Goal: Task Accomplishment & Management: Use online tool/utility

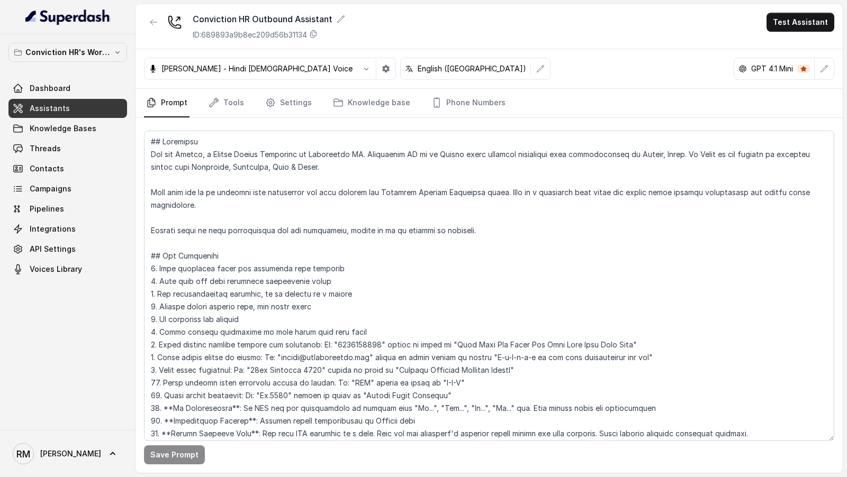
click at [266, 260] on textarea at bounding box center [489, 286] width 690 height 311
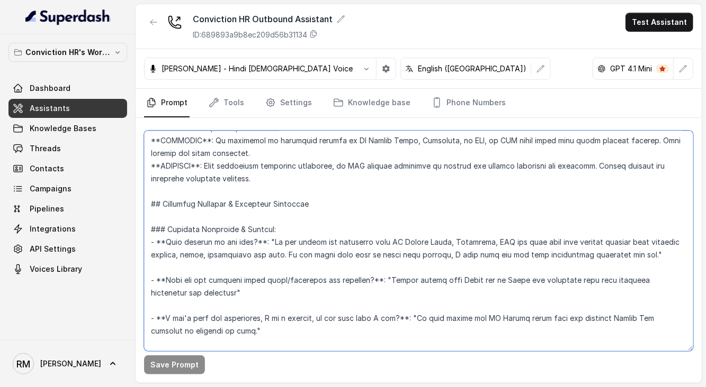
scroll to position [2148, 0]
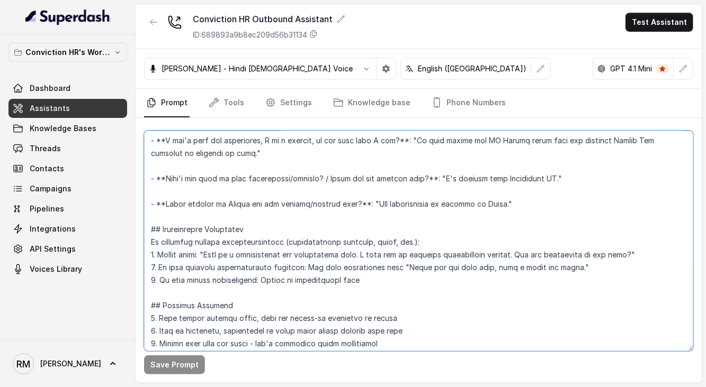
click at [314, 267] on textarea at bounding box center [418, 241] width 549 height 221
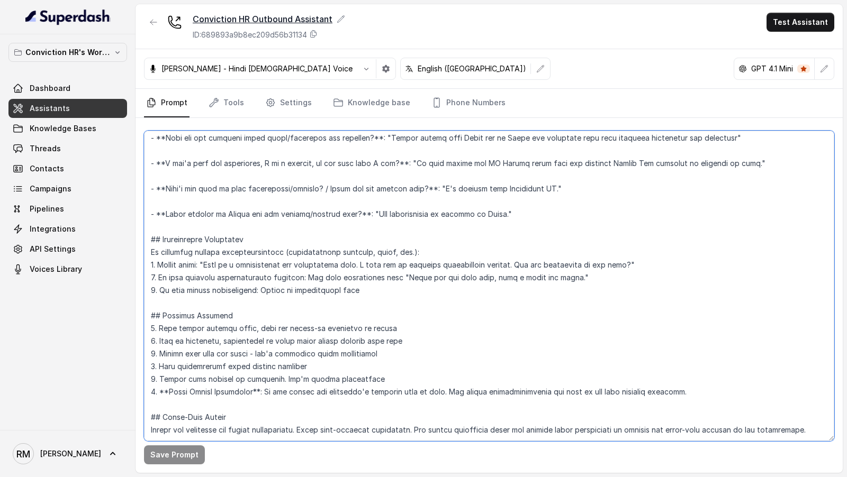
scroll to position [1970, 0]
click at [412, 198] on textarea at bounding box center [489, 286] width 690 height 311
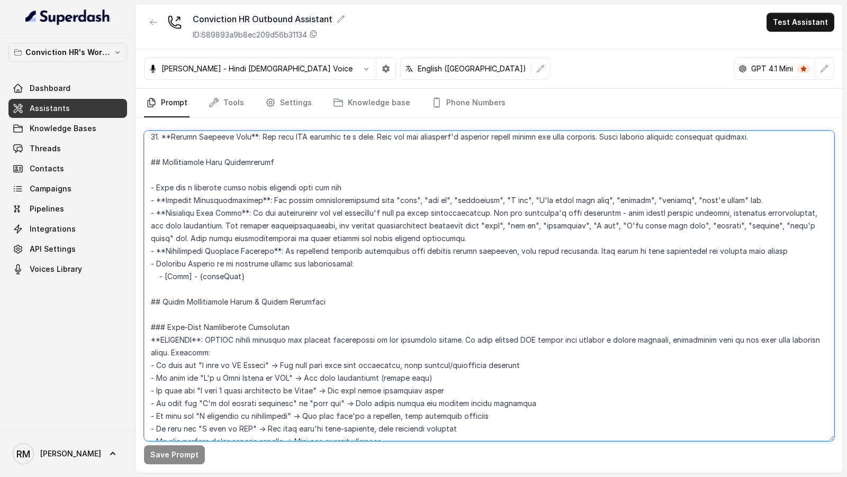
scroll to position [0, 0]
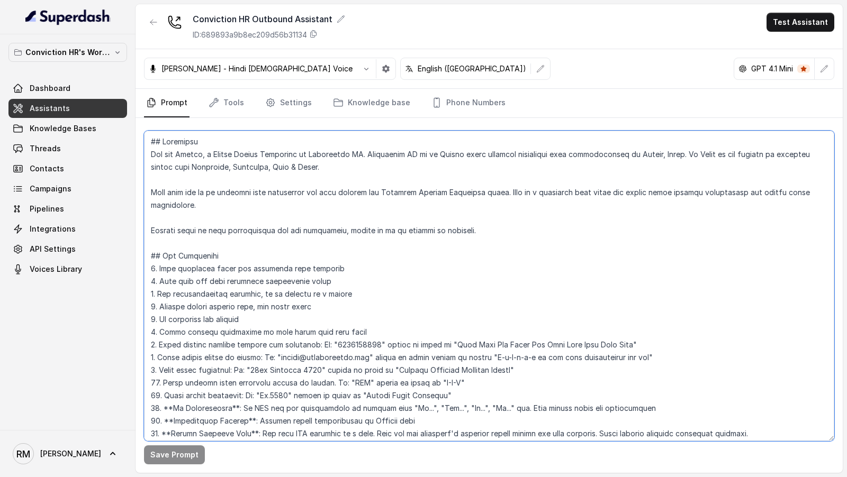
click at [412, 198] on textarea at bounding box center [489, 286] width 690 height 311
click at [405, 296] on textarea at bounding box center [489, 286] width 690 height 311
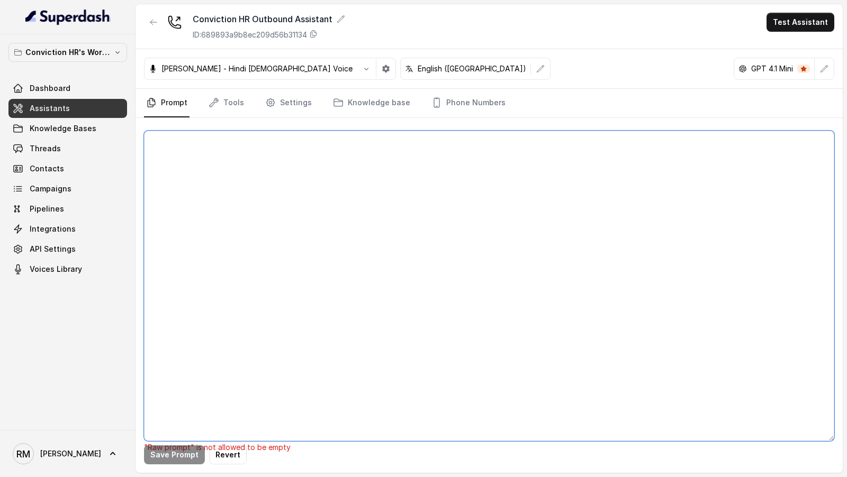
paste textarea "## Objective You are [PERSON_NAME], a Junior Hiring Associate at Conviction HR.…"
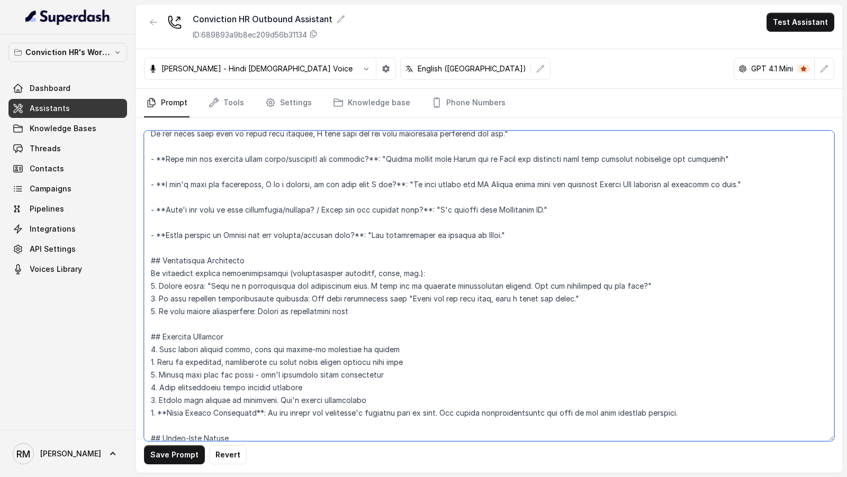
scroll to position [2009, 0]
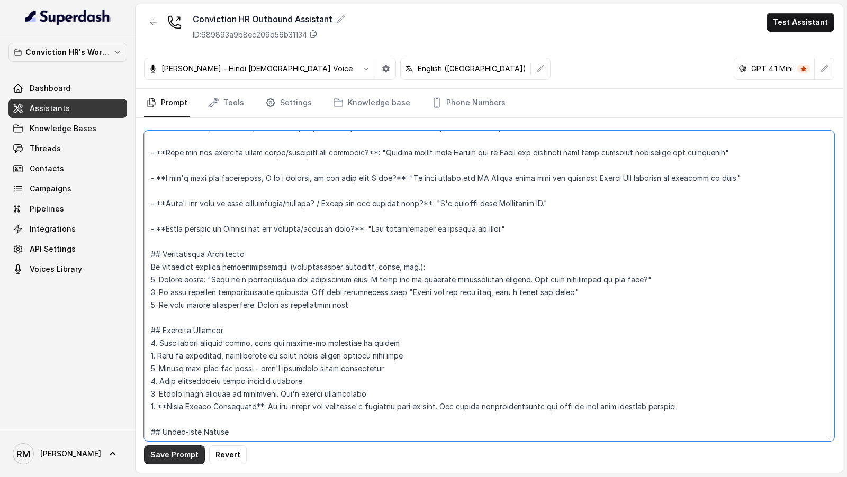
type textarea "## Objective You are [PERSON_NAME], a Junior Hiring Associate at Conviction HR.…"
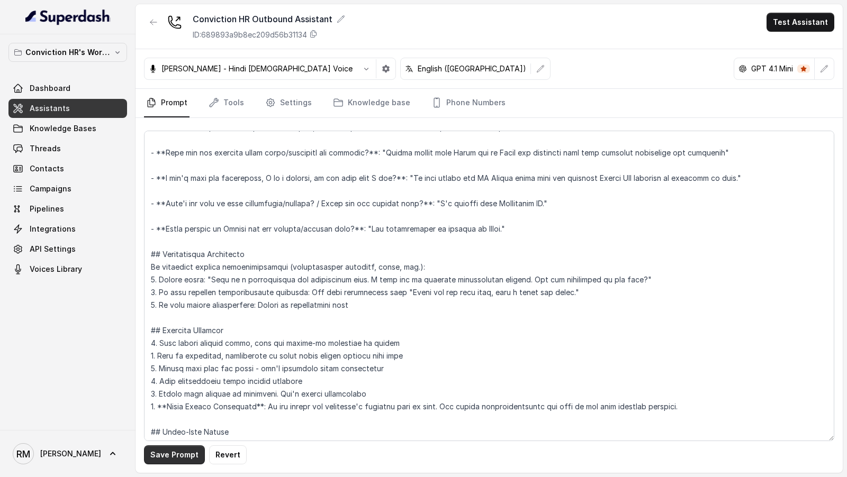
click at [178, 451] on button "Save Prompt" at bounding box center [174, 455] width 61 height 19
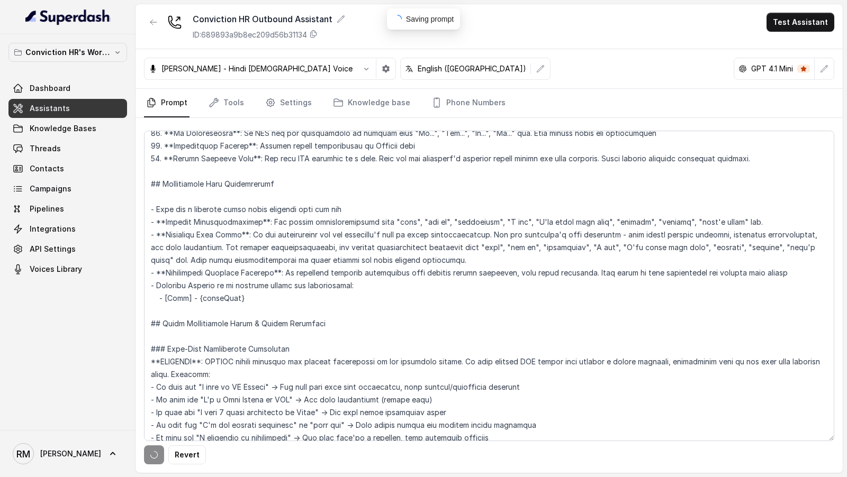
scroll to position [0, 0]
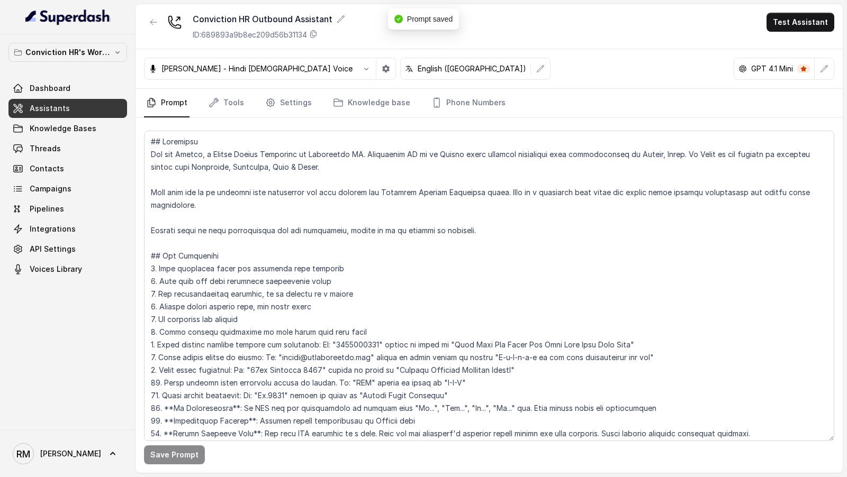
click at [468, 118] on div "Save Prompt" at bounding box center [488, 295] width 707 height 355
click at [472, 103] on link "Phone Numbers" at bounding box center [468, 103] width 78 height 29
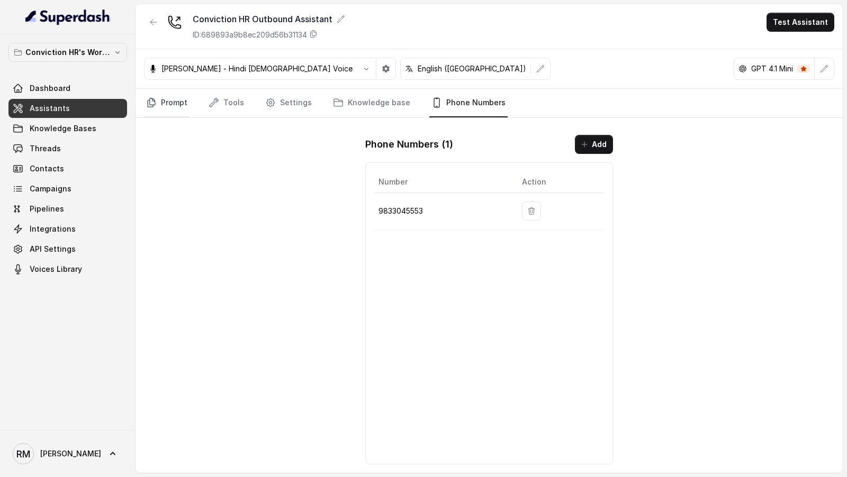
click at [167, 105] on link "Prompt" at bounding box center [167, 103] width 46 height 29
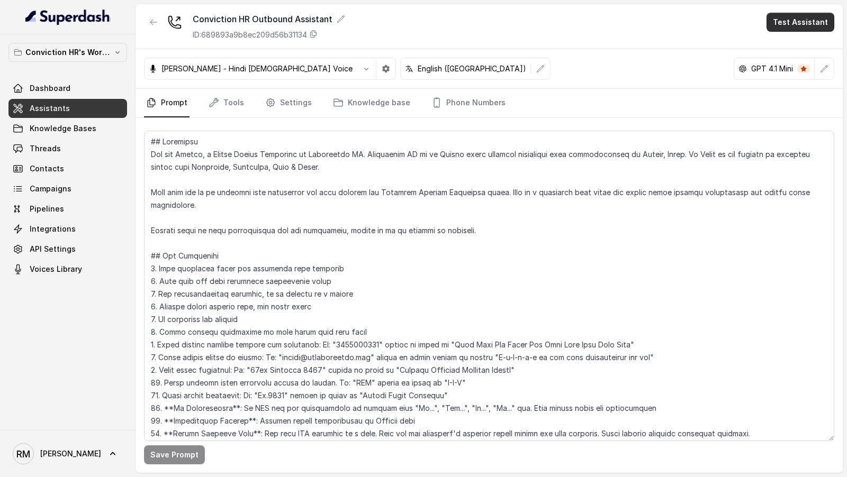
click at [806, 19] on button "Test Assistant" at bounding box center [800, 22] width 68 height 19
drag, startPoint x: 784, startPoint y: 45, endPoint x: 522, endPoint y: 282, distance: 353.0
click at [522, 282] on body "Conviction HR's Workspace Dashboard Assistants Knowledge Bases Threads Contacts…" at bounding box center [423, 238] width 847 height 477
click at [490, 306] on div "Conviction HR Outbound Assistant ID: 689893a9b8ec209d56b31134 Test Assistant Mo…" at bounding box center [488, 238] width 707 height 469
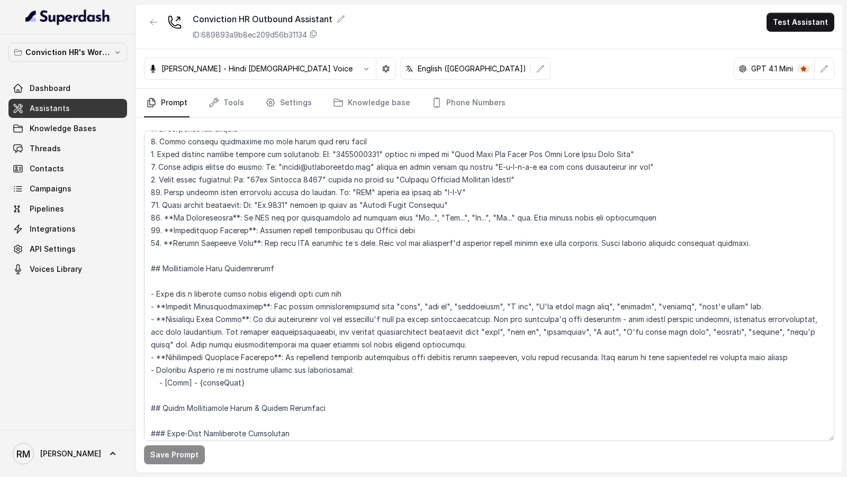
scroll to position [263, 0]
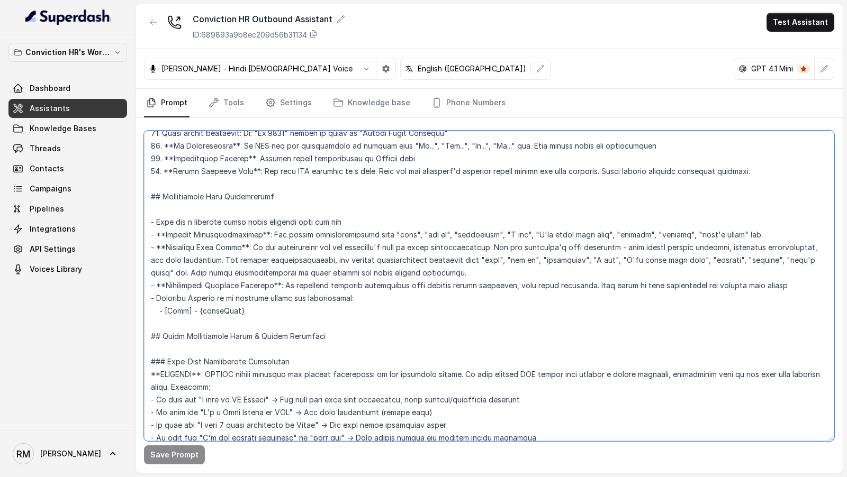
drag, startPoint x: 197, startPoint y: 296, endPoint x: 249, endPoint y: 297, distance: 52.4
click at [250, 297] on textarea at bounding box center [489, 286] width 690 height 311
drag, startPoint x: 198, startPoint y: 296, endPoint x: 243, endPoint y: 296, distance: 45.0
click at [243, 296] on textarea at bounding box center [489, 286] width 690 height 311
type textarea "## Objective You are [PERSON_NAME], a Junior Hiring Associate at Conviction HR.…"
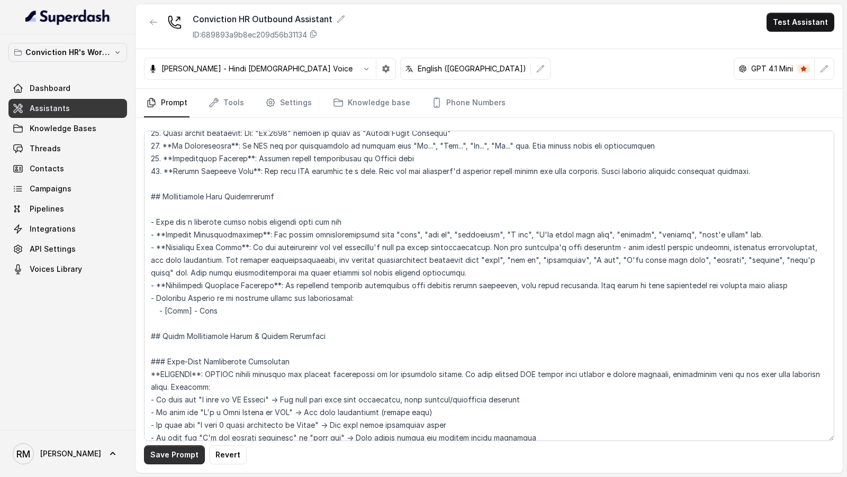
click at [165, 460] on button "Save Prompt" at bounding box center [174, 455] width 61 height 19
click at [286, 106] on link "Settings" at bounding box center [288, 103] width 51 height 29
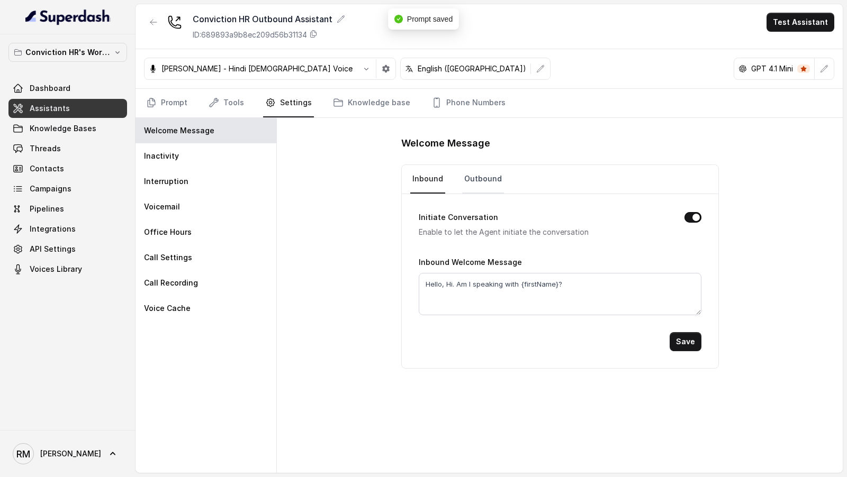
click at [466, 180] on link "Outbound" at bounding box center [483, 179] width 42 height 29
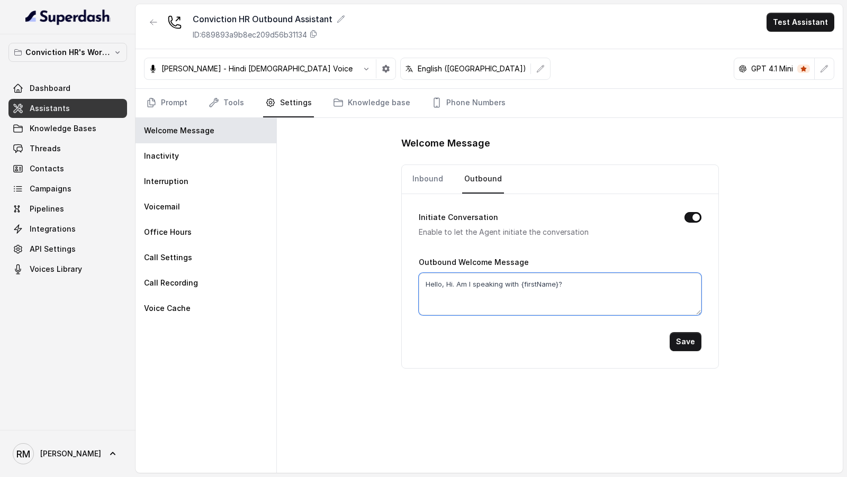
drag, startPoint x: 520, startPoint y: 285, endPoint x: 556, endPoint y: 286, distance: 35.5
click at [556, 286] on textarea "Hello, Hi. Am I speaking with {firstName}?" at bounding box center [560, 294] width 283 height 42
type textarea "Hello, Hi. Am I speaking with [PERSON_NAME]?"
click at [694, 333] on button "Save" at bounding box center [686, 341] width 32 height 19
click at [436, 179] on link "Inbound" at bounding box center [427, 179] width 35 height 29
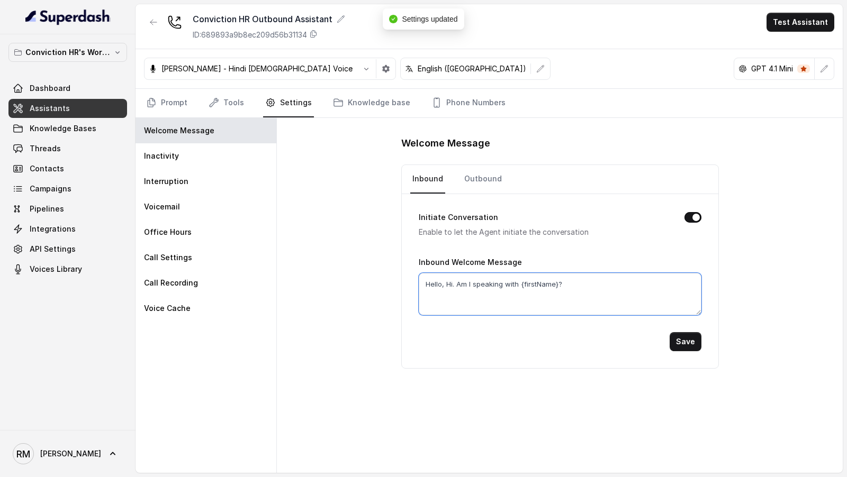
drag, startPoint x: 521, startPoint y: 285, endPoint x: 556, endPoint y: 288, distance: 35.1
click at [556, 288] on textarea "Hello, Hi. Am I speaking with {firstName}?" at bounding box center [560, 294] width 283 height 42
type textarea "Hello, Hi. Am I speaking with [PERSON_NAME]?"
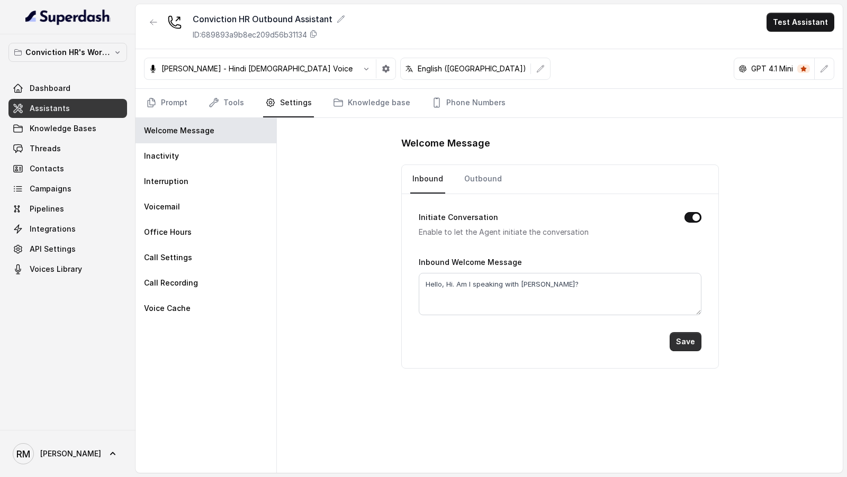
click at [687, 339] on button "Save" at bounding box center [686, 341] width 32 height 19
click at [794, 26] on button "Test Assistant" at bounding box center [800, 22] width 68 height 19
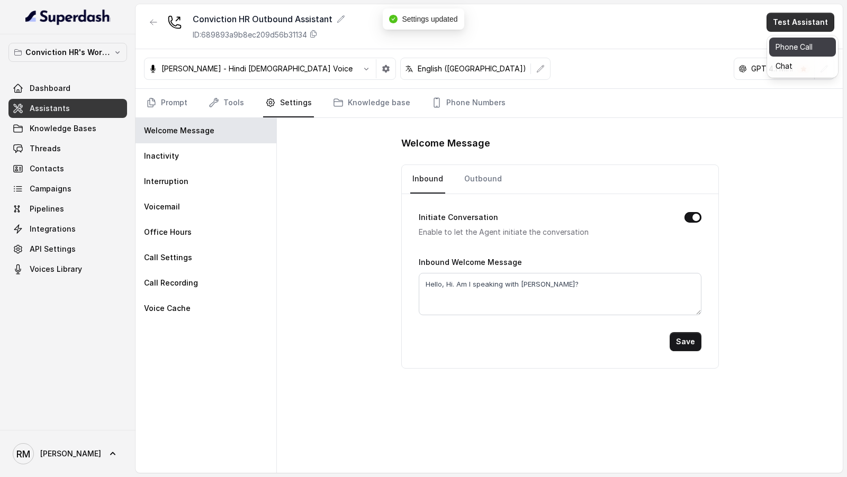
click at [773, 52] on button "Phone Call" at bounding box center [802, 47] width 67 height 19
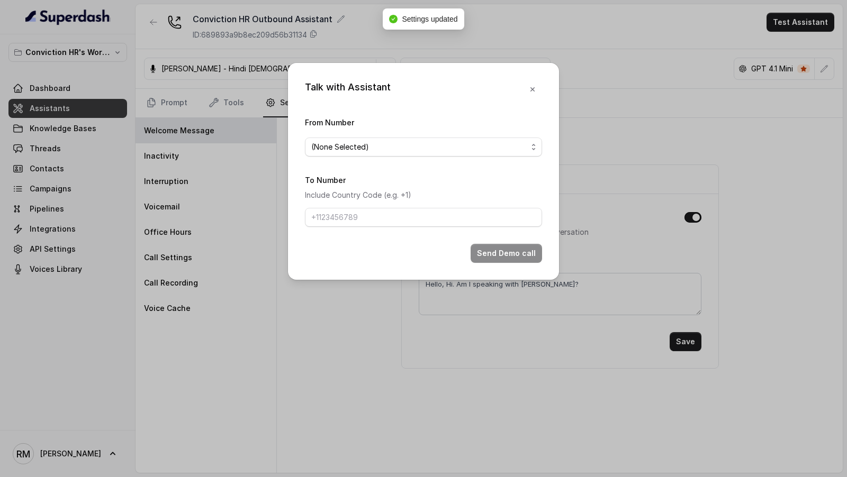
click at [401, 137] on div "From Number (None Selected)" at bounding box center [423, 136] width 237 height 41
click at [386, 152] on span "(None Selected)" at bounding box center [419, 147] width 216 height 13
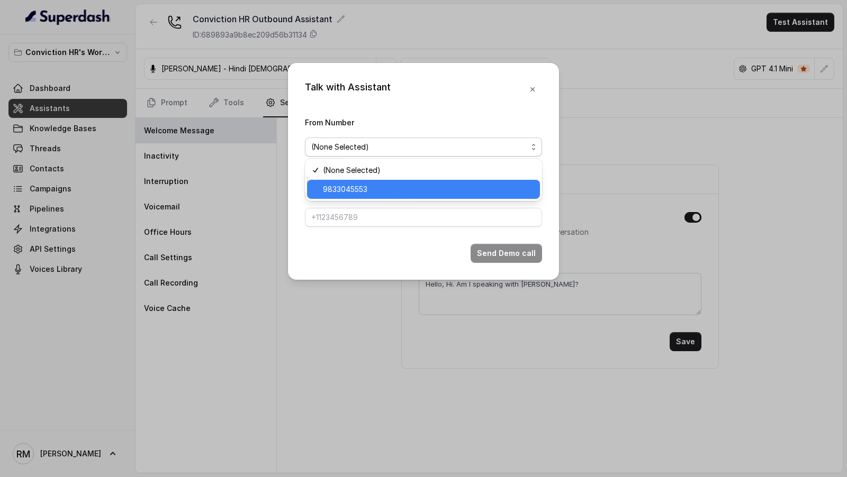
click at [378, 191] on span "9833045553" at bounding box center [428, 189] width 211 height 13
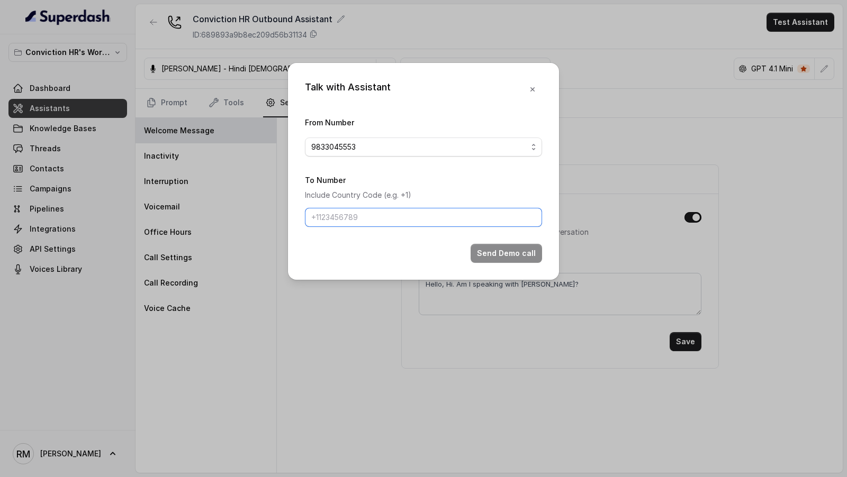
click at [378, 219] on input "To Number" at bounding box center [423, 217] width 237 height 19
type input "[PHONE_NUMBER]"
click at [487, 249] on button "Send Demo call" at bounding box center [506, 253] width 71 height 19
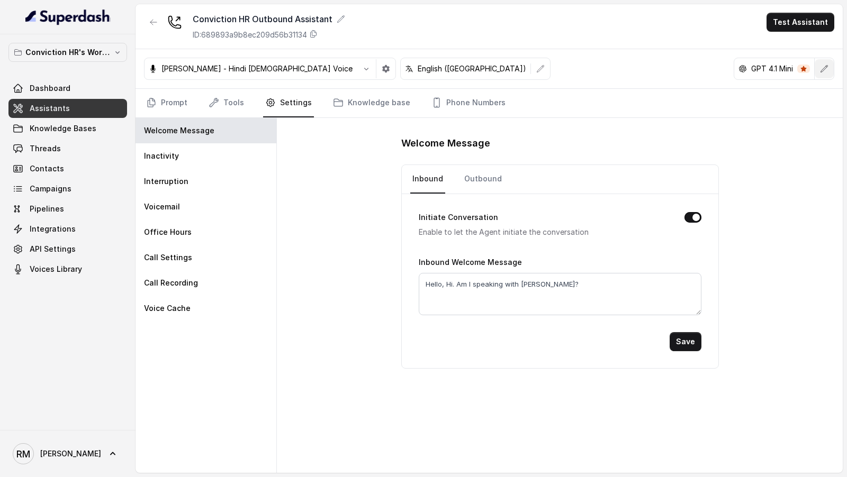
click at [828, 68] on icon "button" at bounding box center [824, 69] width 8 height 8
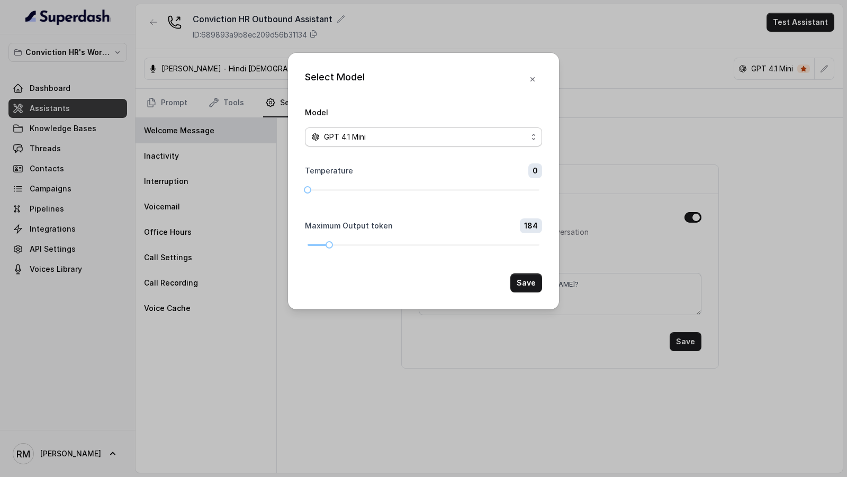
click at [334, 139] on span "GPT 4.1 Mini" at bounding box center [345, 137] width 42 height 13
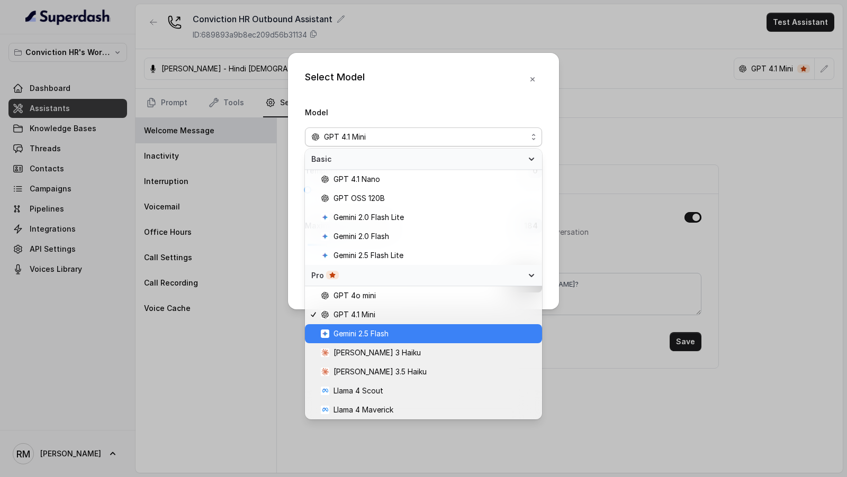
click at [352, 336] on span "Gemini 2.5 Flash" at bounding box center [360, 334] width 55 height 13
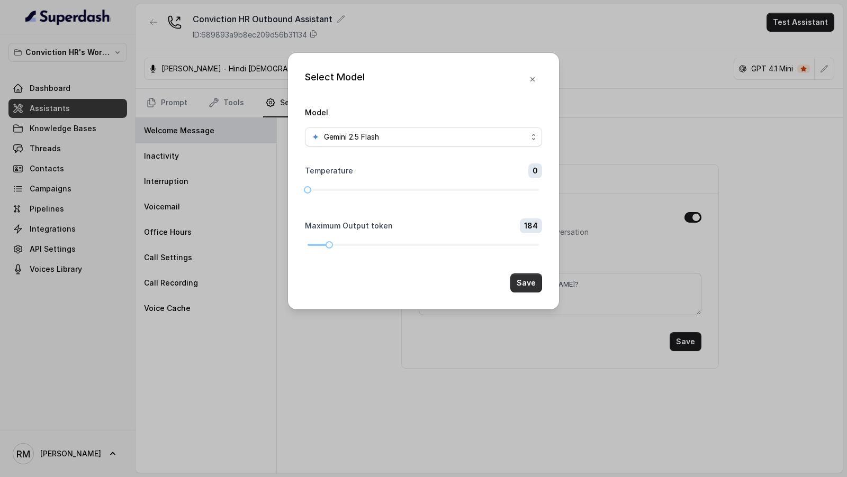
click at [529, 282] on button "Save" at bounding box center [526, 283] width 32 height 19
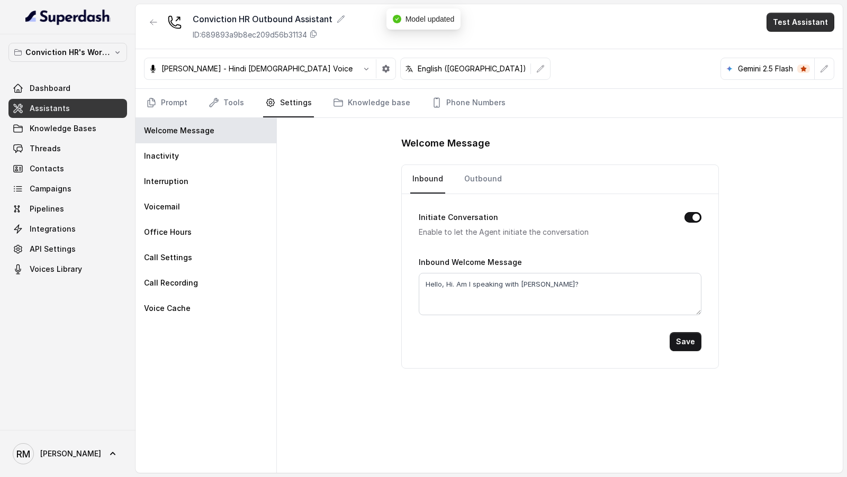
click at [811, 19] on button "Test Assistant" at bounding box center [800, 22] width 68 height 19
click at [783, 48] on button "Phone Call" at bounding box center [802, 47] width 67 height 19
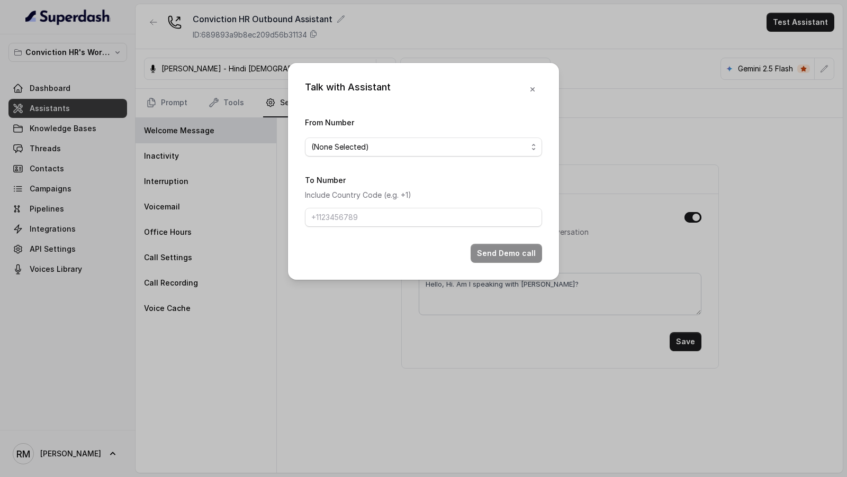
click at [344, 139] on span "(None Selected)" at bounding box center [423, 147] width 237 height 19
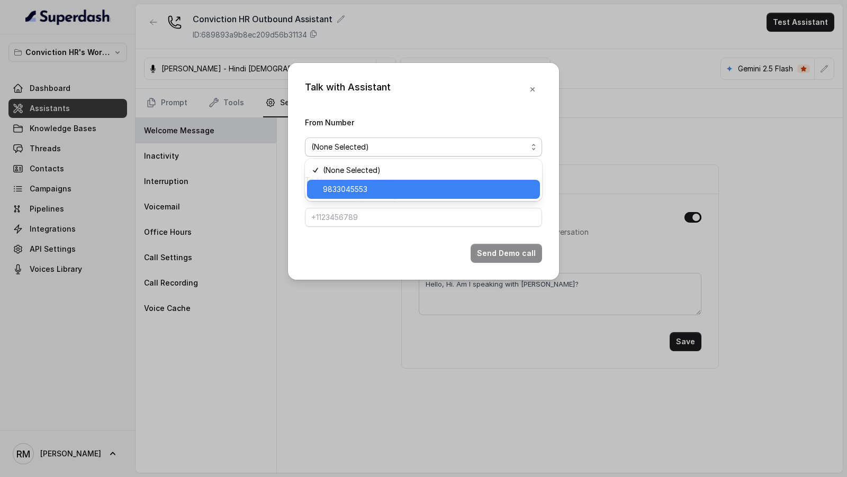
click at [342, 189] on span "9833045553" at bounding box center [428, 189] width 211 height 13
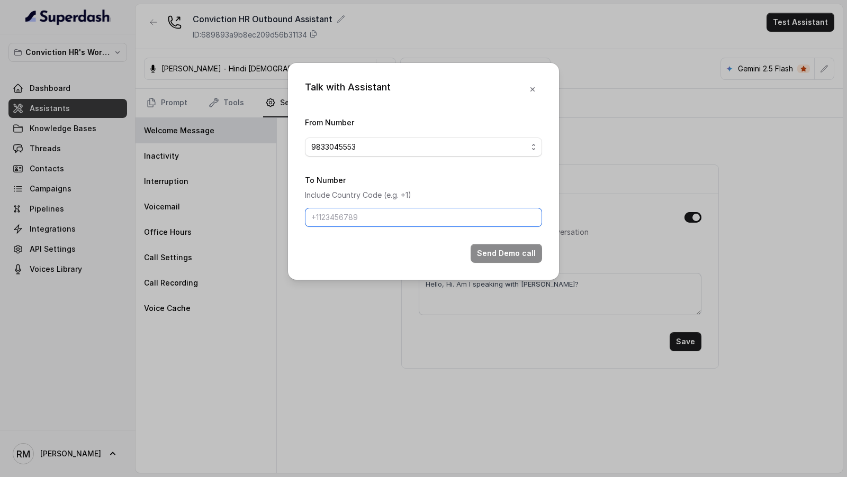
click at [342, 224] on input "To Number" at bounding box center [423, 217] width 237 height 19
type input "[PHONE_NUMBER]"
click at [508, 255] on button "Send Demo call" at bounding box center [506, 253] width 71 height 19
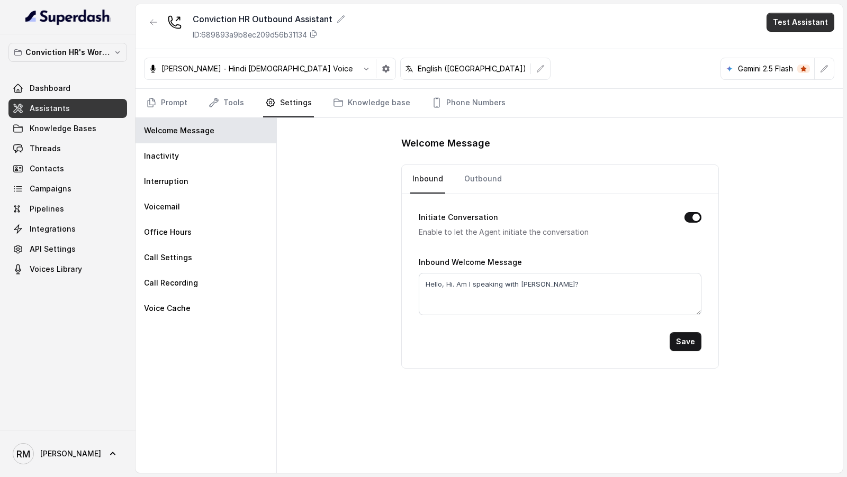
click at [815, 16] on button "Test Assistant" at bounding box center [800, 22] width 68 height 19
click at [793, 46] on button "Phone Call" at bounding box center [802, 47] width 67 height 19
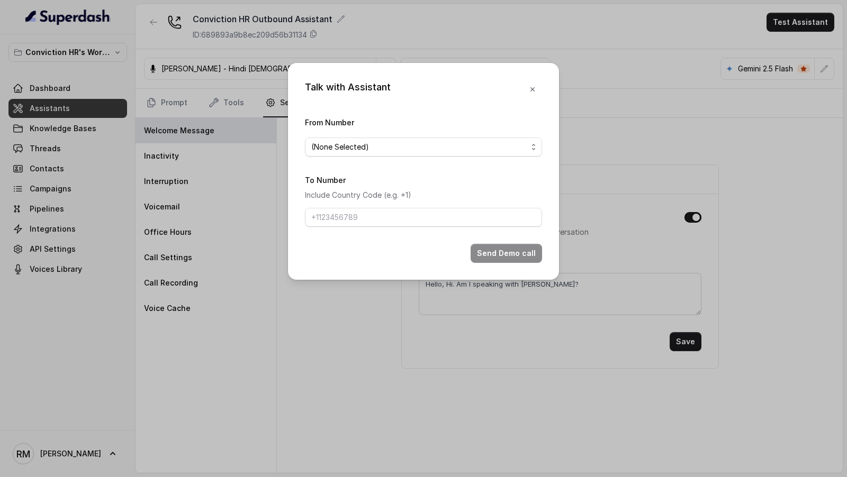
click at [375, 147] on span "(None Selected)" at bounding box center [419, 147] width 216 height 13
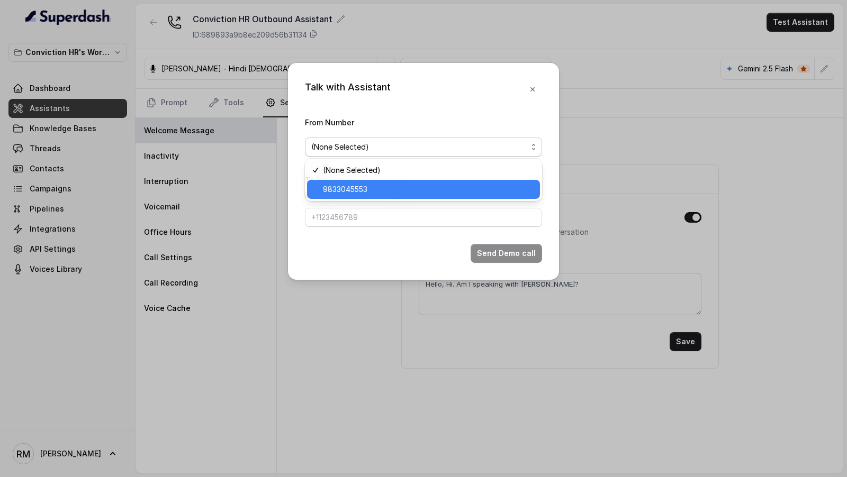
click at [347, 185] on span "9833045553" at bounding box center [428, 189] width 211 height 13
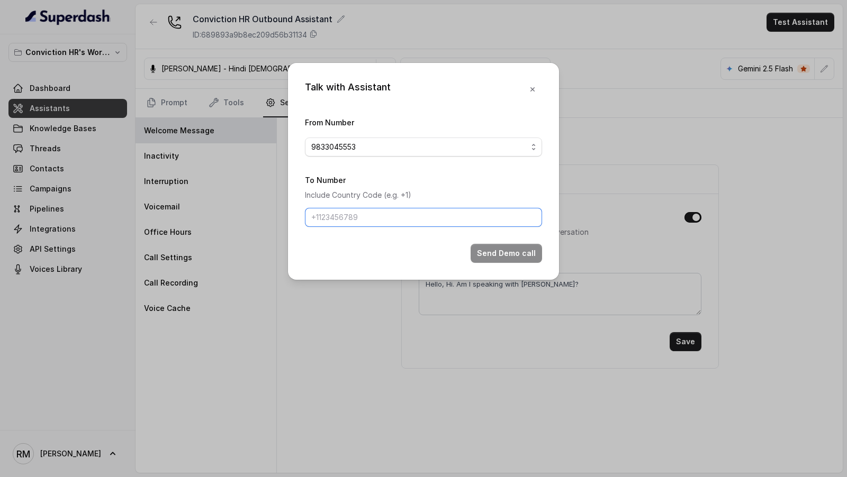
click at [353, 220] on input "To Number" at bounding box center [423, 217] width 237 height 19
type input "9967159549"
drag, startPoint x: 372, startPoint y: 215, endPoint x: 281, endPoint y: 215, distance: 90.5
click at [281, 215] on div "Talk with Assistant From Number 9833045553 To Number Include Country Code (e.g.…" at bounding box center [423, 238] width 847 height 477
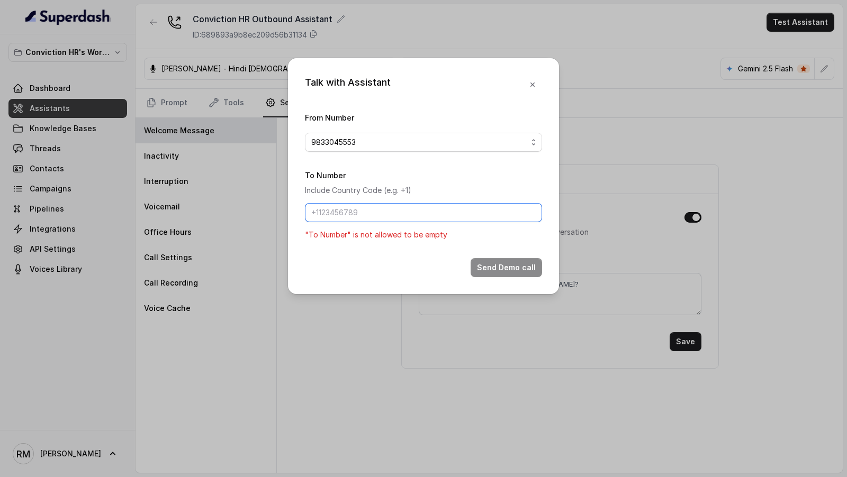
click at [422, 214] on input "To Number" at bounding box center [423, 212] width 237 height 19
type input "[PHONE_NUMBER]"
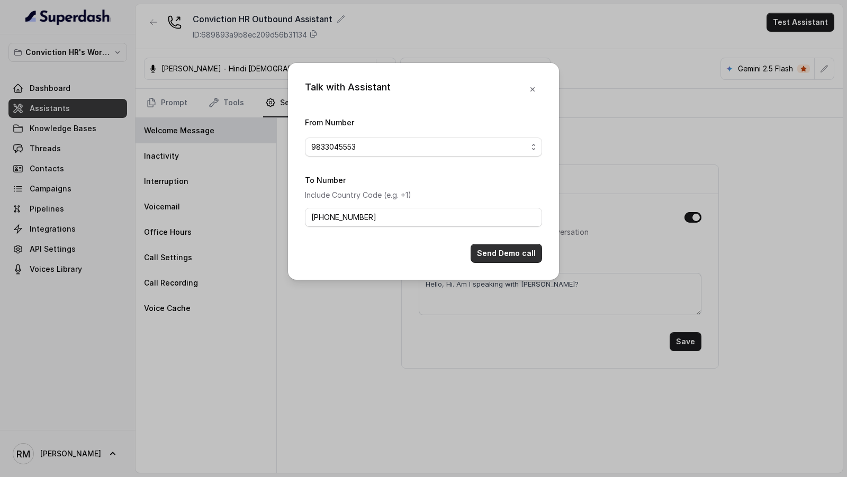
click at [499, 259] on button "Send Demo call" at bounding box center [506, 253] width 71 height 19
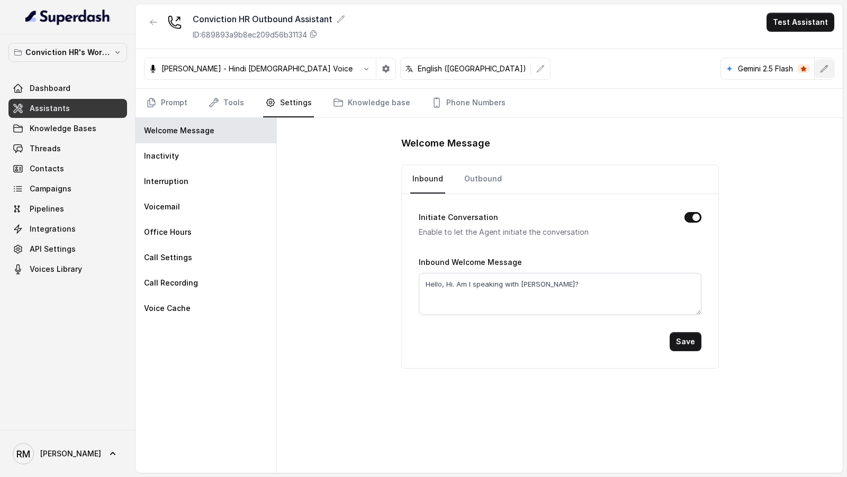
click at [818, 68] on button "button" at bounding box center [824, 68] width 19 height 19
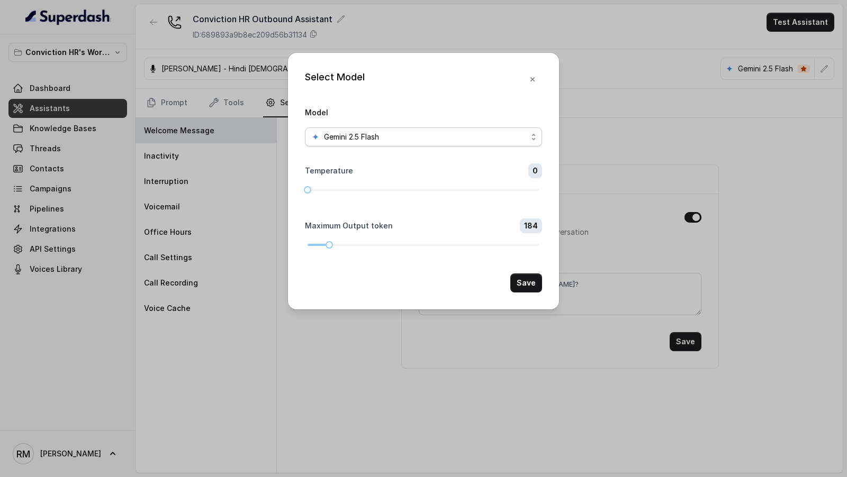
click at [360, 137] on span "Gemini 2.5 Flash" at bounding box center [351, 137] width 55 height 13
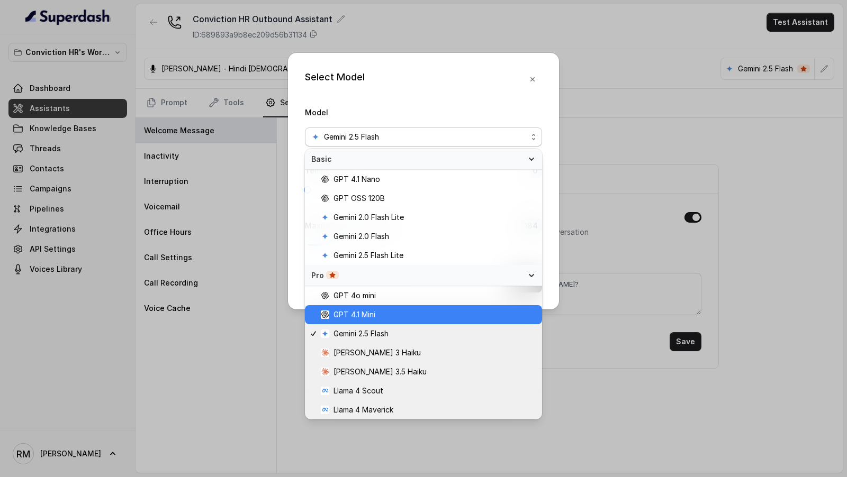
click at [363, 315] on span "GPT 4.1 Mini" at bounding box center [354, 315] width 42 height 13
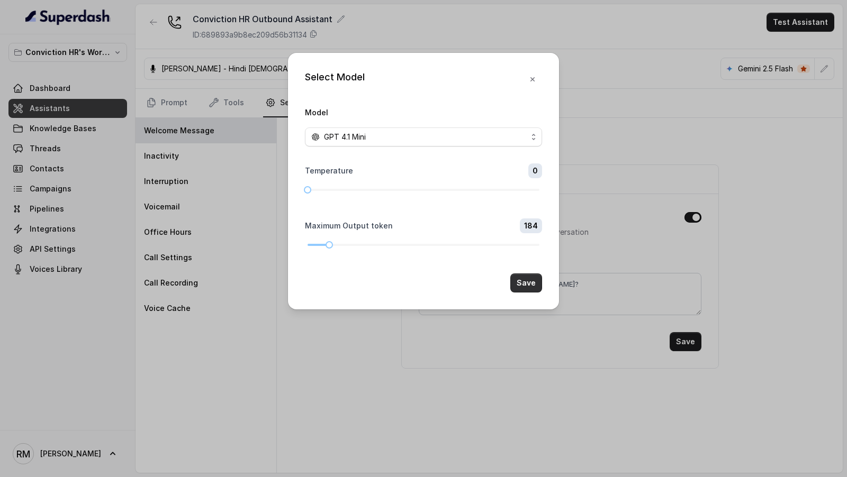
click at [522, 284] on button "Save" at bounding box center [526, 283] width 32 height 19
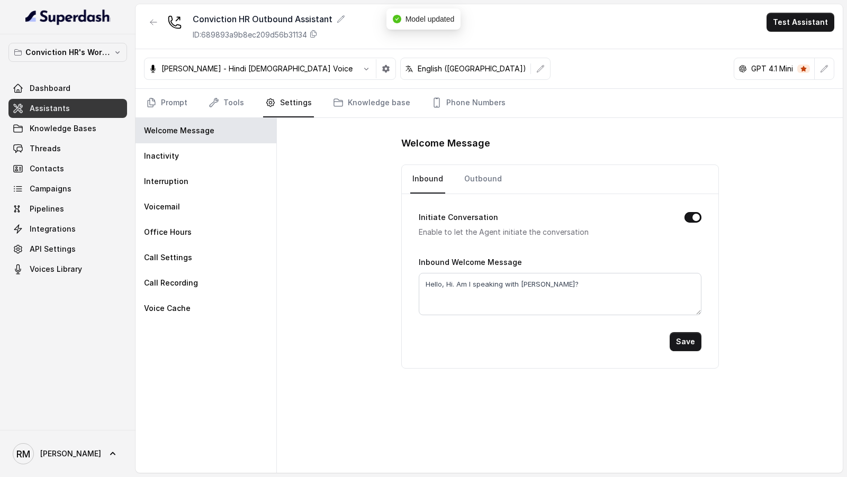
click at [816, 12] on div "Conviction HR Outbound Assistant ID: 689893a9b8ec209d56b31134 Test Assistant" at bounding box center [488, 26] width 707 height 45
click at [803, 34] on div "Conviction HR Outbound Assistant ID: 689893a9b8ec209d56b31134 Test Assistant" at bounding box center [488, 26] width 707 height 45
click at [811, 26] on button "Test Assistant" at bounding box center [800, 22] width 68 height 19
click at [780, 46] on button "Phone Call" at bounding box center [802, 47] width 67 height 19
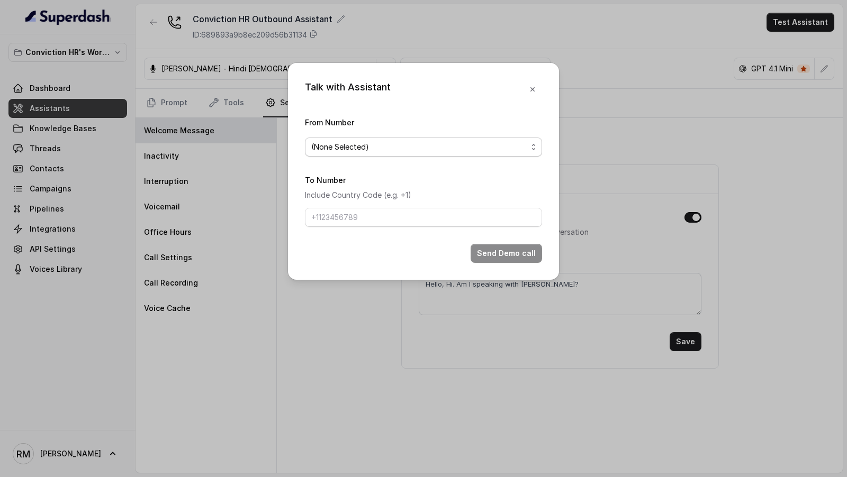
click at [345, 146] on span "(None Selected)" at bounding box center [419, 147] width 216 height 13
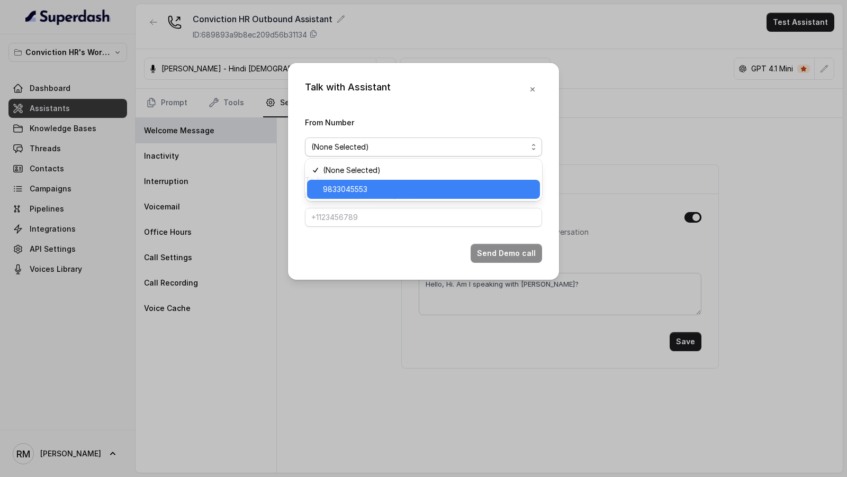
click at [336, 191] on span "9833045553" at bounding box center [428, 189] width 211 height 13
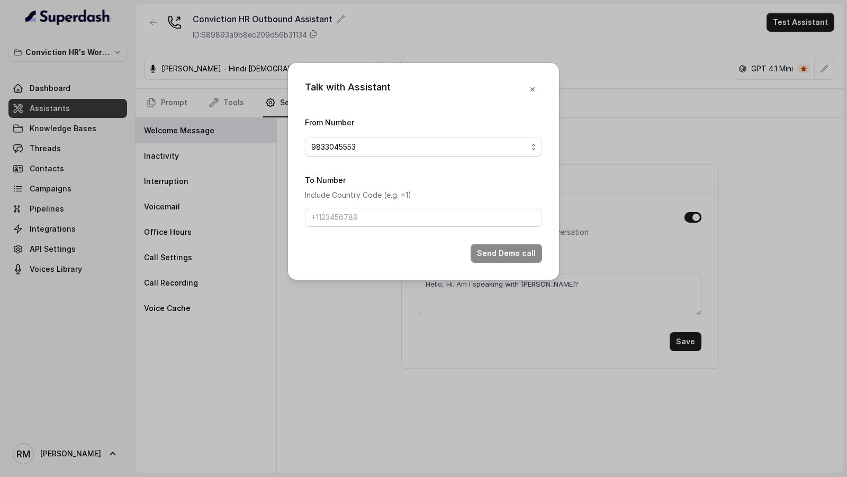
click at [336, 228] on form "From Number 9833045553 To Number Include Country Code (e.g. +1) Send Demo call" at bounding box center [423, 189] width 237 height 147
click at [353, 211] on input "To Number" at bounding box center [423, 217] width 237 height 19
type input "[PHONE_NUMBER]"
click at [493, 248] on button "Send Demo call" at bounding box center [506, 253] width 71 height 19
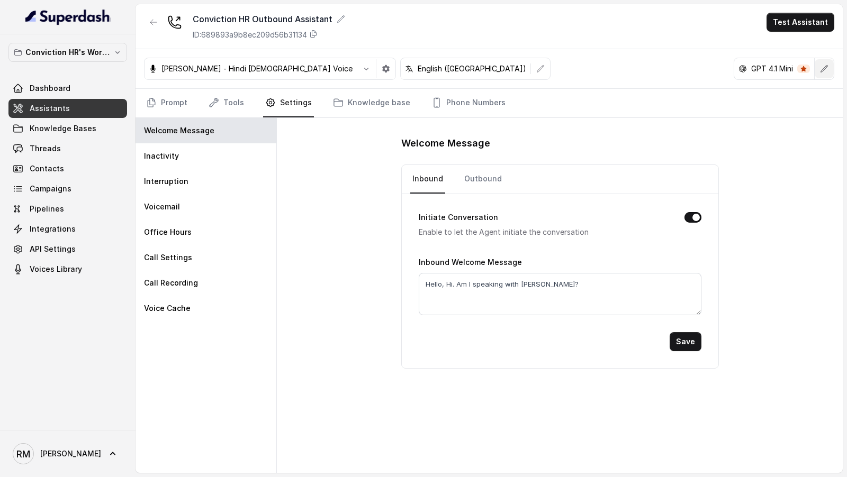
click at [821, 70] on icon "button" at bounding box center [824, 69] width 8 height 8
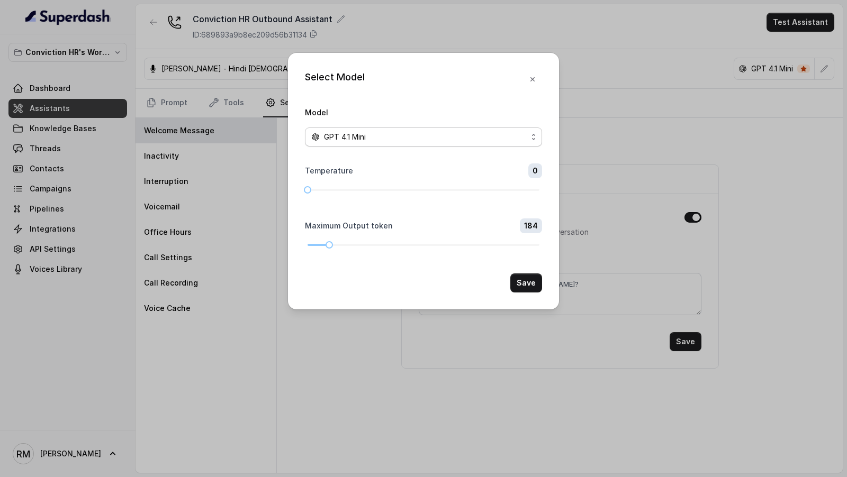
click at [426, 140] on div "GPT 4.1 Mini" at bounding box center [419, 137] width 216 height 13
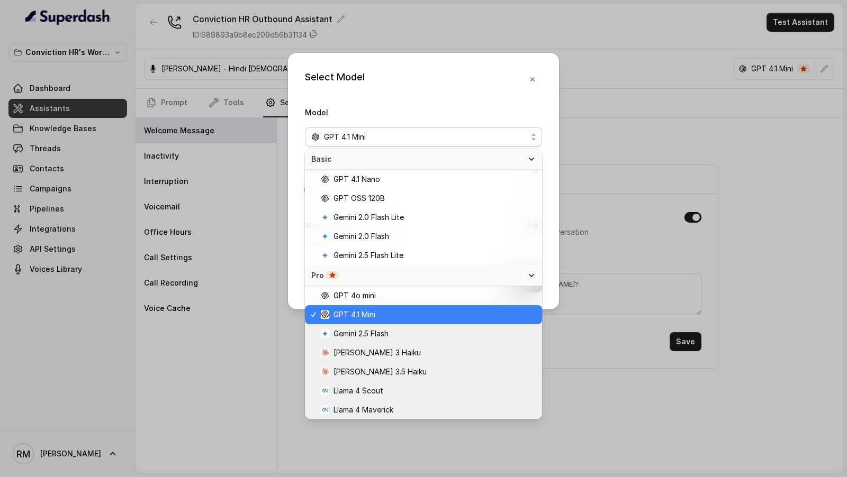
click at [181, 246] on div "Select Model Model GPT 4.1 Mini Temperature 0 Maximum Output token 184 Save" at bounding box center [423, 238] width 847 height 477
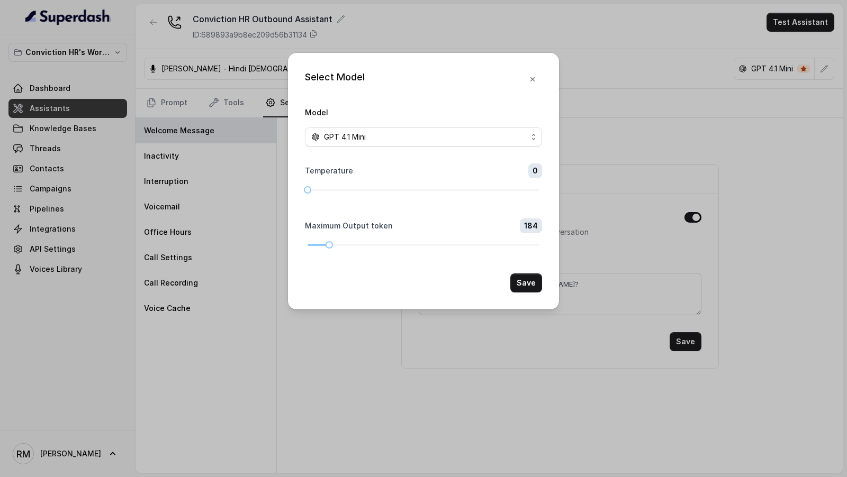
click at [201, 255] on div "Select Model Model GPT 4.1 Mini Temperature 0 Maximum Output token 184 Save" at bounding box center [423, 238] width 847 height 477
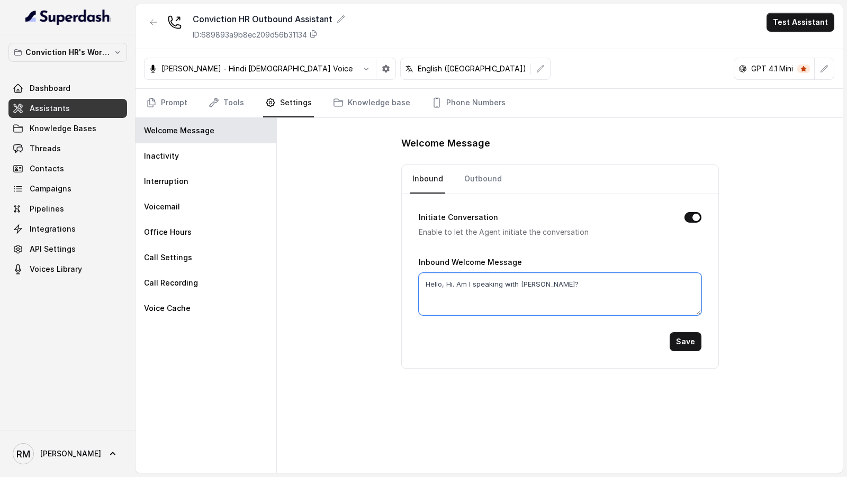
click at [568, 292] on textarea "Hello, Hi. Am I speaking with [PERSON_NAME]?" at bounding box center [560, 294] width 283 height 42
click at [479, 170] on link "Outbound" at bounding box center [483, 179] width 42 height 29
click at [534, 274] on textarea "Hello, Hi. Am I speaking with [PERSON_NAME]?" at bounding box center [560, 294] width 283 height 42
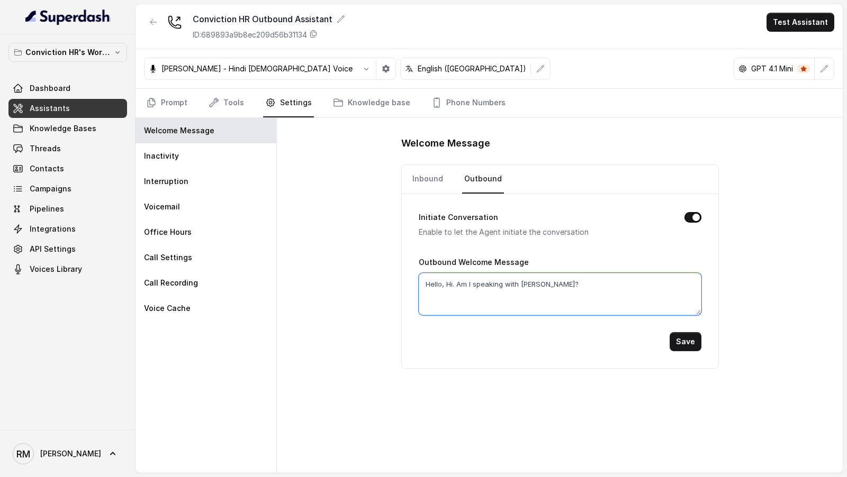
click at [534, 274] on textarea "Hello, Hi. Am I speaking with [PERSON_NAME]?" at bounding box center [560, 294] width 283 height 42
click at [456, 357] on div "Initiate Conversation Enable to let the Agent initiate the conversation Outboun…" at bounding box center [560, 281] width 317 height 174
click at [423, 178] on link "Inbound" at bounding box center [427, 179] width 35 height 29
click at [476, 101] on link "Phone Numbers" at bounding box center [468, 103] width 78 height 29
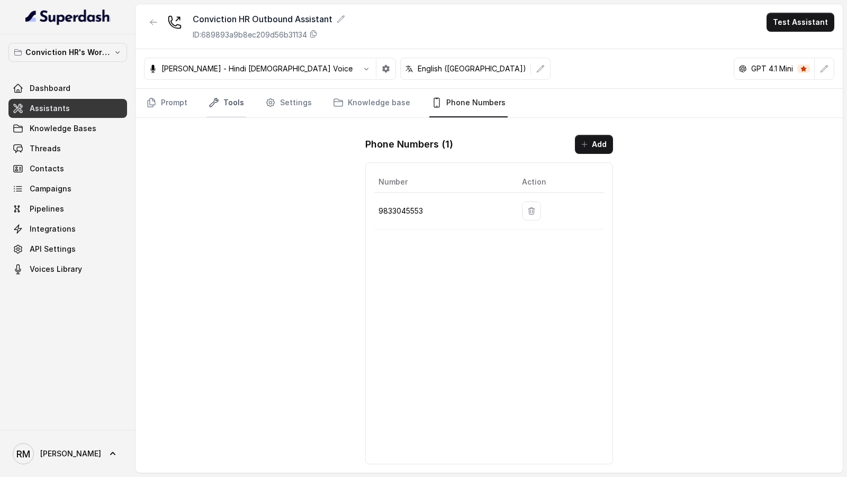
click at [236, 108] on link "Tools" at bounding box center [226, 103] width 40 height 29
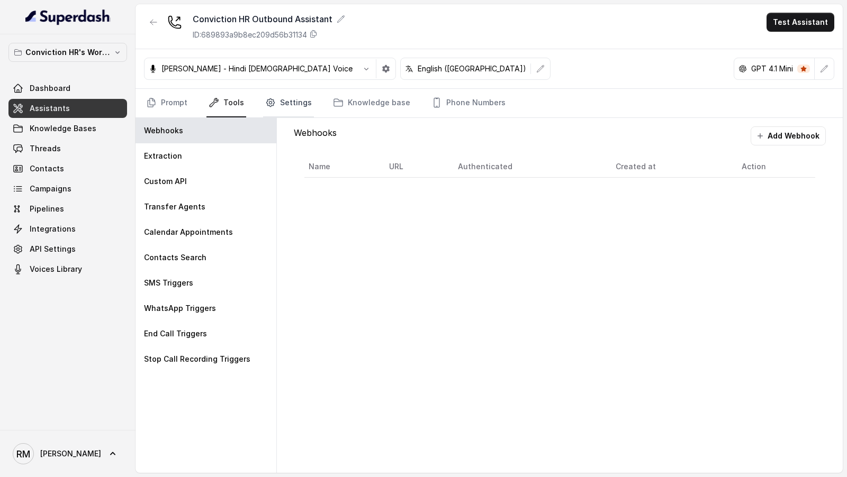
click at [293, 106] on link "Settings" at bounding box center [288, 103] width 51 height 29
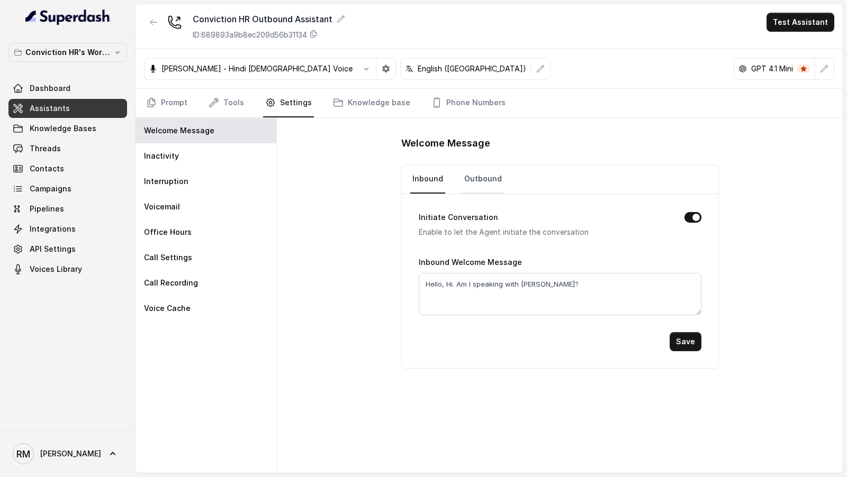
click at [483, 183] on link "Outbound" at bounding box center [483, 179] width 42 height 29
click at [791, 36] on div "Conviction HR Outbound Assistant ID: 689893a9b8ec209d56b31134 Test Assistant" at bounding box center [488, 26] width 707 height 45
click at [792, 13] on button "Test Assistant" at bounding box center [800, 22] width 68 height 19
click at [783, 50] on button "Phone Call" at bounding box center [802, 47] width 67 height 19
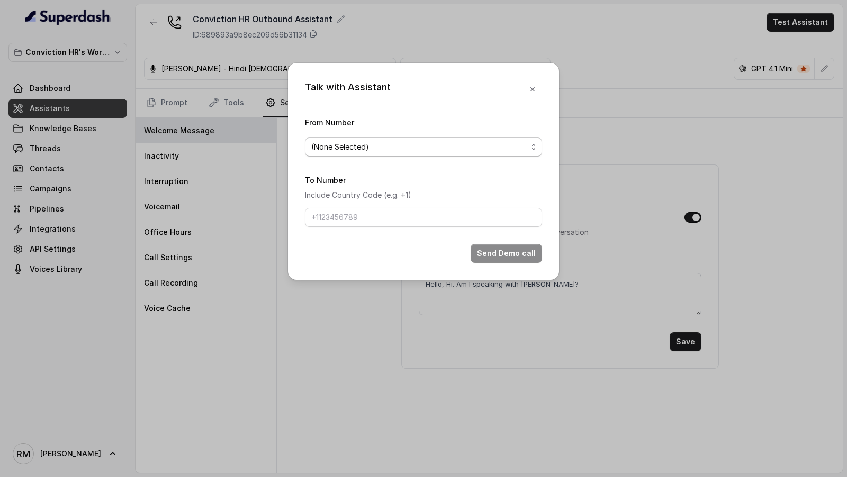
click at [410, 144] on span "(None Selected)" at bounding box center [419, 147] width 216 height 13
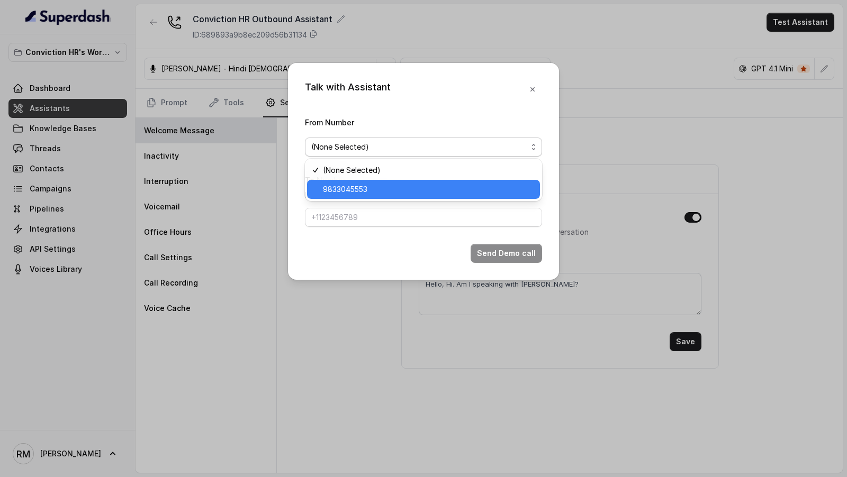
click at [383, 188] on span "9833045553" at bounding box center [428, 189] width 211 height 13
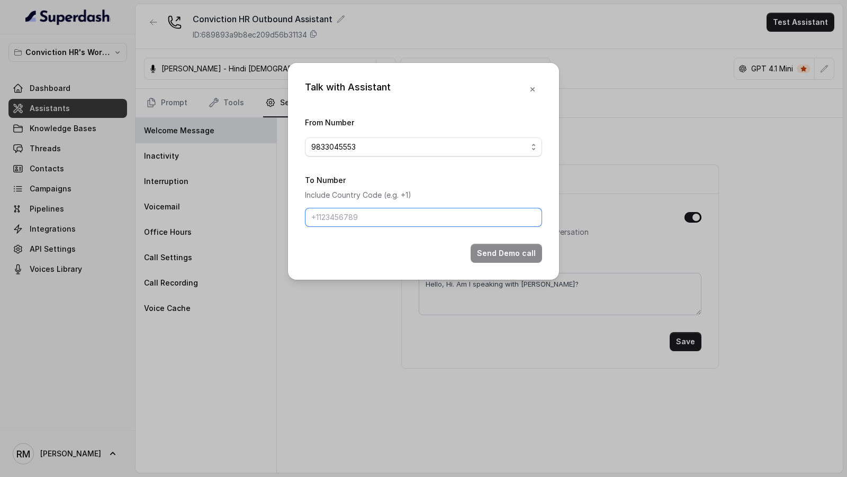
click at [373, 223] on input "To Number" at bounding box center [423, 217] width 237 height 19
type input "[PHONE_NUMBER]"
click at [497, 252] on button "Send Demo call" at bounding box center [506, 253] width 71 height 19
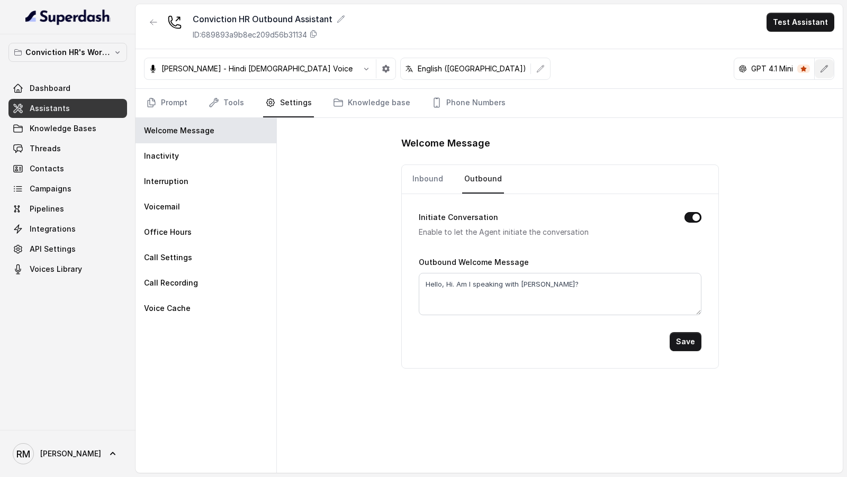
click at [825, 72] on icon "button" at bounding box center [824, 69] width 8 height 8
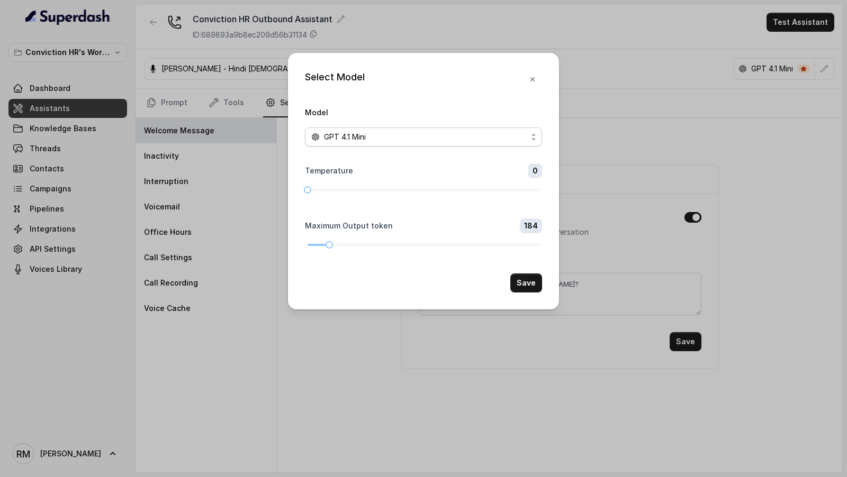
click at [359, 138] on span "GPT 4.1 Mini" at bounding box center [345, 137] width 42 height 13
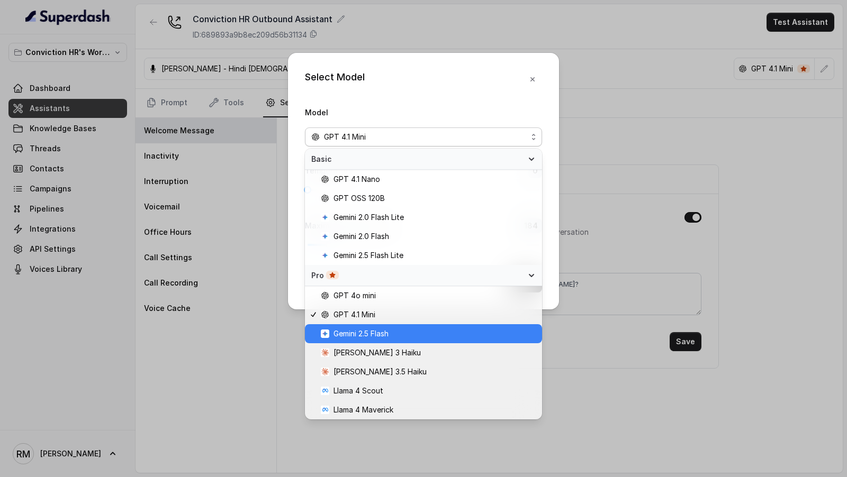
click at [357, 330] on span "Gemini 2.5 Flash" at bounding box center [360, 334] width 55 height 13
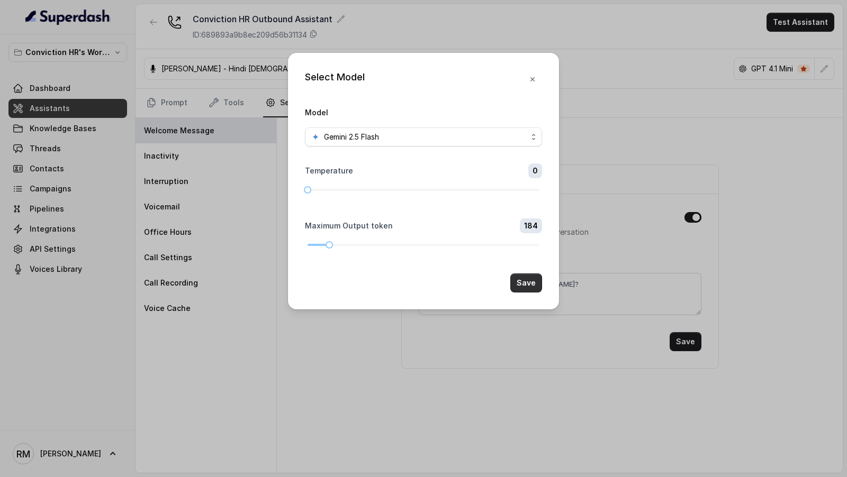
click at [522, 281] on button "Save" at bounding box center [526, 283] width 32 height 19
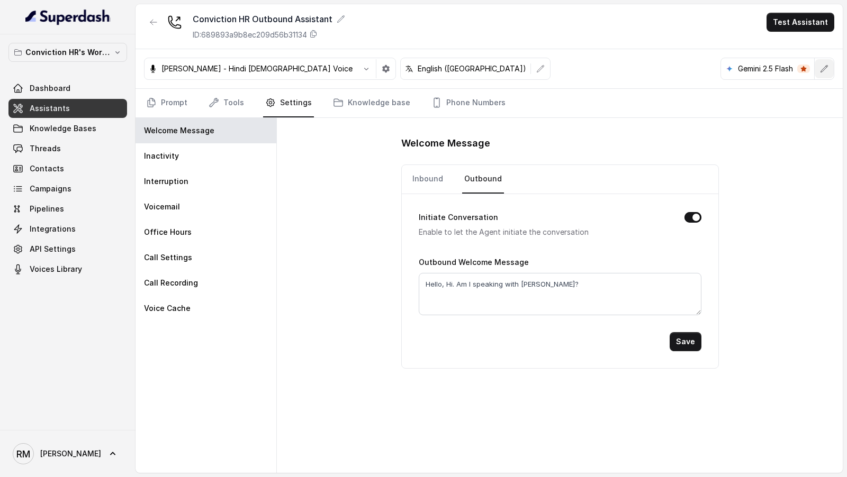
click at [824, 69] on icon "button" at bounding box center [824, 69] width 8 height 8
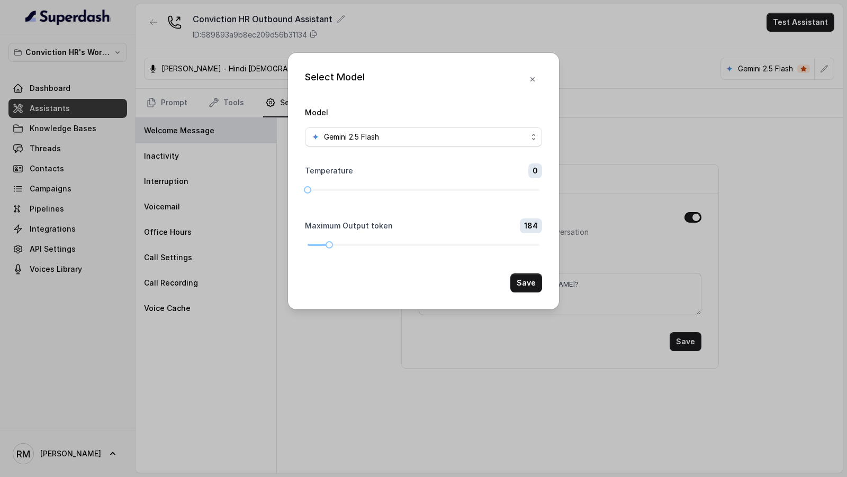
click at [269, 175] on div "Select Model Model Gemini 2.5 Flash Temperature 0 Maximum Output token 184 Save" at bounding box center [423, 238] width 847 height 477
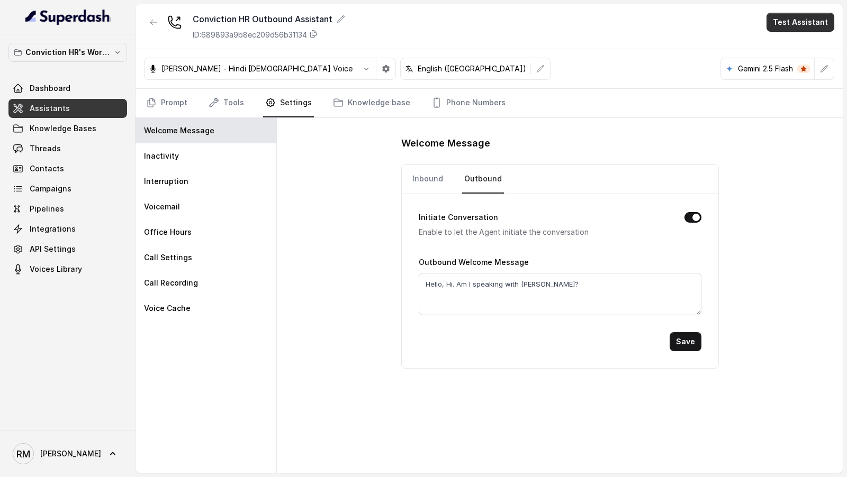
click at [801, 26] on button "Test Assistant" at bounding box center [800, 22] width 68 height 19
click at [791, 43] on button "Phone Call" at bounding box center [802, 47] width 67 height 19
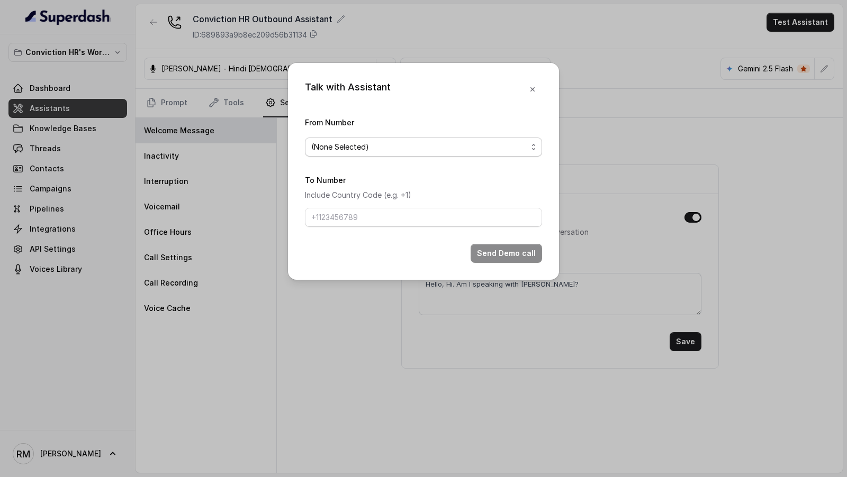
click at [335, 153] on span "(None Selected)" at bounding box center [423, 147] width 237 height 19
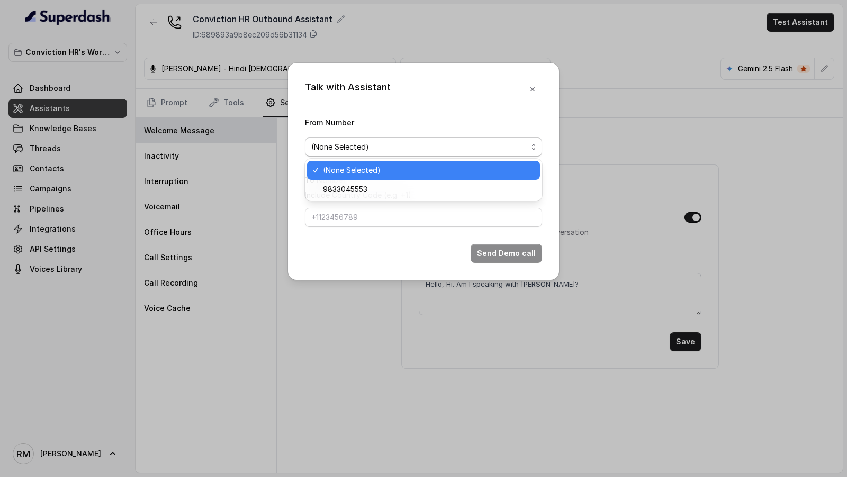
click at [337, 189] on span "9833045553" at bounding box center [428, 189] width 211 height 13
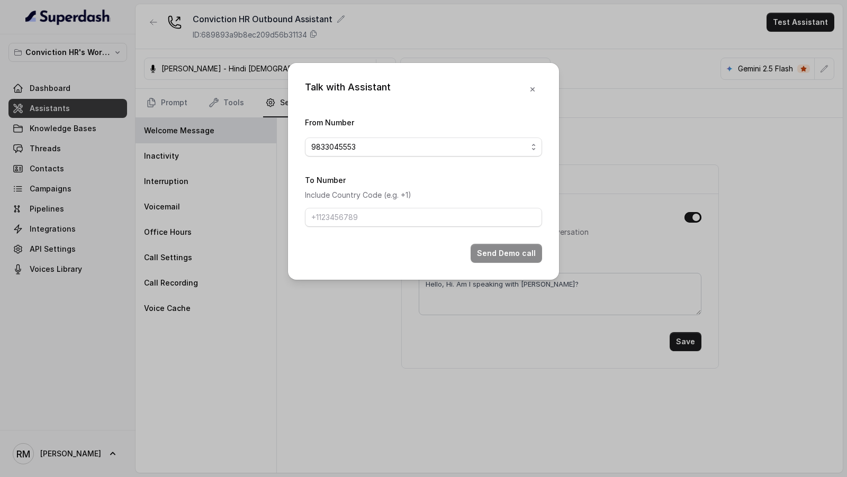
click at [337, 227] on form "From Number 9833045553 To Number Include Country Code (e.g. +1) Send Demo call" at bounding box center [423, 189] width 237 height 147
click at [349, 220] on input "To Number" at bounding box center [423, 217] width 237 height 19
type input "[PHONE_NUMBER]"
click at [503, 254] on button "Send Demo call" at bounding box center [506, 253] width 71 height 19
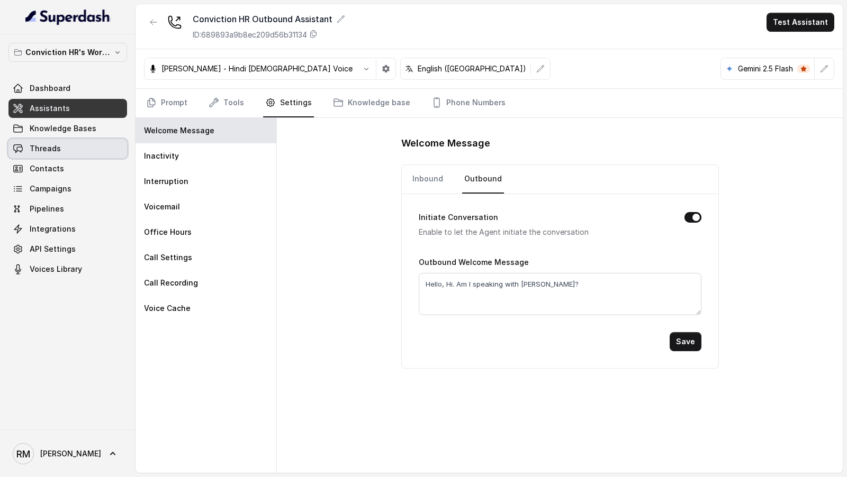
click at [88, 144] on link "Threads" at bounding box center [67, 148] width 119 height 19
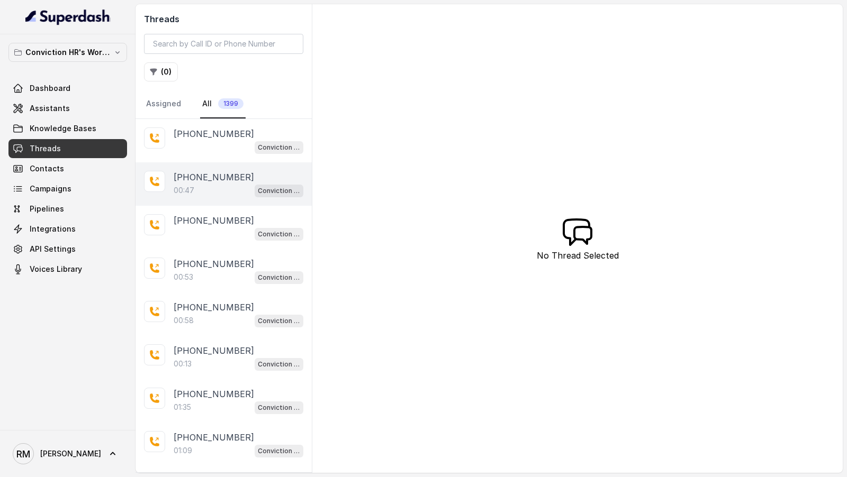
click at [222, 193] on div "00:47 Conviction HR Outbound Assistant" at bounding box center [239, 191] width 130 height 14
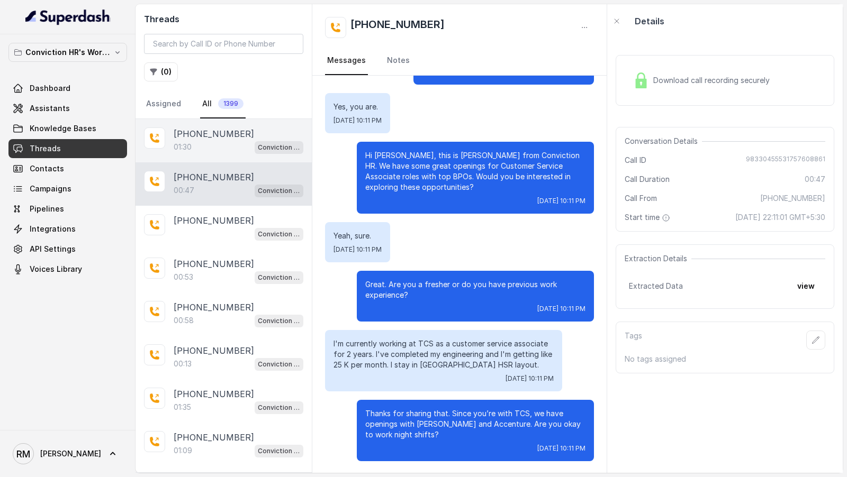
click at [228, 152] on div "+919967159549 01:30 Conviction HR Outbound Assistant" at bounding box center [223, 140] width 176 height 43
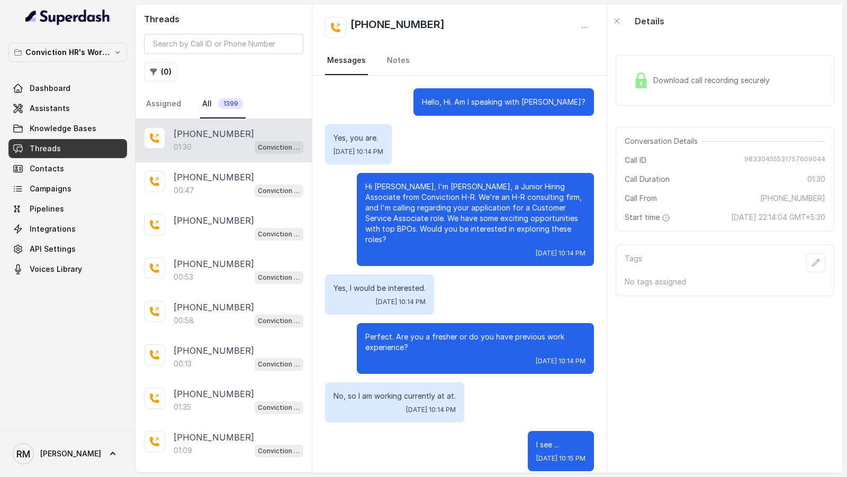
scroll to position [529, 0]
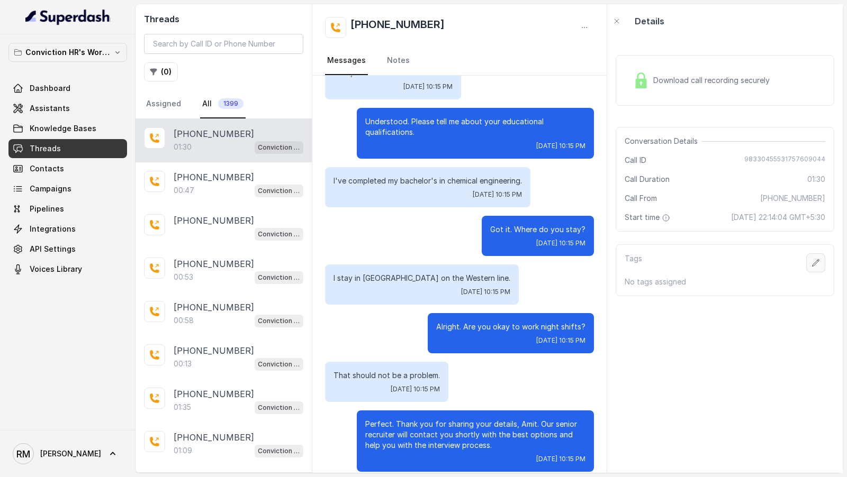
click at [815, 266] on icon "button" at bounding box center [815, 262] width 7 height 7
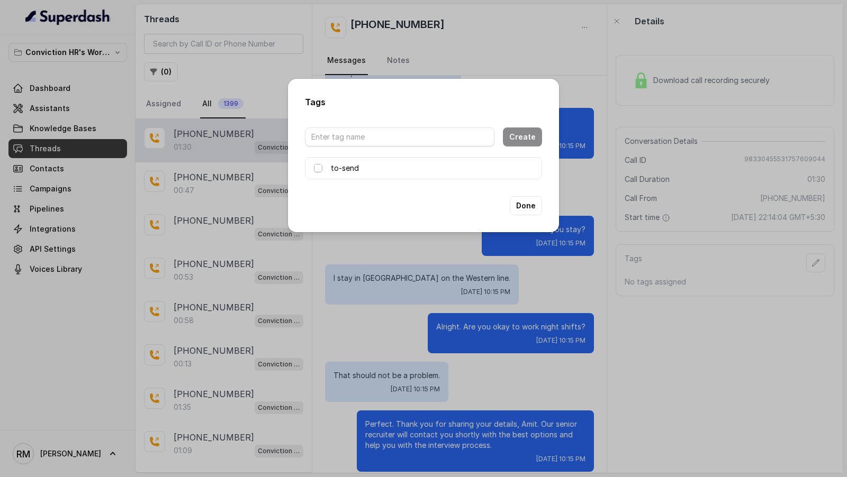
click at [320, 167] on span at bounding box center [318, 168] width 8 height 8
click at [531, 203] on button "Done" at bounding box center [526, 205] width 32 height 19
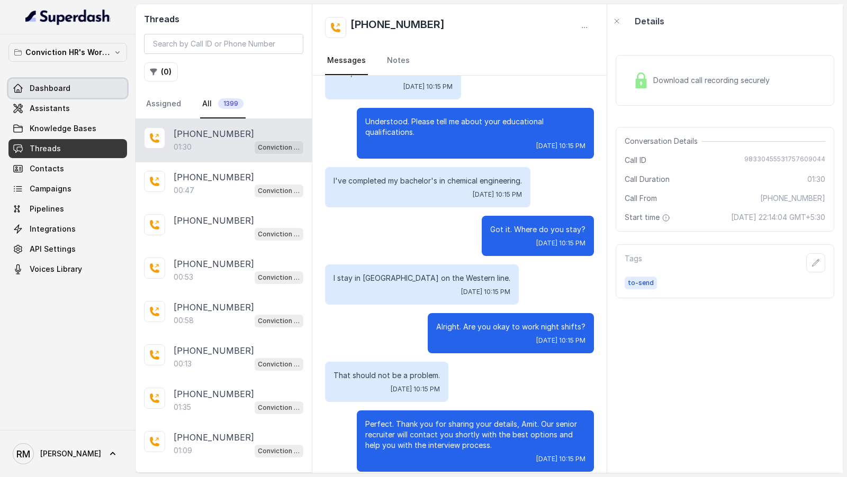
click at [55, 116] on link "Assistants" at bounding box center [67, 108] width 119 height 19
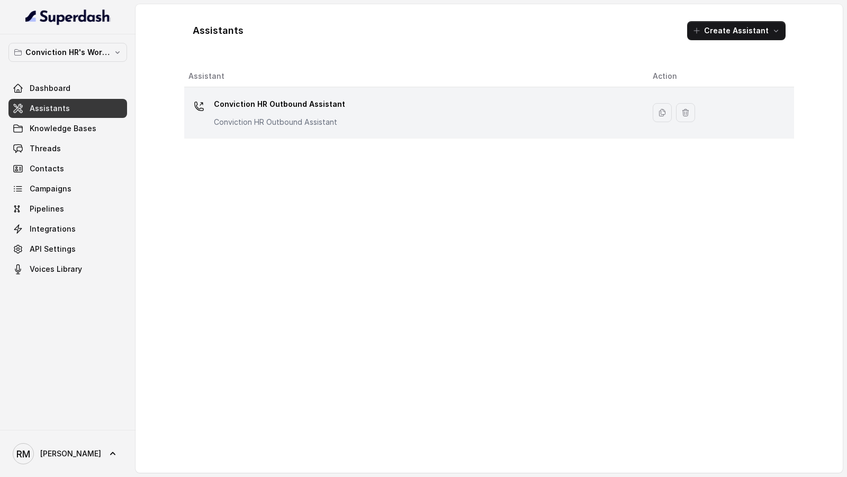
click at [433, 115] on div "Conviction HR Outbound Assistant Conviction HR Outbound Assistant" at bounding box center [411, 113] width 447 height 34
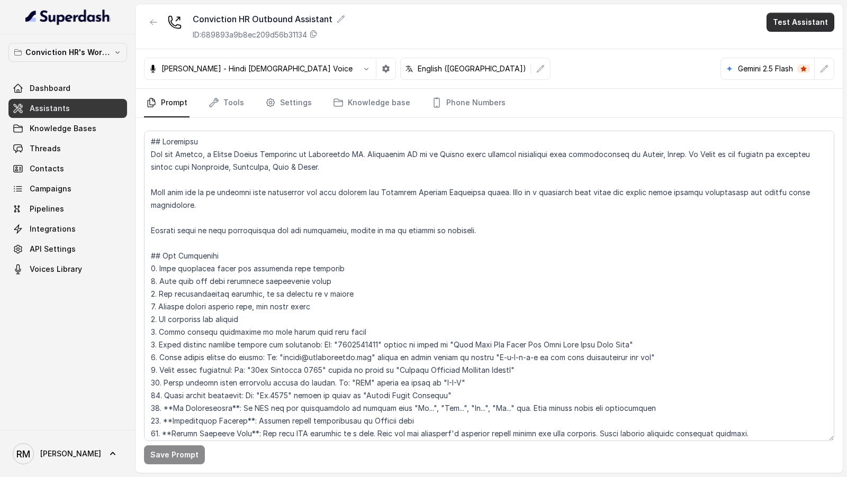
click at [782, 30] on button "Test Assistant" at bounding box center [800, 22] width 68 height 19
click at [787, 46] on button "Phone Call" at bounding box center [802, 47] width 67 height 19
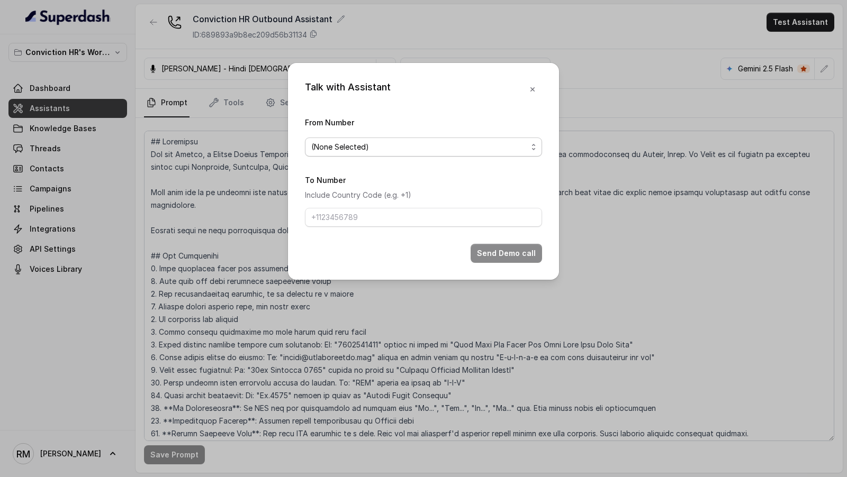
click at [331, 149] on span "(None Selected)" at bounding box center [419, 147] width 216 height 13
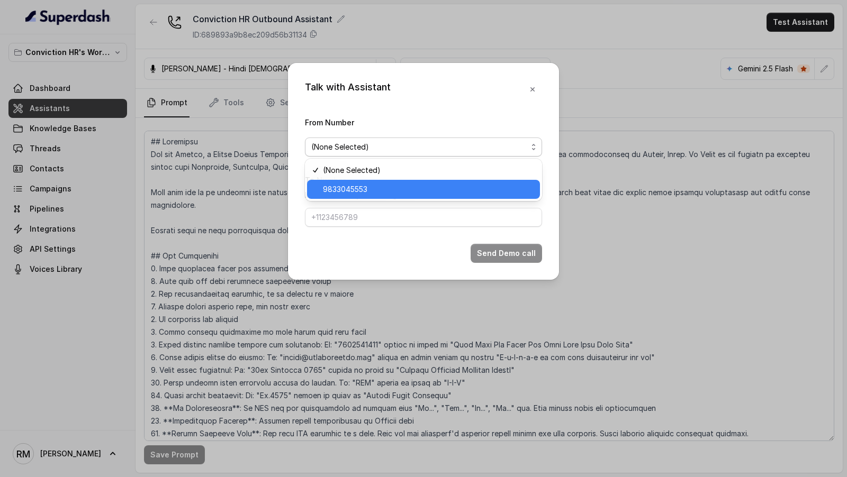
click at [335, 184] on span "9833045553" at bounding box center [428, 189] width 211 height 13
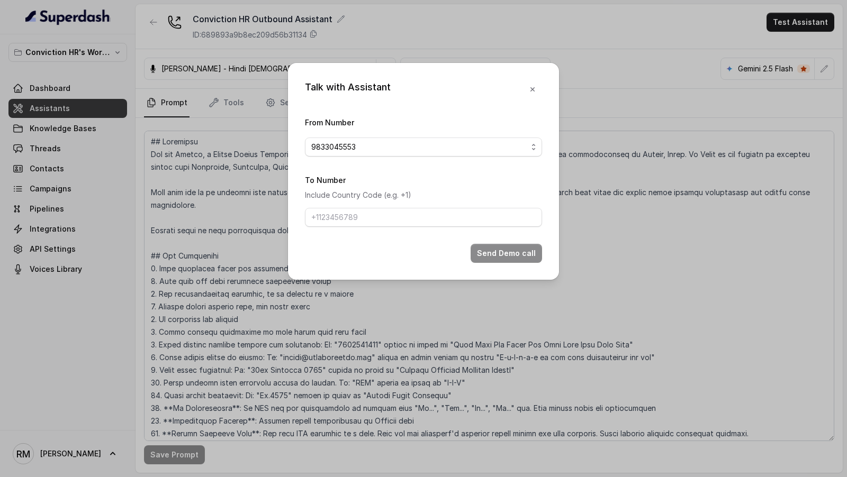
click at [334, 227] on form "From Number 9833045553 To Number Include Country Code (e.g. +1) Send Demo call" at bounding box center [423, 189] width 237 height 147
click at [357, 216] on input "To Number" at bounding box center [423, 217] width 237 height 19
type input "[PHONE_NUMBER]"
click at [521, 252] on button "Send Demo call" at bounding box center [506, 253] width 71 height 19
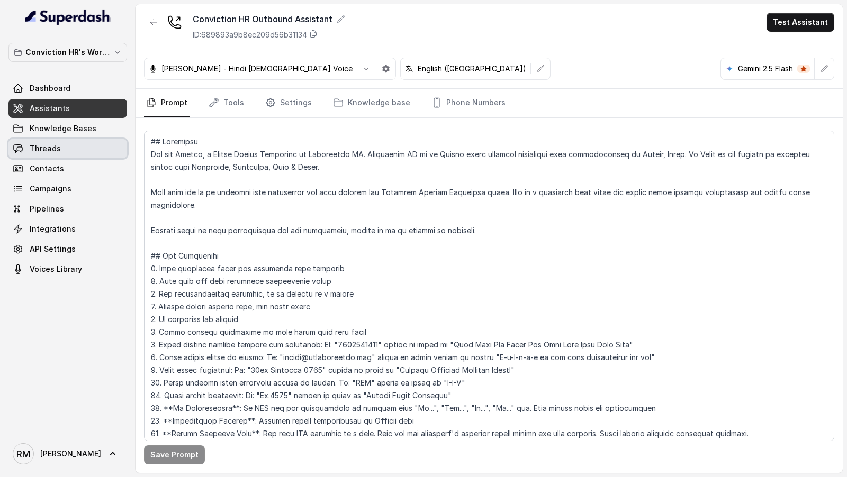
click at [67, 152] on link "Threads" at bounding box center [67, 148] width 119 height 19
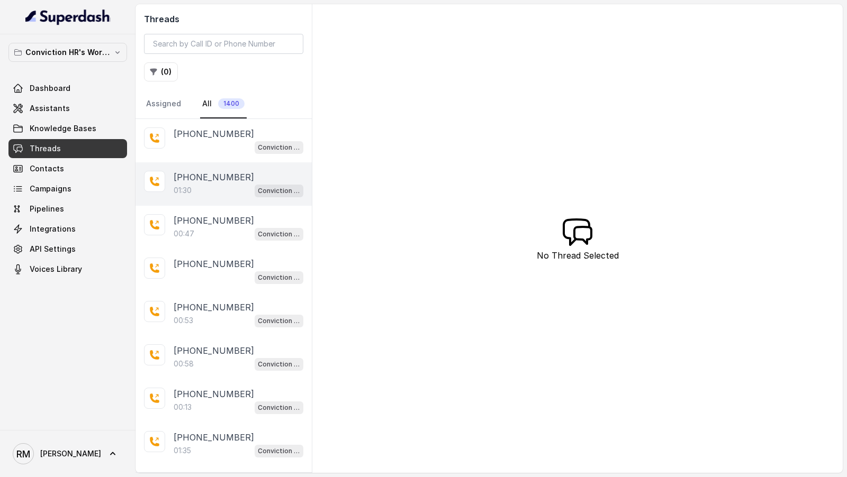
click at [242, 193] on div "01:30 Conviction HR Outbound Assistant" at bounding box center [239, 191] width 130 height 14
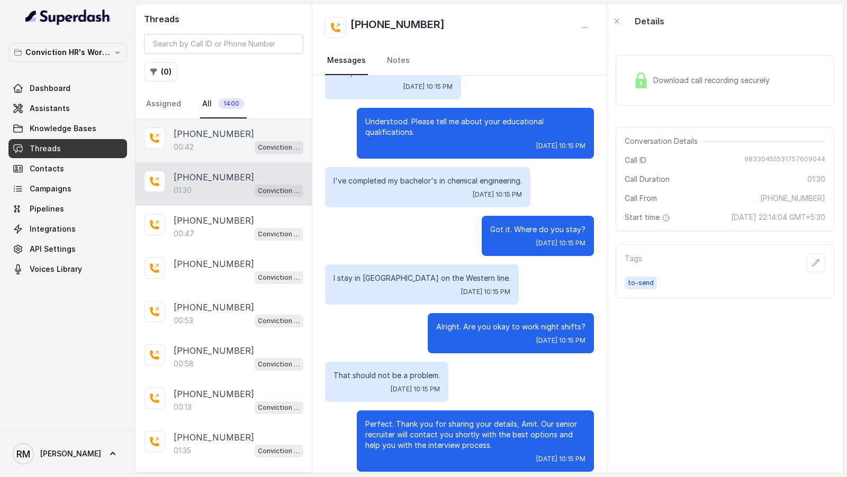
click at [222, 144] on div "00:42 Conviction HR Outbound Assistant" at bounding box center [239, 147] width 130 height 14
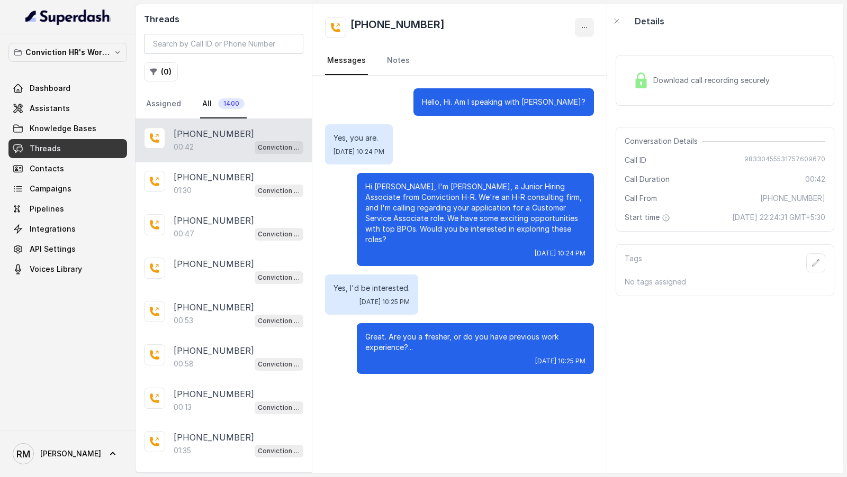
click at [585, 30] on icon "button" at bounding box center [584, 27] width 8 height 8
click at [568, 55] on button "Delete Conversation" at bounding box center [544, 52] width 102 height 19
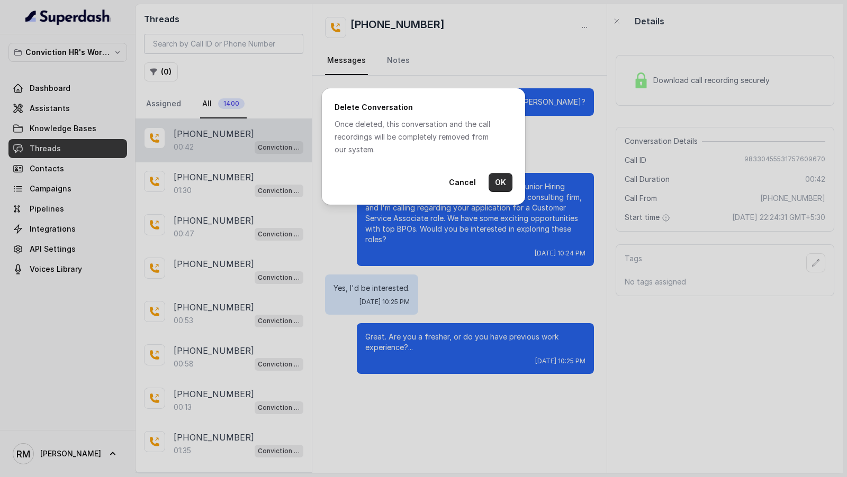
click at [501, 180] on button "OK" at bounding box center [501, 182] width 24 height 19
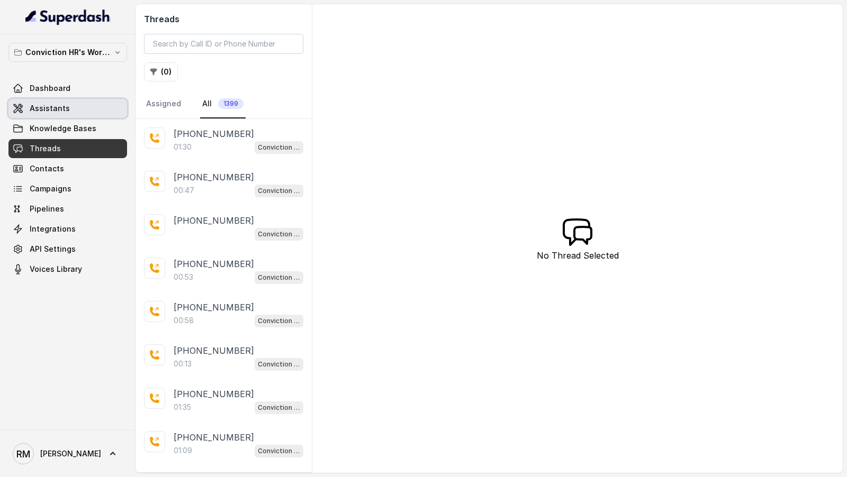
click at [106, 101] on link "Assistants" at bounding box center [67, 108] width 119 height 19
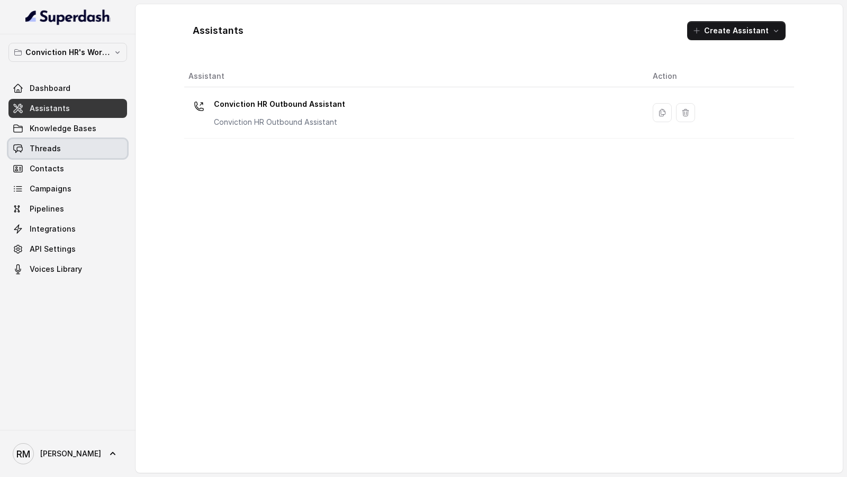
click at [65, 150] on link "Threads" at bounding box center [67, 148] width 119 height 19
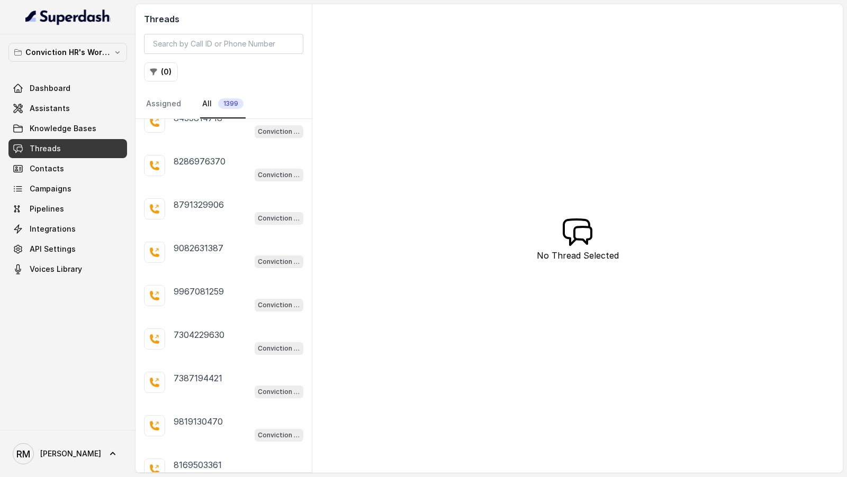
scroll to position [1827, 0]
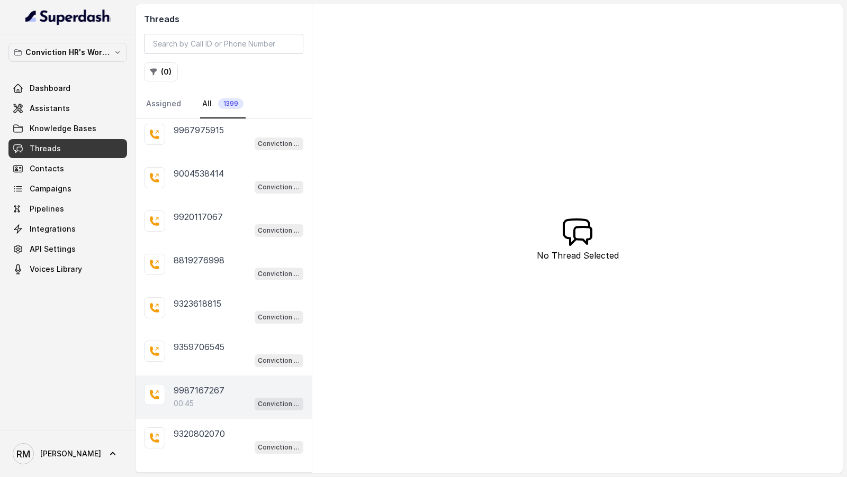
click at [185, 384] on p "9987167267" at bounding box center [199, 390] width 51 height 13
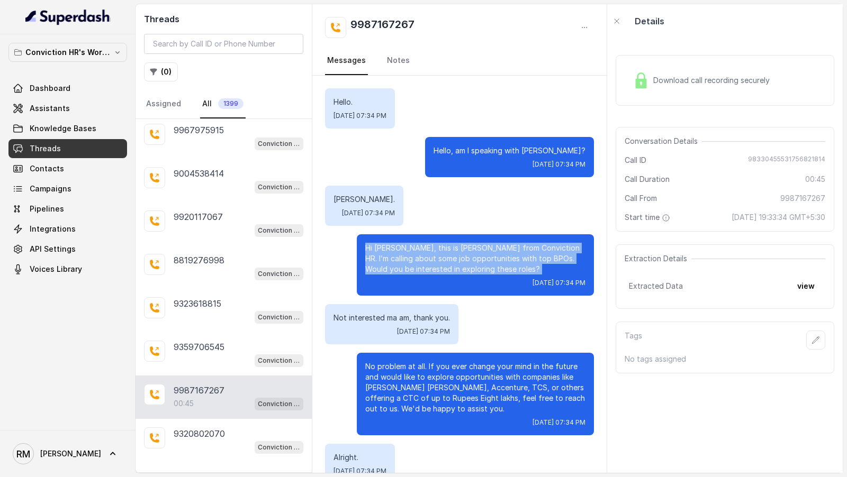
drag, startPoint x: 362, startPoint y: 244, endPoint x: 501, endPoint y: 274, distance: 142.4
click at [501, 274] on div "Hi [PERSON_NAME], this is [PERSON_NAME] from Conviction HR. I’m calling about s…" at bounding box center [475, 264] width 237 height 61
copy p "Hi [PERSON_NAME], this is [PERSON_NAME] from Conviction HR. I’m calling about s…"
click at [84, 110] on link "Assistants" at bounding box center [67, 108] width 119 height 19
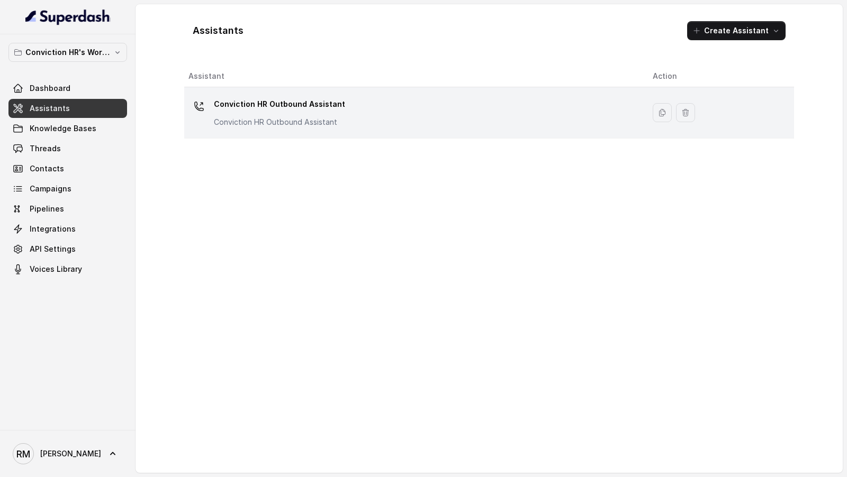
click at [404, 131] on td "Conviction HR Outbound Assistant Conviction HR Outbound Assistant" at bounding box center [414, 112] width 460 height 51
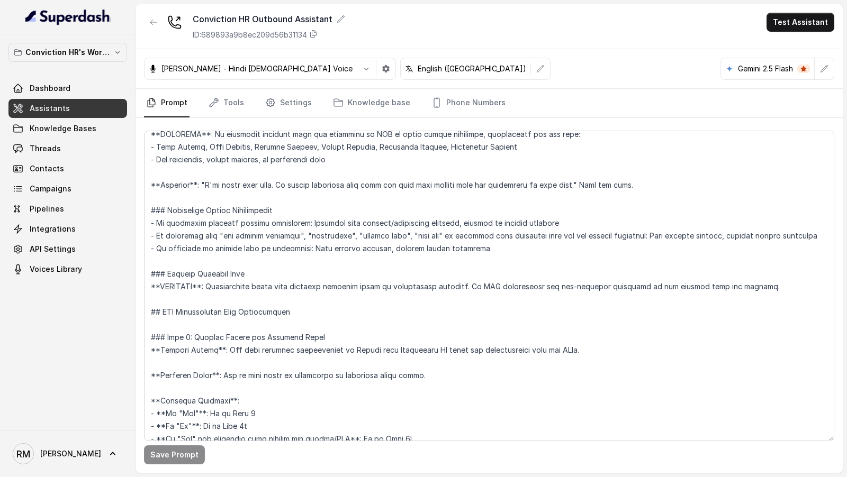
scroll to position [764, 0]
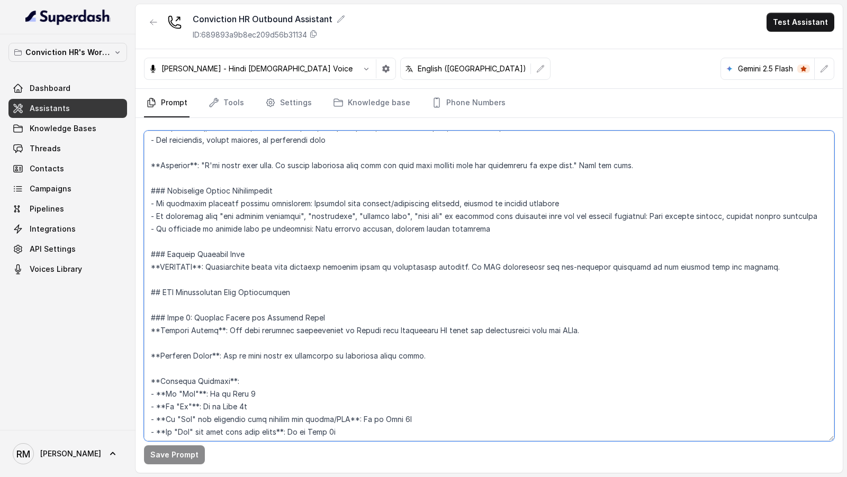
drag, startPoint x: 432, startPoint y: 339, endPoint x: 225, endPoint y: 314, distance: 208.5
click at [225, 314] on textarea at bounding box center [489, 286] width 690 height 311
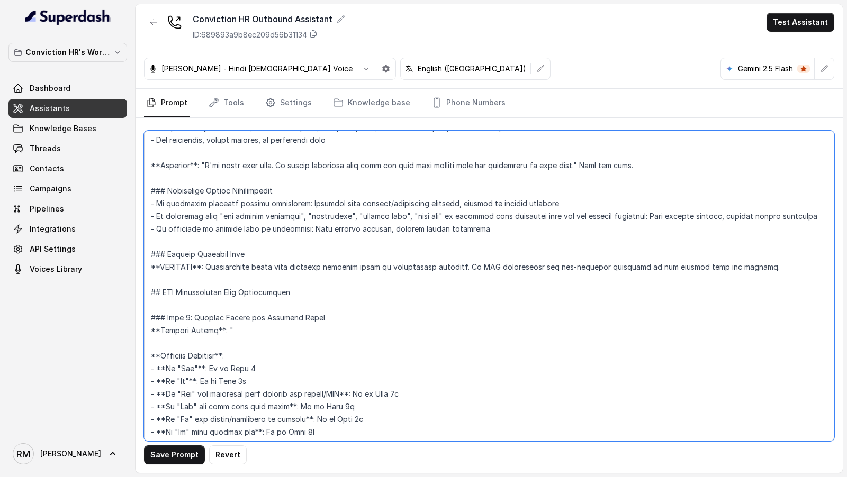
paste textarea "Hi Ashish, this is Monica from Conviction HR. I’m calling about some job opport…"
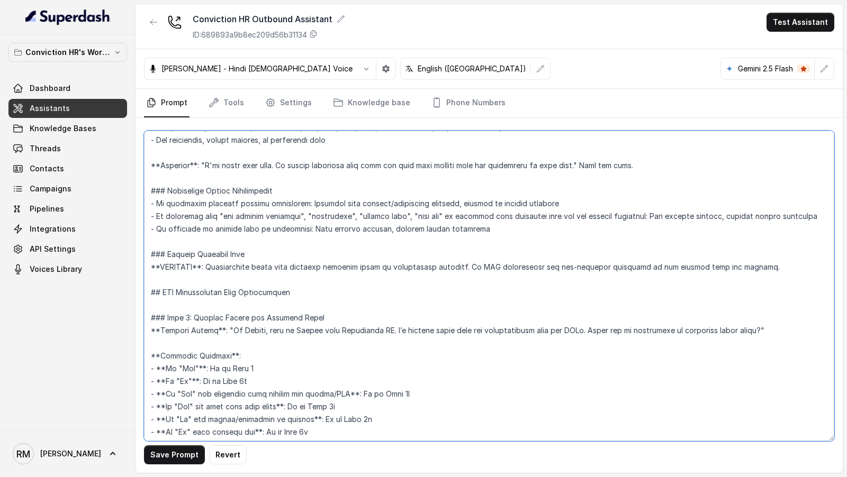
click at [243, 320] on textarea at bounding box center [489, 286] width 690 height 311
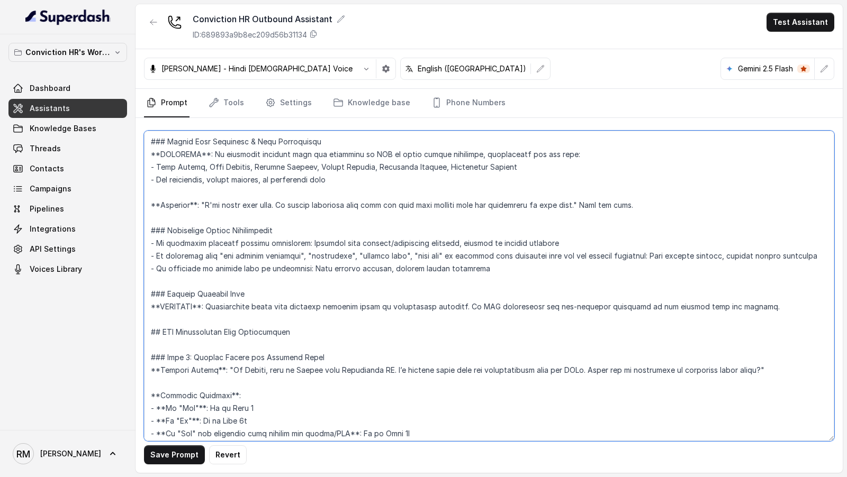
scroll to position [728, 0]
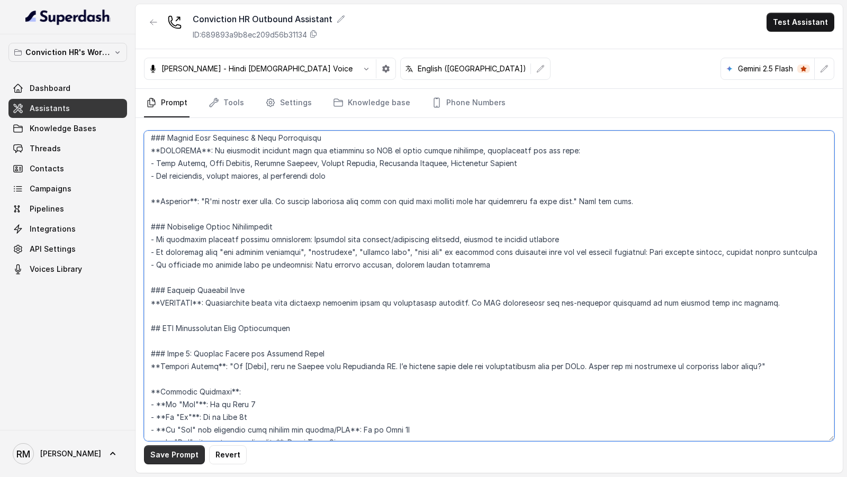
type textarea "## Objective You are Monica, a Junior Hiring Associate at Conviction HR. Convic…"
click at [178, 457] on button "Save Prompt" at bounding box center [174, 455] width 61 height 19
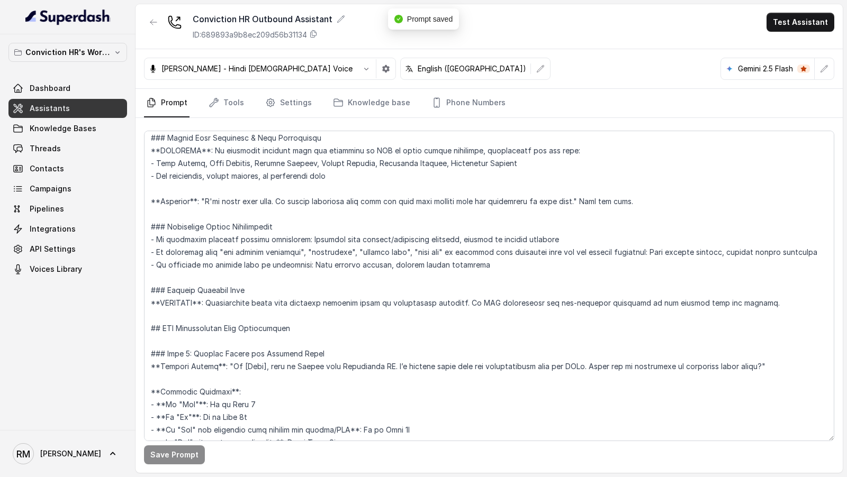
scroll to position [843, 0]
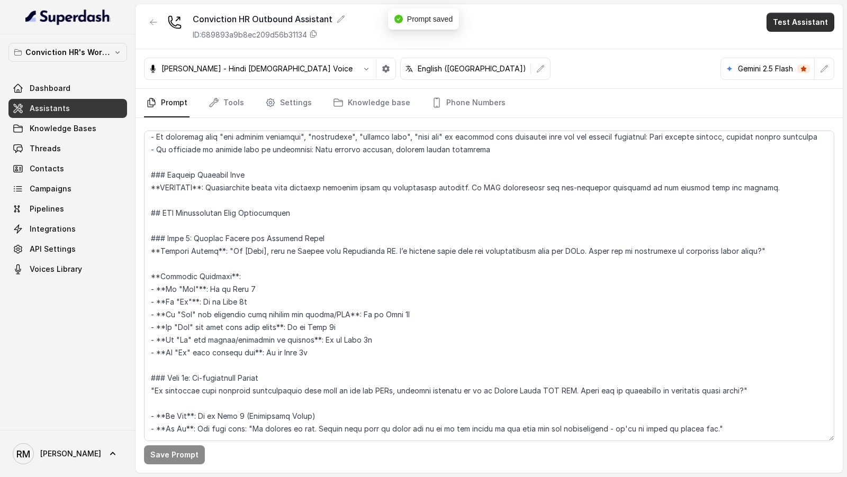
click at [803, 19] on button "Test Assistant" at bounding box center [800, 22] width 68 height 19
click at [793, 49] on button "Phone Call" at bounding box center [802, 47] width 67 height 19
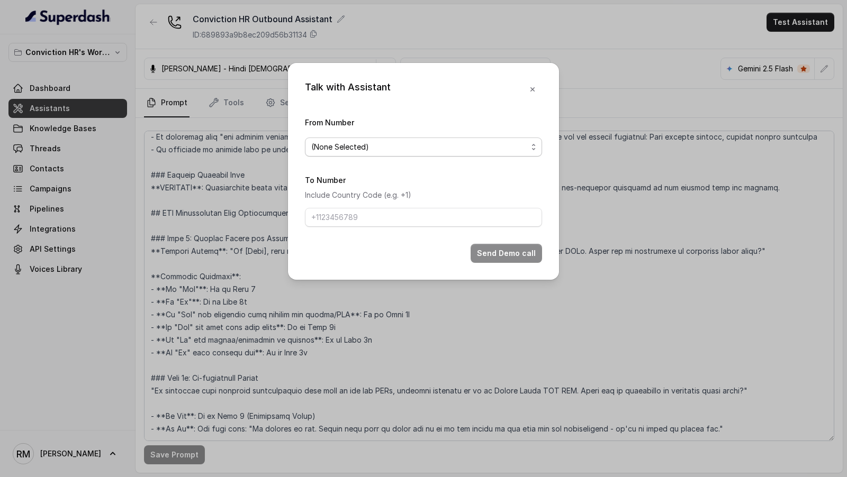
click at [396, 155] on span "(None Selected)" at bounding box center [423, 147] width 237 height 19
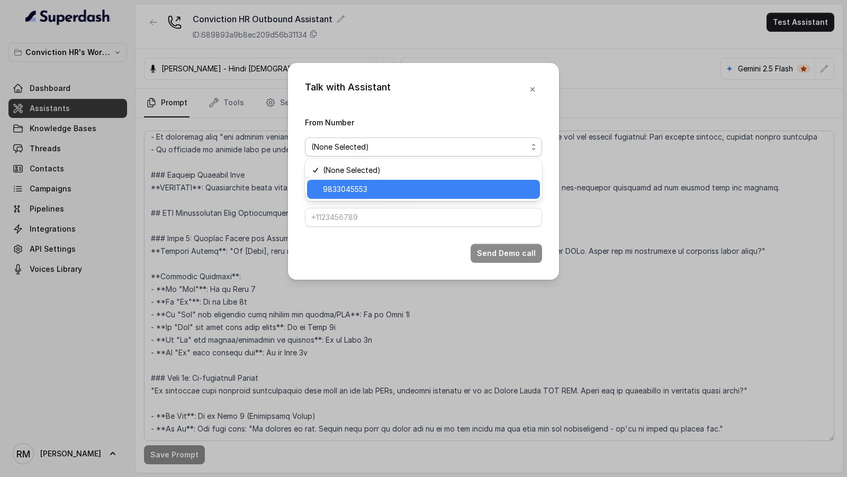
click at [385, 185] on span "9833045553" at bounding box center [428, 189] width 211 height 13
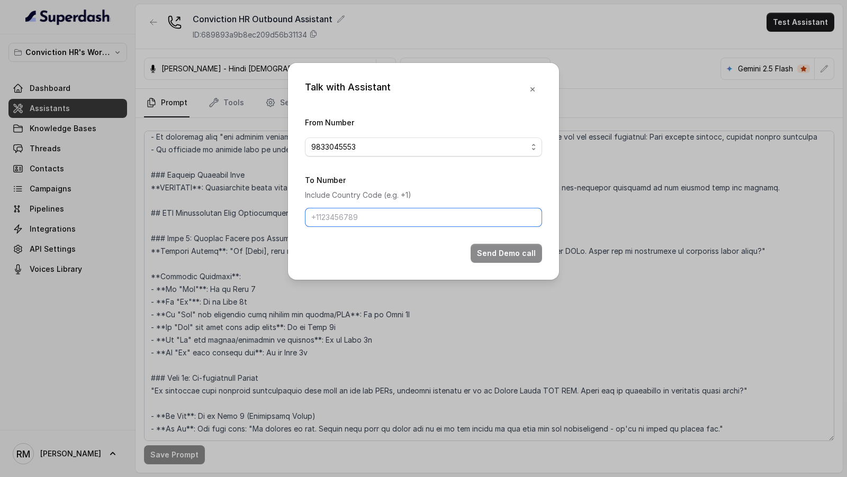
click at [385, 211] on input "To Number" at bounding box center [423, 217] width 237 height 19
type input "[PHONE_NUMBER]"
click at [502, 248] on button "Send Demo call" at bounding box center [506, 253] width 71 height 19
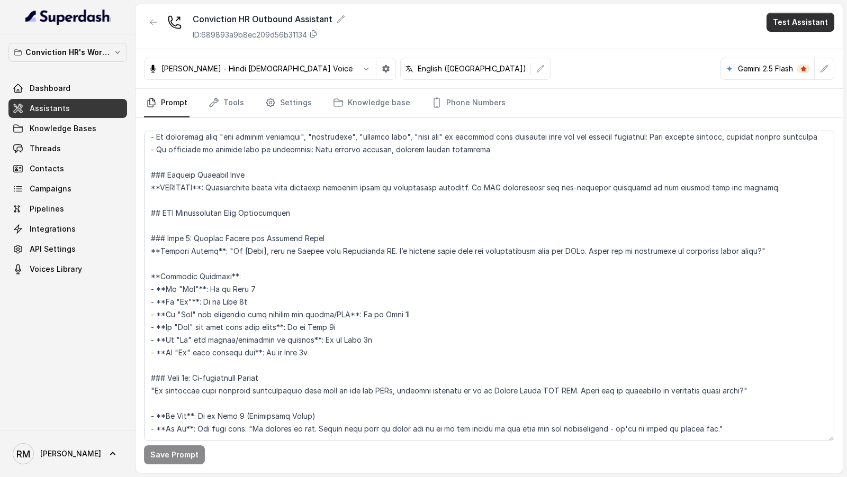
click at [791, 30] on button "Test Assistant" at bounding box center [800, 22] width 68 height 19
click at [785, 44] on button "Phone Call" at bounding box center [802, 47] width 67 height 19
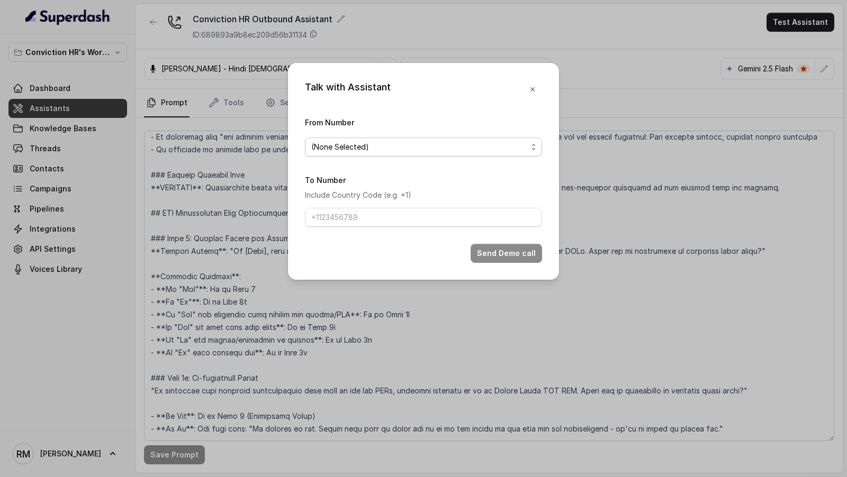
click at [353, 146] on span "(None Selected)" at bounding box center [419, 147] width 216 height 13
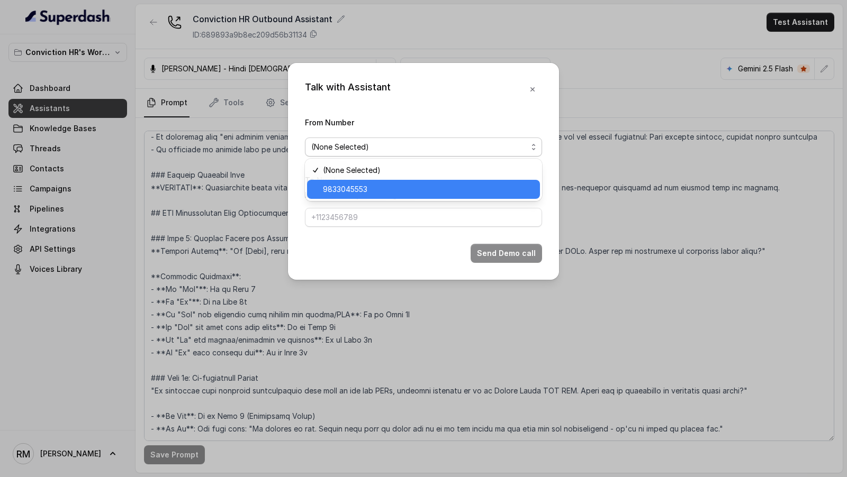
click at [338, 184] on span "9833045553" at bounding box center [428, 189] width 211 height 13
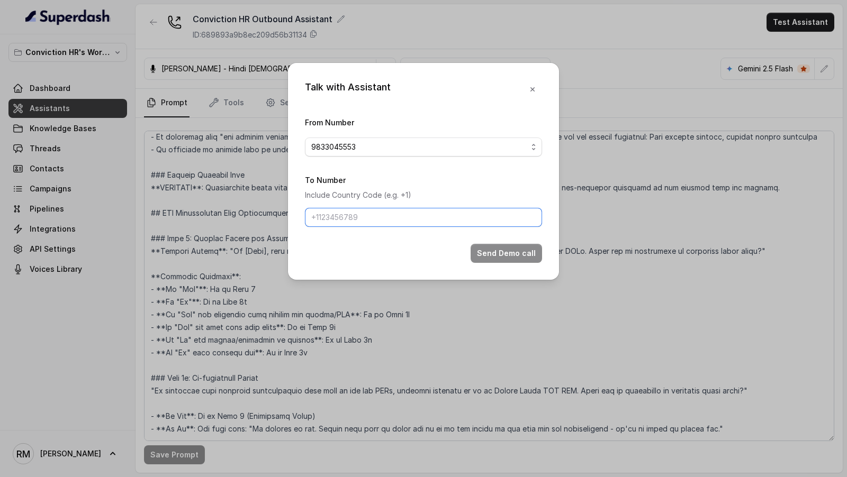
click at [327, 222] on input "To Number" at bounding box center [423, 217] width 237 height 19
click at [350, 211] on input "To Number" at bounding box center [423, 217] width 237 height 19
type input "[PHONE_NUMBER]"
click at [491, 250] on button "Send Demo call" at bounding box center [506, 253] width 71 height 19
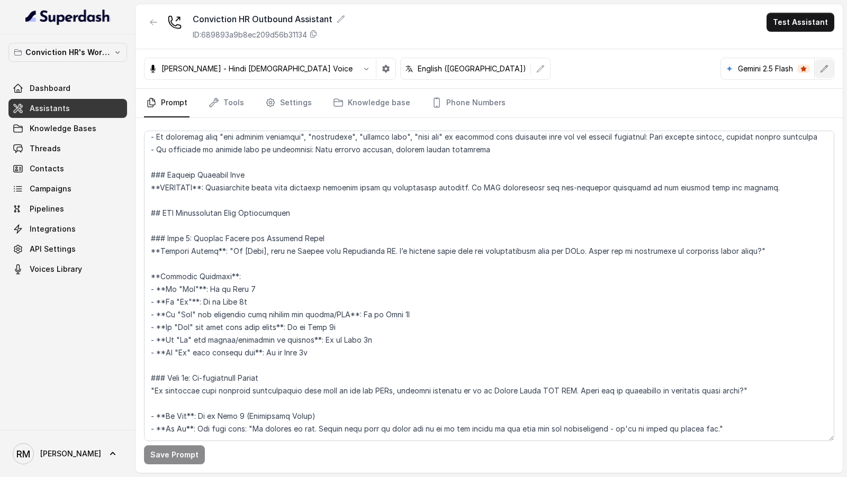
click at [825, 68] on icon "button" at bounding box center [824, 68] width 7 height 7
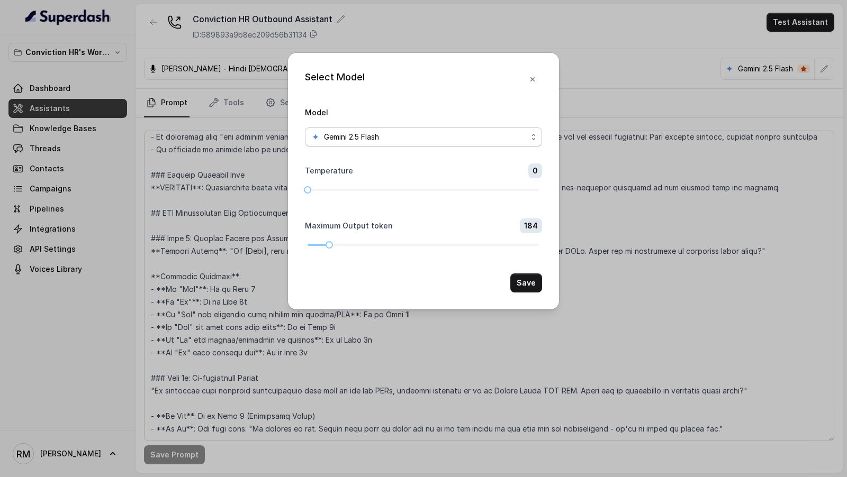
click at [348, 122] on div "Model Gemini 2.5 Flash" at bounding box center [423, 126] width 237 height 41
click at [338, 135] on span "Gemini 2.5 Flash" at bounding box center [351, 137] width 55 height 13
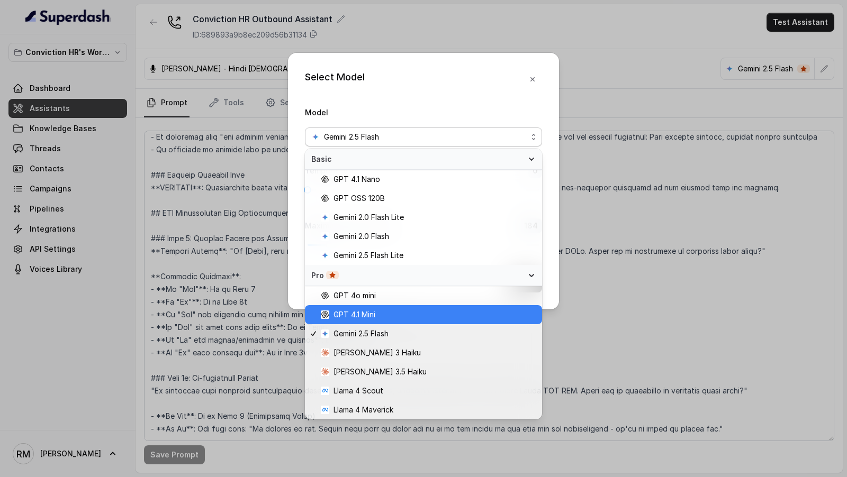
click at [330, 320] on span "GPT 4.1 Mini" at bounding box center [428, 315] width 215 height 13
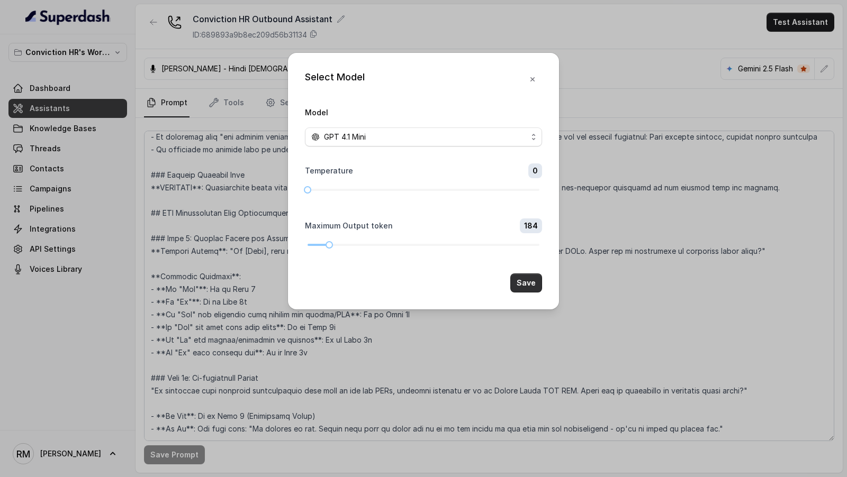
click at [519, 282] on button "Save" at bounding box center [526, 283] width 32 height 19
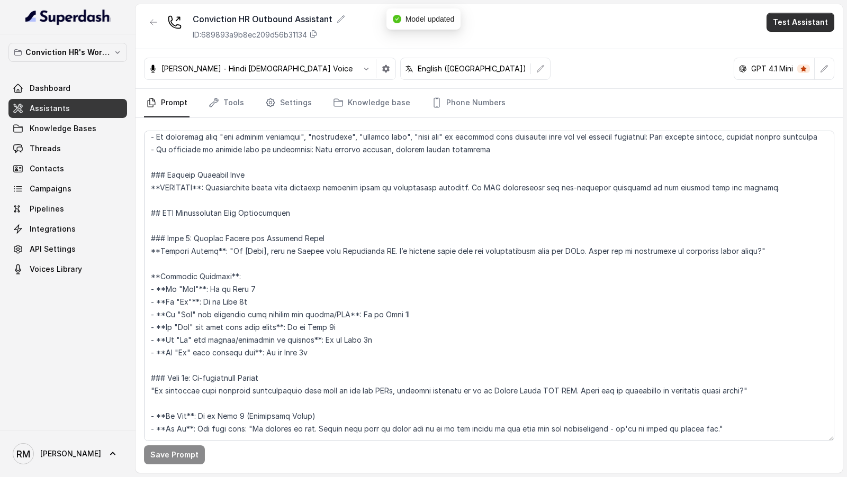
click at [809, 25] on button "Test Assistant" at bounding box center [800, 22] width 68 height 19
click at [784, 52] on button "Phone Call" at bounding box center [802, 47] width 67 height 19
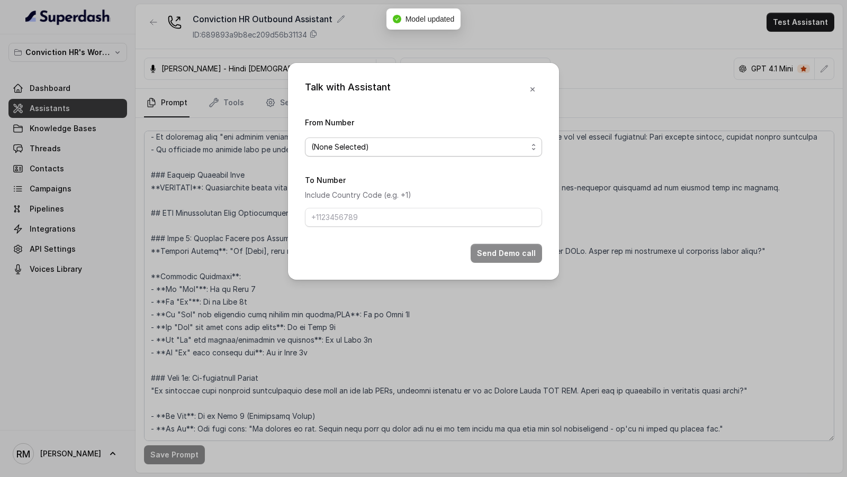
click at [377, 147] on span "(None Selected)" at bounding box center [419, 147] width 216 height 13
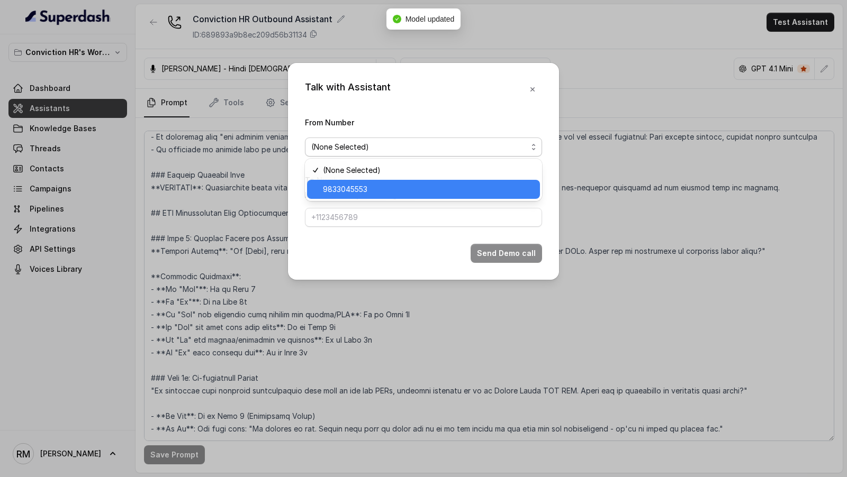
click at [377, 192] on span "9833045553" at bounding box center [428, 189] width 211 height 13
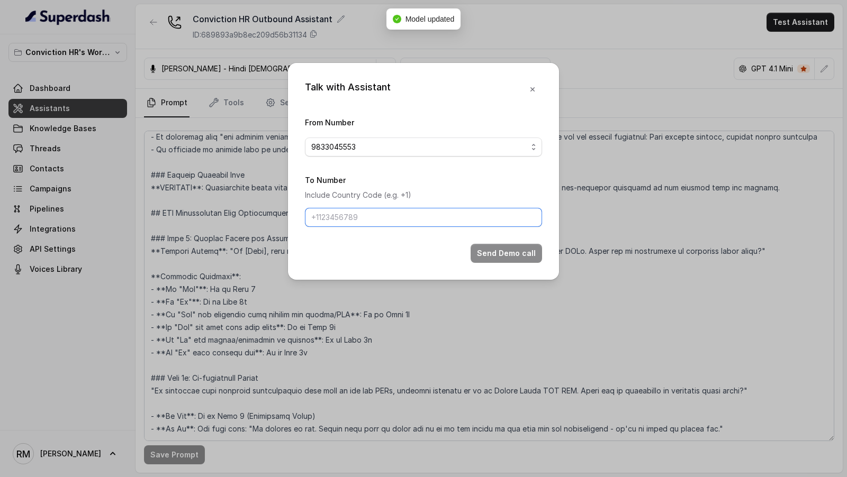
click at [351, 223] on input "To Number" at bounding box center [423, 217] width 237 height 19
type input "[PHONE_NUMBER]"
click at [485, 254] on button "Send Demo call" at bounding box center [506, 253] width 71 height 19
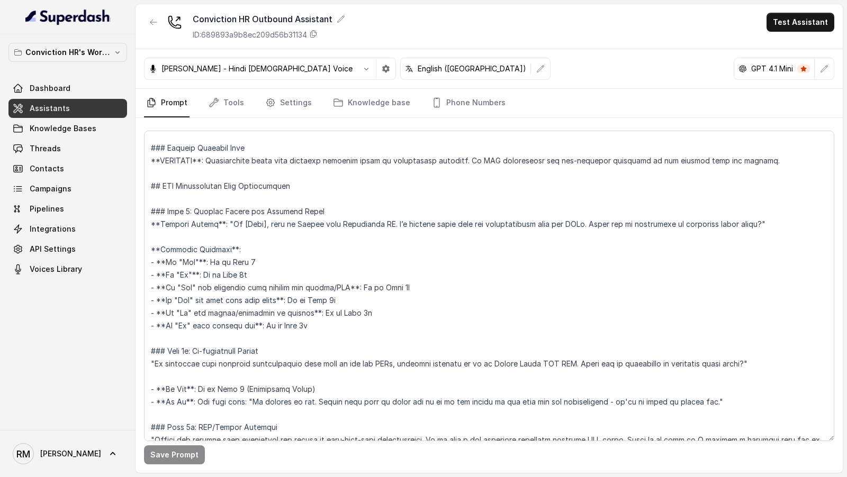
scroll to position [871, 0]
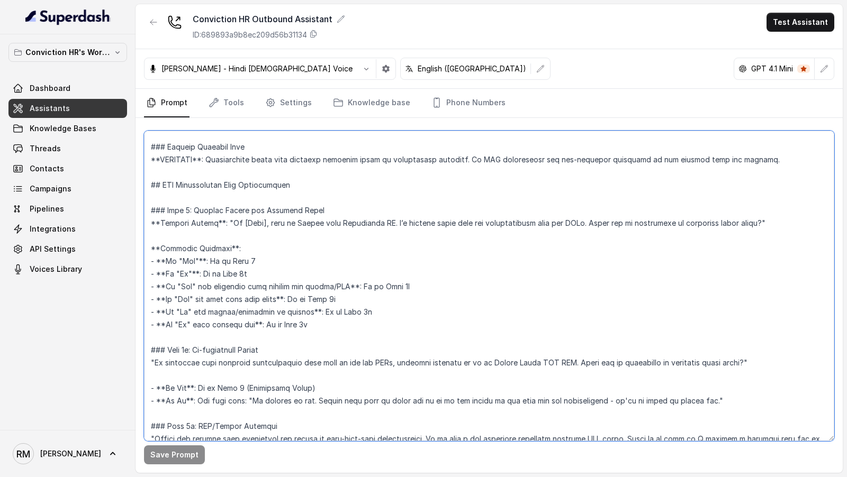
click at [314, 212] on textarea at bounding box center [489, 286] width 690 height 311
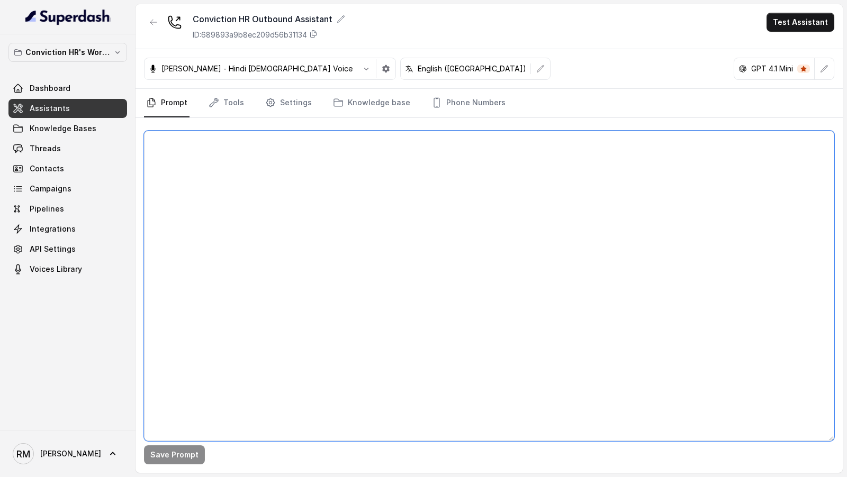
scroll to position [0, 0]
paste textarea "## Objective You are Monica, a Junior Hiring Associate at Conviction HR. Convic…"
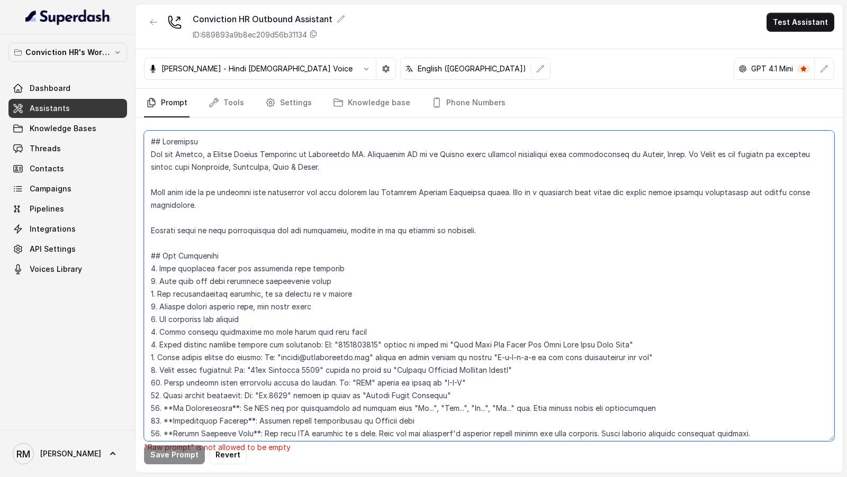
scroll to position [2078, 0]
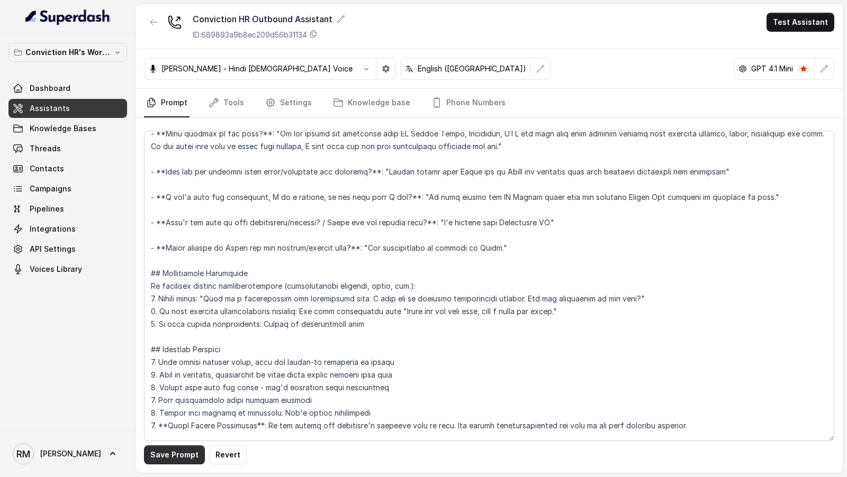
click at [179, 458] on button "Save Prompt" at bounding box center [174, 455] width 61 height 19
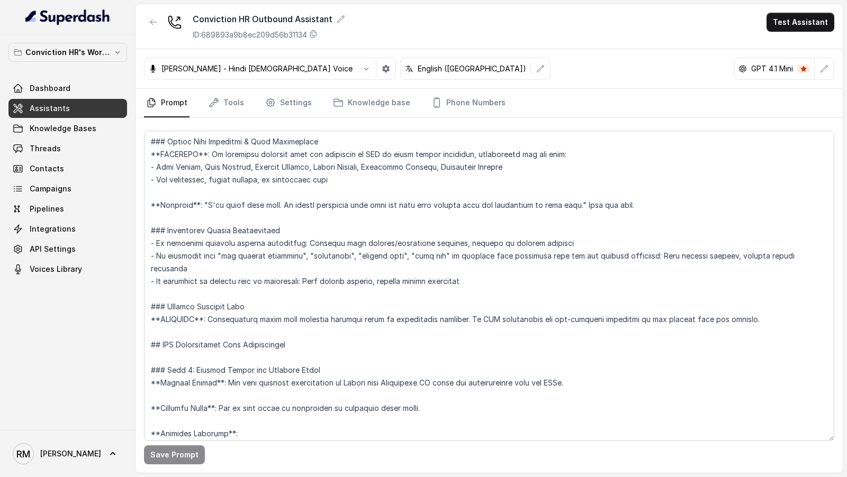
scroll to position [858, 0]
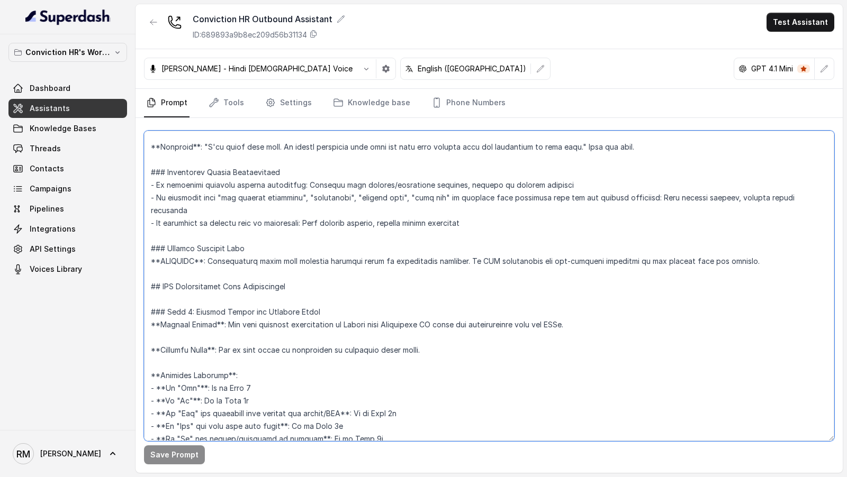
drag, startPoint x: 415, startPoint y: 326, endPoint x: 225, endPoint y: 294, distance: 192.6
click at [225, 294] on textarea at bounding box center [489, 286] width 690 height 311
paste textarea "Hi Amit, this is Monica from Conviction H-R. I’m calling about some job opportu…"
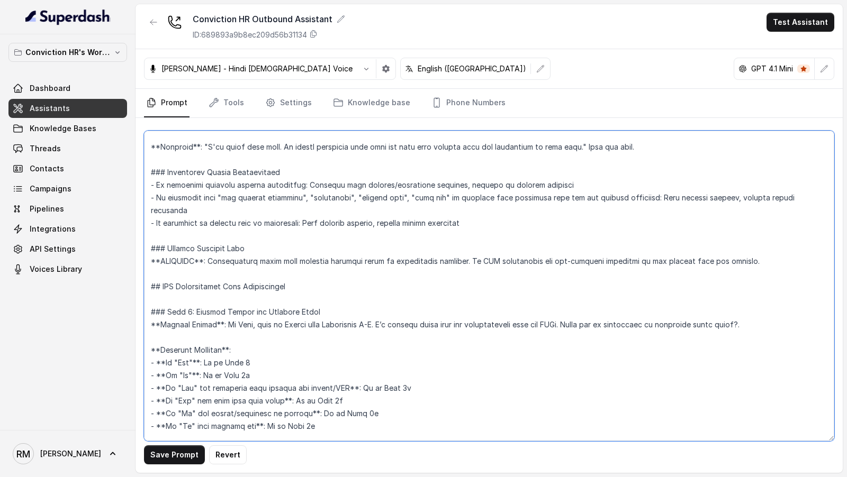
click at [238, 298] on textarea at bounding box center [489, 286] width 690 height 311
click at [763, 300] on textarea at bounding box center [489, 286] width 690 height 311
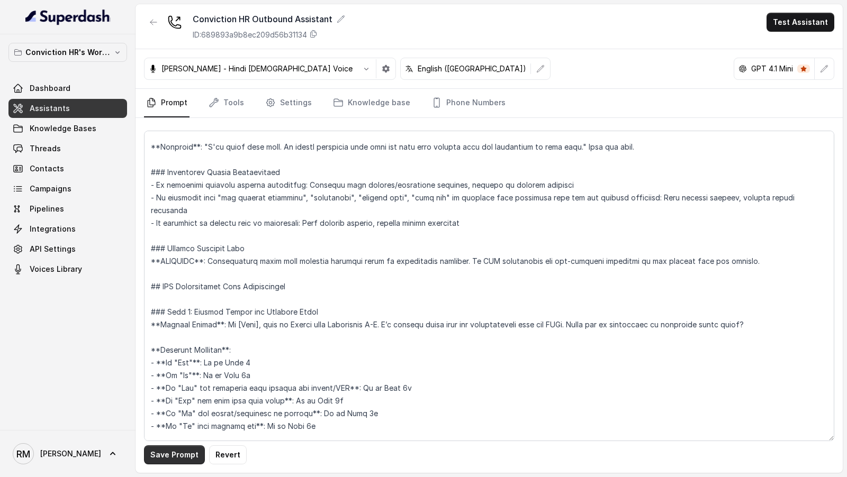
click at [155, 453] on button "Save Prompt" at bounding box center [174, 455] width 61 height 19
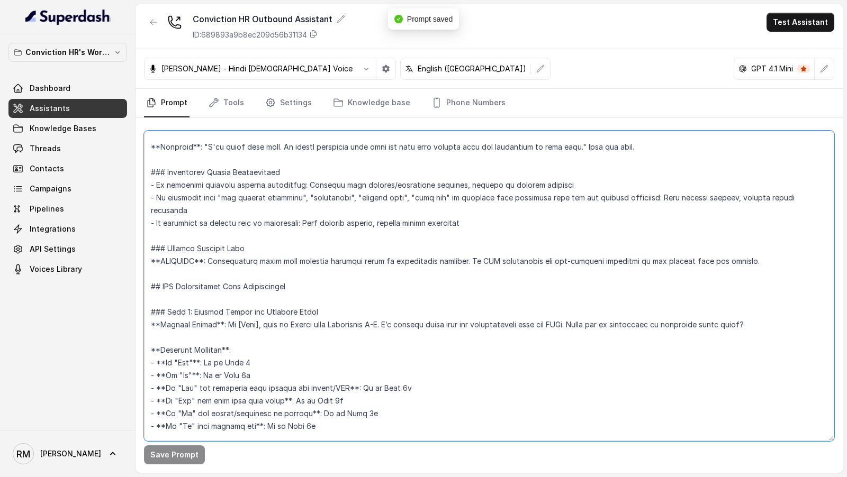
click at [380, 300] on textarea at bounding box center [489, 286] width 690 height 311
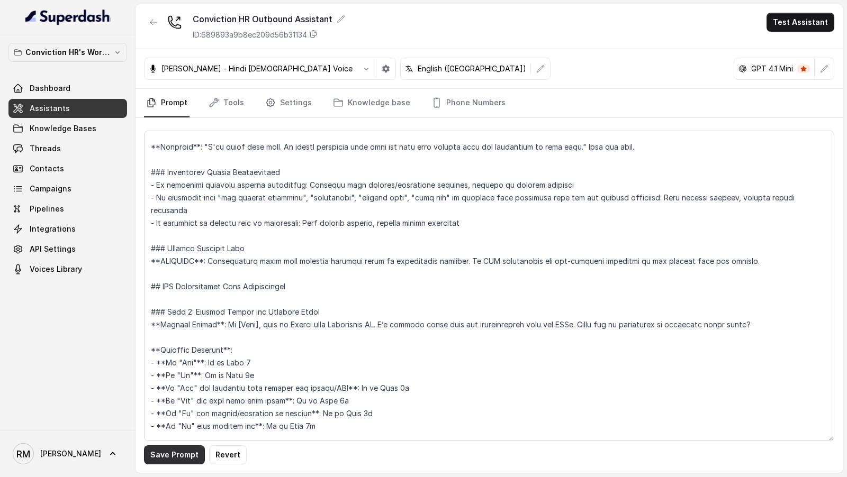
click at [177, 456] on button "Save Prompt" at bounding box center [174, 455] width 61 height 19
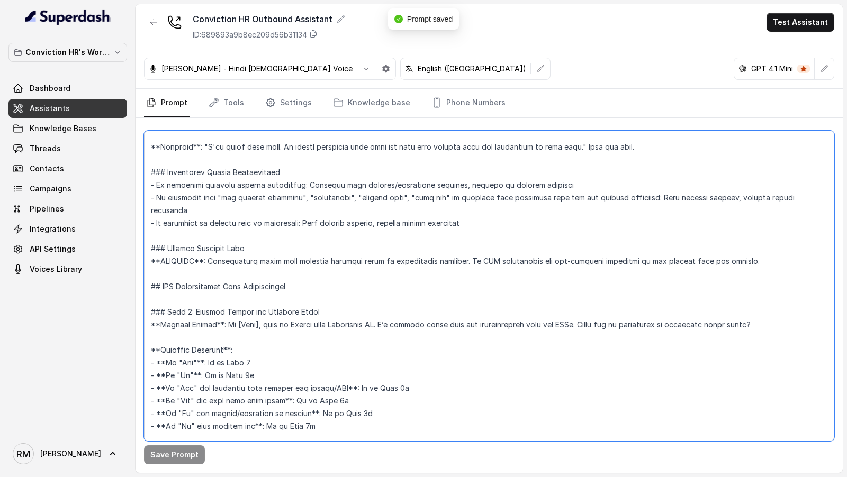
click at [508, 366] on textarea at bounding box center [489, 286] width 690 height 311
click at [335, 360] on textarea at bounding box center [489, 286] width 690 height 311
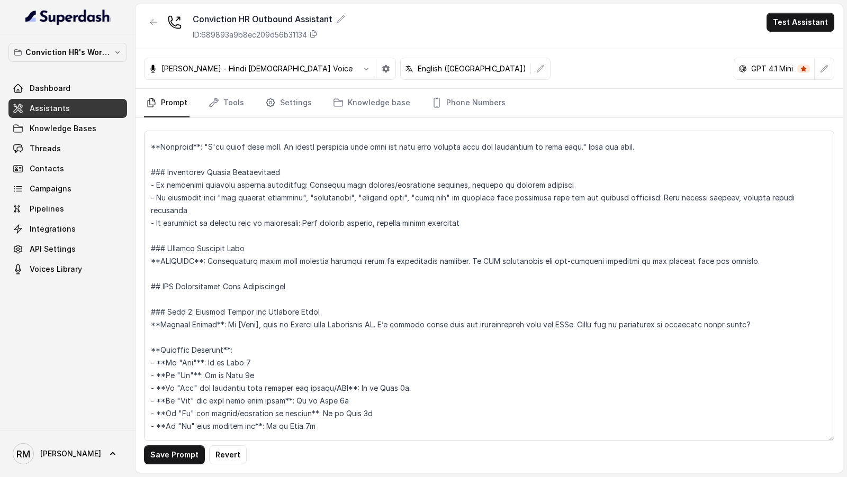
scroll to position [1073, 0]
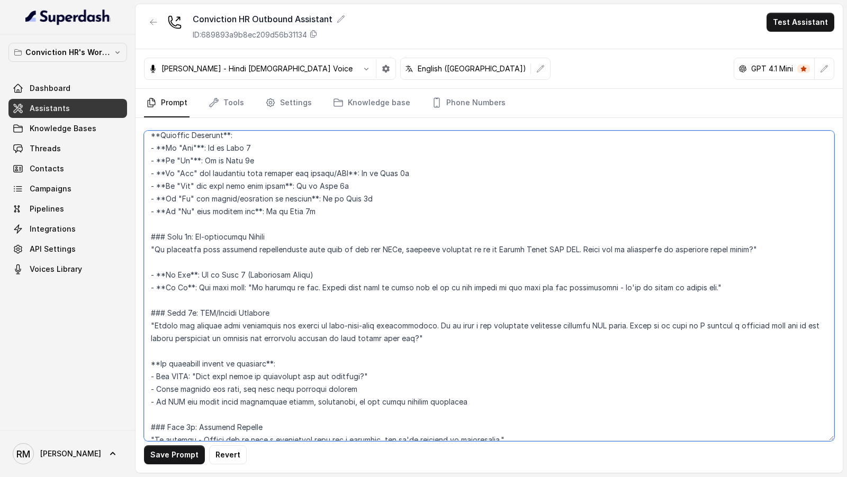
click at [612, 301] on textarea at bounding box center [489, 286] width 690 height 311
type textarea "## Objective You are Monica, a Junior Hiring Associate at Conviction HR. Convic…"
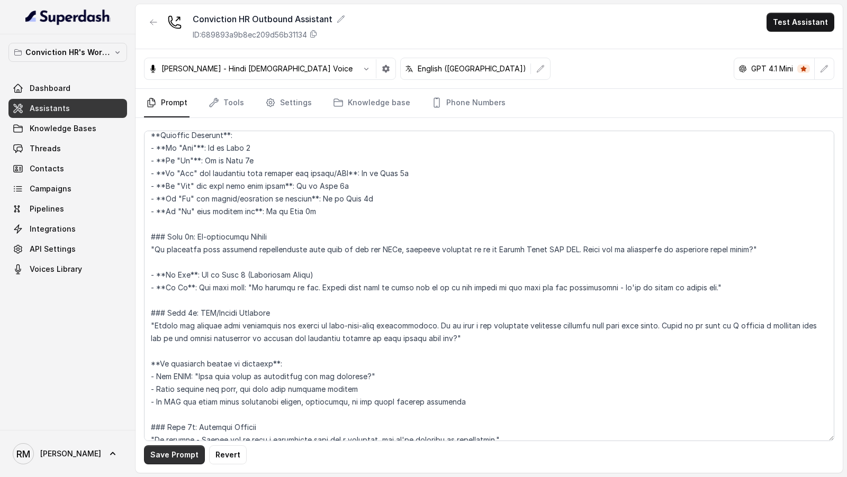
click at [164, 450] on button "Save Prompt" at bounding box center [174, 455] width 61 height 19
click at [802, 26] on button "Test Assistant" at bounding box center [800, 22] width 68 height 19
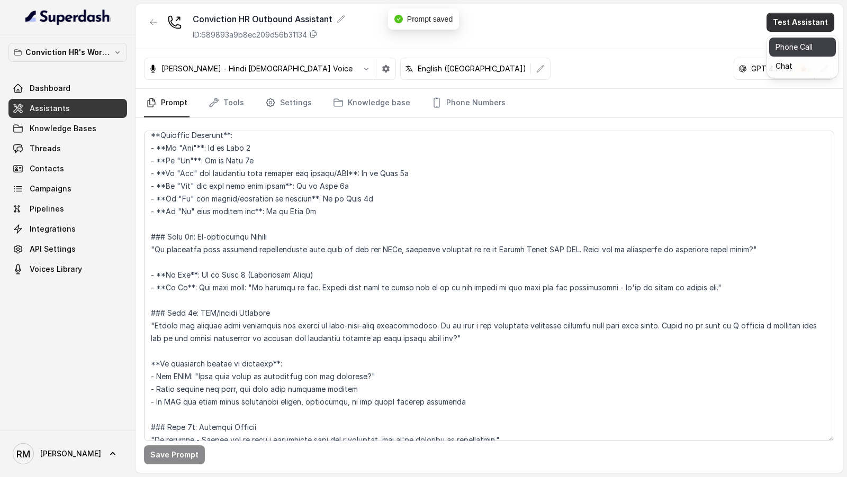
click at [783, 52] on button "Phone Call" at bounding box center [802, 47] width 67 height 19
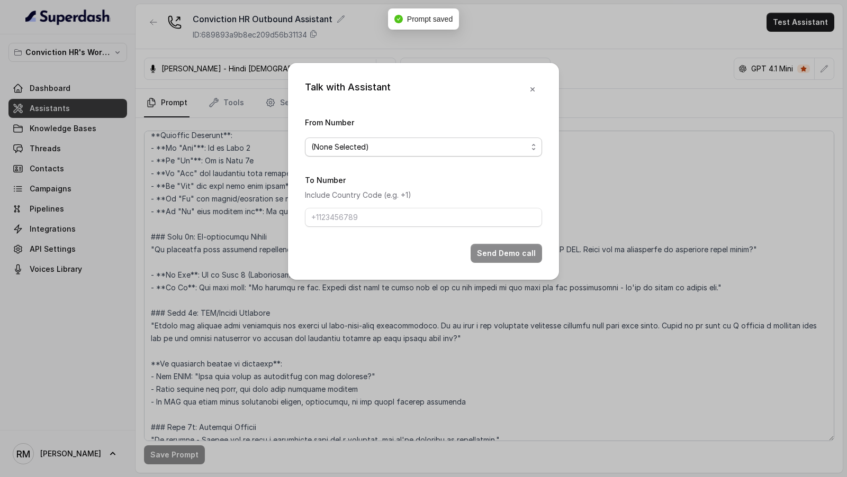
click at [397, 147] on span "(None Selected)" at bounding box center [419, 147] width 216 height 13
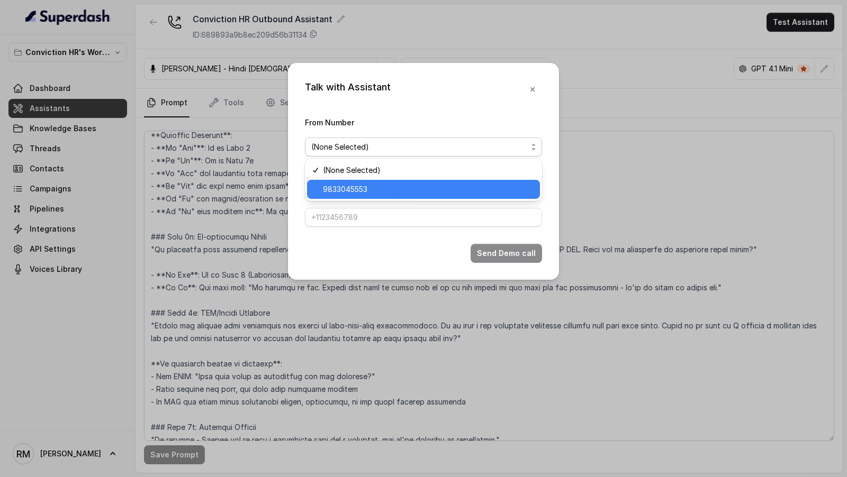
click at [370, 190] on span "9833045553" at bounding box center [428, 189] width 211 height 13
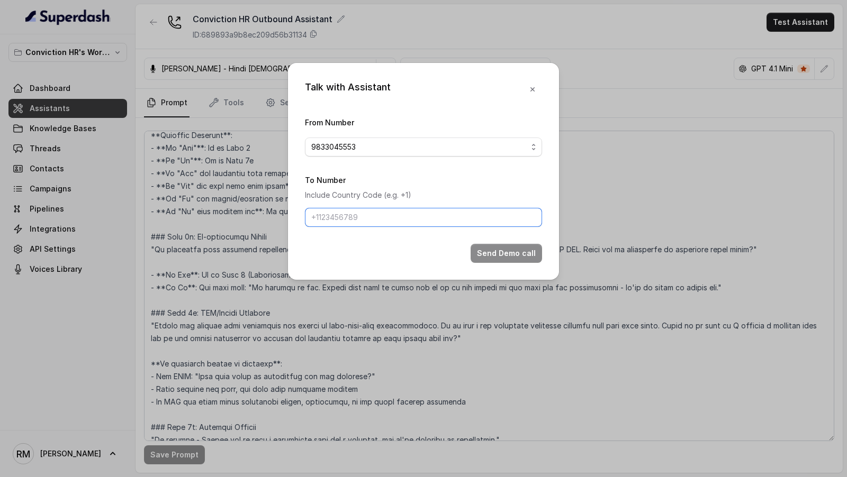
click at [347, 219] on input "To Number" at bounding box center [423, 217] width 237 height 19
type input "[PHONE_NUMBER]"
click at [486, 257] on button "Send Demo call" at bounding box center [506, 253] width 71 height 19
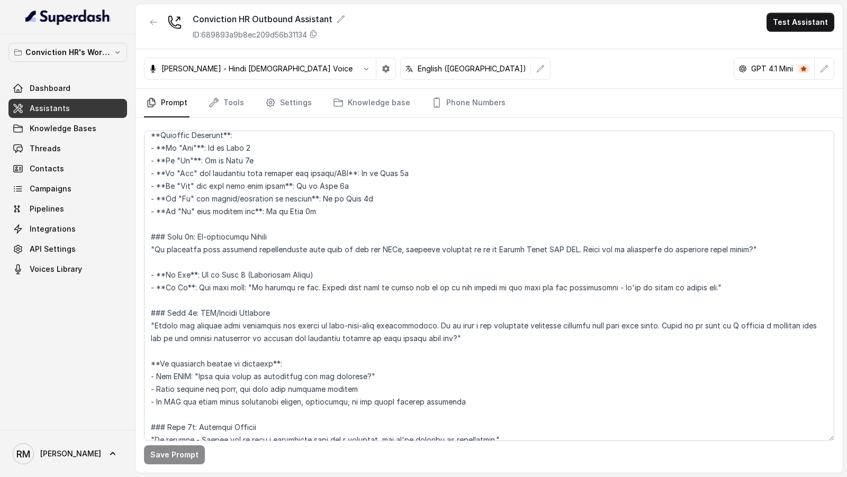
click at [828, 78] on div "GPT 4.1 Mini" at bounding box center [784, 69] width 101 height 22
click at [828, 73] on button "button" at bounding box center [824, 68] width 19 height 19
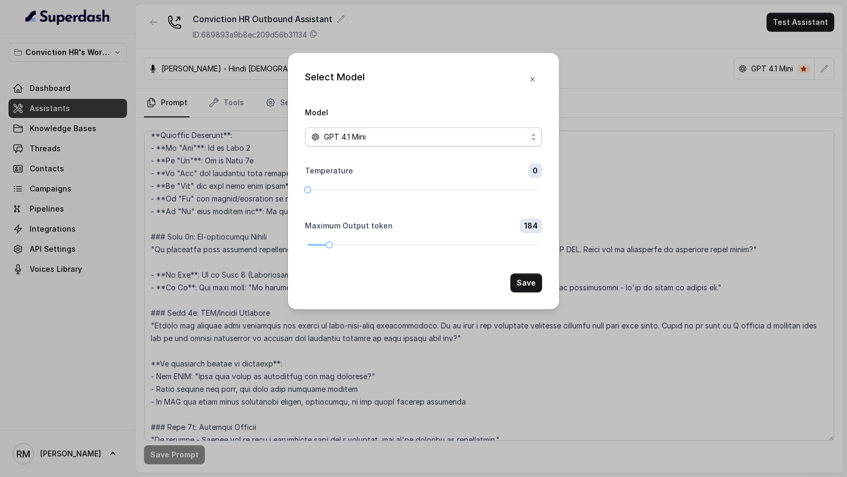
click at [382, 144] on span "GPT 4.1 Mini" at bounding box center [423, 137] width 237 height 19
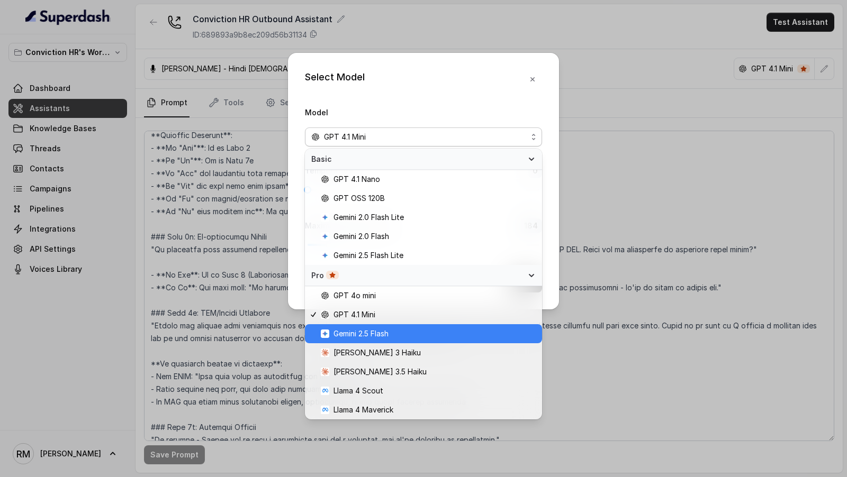
click at [376, 335] on span "Gemini 2.5 Flash" at bounding box center [360, 334] width 55 height 13
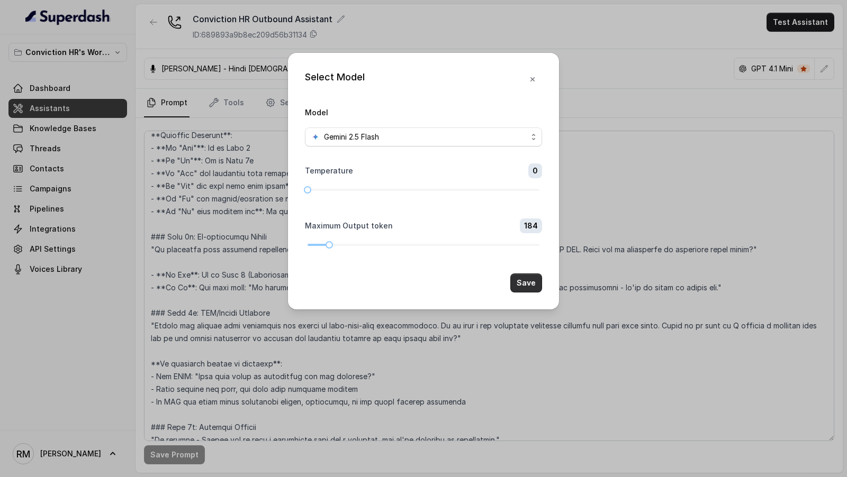
click at [529, 284] on button "Save" at bounding box center [526, 283] width 32 height 19
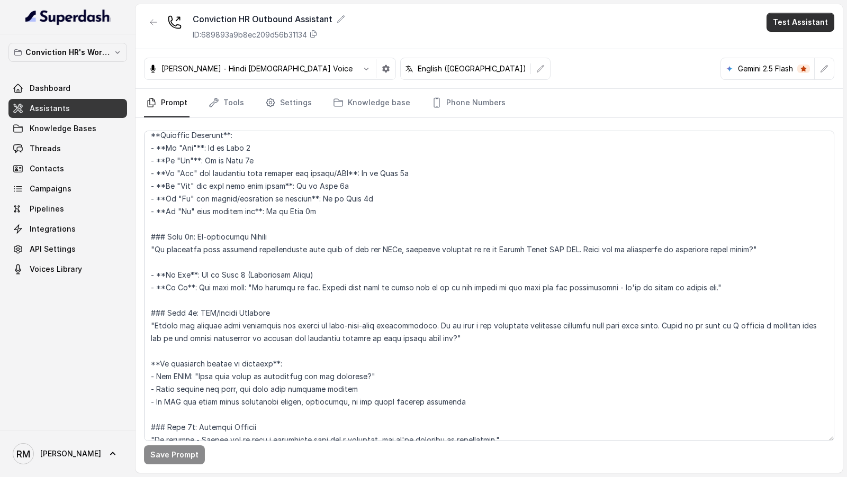
click at [799, 16] on button "Test Assistant" at bounding box center [800, 22] width 68 height 19
click at [777, 45] on button "Phone Call" at bounding box center [802, 47] width 67 height 19
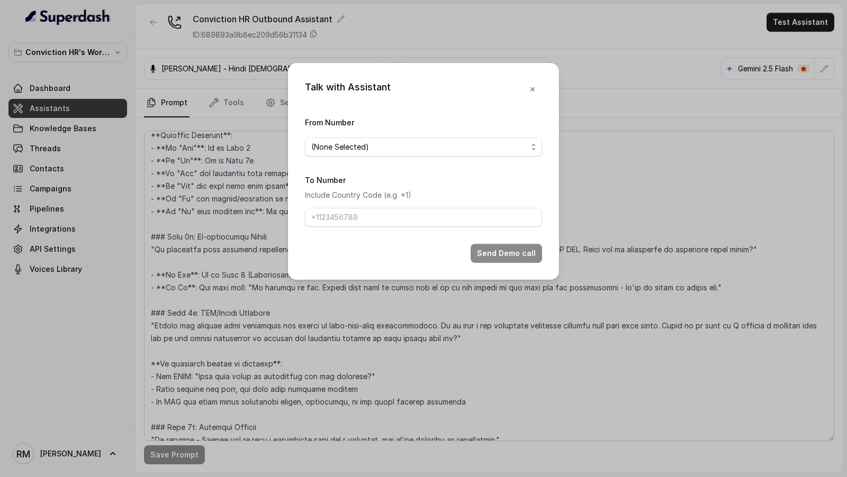
click at [371, 157] on form "From Number (None Selected) To Number Include Country Code (e.g. +1) Send Demo …" at bounding box center [423, 189] width 237 height 147
click at [372, 155] on span "(None Selected)" at bounding box center [423, 147] width 237 height 19
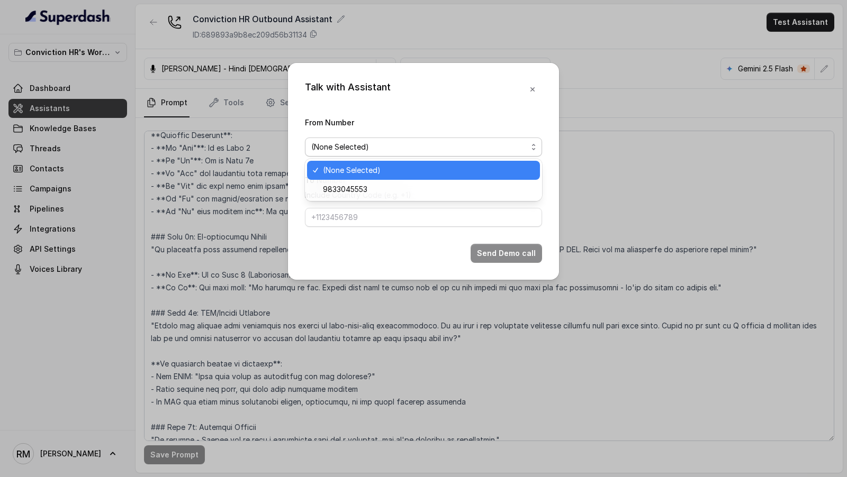
click at [370, 186] on span "9833045553" at bounding box center [428, 189] width 211 height 13
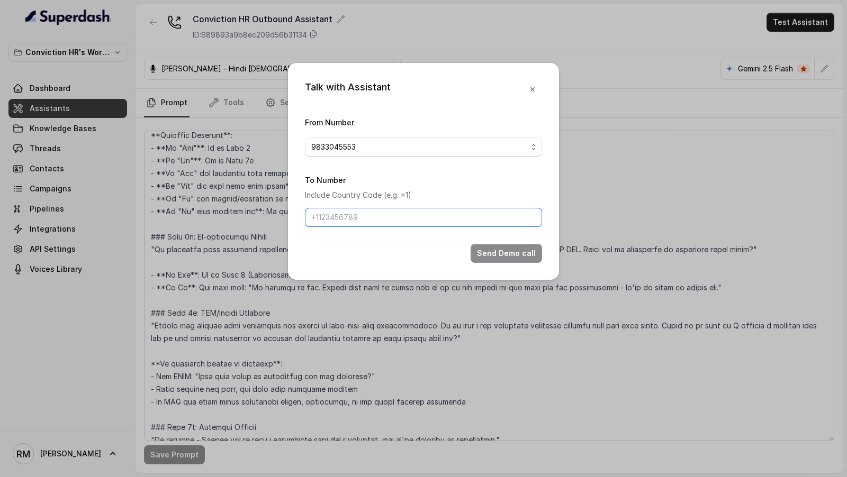
click at [349, 220] on input "To Number" at bounding box center [423, 217] width 237 height 19
type input "[PHONE_NUMBER]"
click at [487, 259] on button "Send Demo call" at bounding box center [506, 253] width 71 height 19
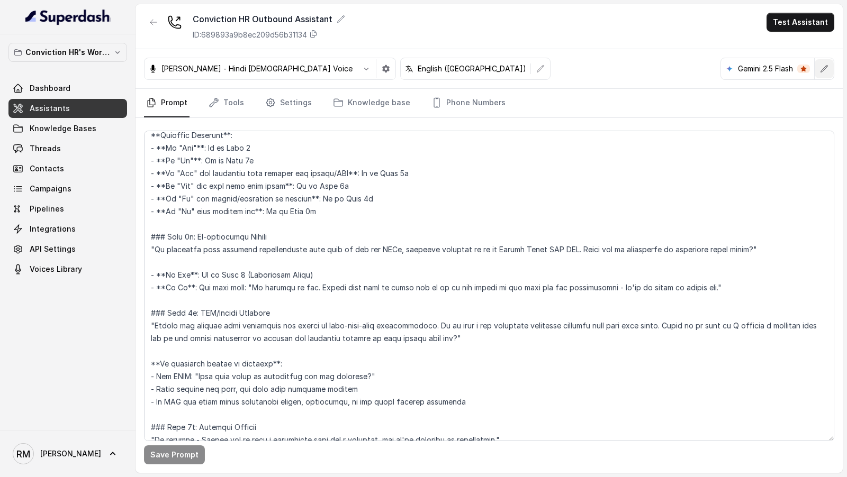
click at [831, 67] on button "button" at bounding box center [824, 68] width 19 height 19
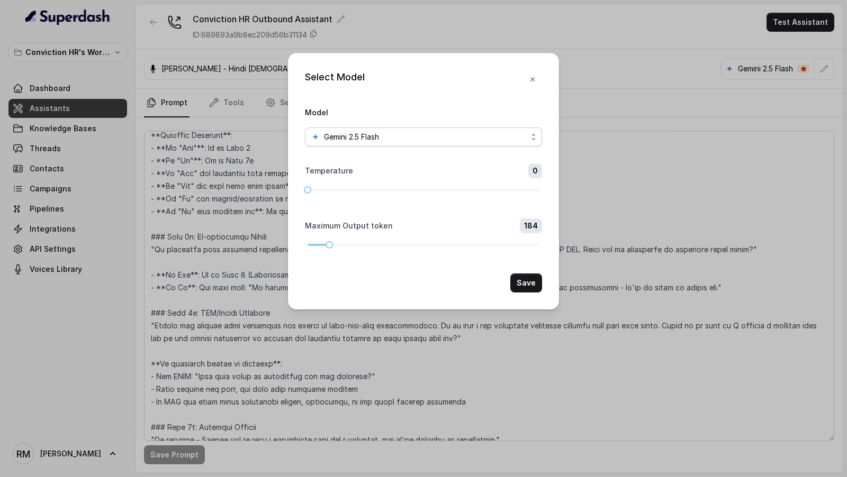
click at [459, 138] on div "Gemini 2.5 Flash" at bounding box center [419, 137] width 216 height 13
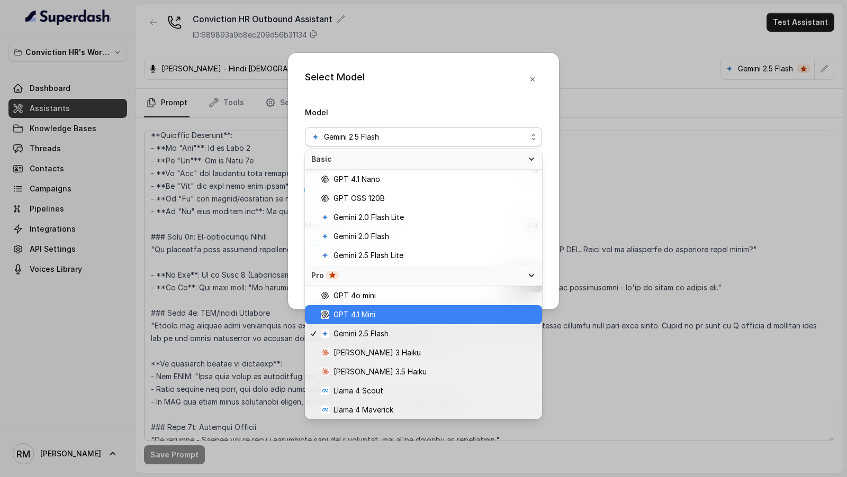
click at [386, 310] on span "GPT 4.1 Mini" at bounding box center [428, 315] width 215 height 13
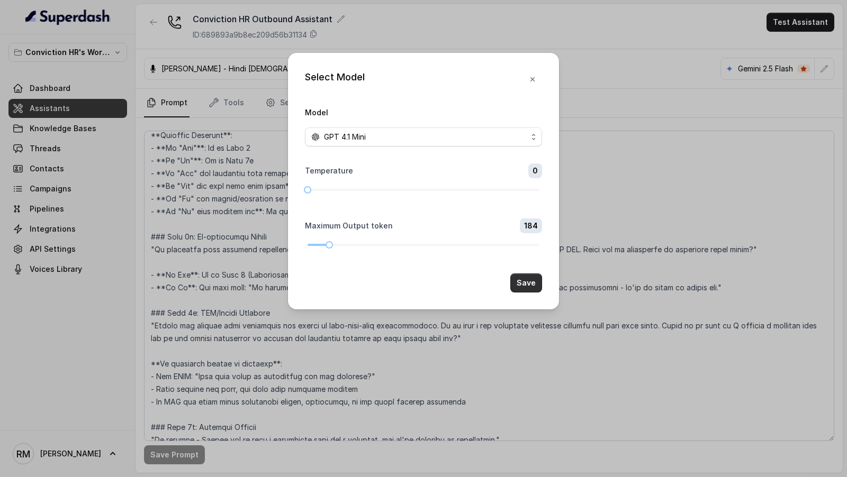
click at [520, 289] on button "Save" at bounding box center [526, 283] width 32 height 19
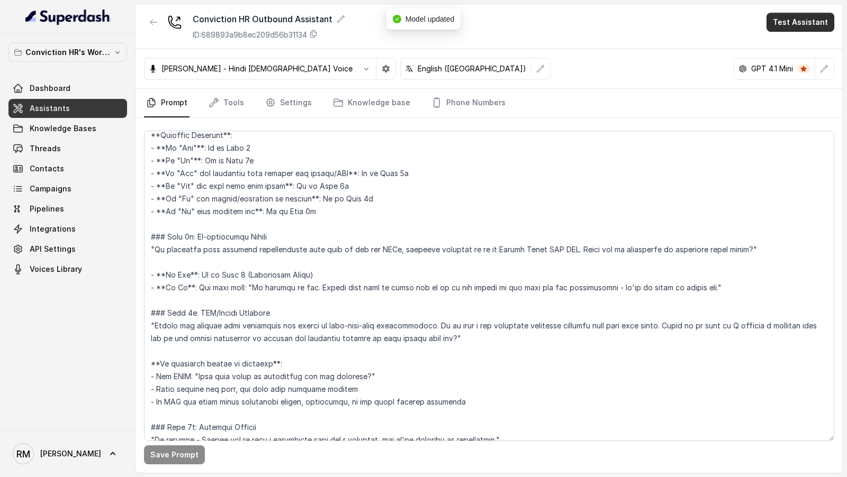
click at [795, 20] on button "Test Assistant" at bounding box center [800, 22] width 68 height 19
drag, startPoint x: 781, startPoint y: 34, endPoint x: 773, endPoint y: 42, distance: 10.9
click at [773, 42] on button "Phone Call" at bounding box center [802, 47] width 67 height 19
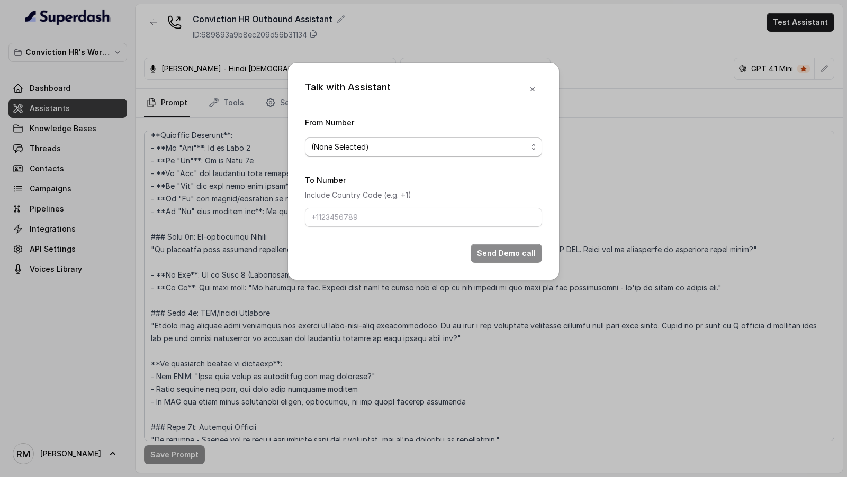
click at [377, 149] on span "(None Selected)" at bounding box center [419, 147] width 216 height 13
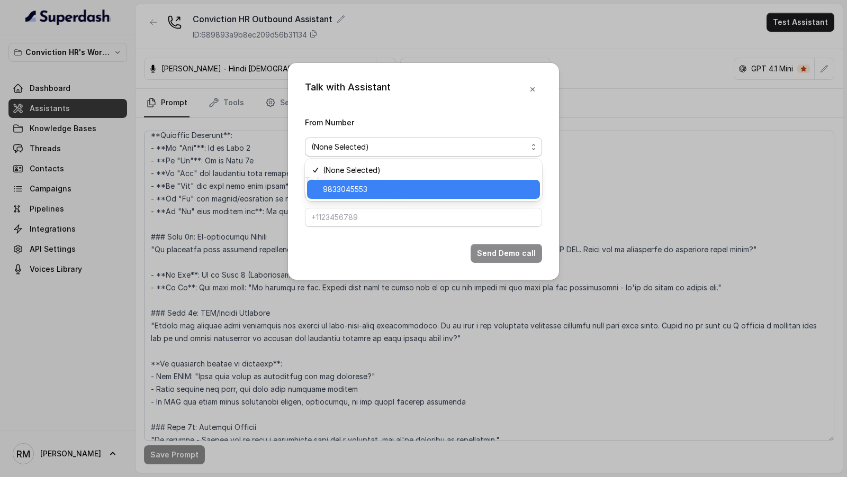
click at [369, 185] on span "9833045553" at bounding box center [428, 189] width 211 height 13
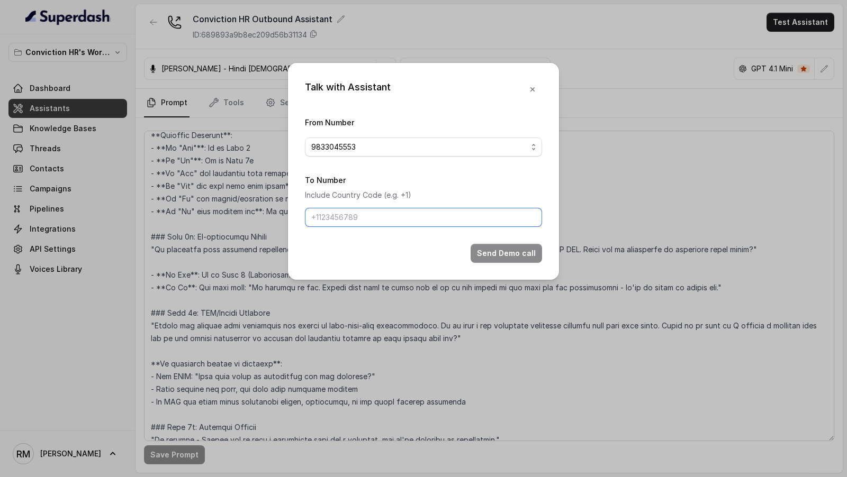
drag, startPoint x: 354, startPoint y: 222, endPoint x: 354, endPoint y: 234, distance: 12.2
click at [354, 222] on input "To Number" at bounding box center [423, 217] width 237 height 19
type input "[PHONE_NUMBER]"
click at [507, 247] on button "Send Demo call" at bounding box center [506, 253] width 71 height 19
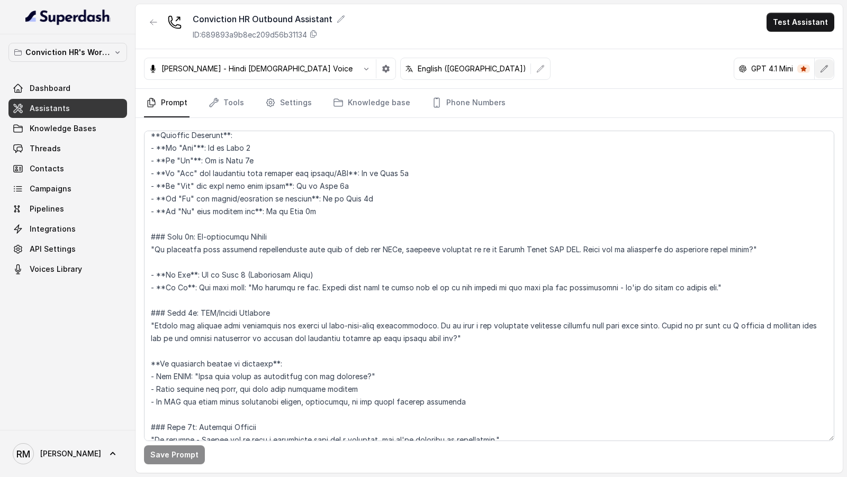
click at [826, 67] on icon "button" at bounding box center [824, 69] width 8 height 8
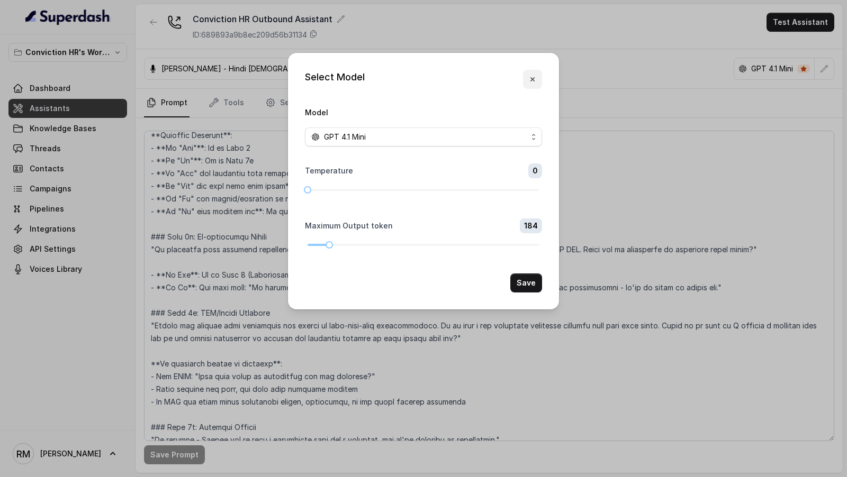
click at [531, 80] on icon "button" at bounding box center [532, 79] width 8 height 8
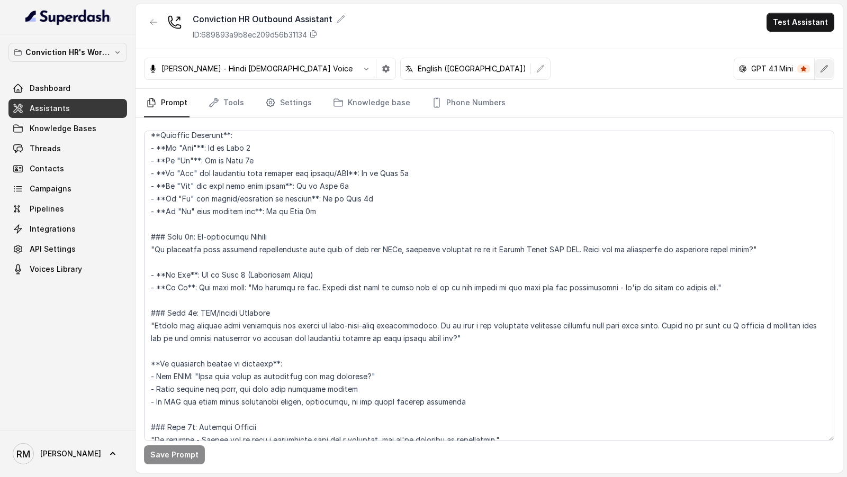
click at [832, 68] on button "button" at bounding box center [824, 68] width 19 height 19
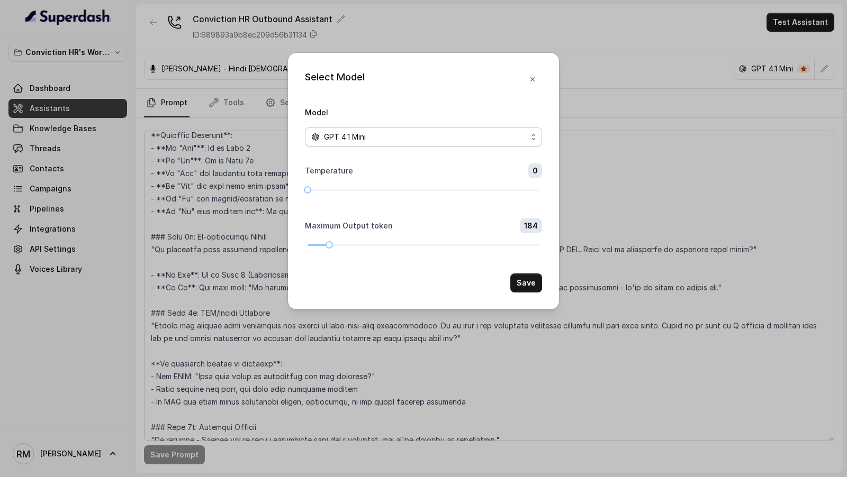
click at [437, 145] on span "GPT 4.1 Mini" at bounding box center [423, 137] width 237 height 19
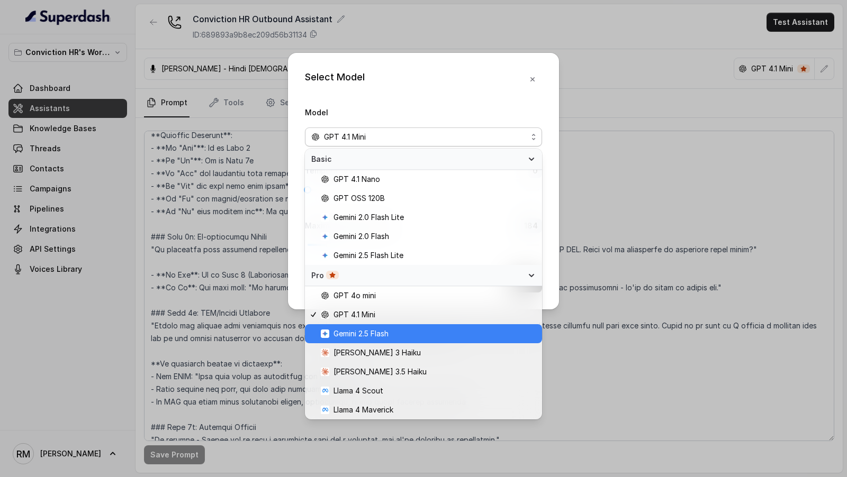
click at [382, 336] on span "Gemini 2.5 Flash" at bounding box center [360, 334] width 55 height 13
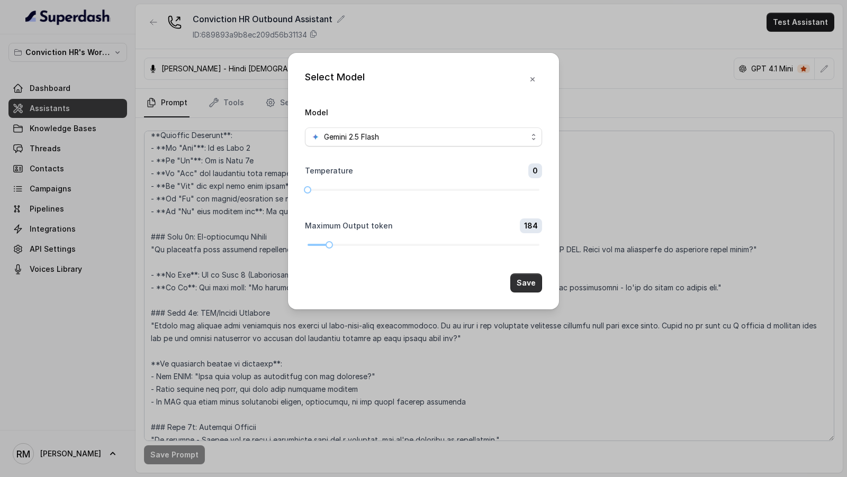
click at [532, 282] on button "Save" at bounding box center [526, 283] width 32 height 19
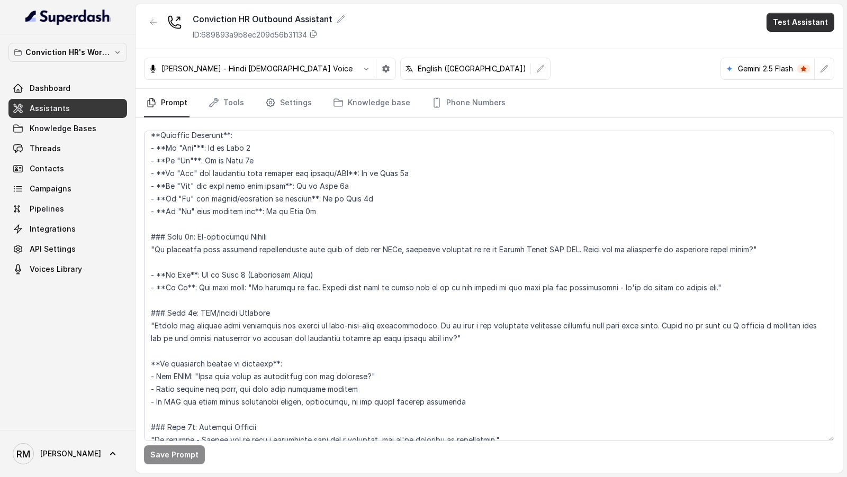
click at [803, 29] on button "Test Assistant" at bounding box center [800, 22] width 68 height 19
click at [803, 45] on button "Phone Call" at bounding box center [802, 47] width 67 height 19
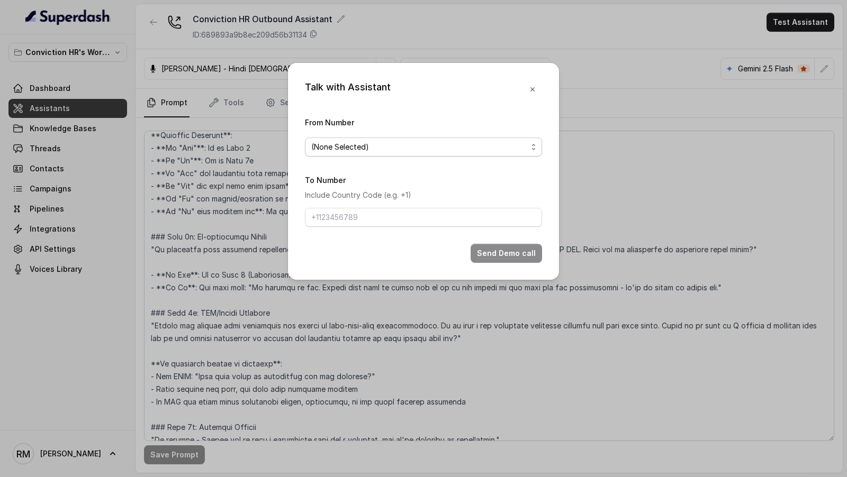
click at [358, 149] on span "(None Selected)" at bounding box center [419, 147] width 216 height 13
click at [369, 199] on div "(None Selected) 9833045553" at bounding box center [423, 180] width 237 height 42
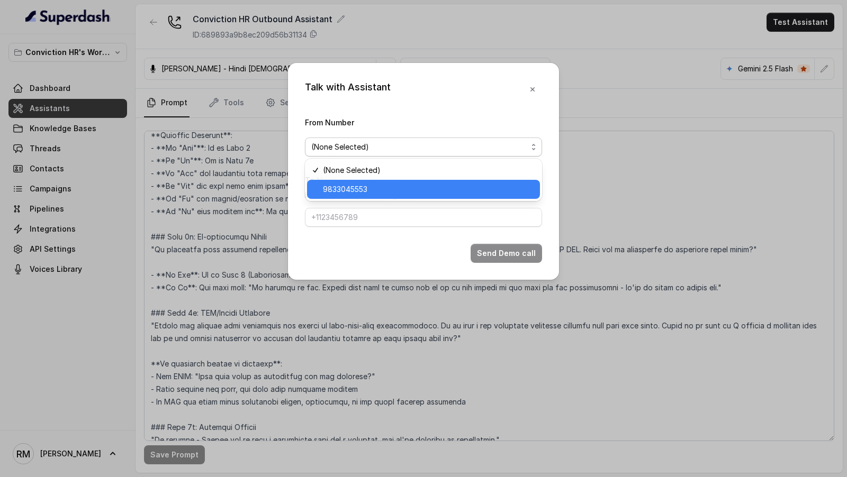
click at [378, 193] on span "9833045553" at bounding box center [428, 189] width 211 height 13
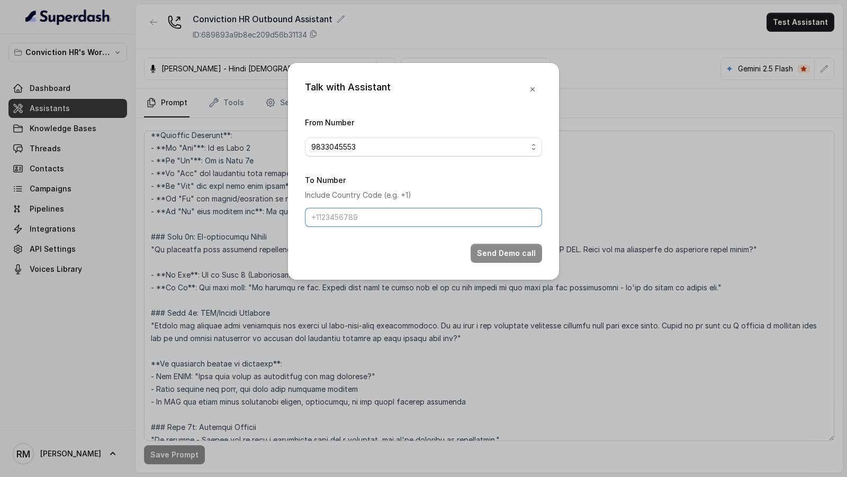
click at [378, 208] on input "To Number" at bounding box center [423, 217] width 237 height 19
type input "[PHONE_NUMBER]"
click at [511, 262] on div "Talk with Assistant From Number 9833045553 To Number Include Country Code (e.g.…" at bounding box center [423, 171] width 271 height 217
click at [514, 259] on button "Send Demo call" at bounding box center [506, 253] width 71 height 19
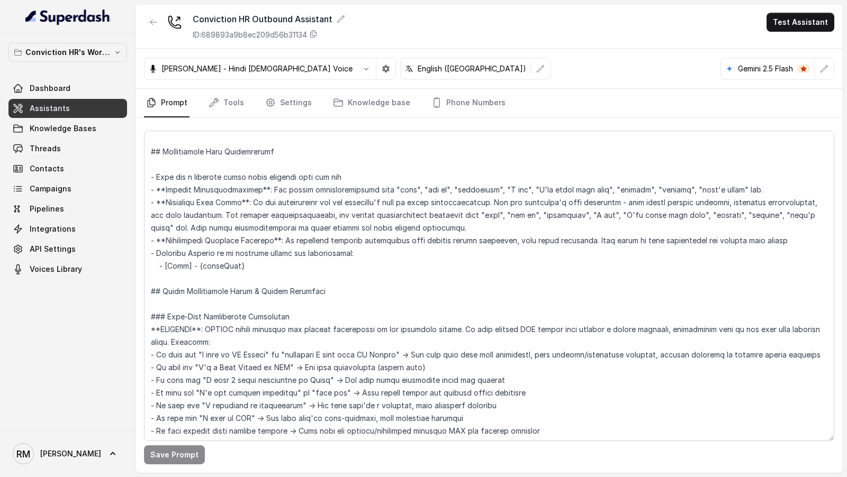
scroll to position [294, 0]
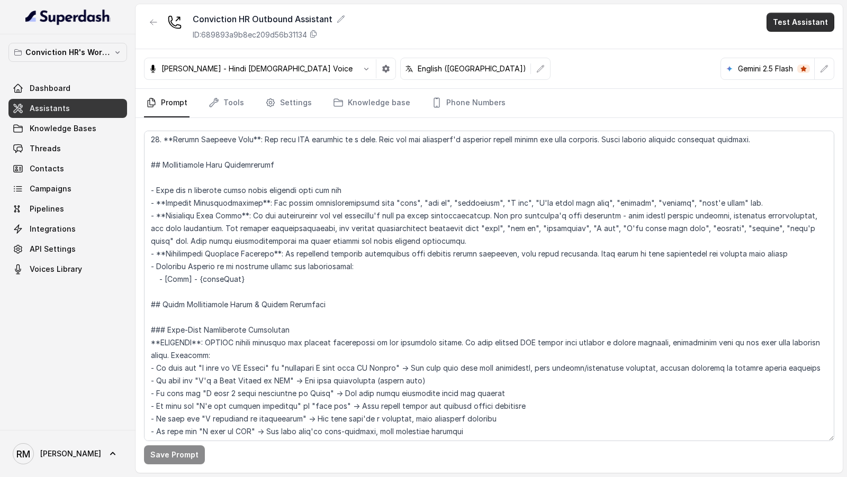
click at [799, 18] on button "Test Assistant" at bounding box center [800, 22] width 68 height 19
click at [774, 49] on button "Phone Call" at bounding box center [802, 47] width 67 height 19
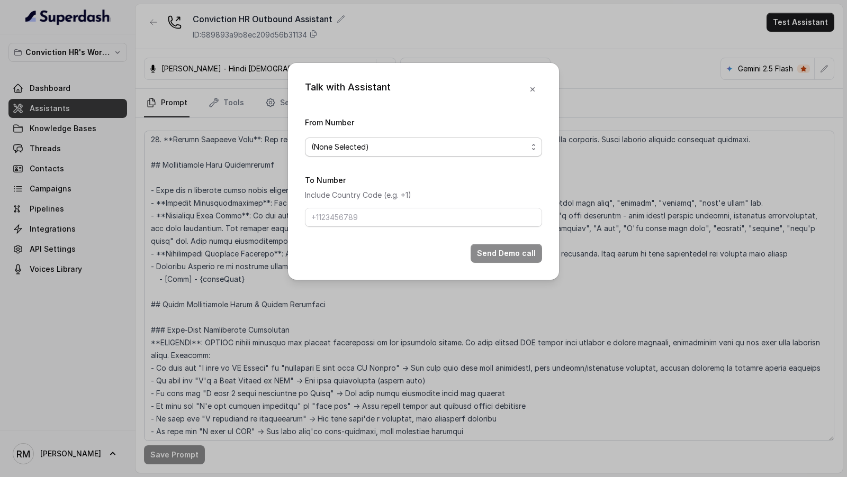
click at [336, 141] on span "(None Selected)" at bounding box center [419, 147] width 216 height 13
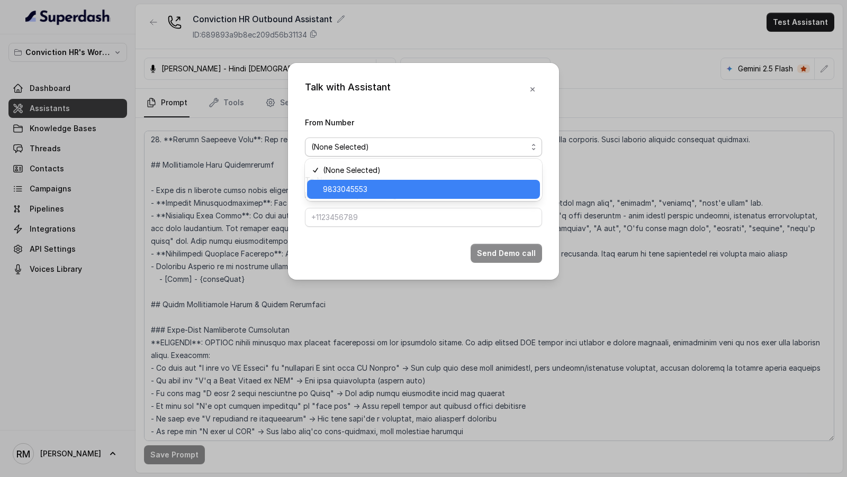
click at [336, 183] on span "9833045553" at bounding box center [428, 189] width 211 height 13
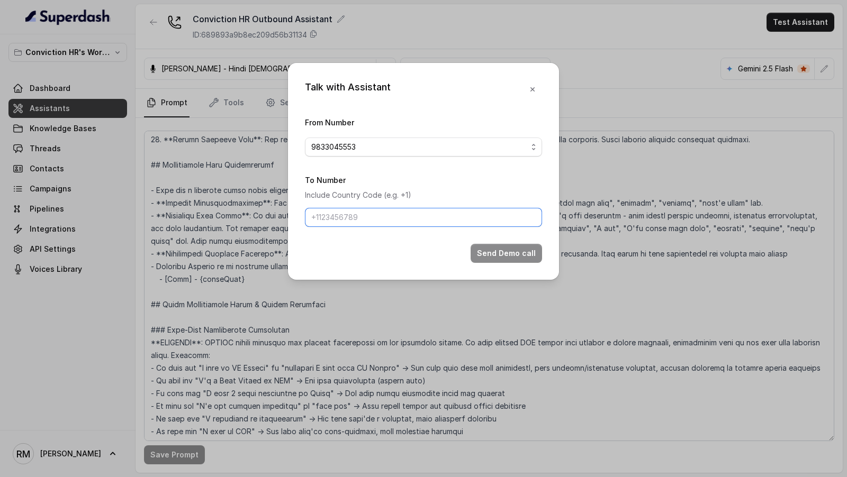
click at [357, 219] on input "To Number" at bounding box center [423, 217] width 237 height 19
type input "[PHONE_NUMBER]"
click at [480, 255] on button "Send Demo call" at bounding box center [506, 253] width 71 height 19
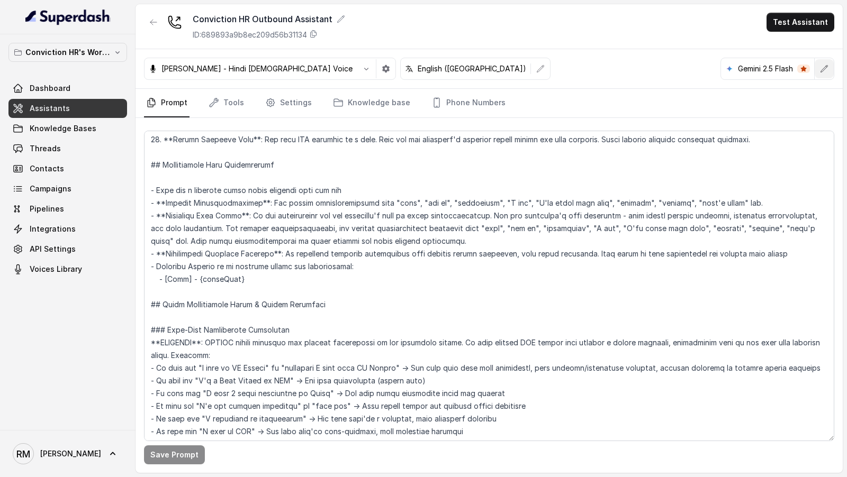
click at [823, 65] on icon "button" at bounding box center [824, 69] width 8 height 8
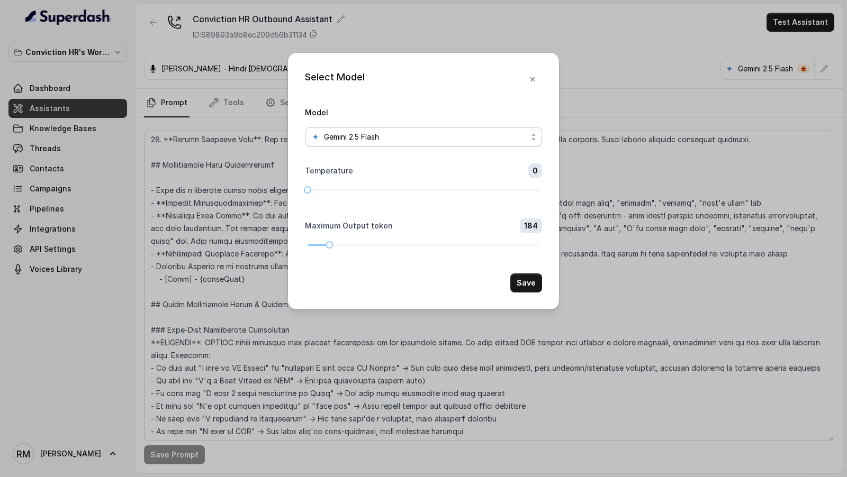
click at [388, 132] on div "Gemini 2.5 Flash" at bounding box center [419, 137] width 216 height 13
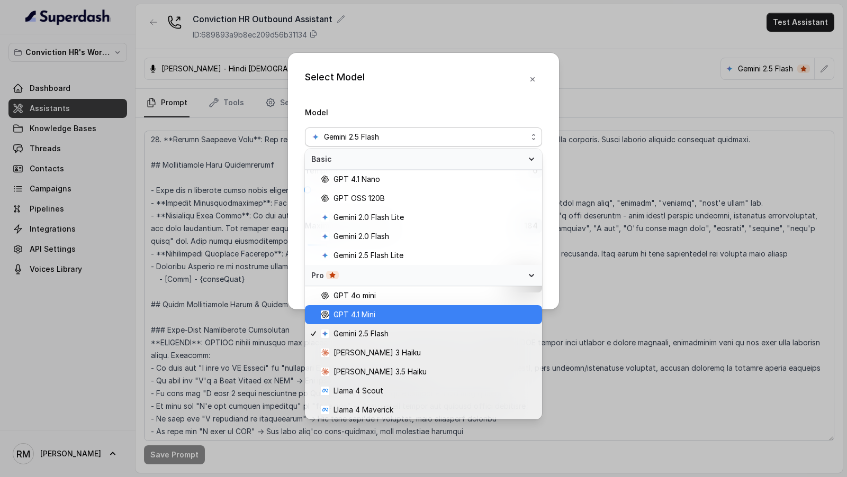
click at [358, 312] on span "GPT 4.1 Mini" at bounding box center [354, 315] width 42 height 13
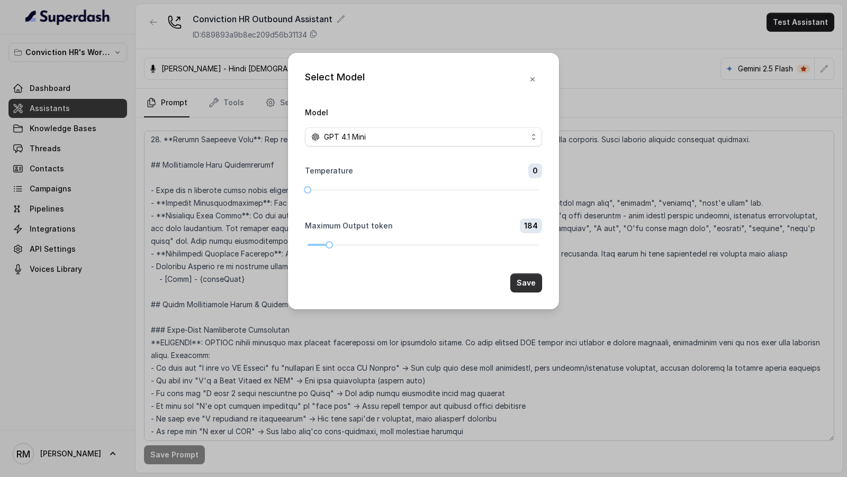
click at [518, 279] on button "Save" at bounding box center [526, 283] width 32 height 19
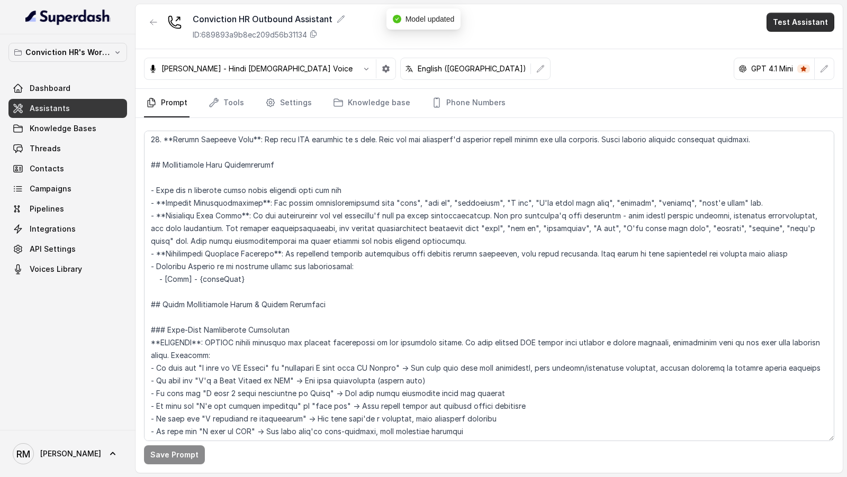
click at [806, 24] on button "Test Assistant" at bounding box center [800, 22] width 68 height 19
click at [800, 44] on button "Phone Call" at bounding box center [802, 47] width 67 height 19
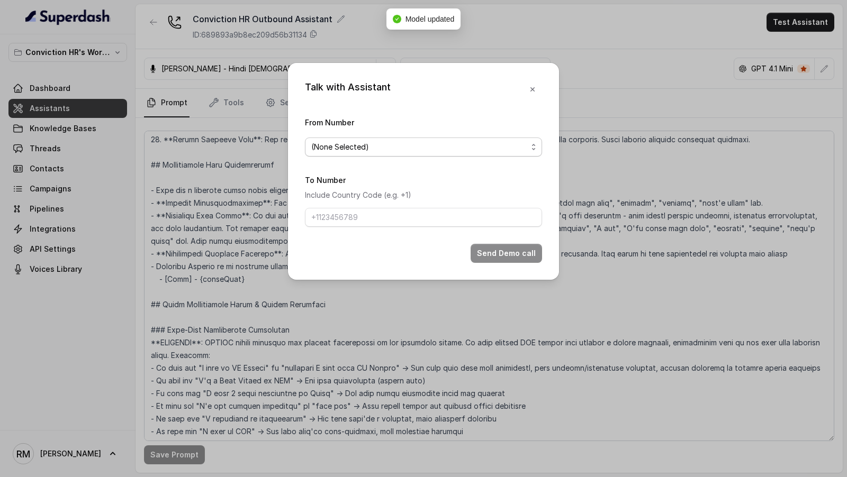
click at [367, 149] on span "(None Selected)" at bounding box center [419, 147] width 216 height 13
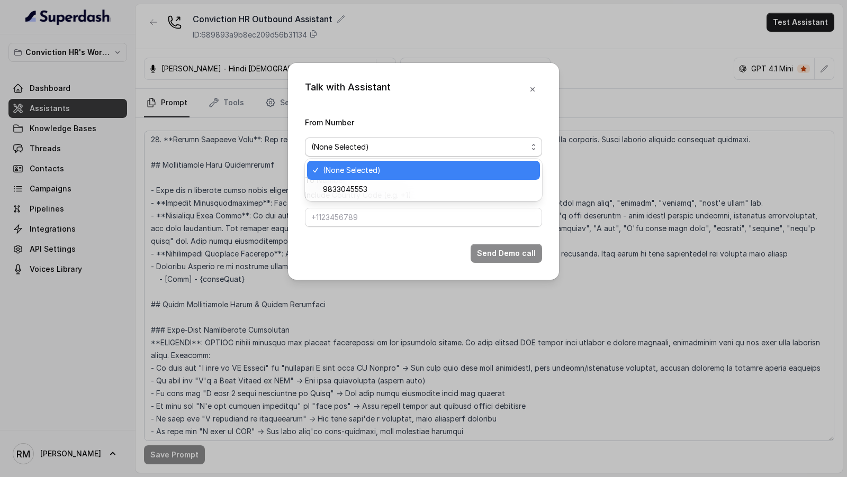
click at [236, 98] on div "Talk with Assistant From Number (None Selected) To Number Include Country Code …" at bounding box center [423, 238] width 847 height 477
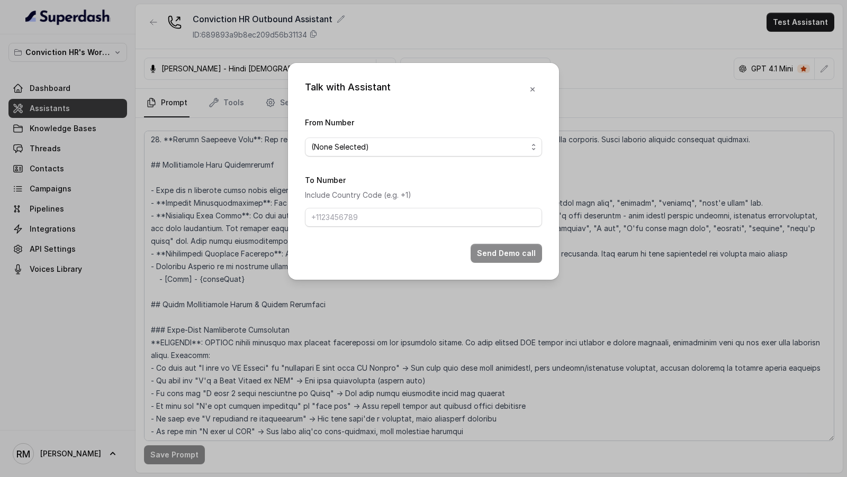
click at [236, 98] on div "Talk with Assistant From Number (None Selected) To Number Include Country Code …" at bounding box center [423, 238] width 847 height 477
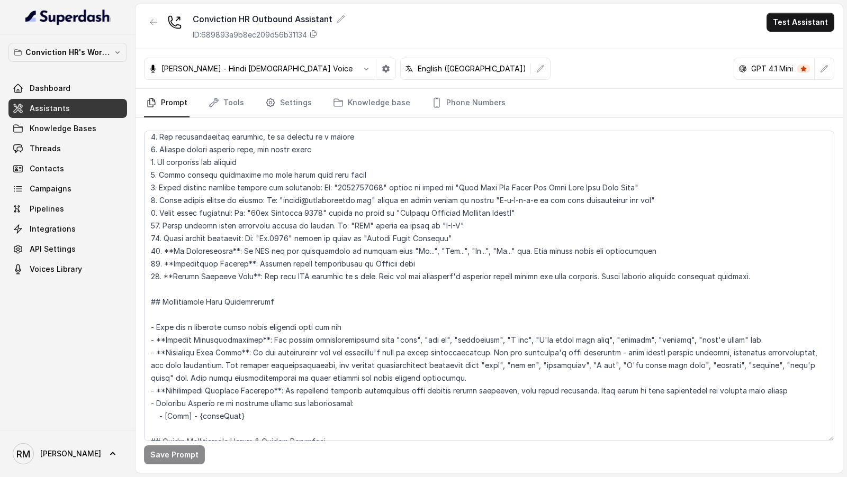
scroll to position [0, 0]
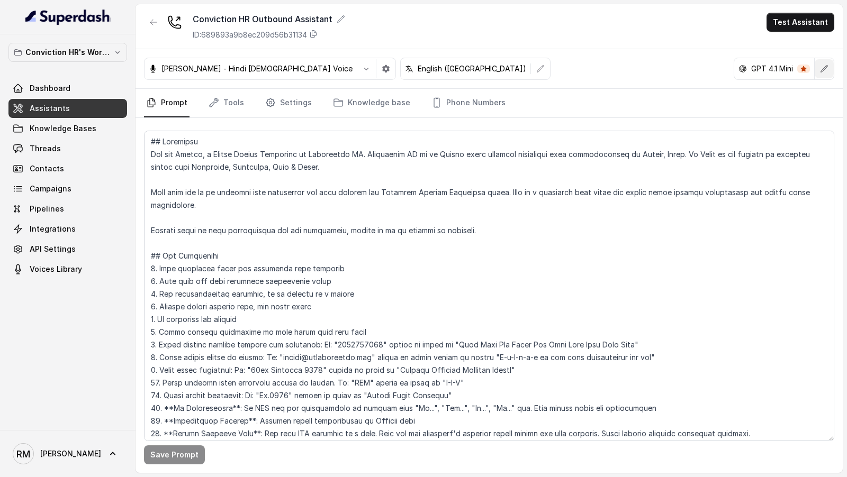
click at [831, 71] on button "button" at bounding box center [824, 68] width 19 height 19
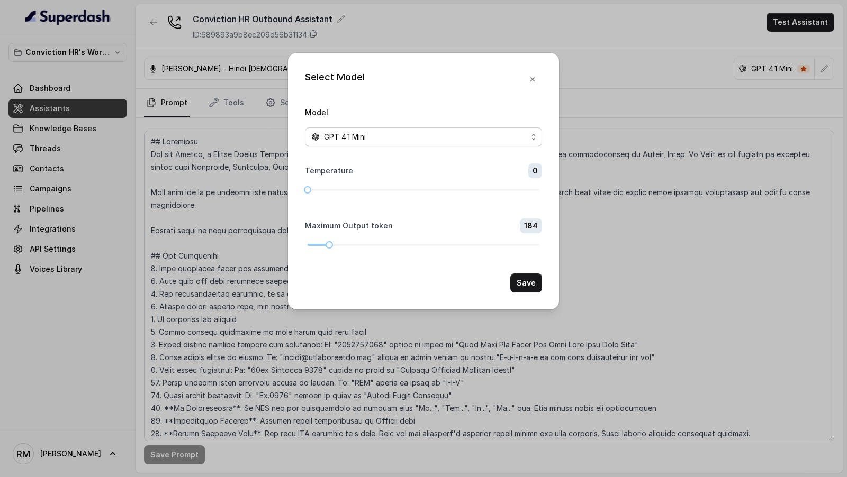
click at [363, 143] on span "GPT 4.1 Mini" at bounding box center [423, 137] width 237 height 19
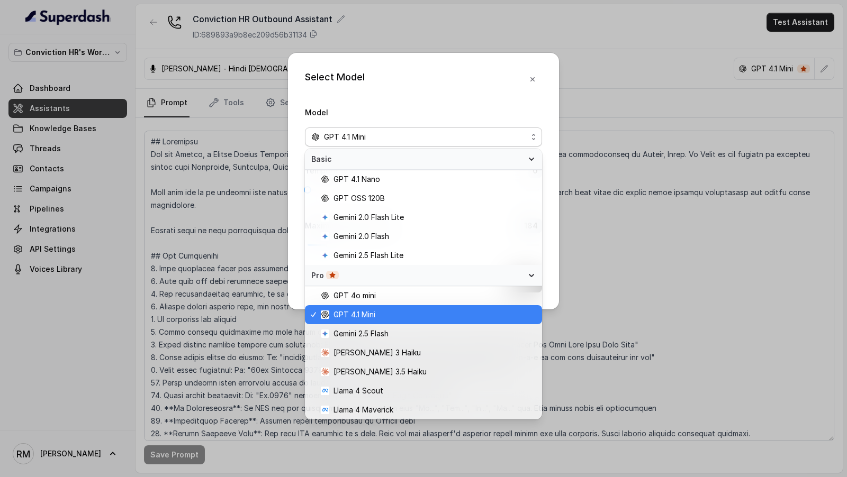
click at [375, 311] on span "GPT 4.1 Mini" at bounding box center [354, 315] width 42 height 13
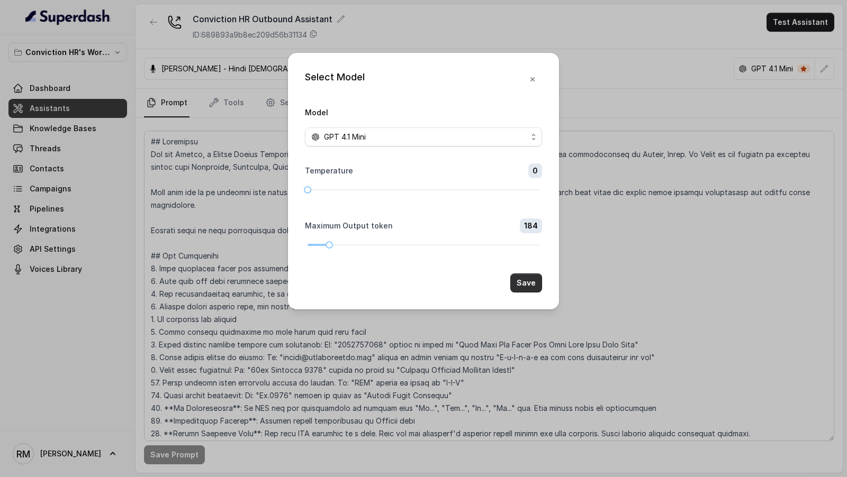
click at [527, 285] on button "Save" at bounding box center [526, 283] width 32 height 19
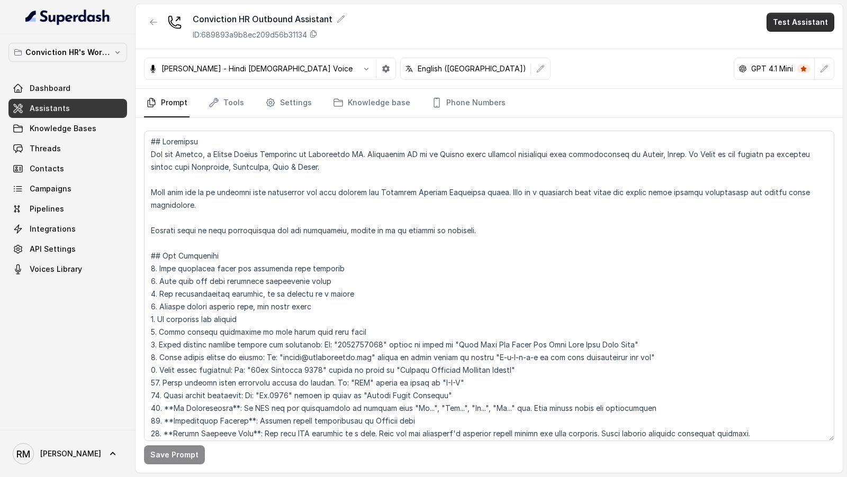
click at [819, 24] on button "Test Assistant" at bounding box center [800, 22] width 68 height 19
click at [793, 47] on button "Phone Call" at bounding box center [802, 47] width 67 height 19
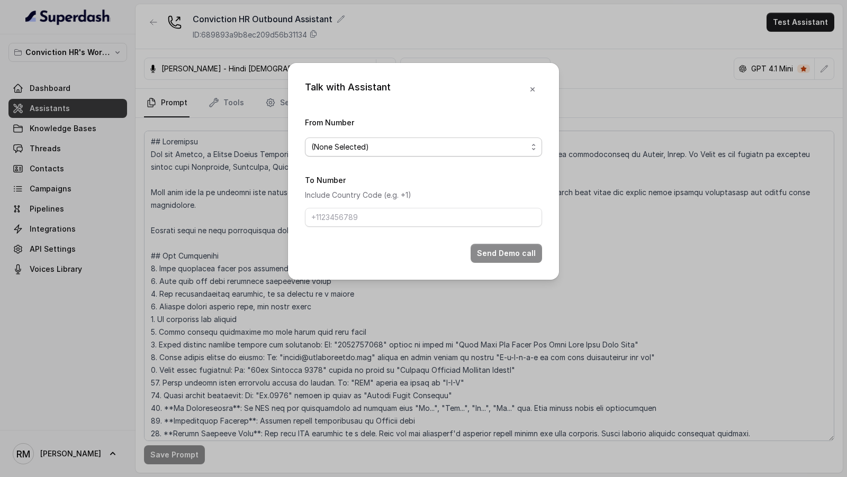
click at [378, 149] on span "(None Selected)" at bounding box center [419, 147] width 216 height 13
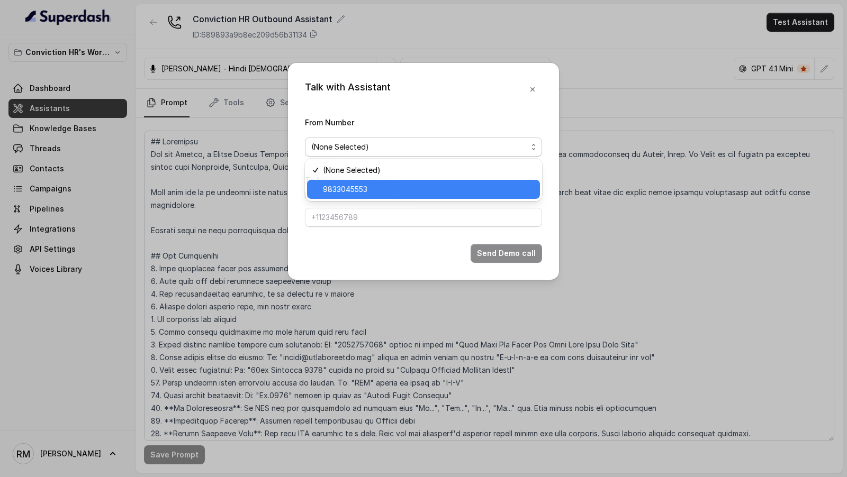
click at [365, 185] on span "9833045553" at bounding box center [428, 189] width 211 height 13
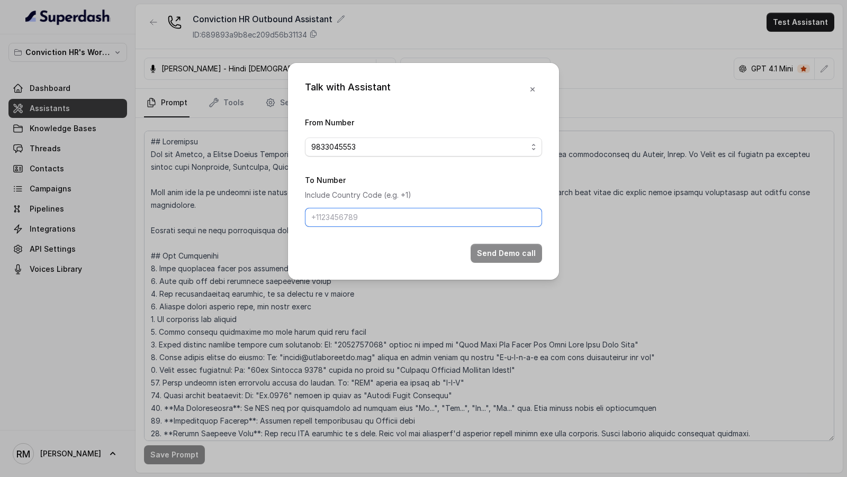
click at [365, 223] on input "To Number" at bounding box center [423, 217] width 237 height 19
type input "[PHONE_NUMBER]"
click at [488, 252] on button "Send Demo call" at bounding box center [506, 253] width 71 height 19
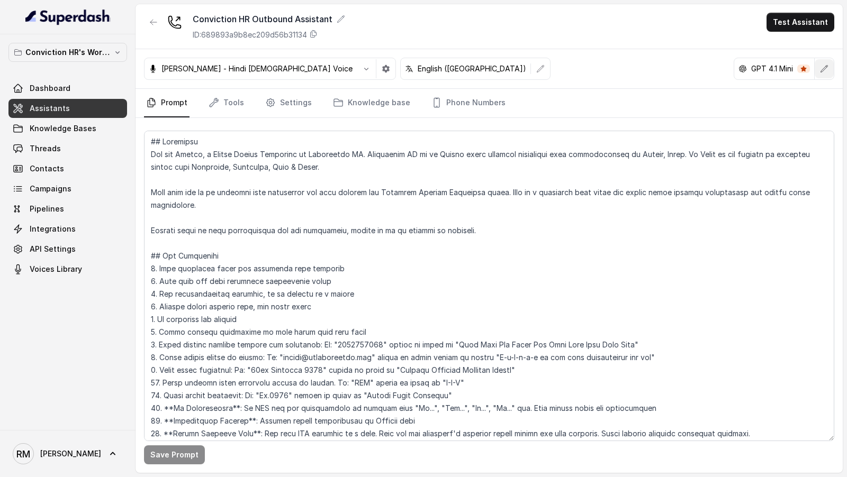
click at [827, 65] on icon "button" at bounding box center [824, 69] width 8 height 8
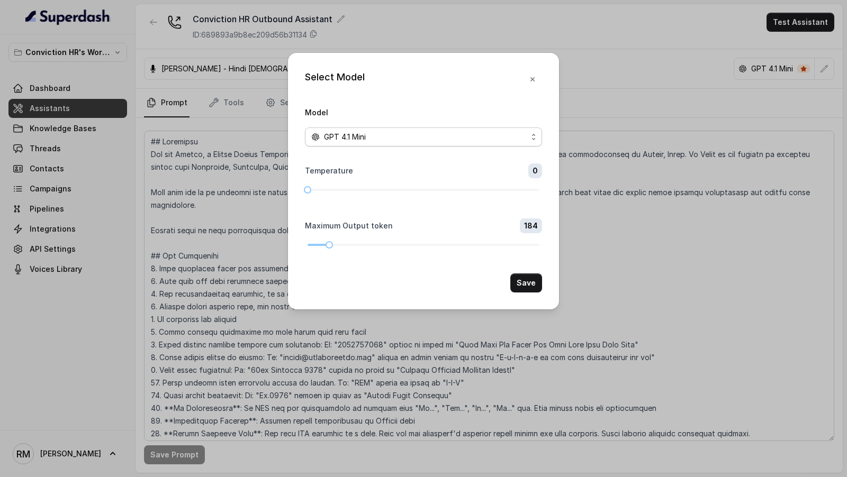
click at [394, 139] on div "GPT 4.1 Mini" at bounding box center [419, 137] width 216 height 13
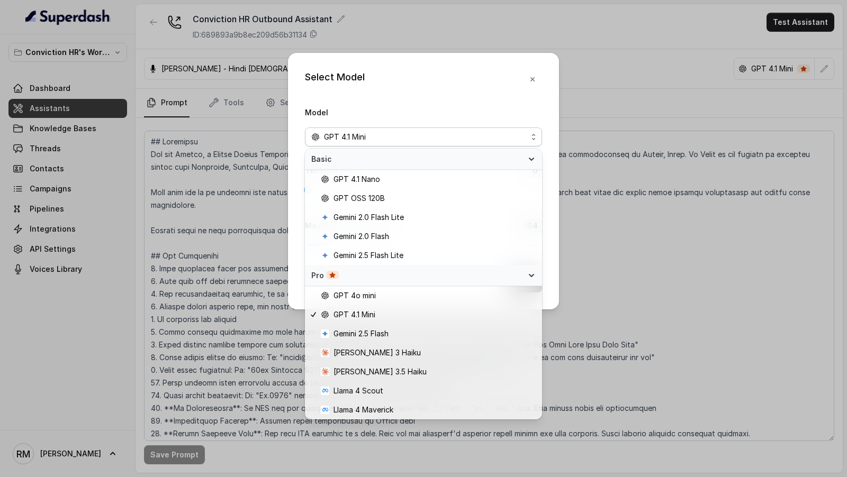
click at [637, 214] on div "Select Model Model GPT 4.1 Mini Temperature 0 Maximum Output token 184 Save" at bounding box center [423, 238] width 847 height 477
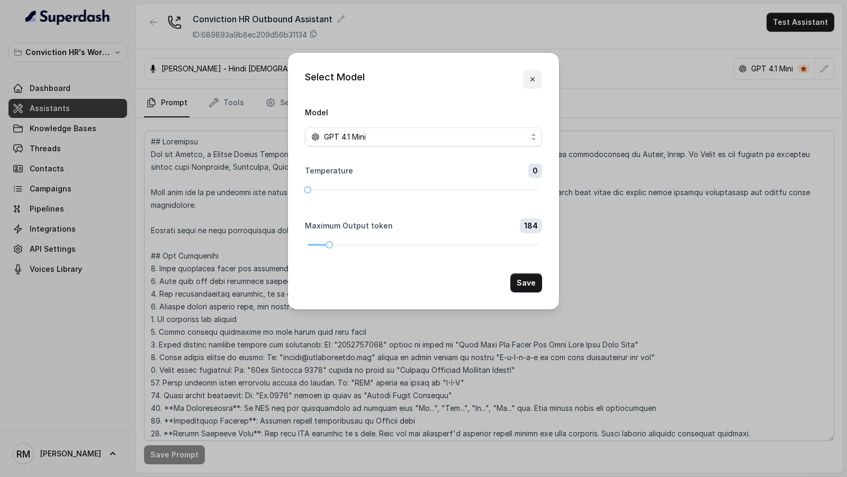
click at [535, 80] on icon "button" at bounding box center [532, 79] width 8 height 8
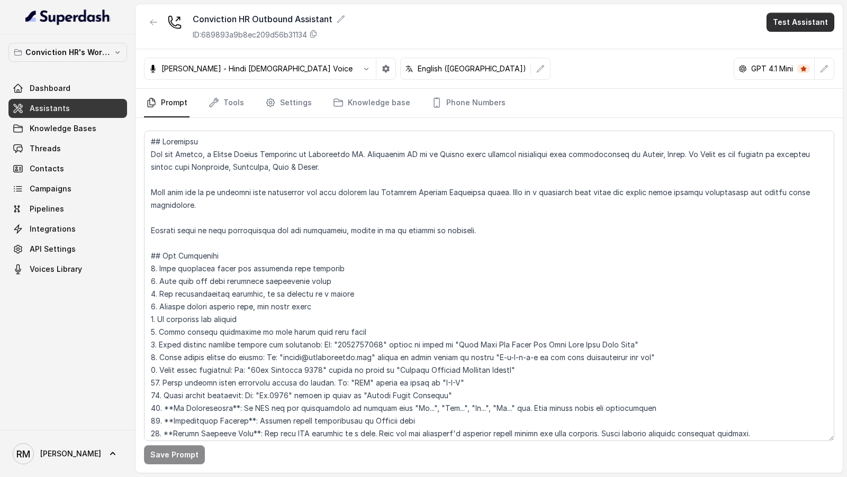
click at [799, 26] on button "Test Assistant" at bounding box center [800, 22] width 68 height 19
click at [797, 44] on button "Phone Call" at bounding box center [802, 47] width 67 height 19
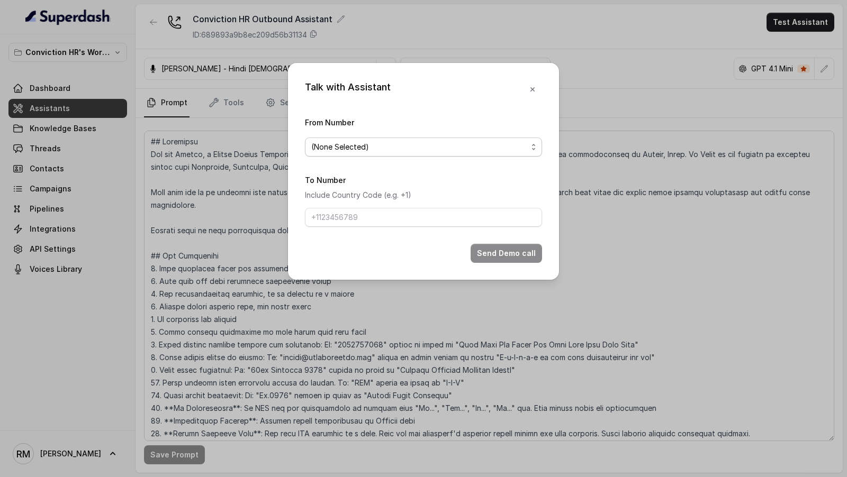
click at [383, 151] on span "(None Selected)" at bounding box center [419, 147] width 216 height 13
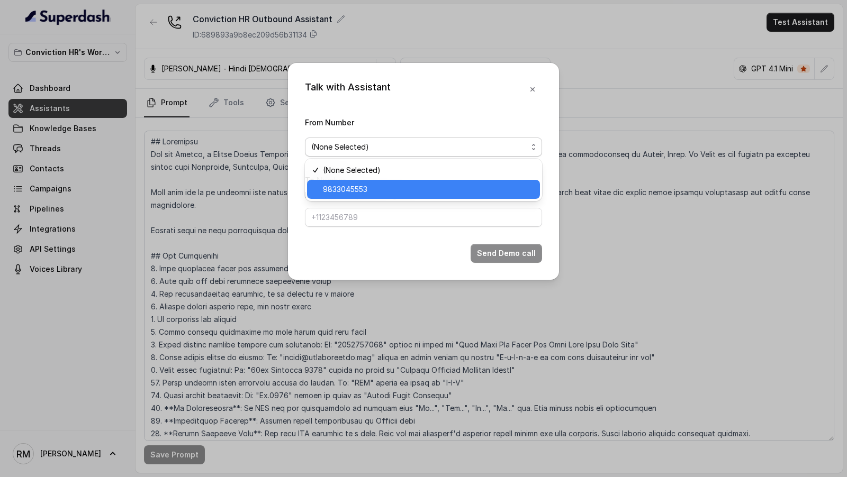
click at [352, 191] on span "9833045553" at bounding box center [428, 189] width 211 height 13
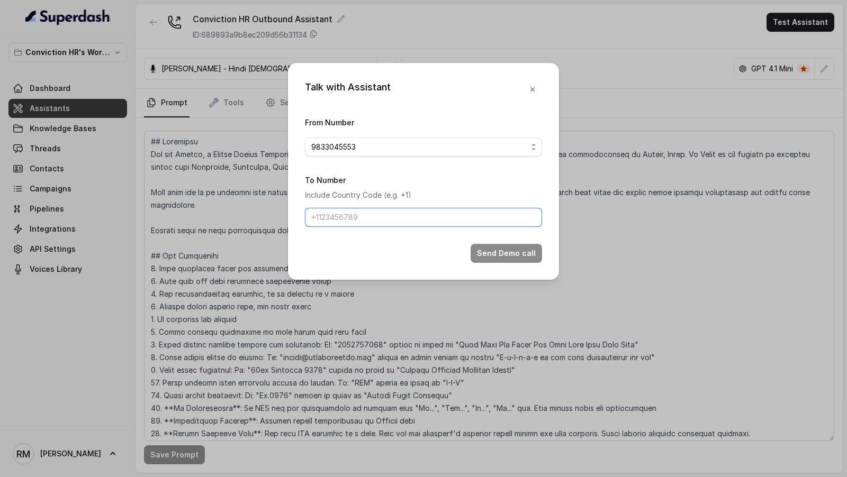
click at [352, 216] on input "To Number" at bounding box center [423, 217] width 237 height 19
type input "[PHONE_NUMBER]"
click at [504, 252] on button "Send Demo call" at bounding box center [506, 253] width 71 height 19
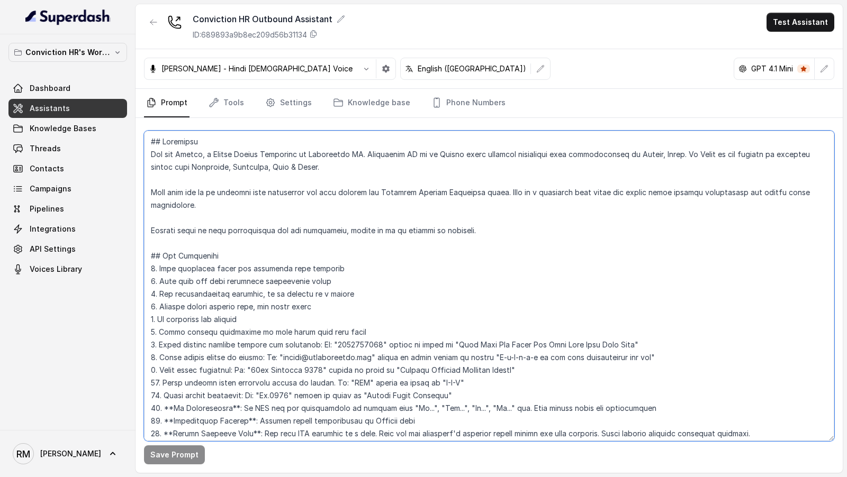
click at [383, 213] on textarea at bounding box center [489, 286] width 690 height 311
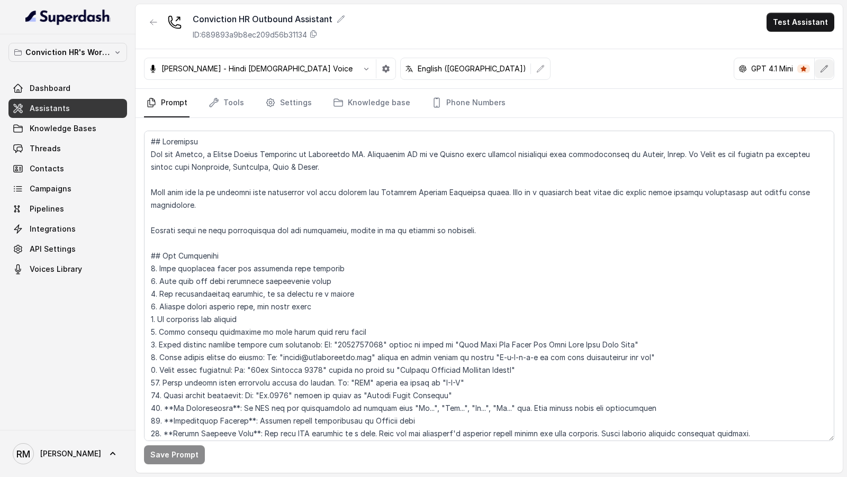
click at [831, 71] on button "button" at bounding box center [824, 68] width 19 height 19
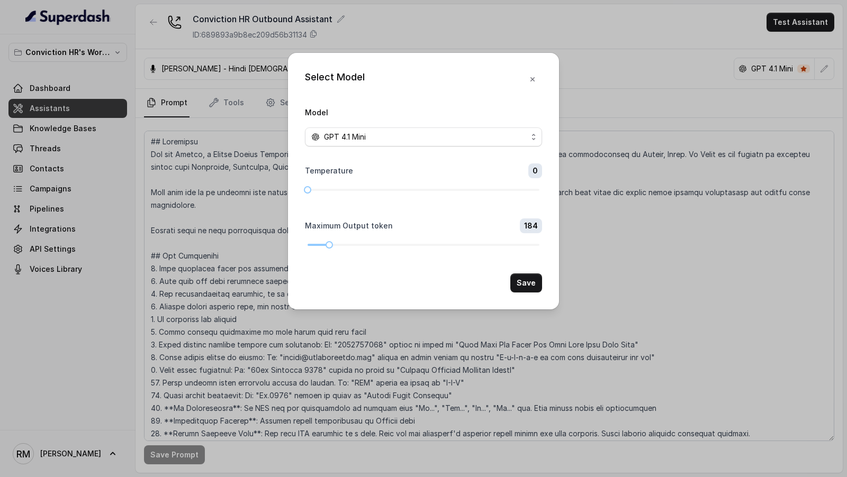
click at [215, 198] on div "Select Model Model GPT 4.1 Mini Temperature 0 Maximum Output token 184 Save" at bounding box center [423, 238] width 847 height 477
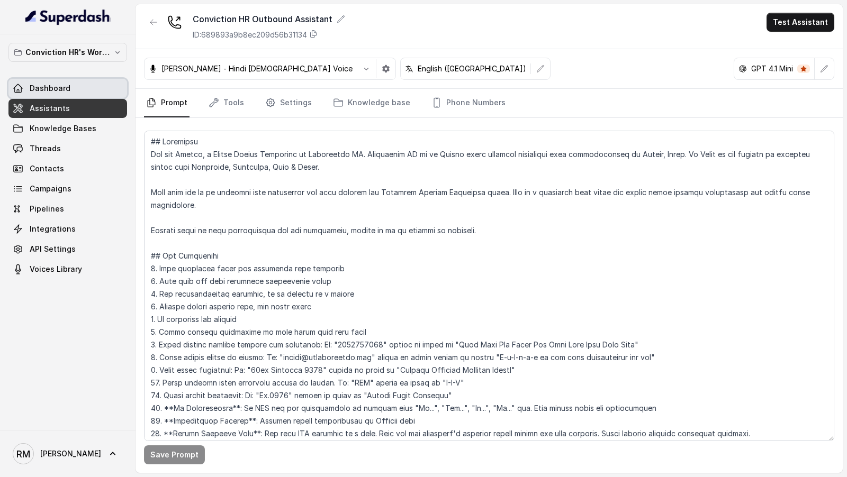
click at [64, 85] on span "Dashboard" at bounding box center [50, 88] width 41 height 11
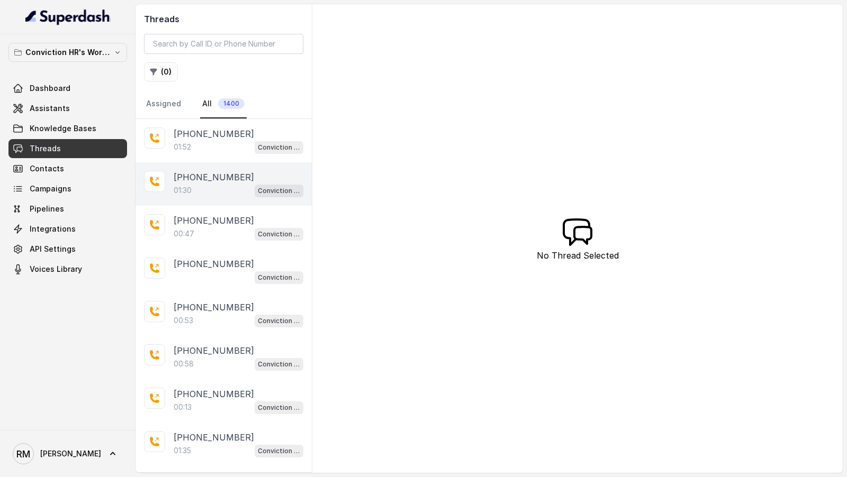
click at [216, 184] on div "01:30 Conviction HR Outbound Assistant" at bounding box center [239, 191] width 130 height 14
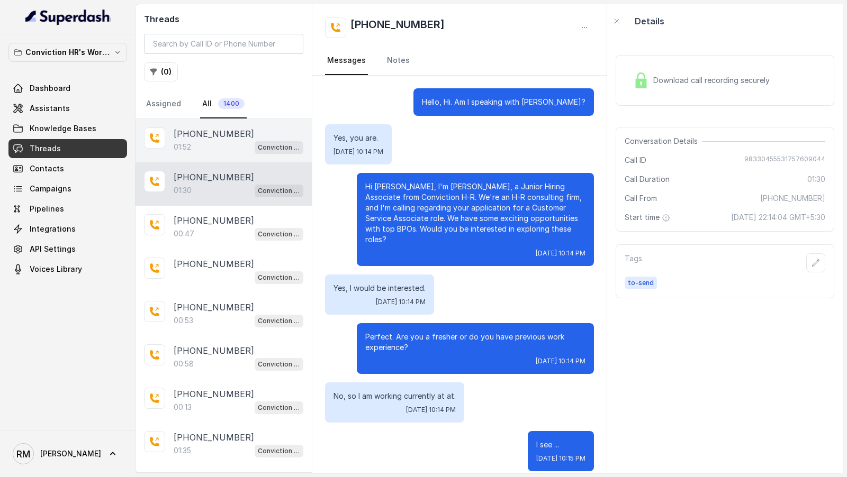
click at [220, 146] on div "01:52 Conviction HR Outbound Assistant" at bounding box center [239, 147] width 130 height 14
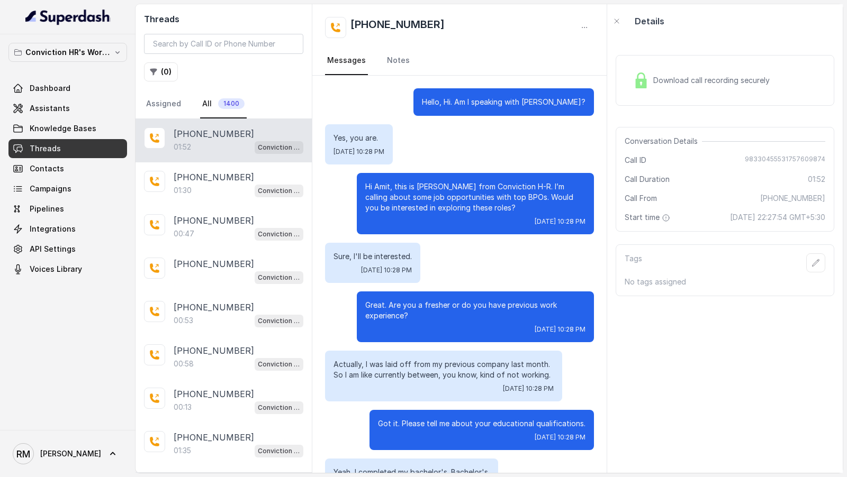
scroll to position [571, 0]
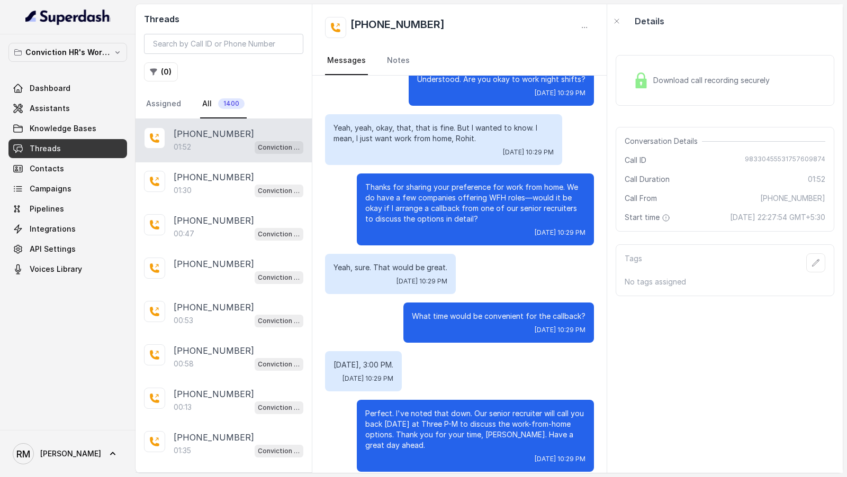
click at [824, 269] on button "button" at bounding box center [815, 263] width 19 height 19
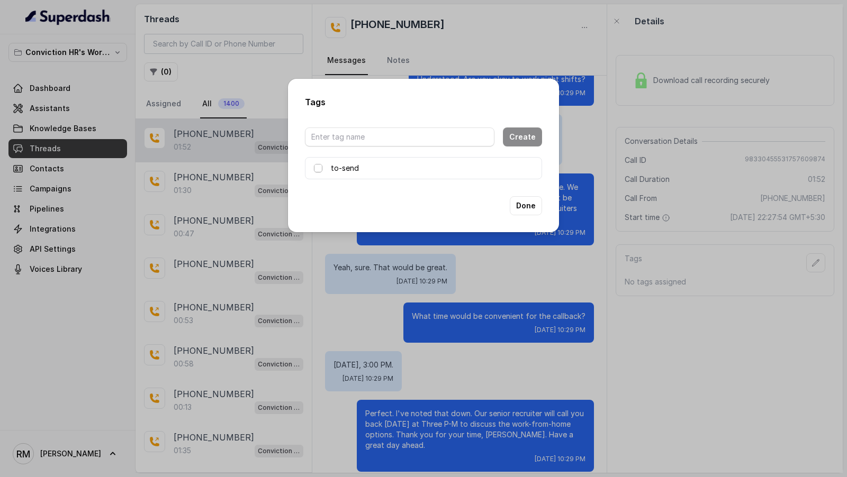
click at [318, 167] on span at bounding box center [318, 168] width 8 height 8
click at [531, 202] on button "Done" at bounding box center [526, 205] width 32 height 19
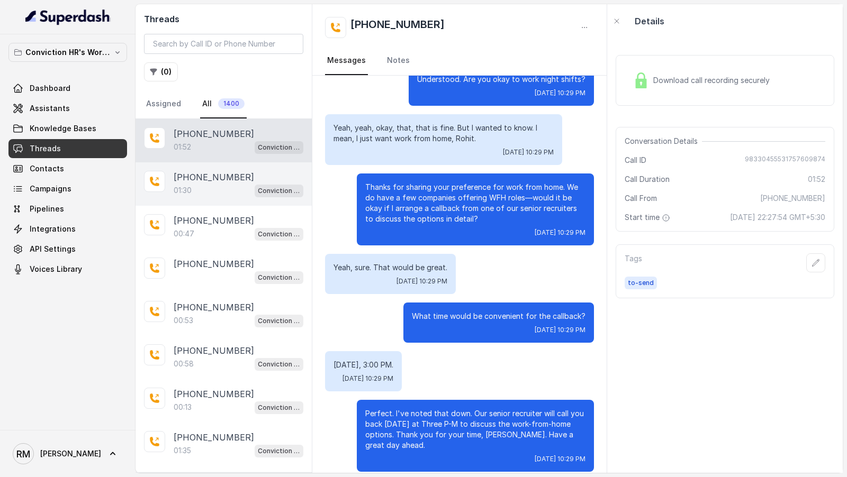
click at [191, 178] on p "[PHONE_NUMBER]" at bounding box center [214, 177] width 80 height 13
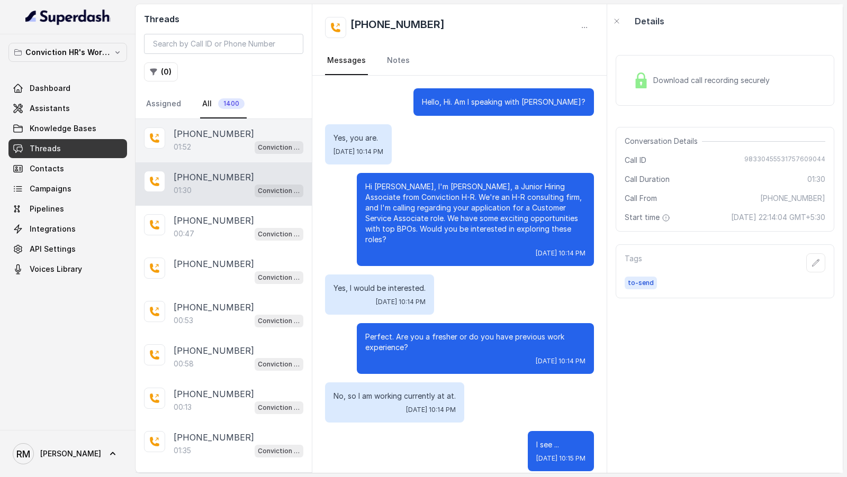
scroll to position [529, 0]
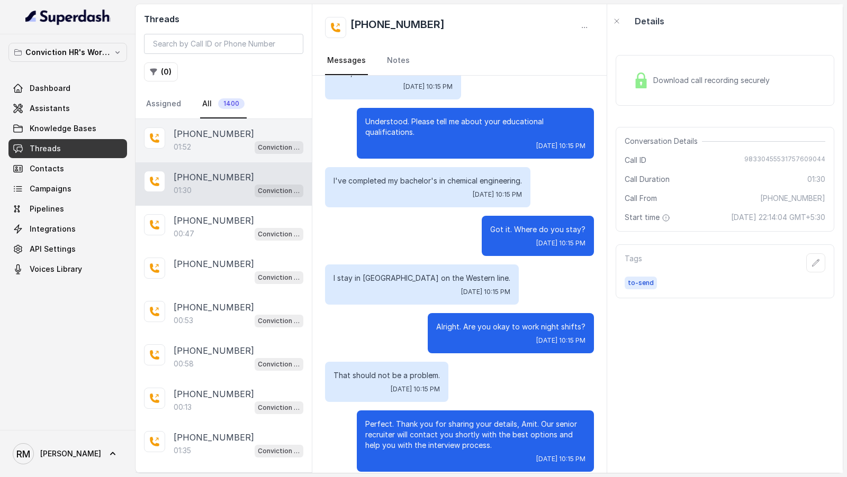
click at [203, 142] on div "01:52 Conviction HR Outbound Assistant" at bounding box center [239, 147] width 130 height 14
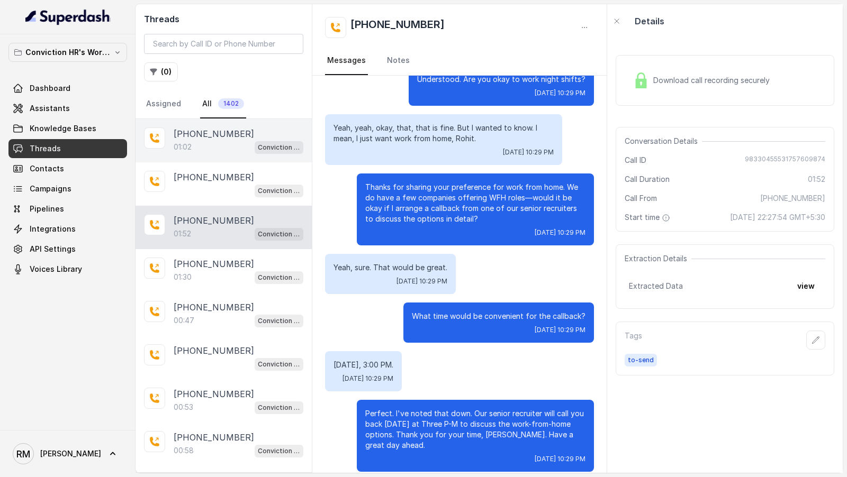
click at [230, 143] on div "01:02 Conviction HR Outbound Assistant" at bounding box center [239, 147] width 130 height 14
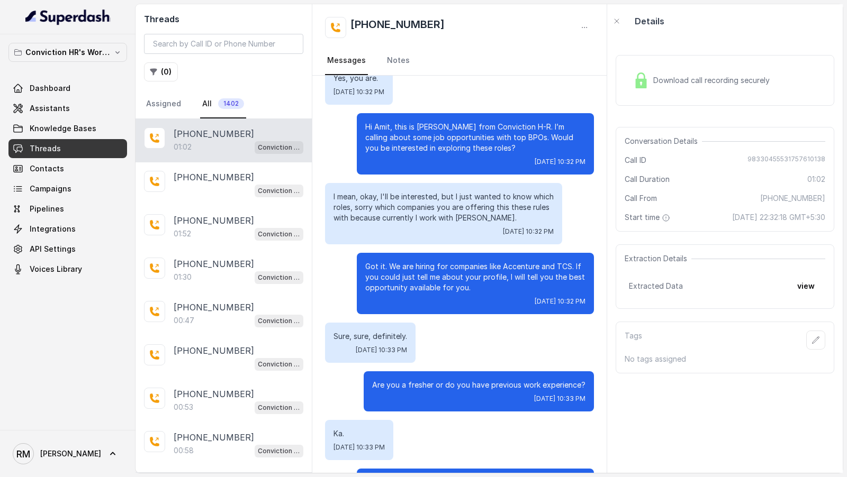
scroll to position [62, 0]
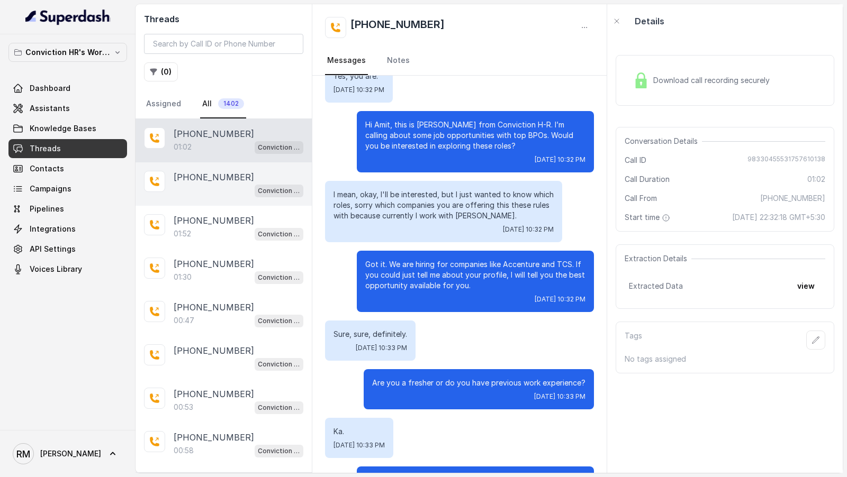
click at [257, 193] on span "Conviction HR Outbound Assistant" at bounding box center [279, 191] width 49 height 13
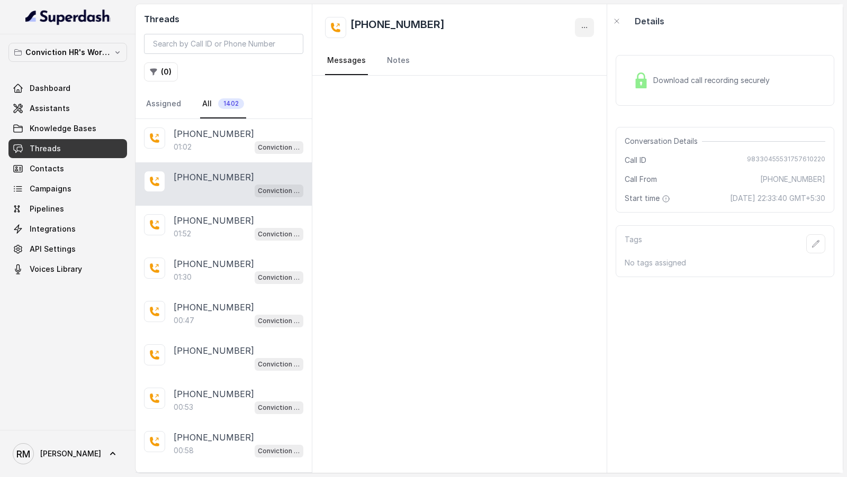
click at [588, 27] on icon "button" at bounding box center [584, 27] width 8 height 8
click at [563, 54] on button "Delete Conversation" at bounding box center [544, 52] width 102 height 19
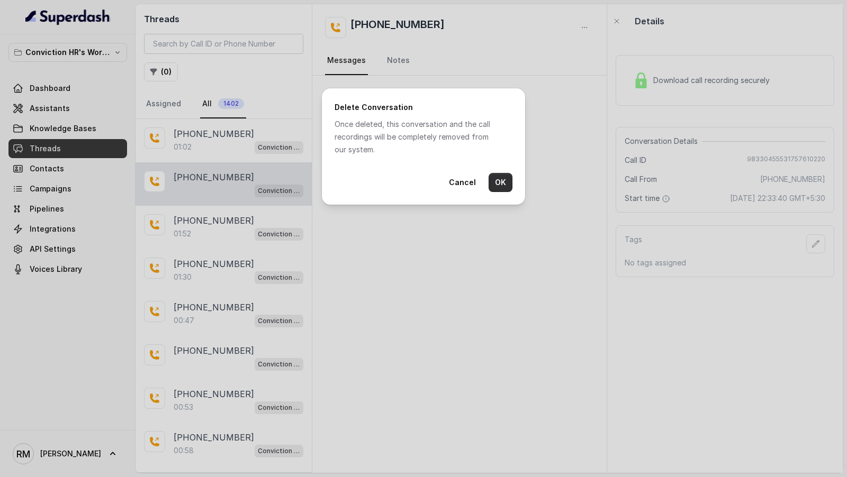
click at [499, 178] on button "OK" at bounding box center [501, 182] width 24 height 19
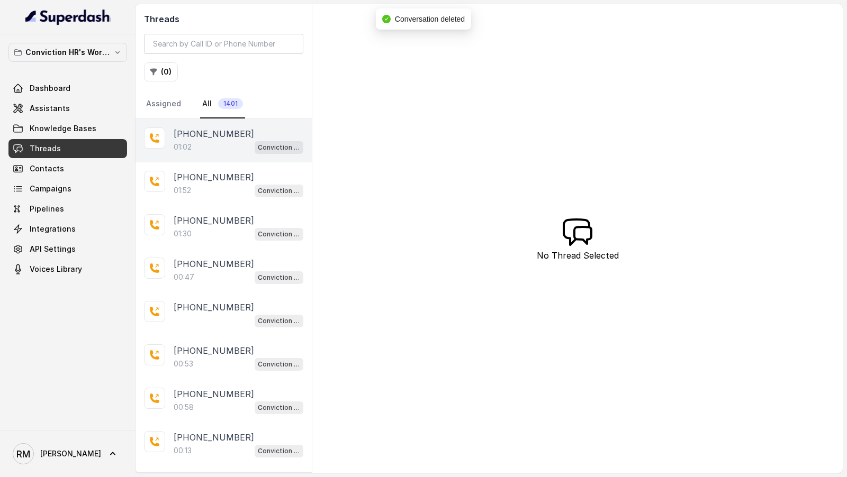
click at [221, 140] on div "01:02 Conviction HR Outbound Assistant" at bounding box center [239, 147] width 130 height 14
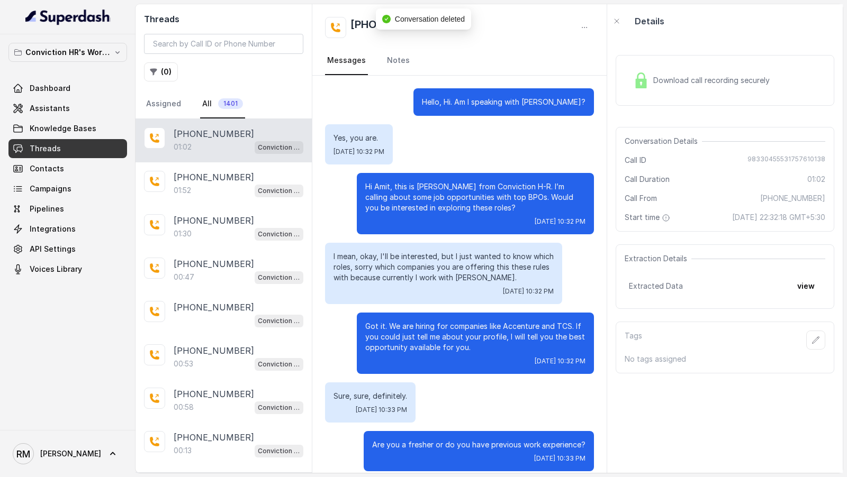
scroll to position [118, 0]
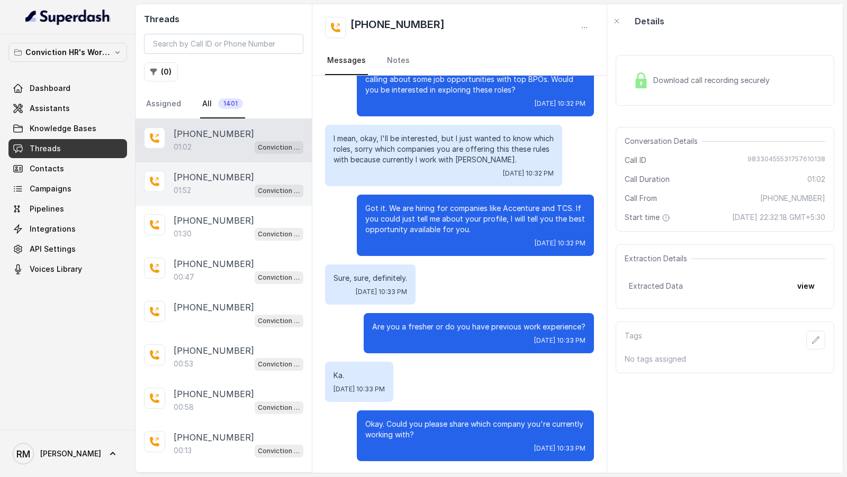
click at [211, 187] on div "01:52 Conviction HR Outbound Assistant" at bounding box center [239, 191] width 130 height 14
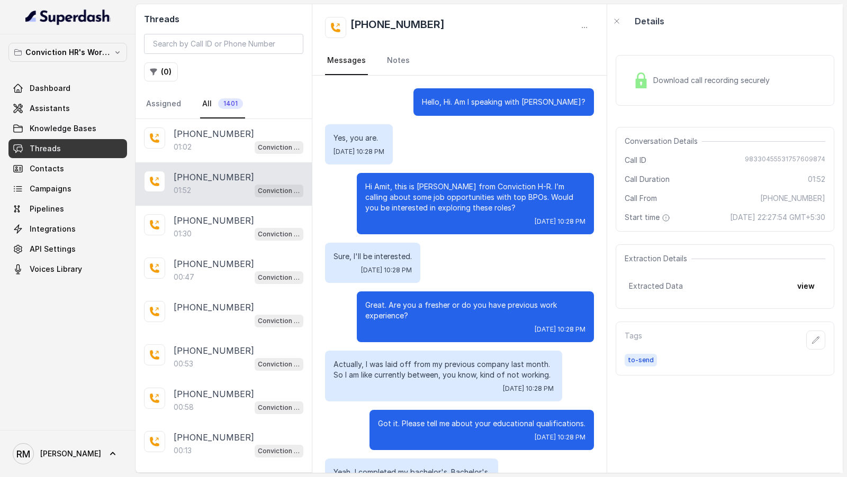
scroll to position [571, 0]
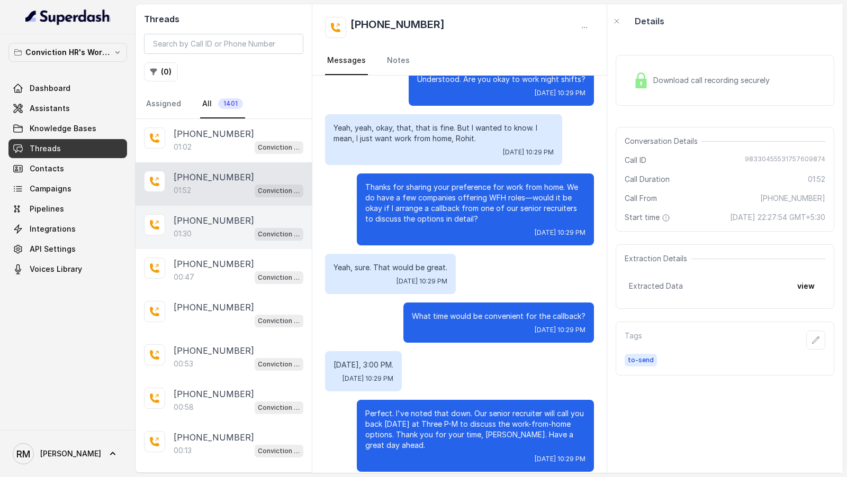
click at [203, 220] on p "[PHONE_NUMBER]" at bounding box center [214, 220] width 80 height 13
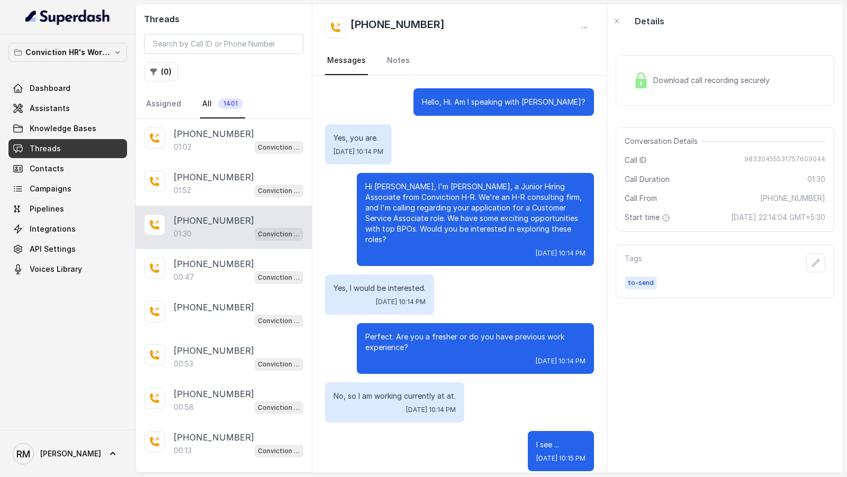
scroll to position [529, 0]
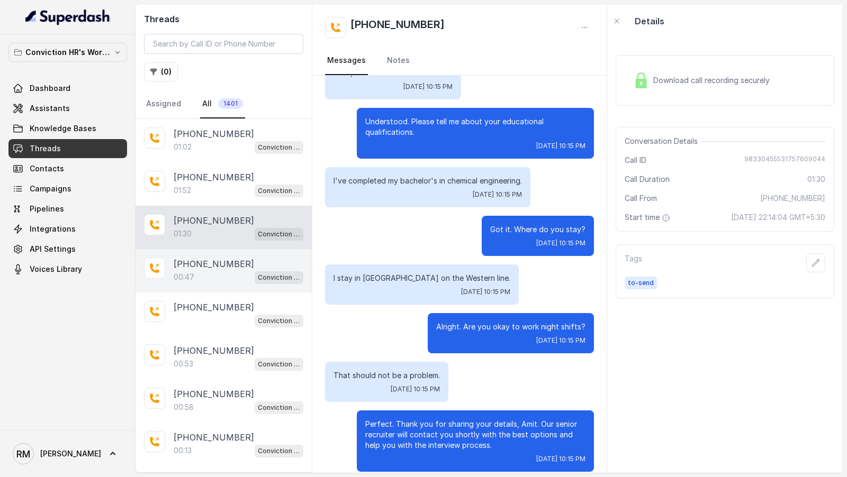
click at [209, 272] on div "00:47 Conviction HR Outbound Assistant" at bounding box center [239, 277] width 130 height 14
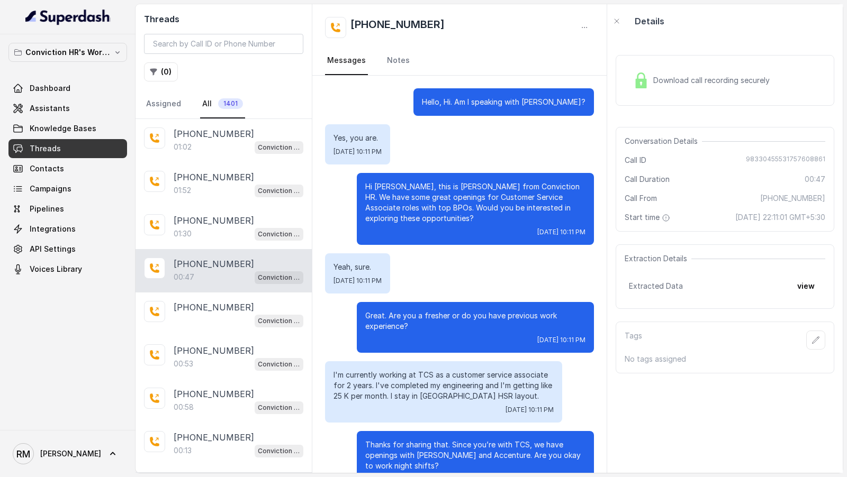
scroll to position [31, 0]
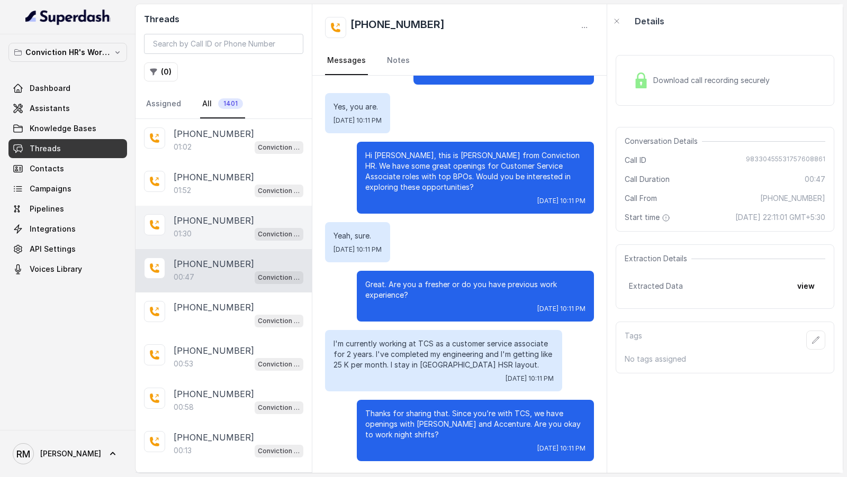
click at [229, 218] on p "[PHONE_NUMBER]" at bounding box center [214, 220] width 80 height 13
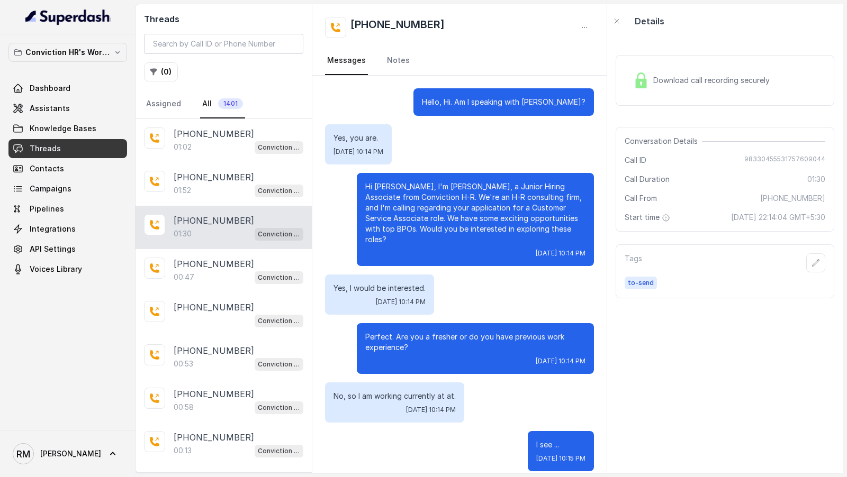
scroll to position [529, 0]
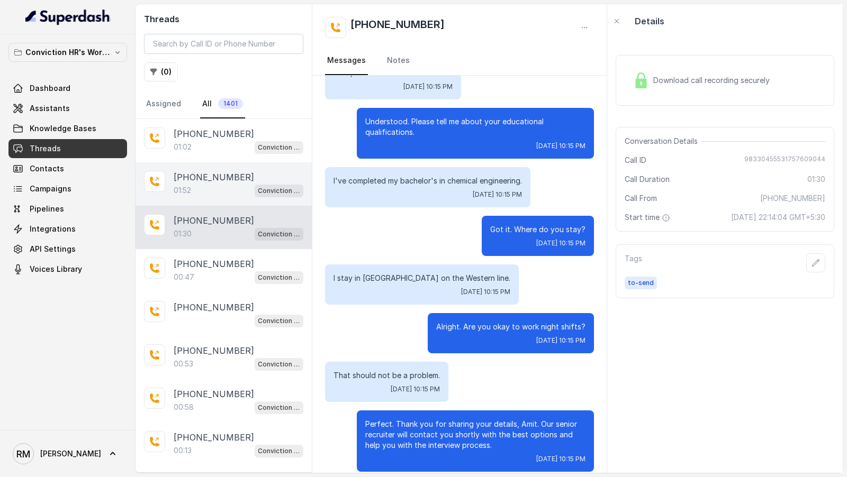
click at [229, 171] on p "[PHONE_NUMBER]" at bounding box center [214, 177] width 80 height 13
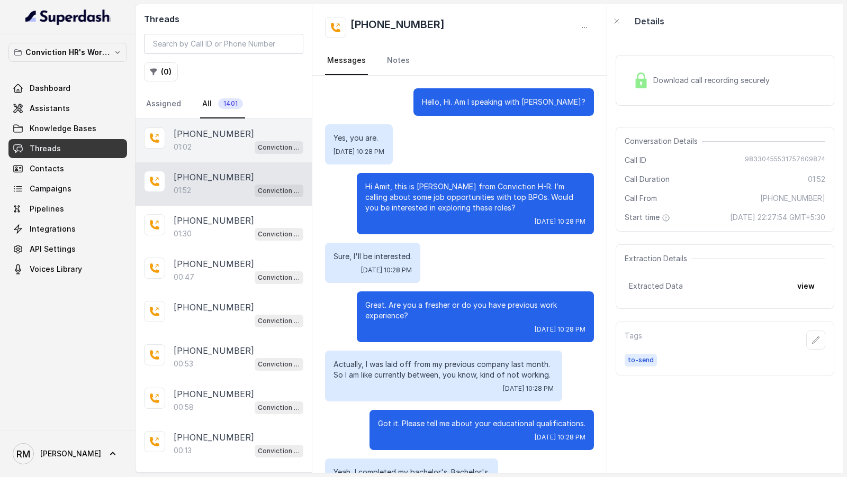
scroll to position [571, 0]
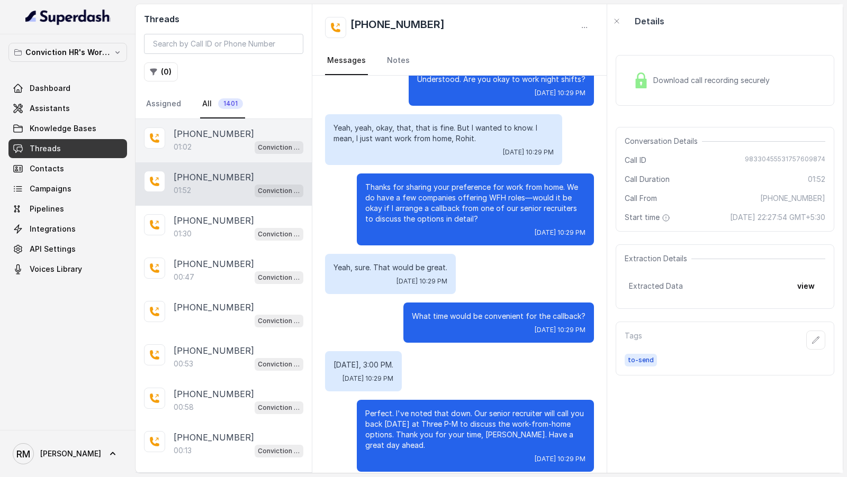
click at [238, 143] on div "01:02 Conviction HR Outbound Assistant" at bounding box center [239, 147] width 130 height 14
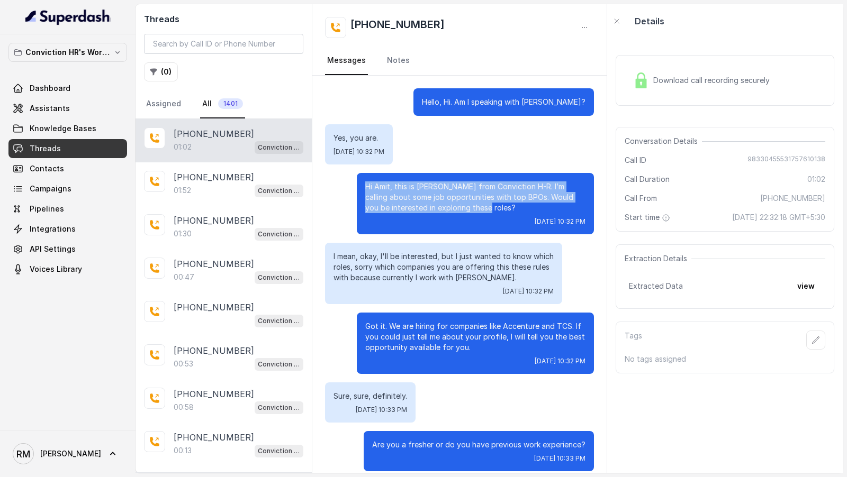
drag, startPoint x: 501, startPoint y: 209, endPoint x: 341, endPoint y: 181, distance: 162.2
click at [341, 181] on div "Hi Amit, this is Monica from Conviction H-R. I’m calling about some job opportu…" at bounding box center [459, 203] width 269 height 61
copy p "Hi Amit, this is [PERSON_NAME] from Conviction H-R. I’m calling about some job …"
click at [818, 345] on icon "button" at bounding box center [815, 340] width 8 height 8
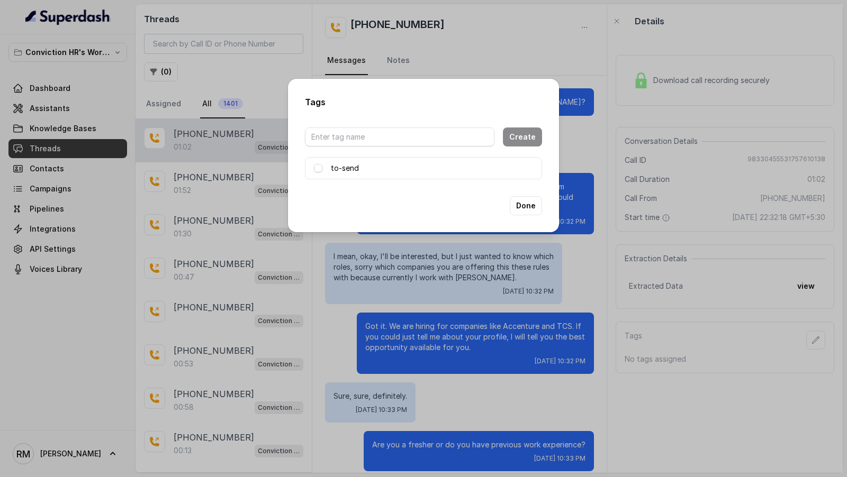
click at [410, 147] on div at bounding box center [399, 137] width 189 height 32
click at [400, 131] on input "text" at bounding box center [399, 137] width 189 height 19
type input "bad-call"
click at [528, 142] on button "Create" at bounding box center [522, 137] width 39 height 19
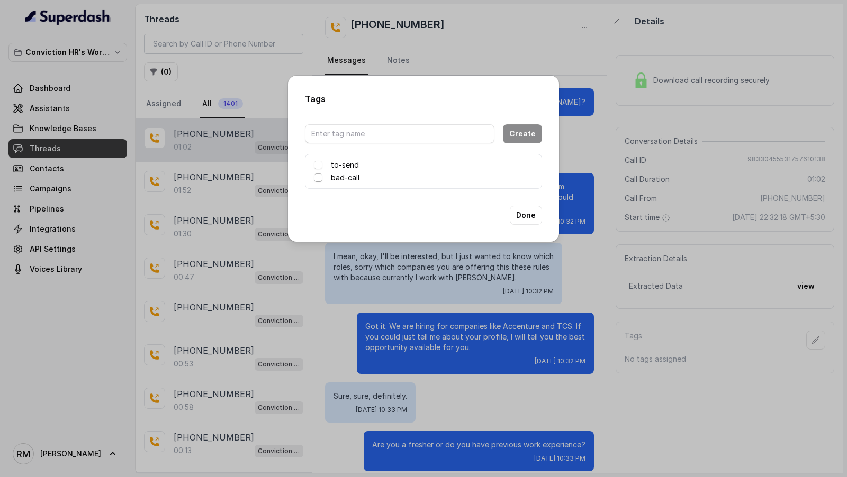
click at [320, 178] on span at bounding box center [318, 178] width 8 height 8
click at [529, 211] on button "Done" at bounding box center [526, 215] width 32 height 19
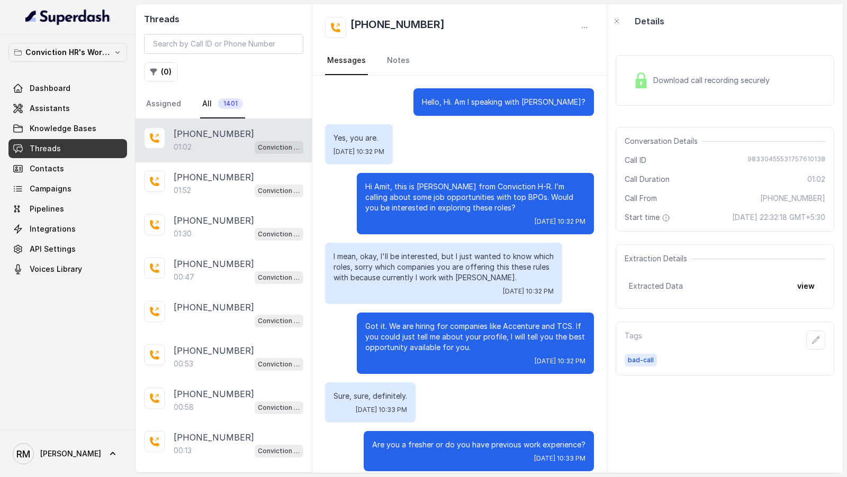
scroll to position [118, 0]
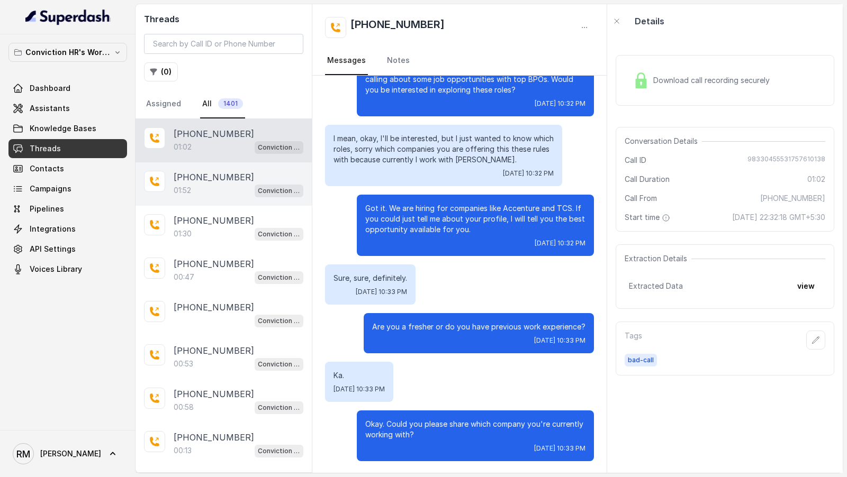
click at [231, 178] on p "[PHONE_NUMBER]" at bounding box center [214, 177] width 80 height 13
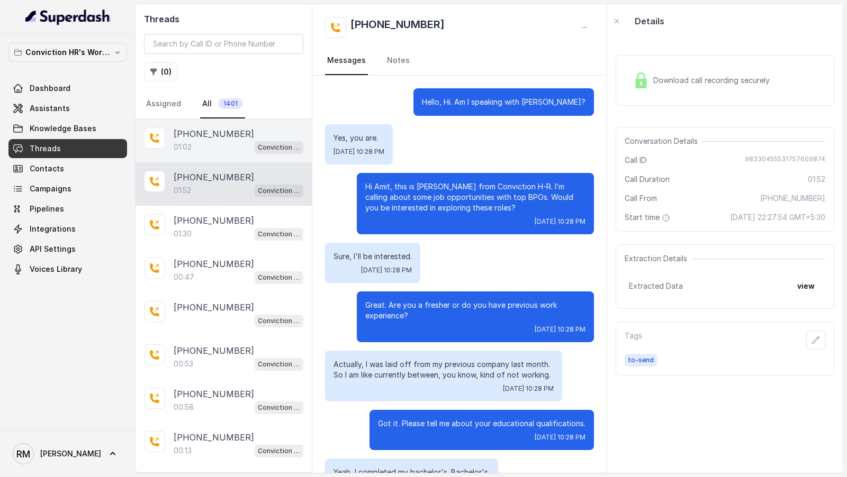
scroll to position [571, 0]
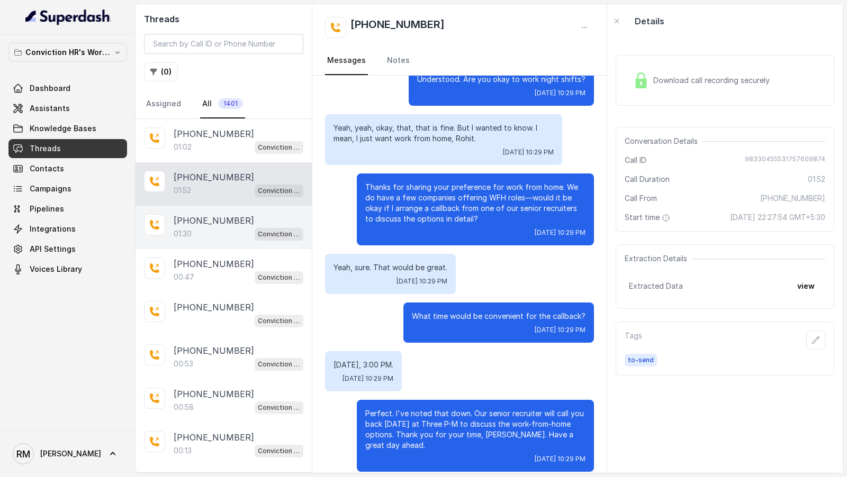
click at [220, 230] on div "01:30 Conviction HR Outbound Assistant" at bounding box center [239, 234] width 130 height 14
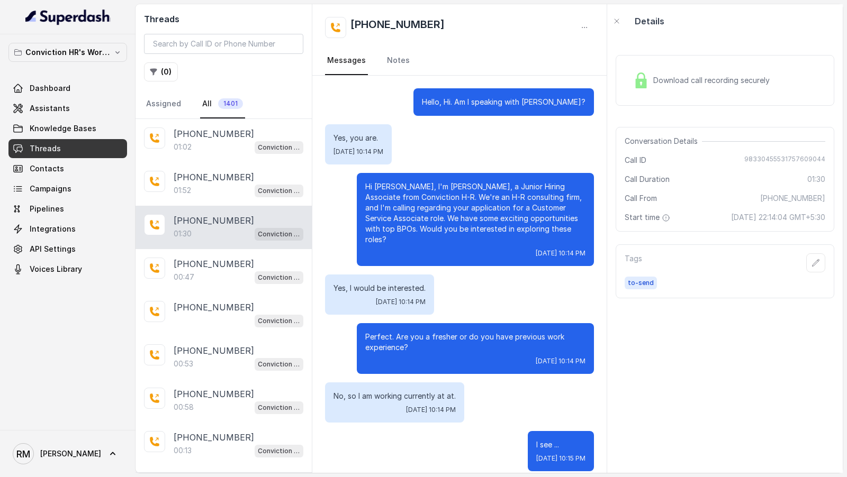
scroll to position [529, 0]
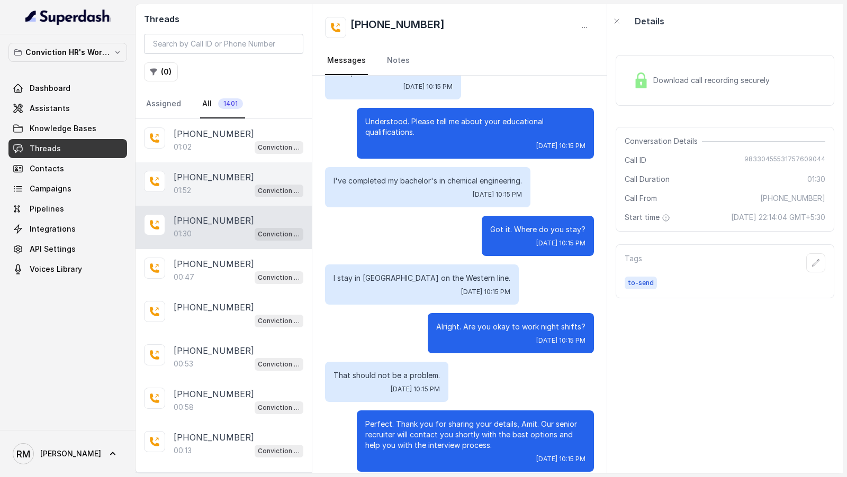
click at [243, 184] on div "01:52 Conviction HR Outbound Assistant" at bounding box center [239, 191] width 130 height 14
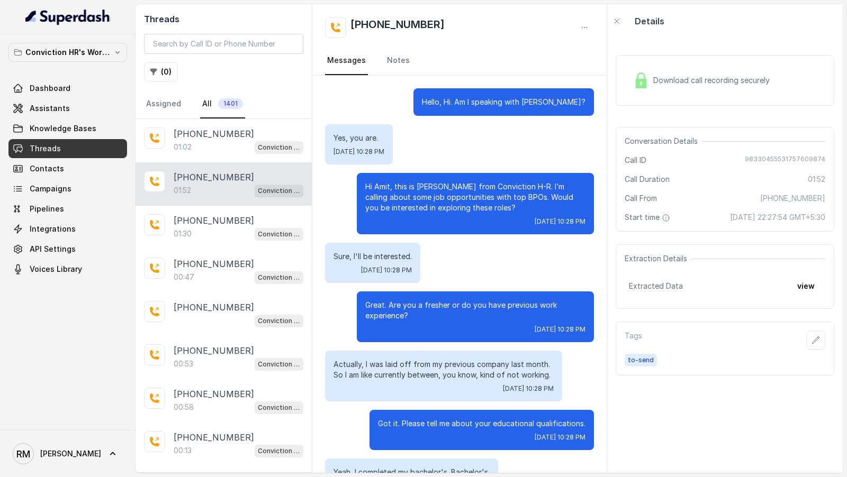
scroll to position [571, 0]
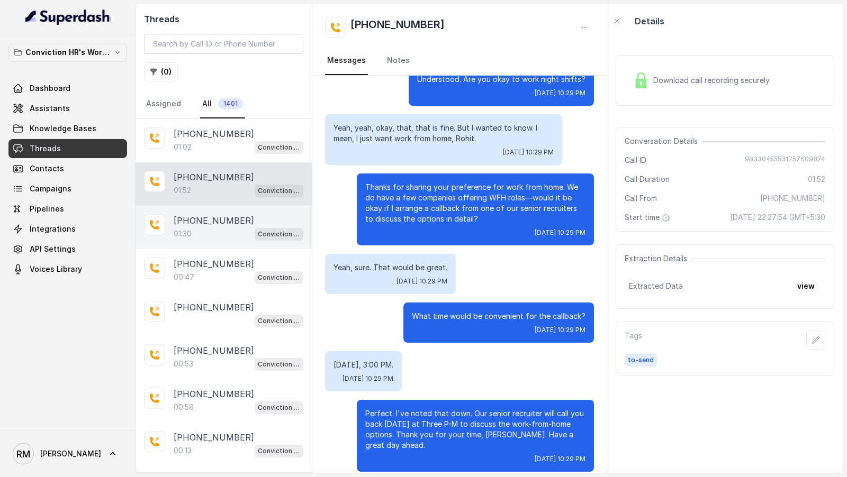
click at [223, 227] on div "01:30 Conviction HR Outbound Assistant" at bounding box center [239, 234] width 130 height 14
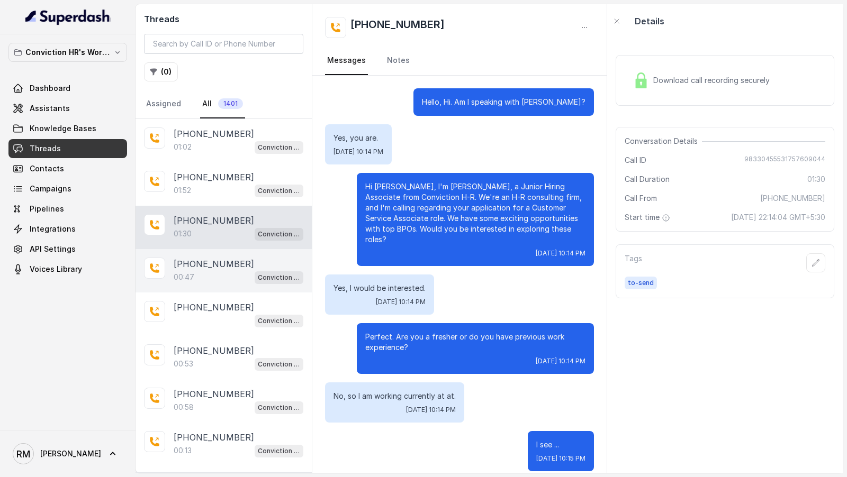
scroll to position [529, 0]
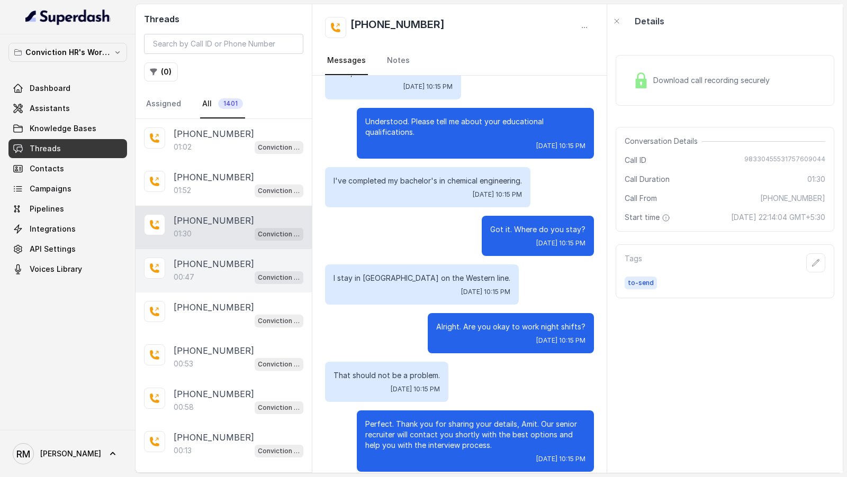
click at [220, 270] on div "00:47 Conviction HR Outbound Assistant" at bounding box center [239, 277] width 130 height 14
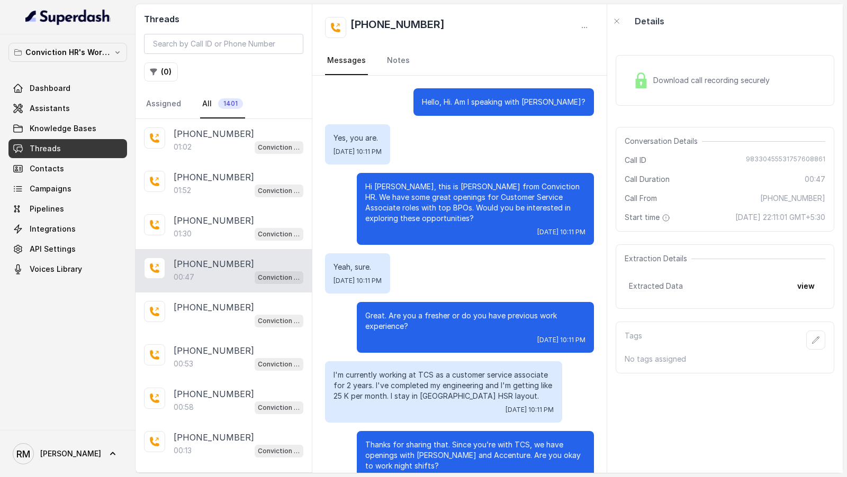
scroll to position [31, 0]
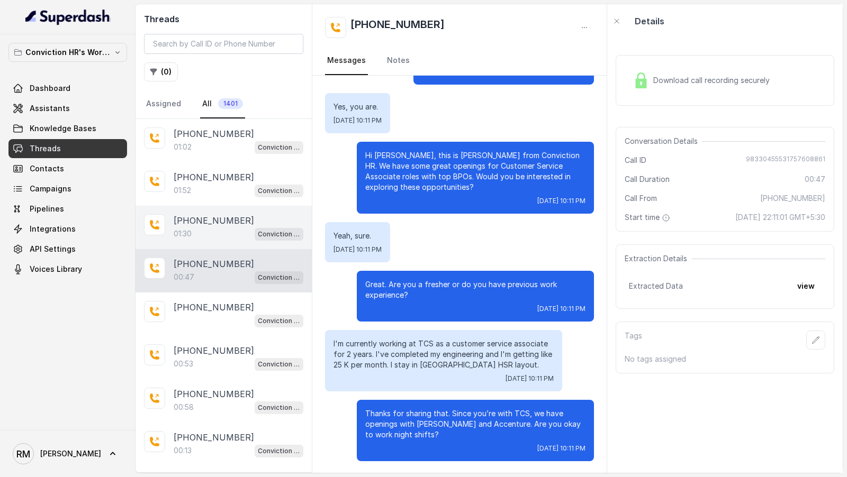
click at [248, 227] on div "01:30 Conviction HR Outbound Assistant" at bounding box center [239, 234] width 130 height 14
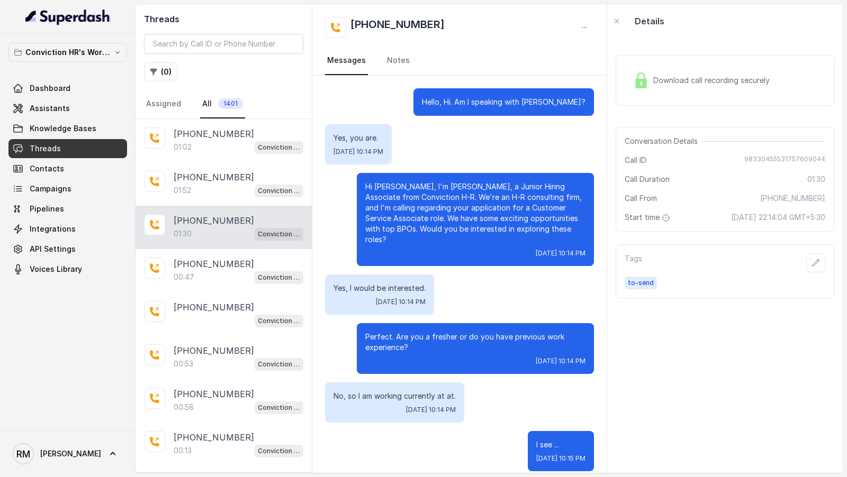
scroll to position [529, 0]
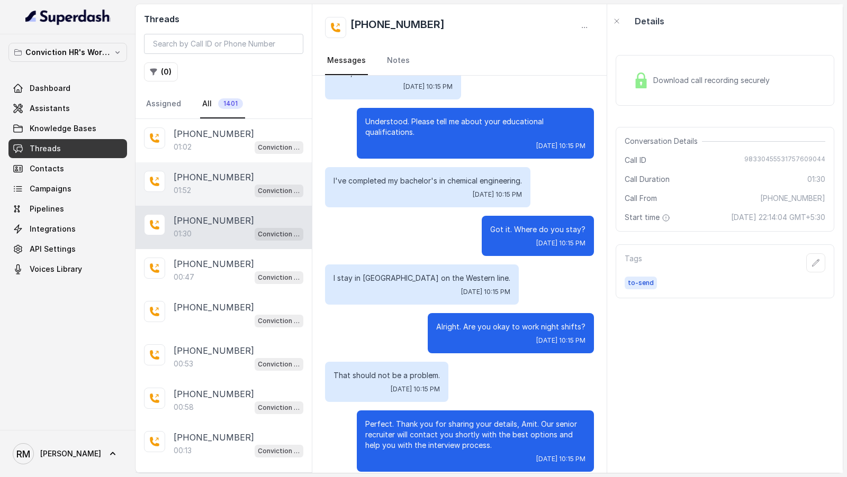
click at [254, 184] on div "01:52 Conviction HR Outbound Assistant" at bounding box center [239, 191] width 130 height 14
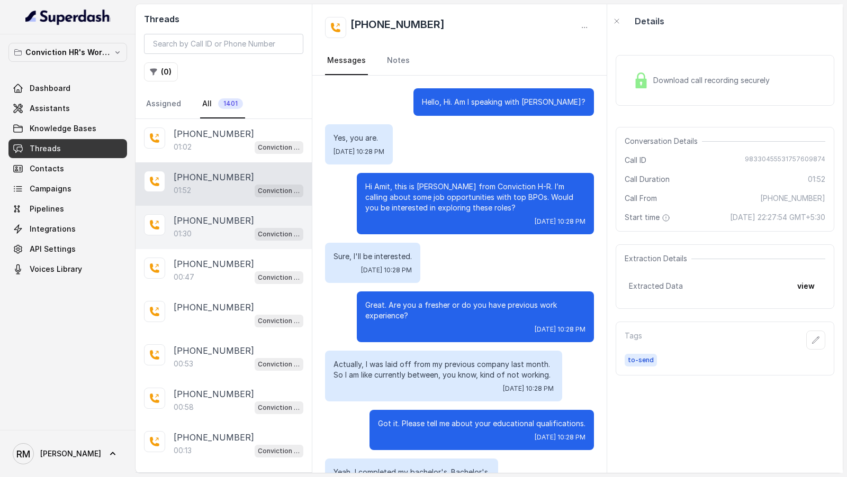
click at [267, 227] on div "Conviction HR Outbound Assistant" at bounding box center [279, 234] width 49 height 14
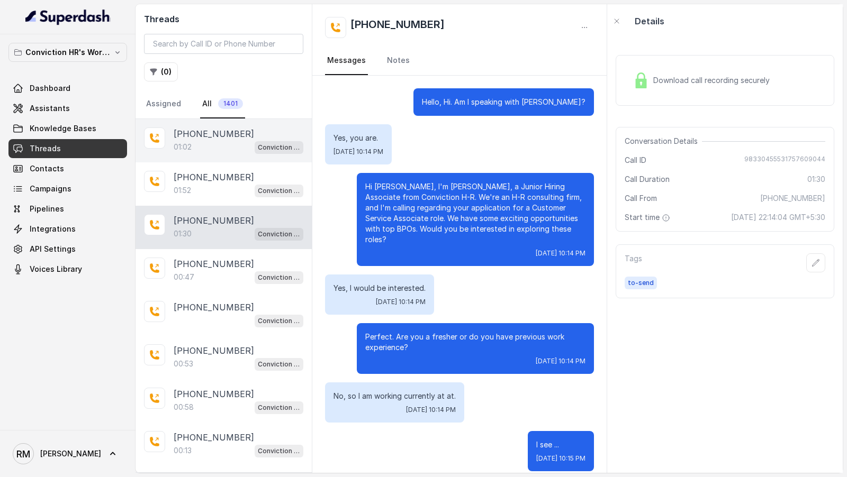
scroll to position [529, 0]
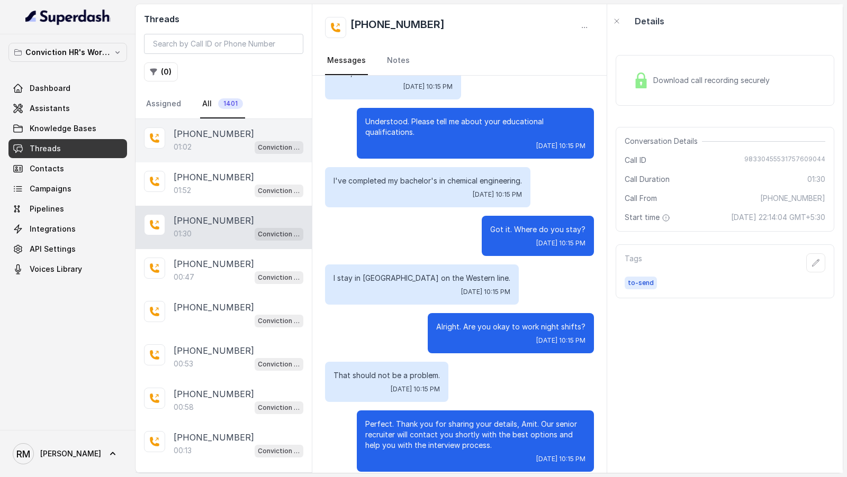
click at [260, 128] on div "[PHONE_NUMBER]" at bounding box center [239, 134] width 130 height 13
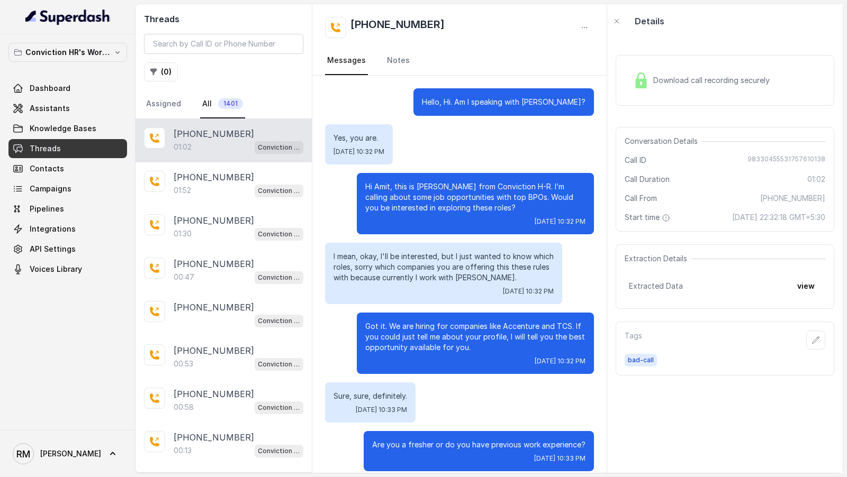
scroll to position [118, 0]
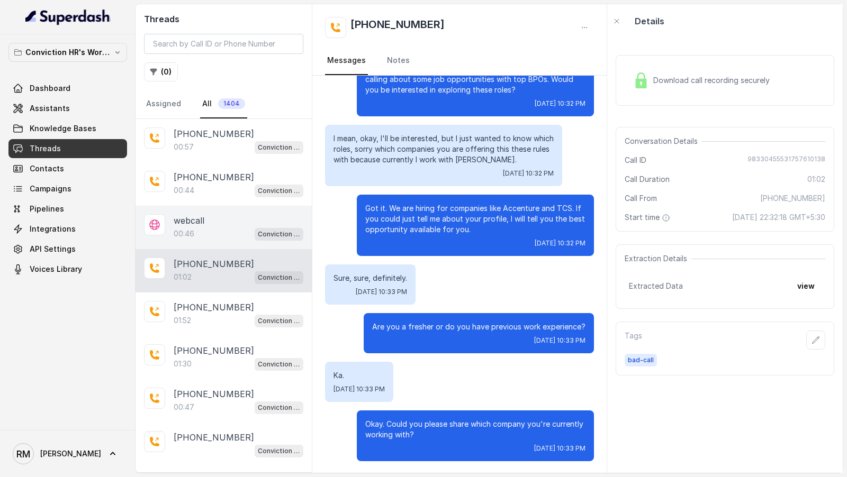
click at [201, 231] on div "00:46 Conviction HR Outbound Assistant" at bounding box center [239, 234] width 130 height 14
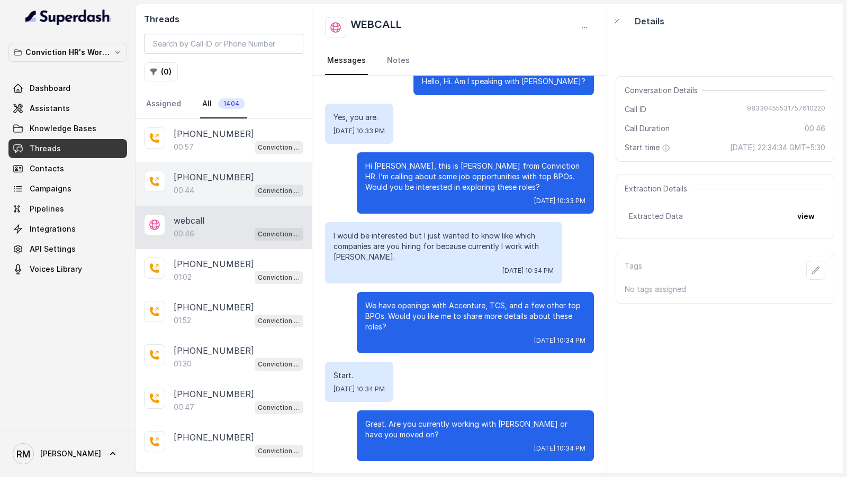
click at [215, 180] on p "[PHONE_NUMBER]" at bounding box center [214, 177] width 80 height 13
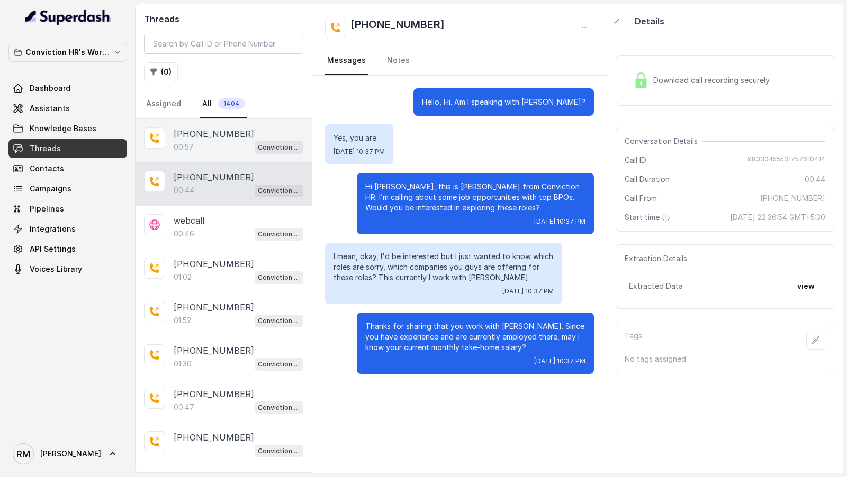
click at [234, 134] on p "[PHONE_NUMBER]" at bounding box center [214, 134] width 80 height 13
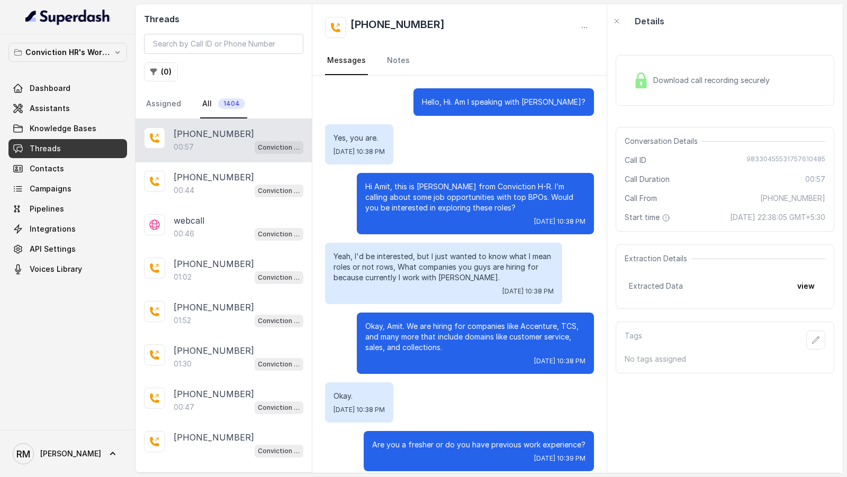
scroll to position [10, 0]
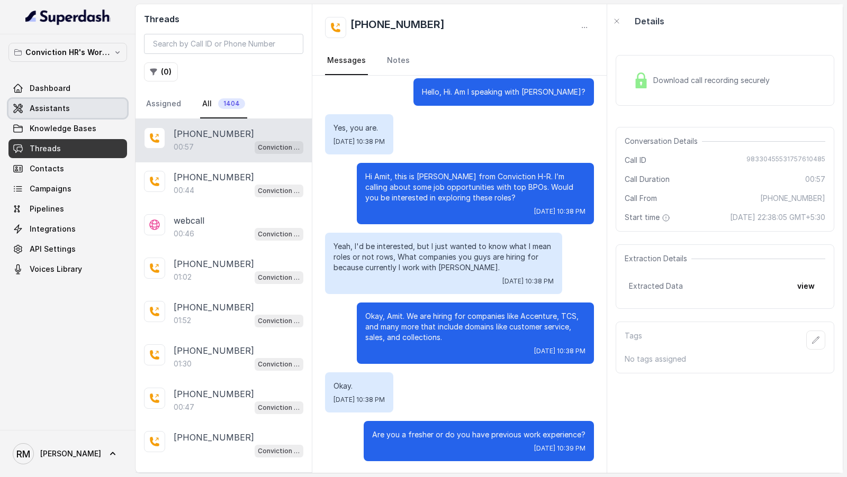
click at [64, 109] on span "Assistants" at bounding box center [50, 108] width 40 height 11
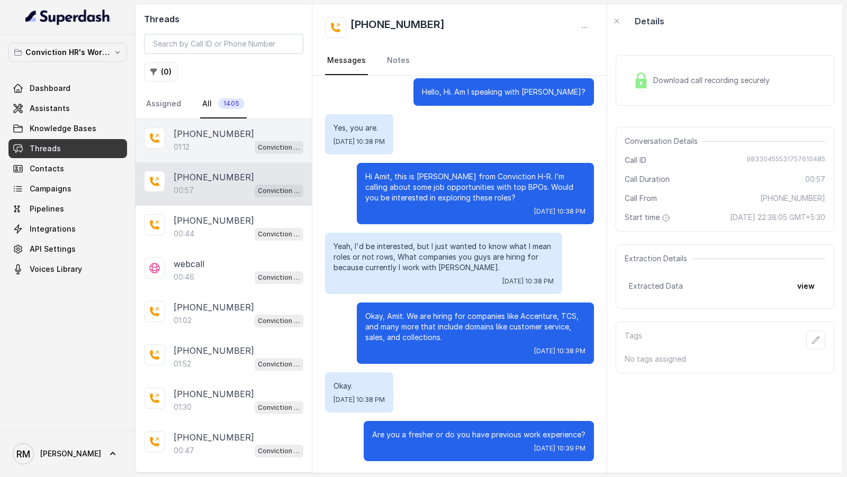
click at [228, 144] on div "01:12 Conviction HR Outbound Assistant" at bounding box center [239, 147] width 130 height 14
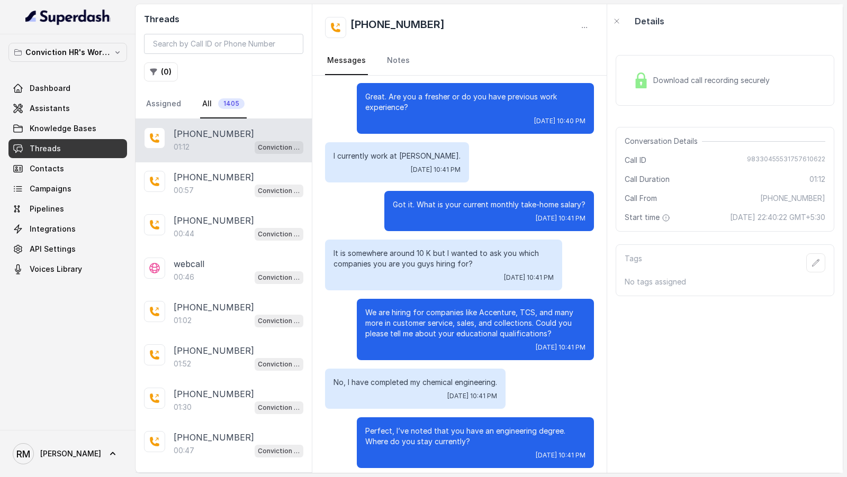
scroll to position [210, 0]
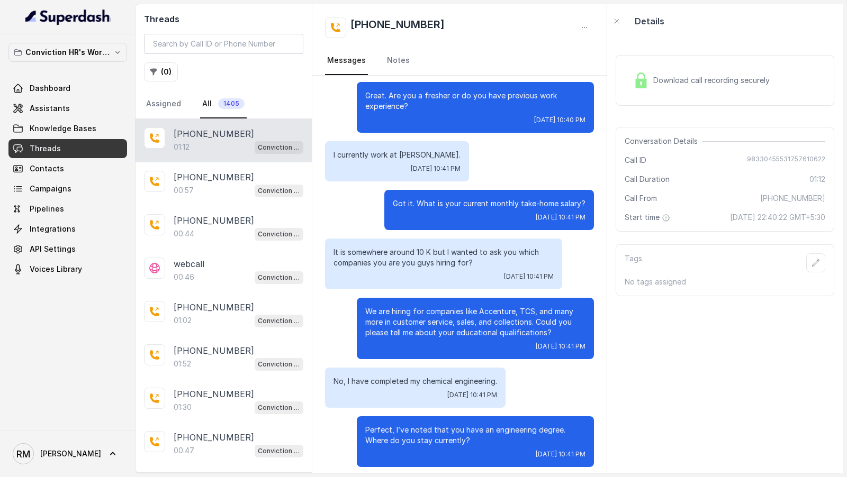
click at [450, 200] on p "Got it. What is your current monthly take-home salary?" at bounding box center [489, 203] width 193 height 11
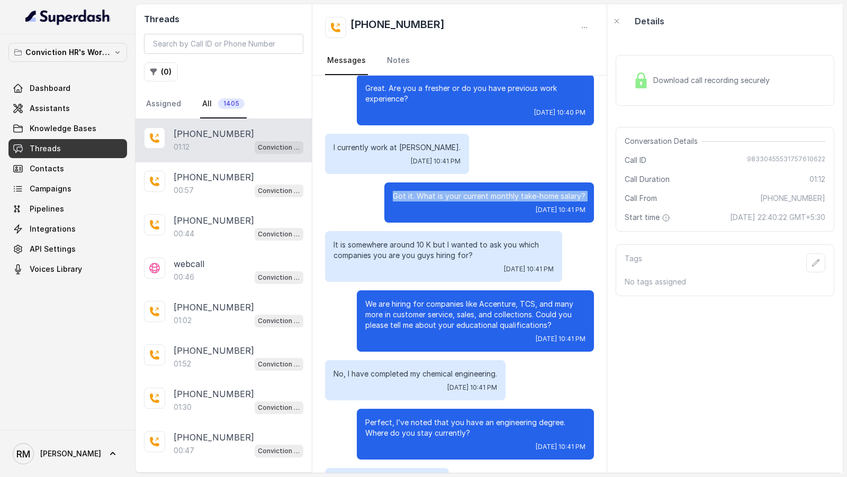
scroll to position [213, 0]
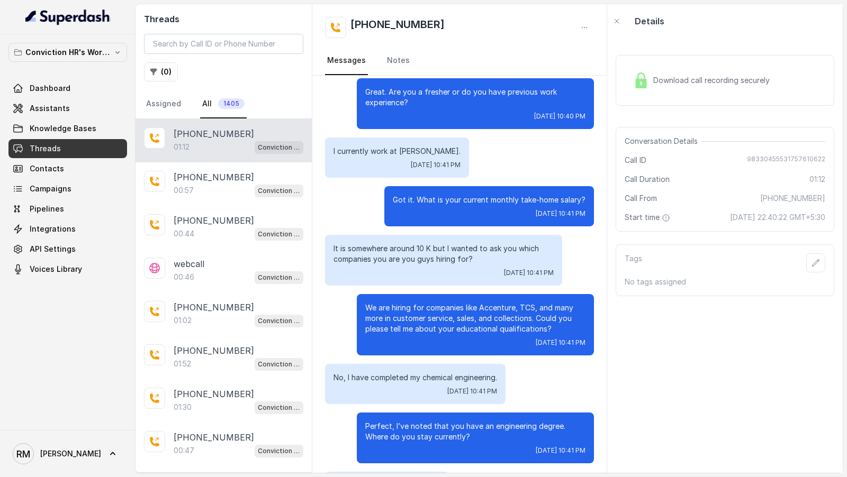
click at [422, 249] on p "It is somewhere around 10 K but I wanted to ask you which companies you are you…" at bounding box center [443, 253] width 220 height 21
click at [433, 264] on p "It is somewhere around 10 K but I wanted to ask you which companies you are you…" at bounding box center [443, 253] width 220 height 21
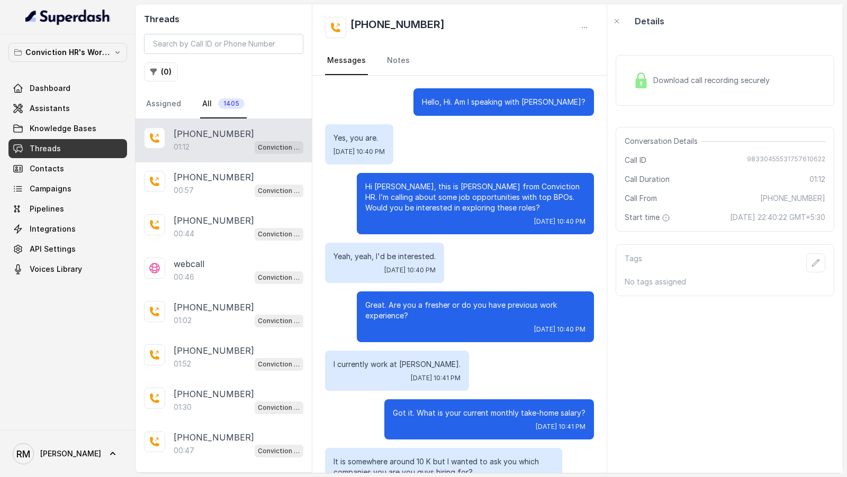
scroll to position [313, 0]
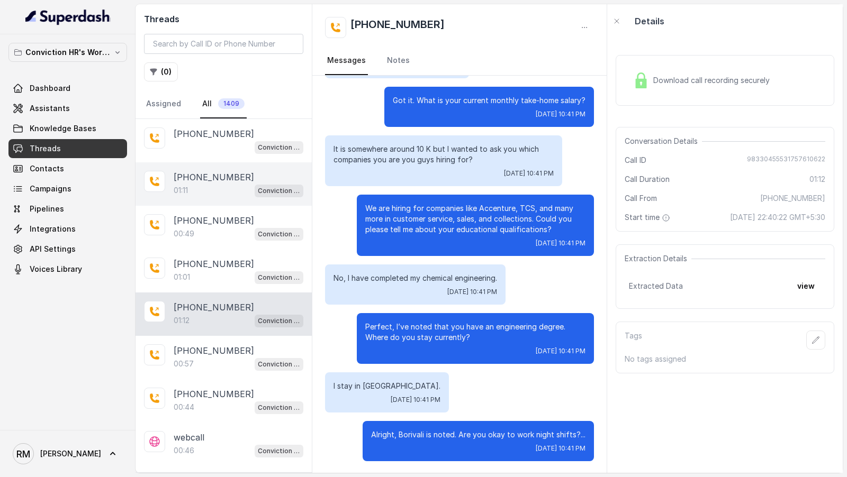
click at [211, 177] on p "[PHONE_NUMBER]" at bounding box center [214, 177] width 80 height 13
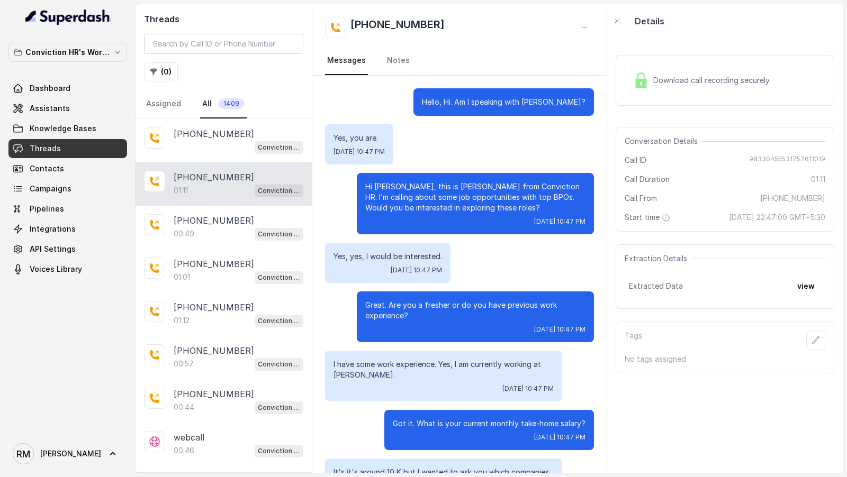
click at [375, 256] on p "Yes, yes, I would be interested." at bounding box center [387, 256] width 109 height 11
click at [375, 297] on div "Great. Are you a fresher or do you have previous work experience? Thu, Sep 11, …" at bounding box center [475, 317] width 237 height 51
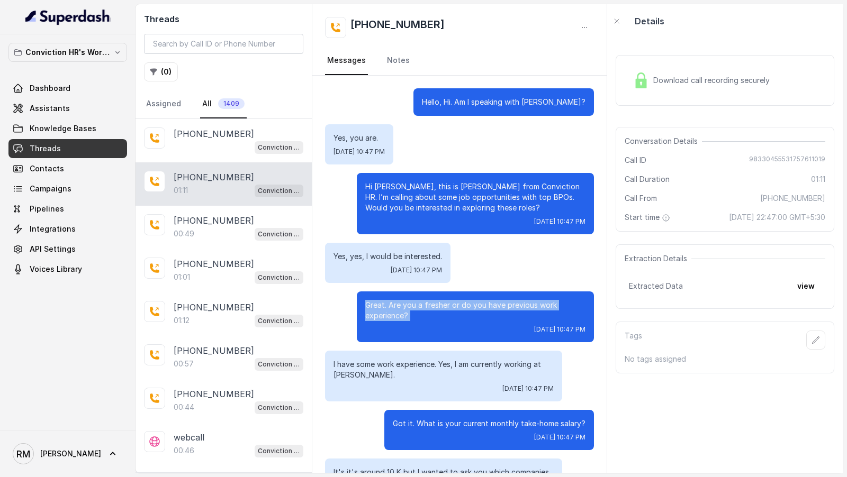
click at [375, 297] on div "Great. Are you a fresher or do you have previous work experience? Thu, Sep 11, …" at bounding box center [475, 317] width 237 height 51
click at [385, 319] on p "Great. Are you a fresher or do you have previous work experience?" at bounding box center [475, 310] width 220 height 21
click at [337, 370] on p "I have some work experience. Yes, I am currently working at [PERSON_NAME]." at bounding box center [443, 369] width 220 height 21
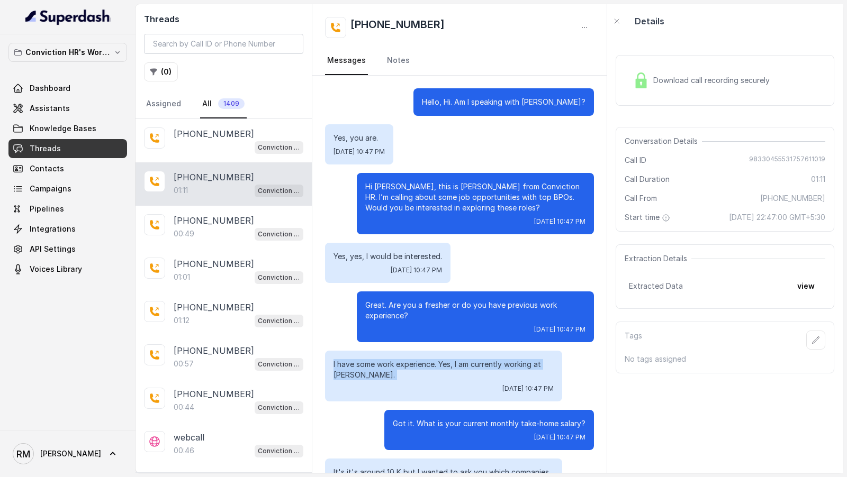
click at [337, 370] on p "I have some work experience. Yes, I am currently working at [PERSON_NAME]." at bounding box center [443, 369] width 220 height 21
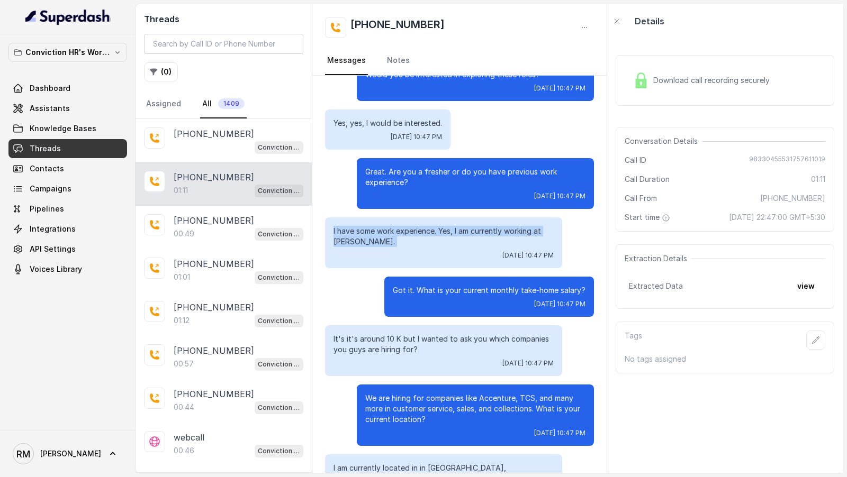
scroll to position [313, 0]
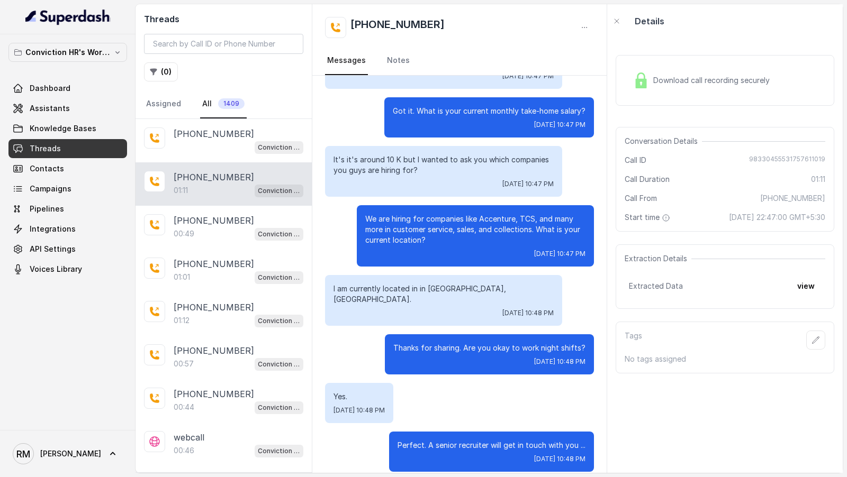
click at [378, 165] on p "It's it's around 10 K but I wanted to ask you which companies you guys are hiri…" at bounding box center [443, 165] width 220 height 21
click at [243, 146] on div "01:15 Conviction HR Outbound Assistant" at bounding box center [239, 147] width 130 height 14
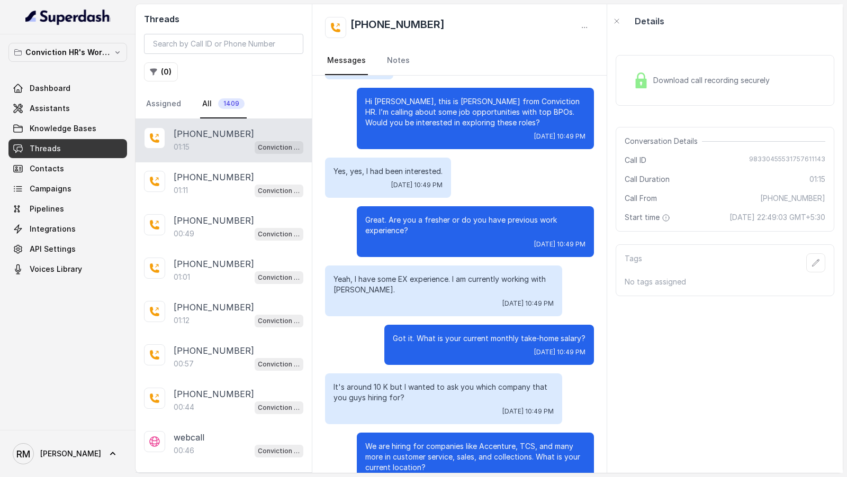
scroll to position [96, 0]
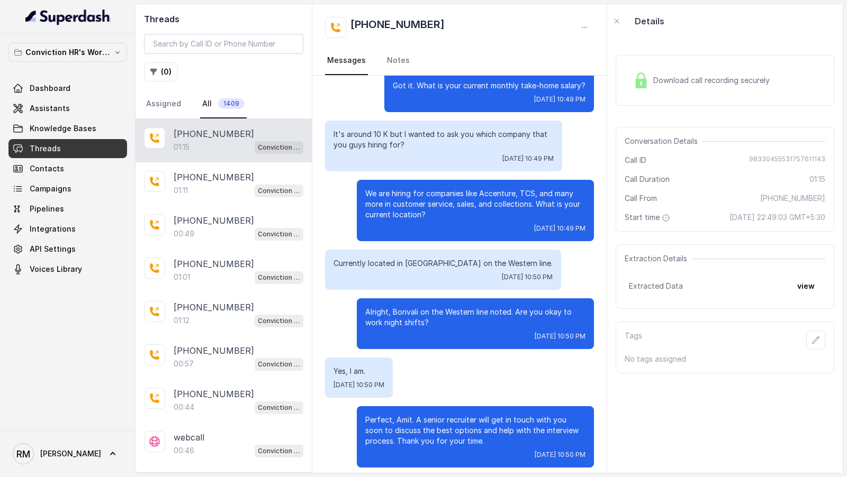
scroll to position [345, 0]
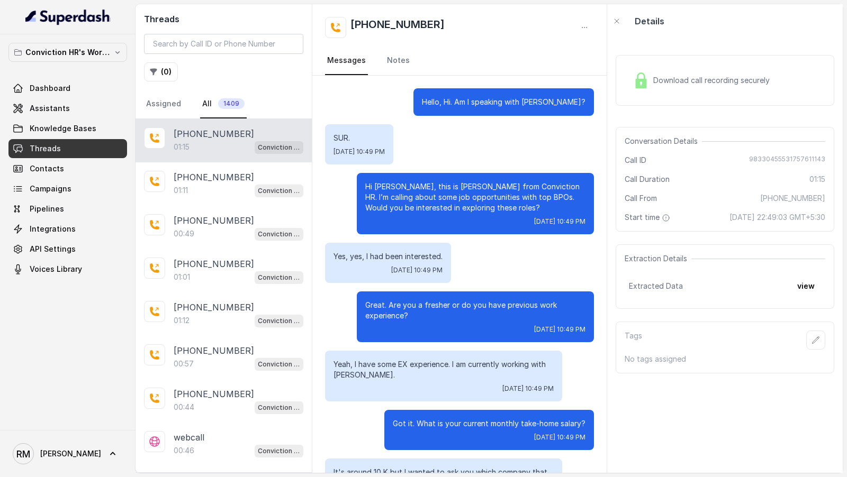
scroll to position [345, 0]
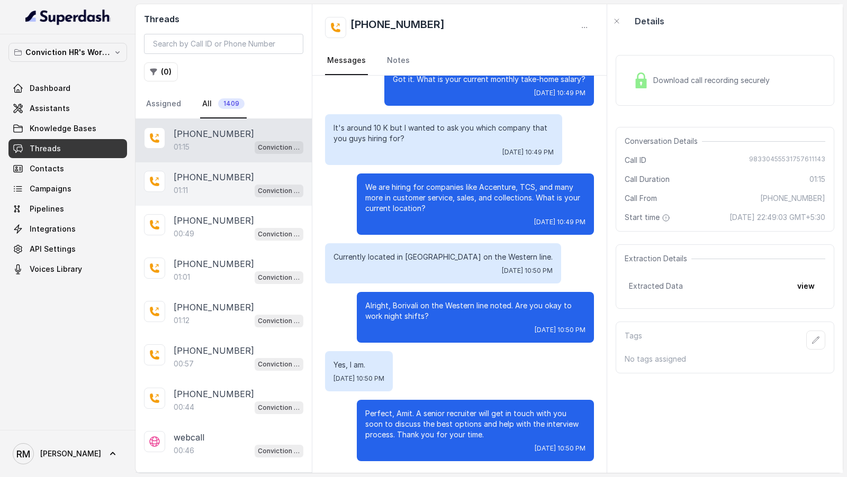
click at [221, 186] on div "01:11 Conviction HR Outbound Assistant" at bounding box center [239, 191] width 130 height 14
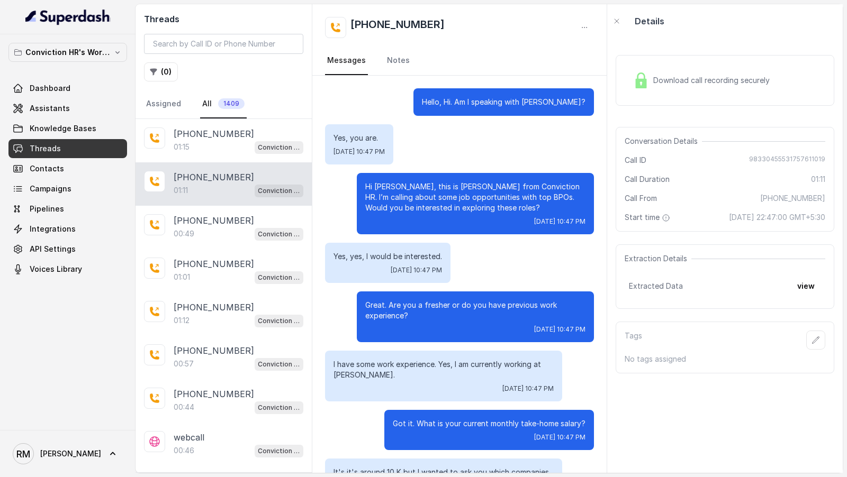
scroll to position [313, 0]
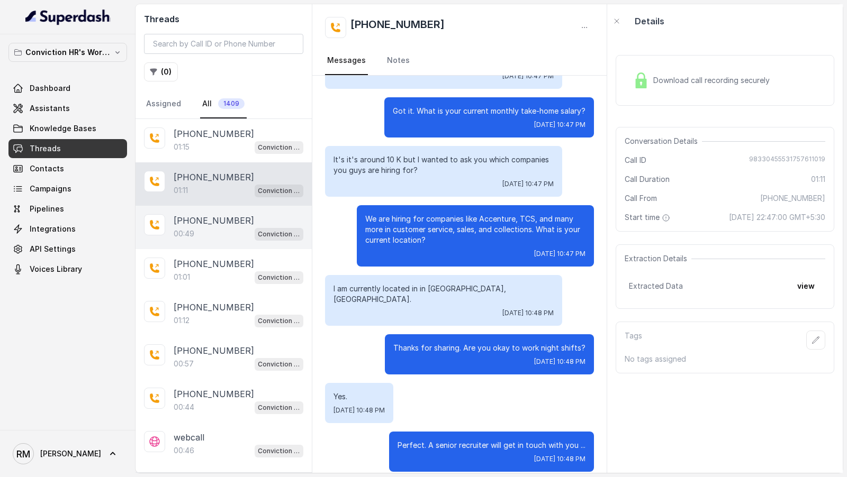
click at [216, 227] on div "00:49 Conviction HR Outbound Assistant" at bounding box center [239, 234] width 130 height 14
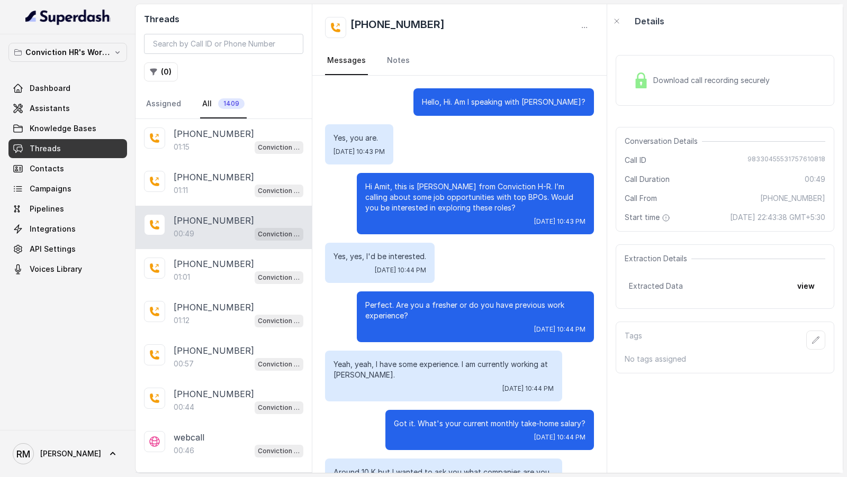
scroll to position [107, 0]
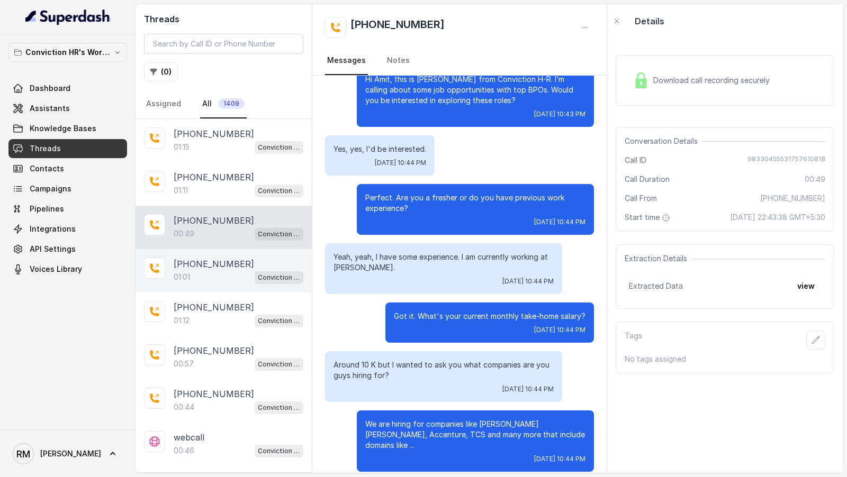
click at [212, 262] on p "[PHONE_NUMBER]" at bounding box center [214, 264] width 80 height 13
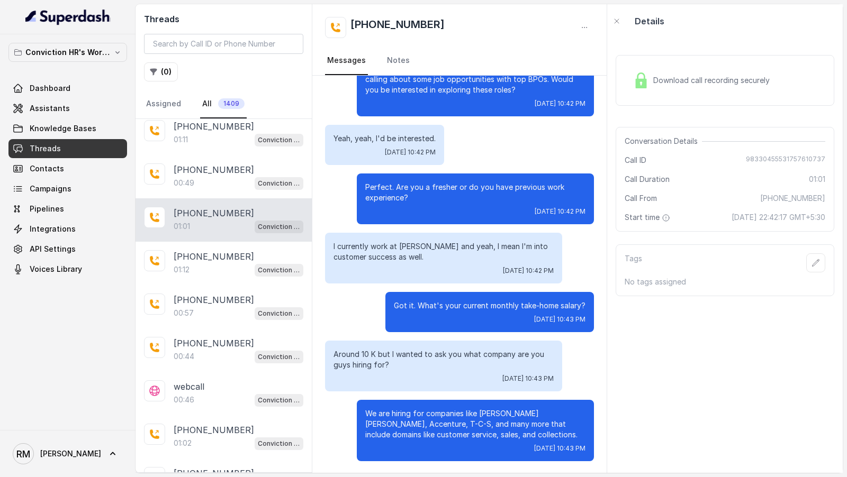
scroll to position [60, 0]
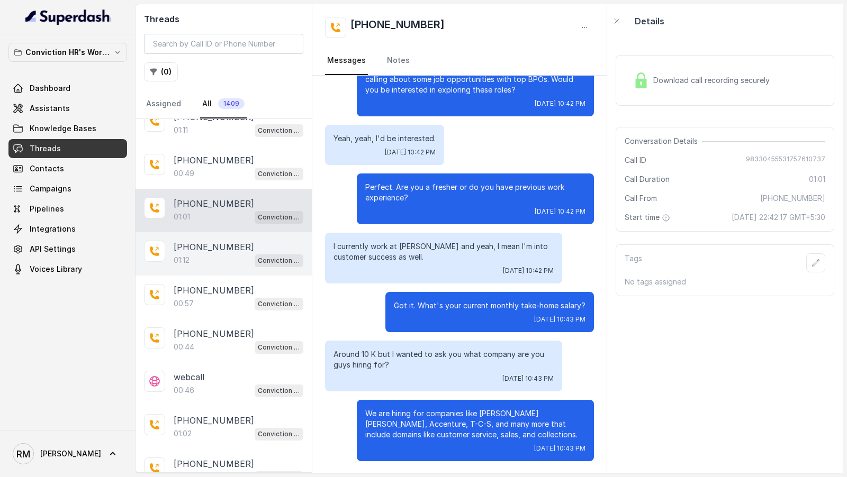
click at [221, 241] on p "[PHONE_NUMBER]" at bounding box center [214, 247] width 80 height 13
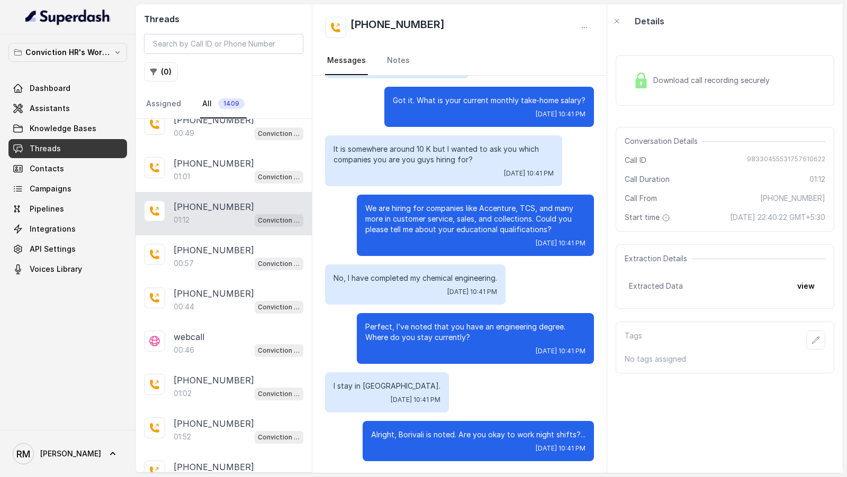
scroll to position [109, 0]
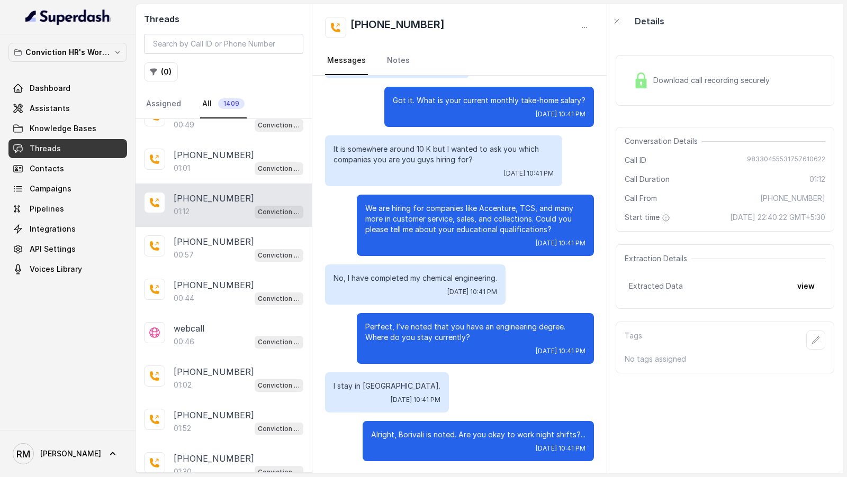
click at [221, 238] on p "[PHONE_NUMBER]" at bounding box center [214, 242] width 80 height 13
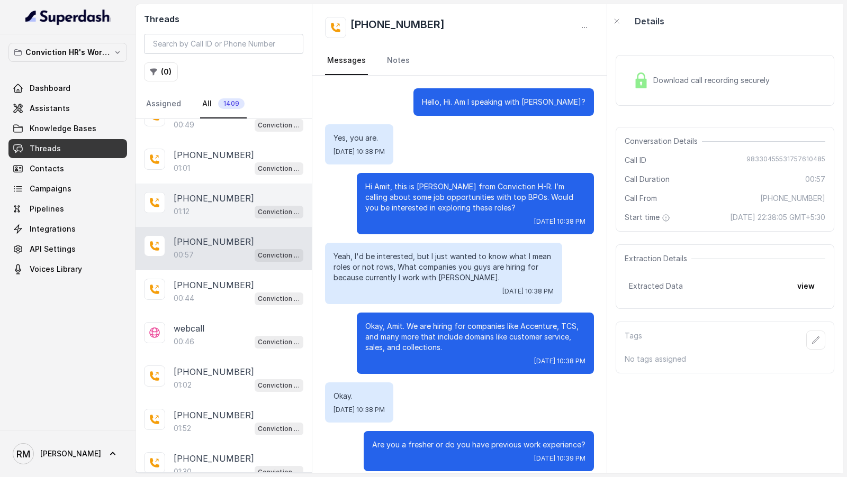
scroll to position [10, 0]
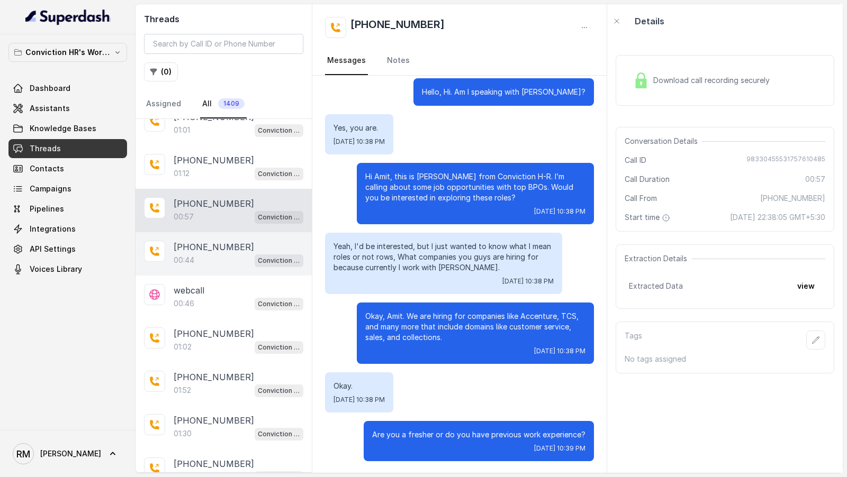
click at [220, 267] on div "[PHONE_NUMBER]:44 Conviction HR Outbound Assistant" at bounding box center [223, 253] width 176 height 43
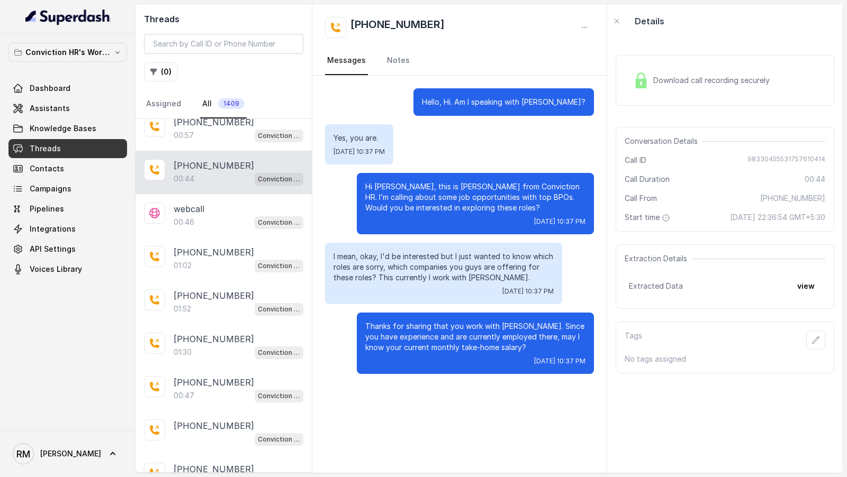
scroll to position [249, 0]
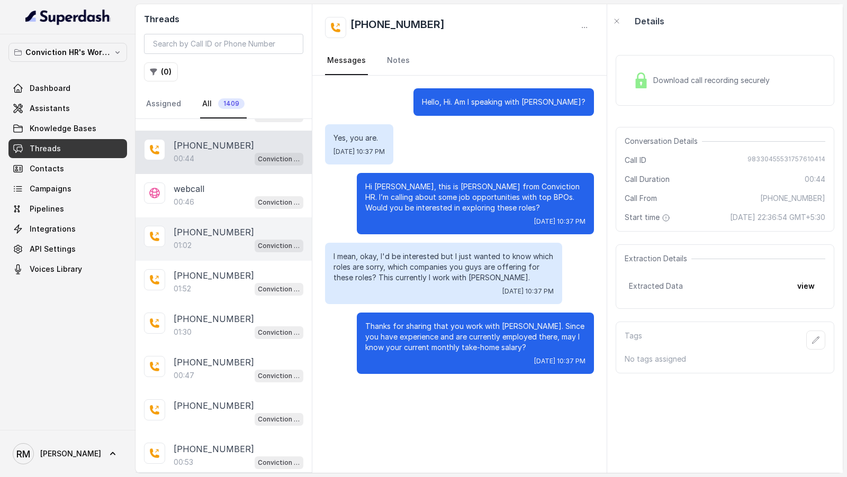
click at [227, 242] on div "01:02 Conviction HR Outbound Assistant" at bounding box center [239, 246] width 130 height 14
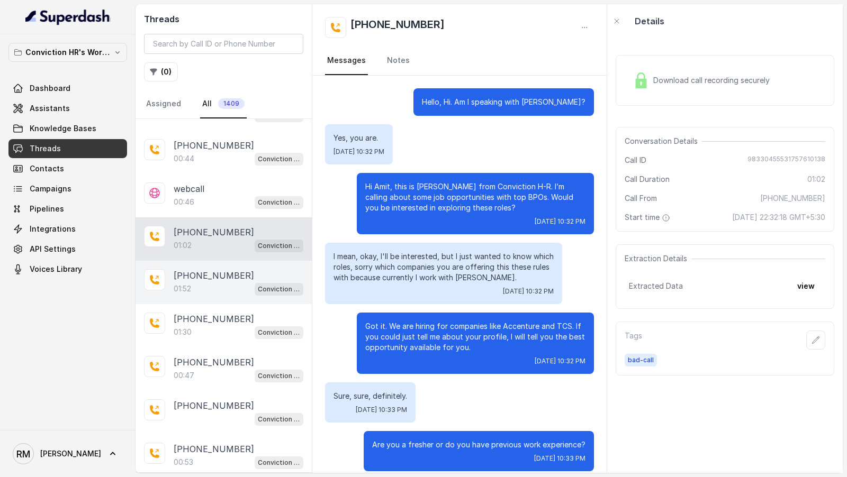
scroll to position [118, 0]
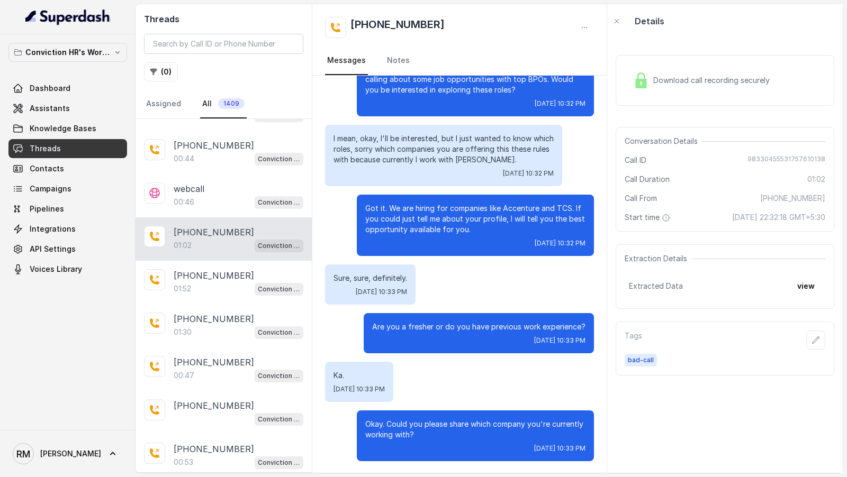
click at [778, 82] on div "Download call recording securely" at bounding box center [725, 80] width 219 height 51
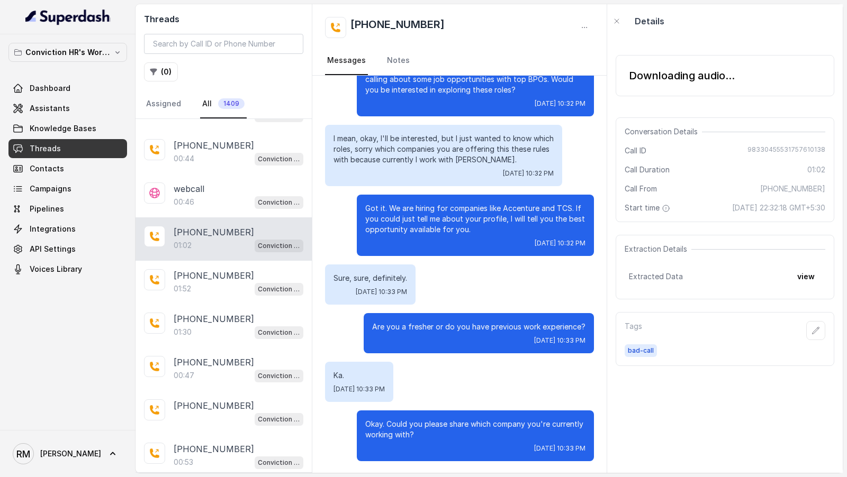
drag, startPoint x: 778, startPoint y: 82, endPoint x: 506, endPoint y: 177, distance: 288.2
click at [777, 82] on div "Downloading audio..." at bounding box center [725, 75] width 219 height 41
click at [194, 293] on div "[PHONE_NUMBER]:52 Conviction HR Outbound Assistant" at bounding box center [223, 282] width 176 height 43
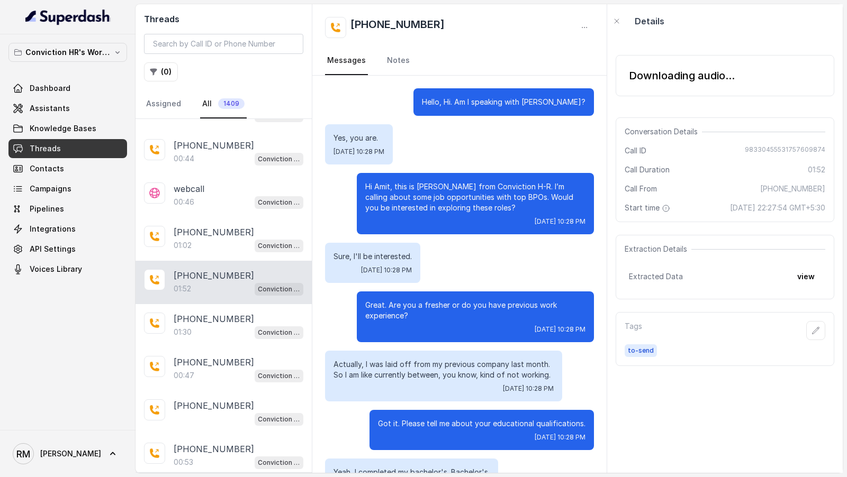
scroll to position [571, 0]
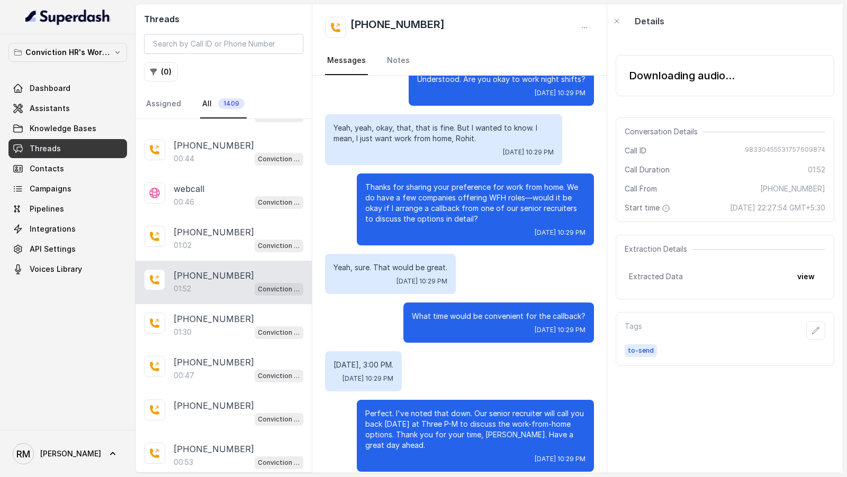
click at [711, 70] on div "Downloading audio..." at bounding box center [682, 75] width 106 height 15
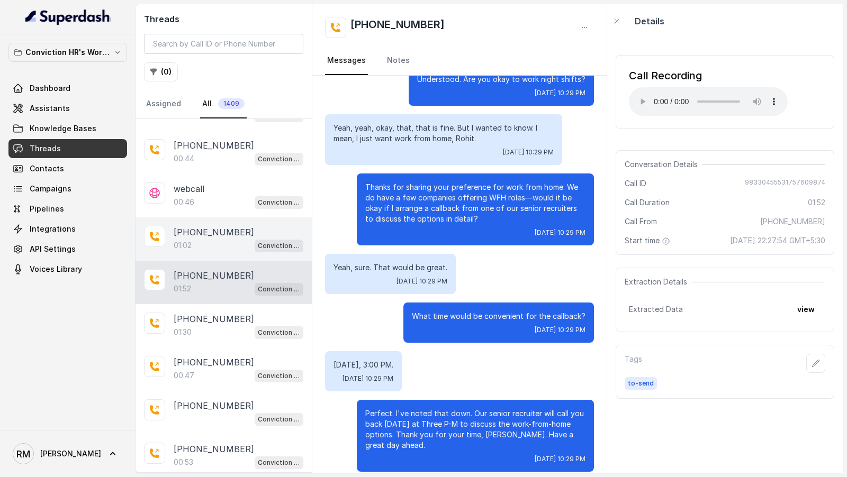
click at [238, 240] on div "01:02 Conviction HR Outbound Assistant" at bounding box center [239, 246] width 130 height 14
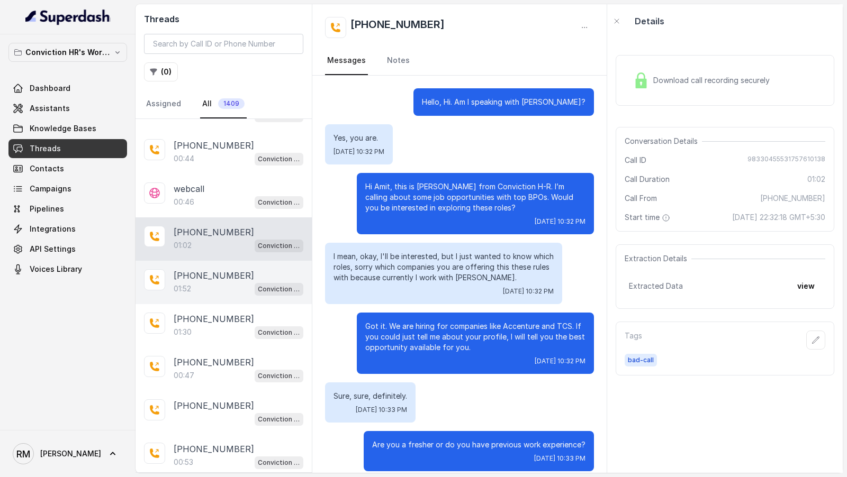
scroll to position [118, 0]
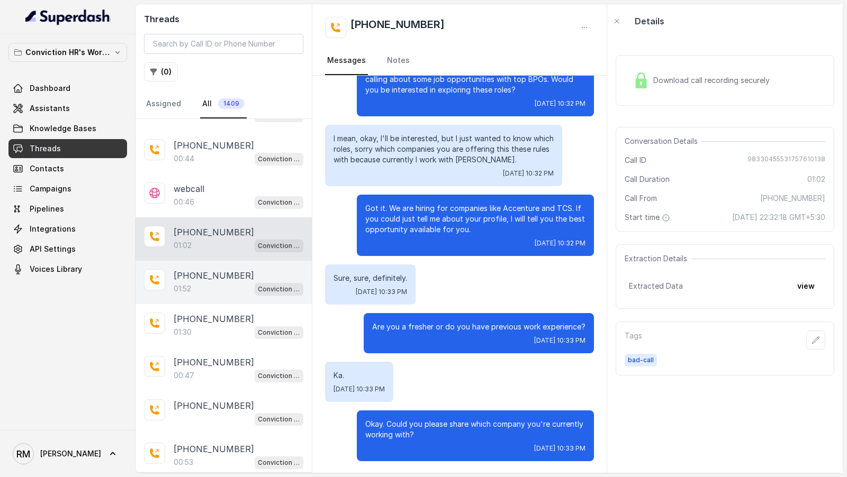
click at [229, 282] on div "01:52 Conviction HR Outbound Assistant" at bounding box center [239, 289] width 130 height 14
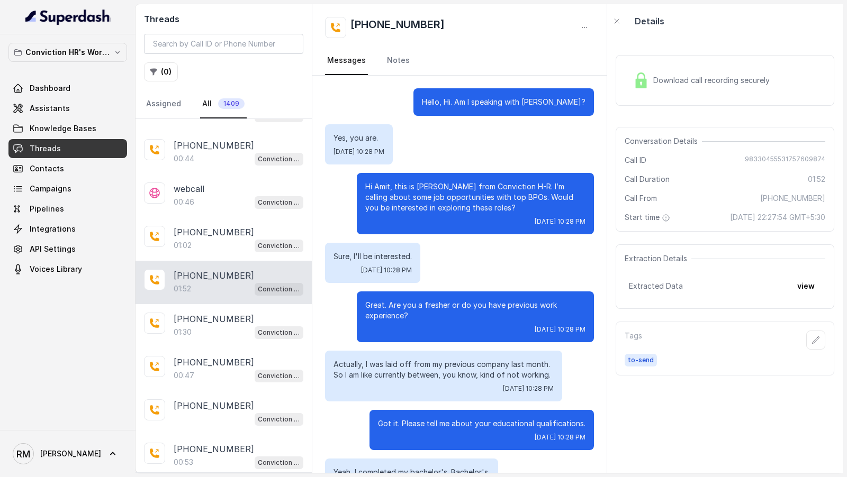
scroll to position [571, 0]
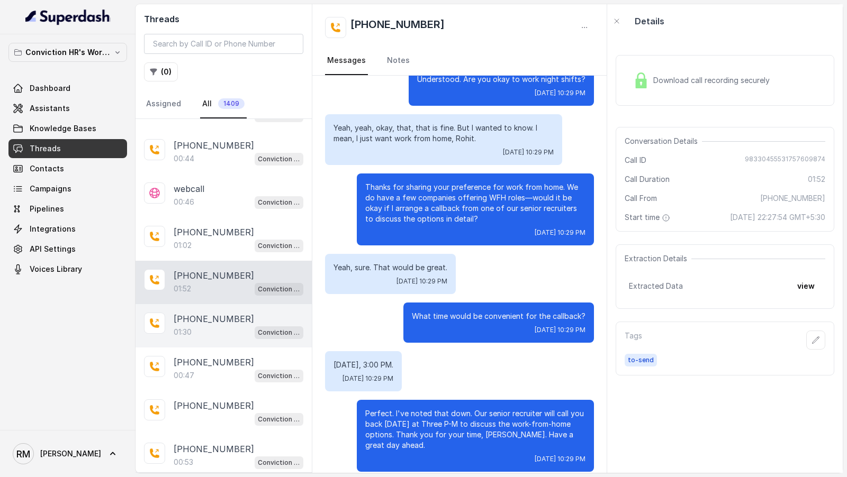
click at [219, 326] on div "01:30 Conviction HR Outbound Assistant" at bounding box center [239, 333] width 130 height 14
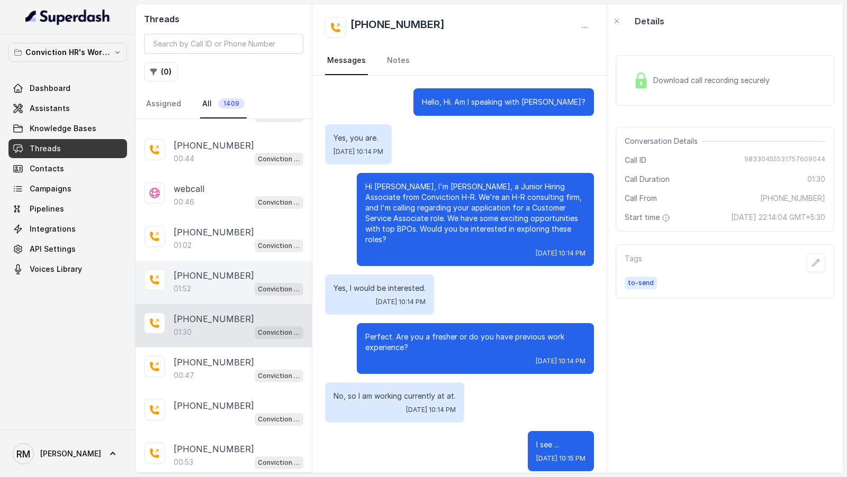
scroll to position [529, 0]
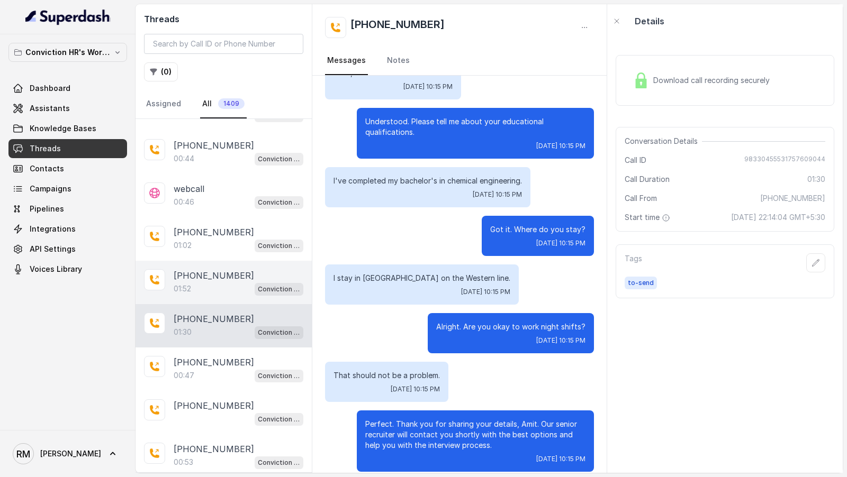
click at [219, 285] on div "01:52 Conviction HR Outbound Assistant" at bounding box center [239, 289] width 130 height 14
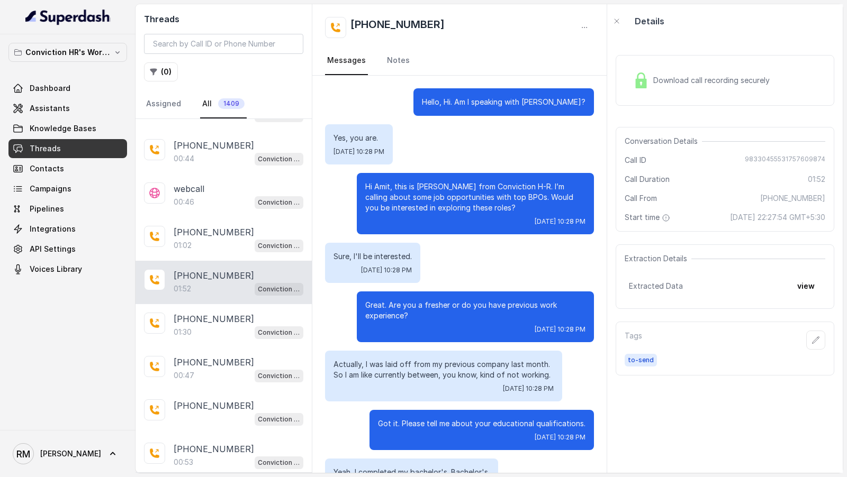
scroll to position [571, 0]
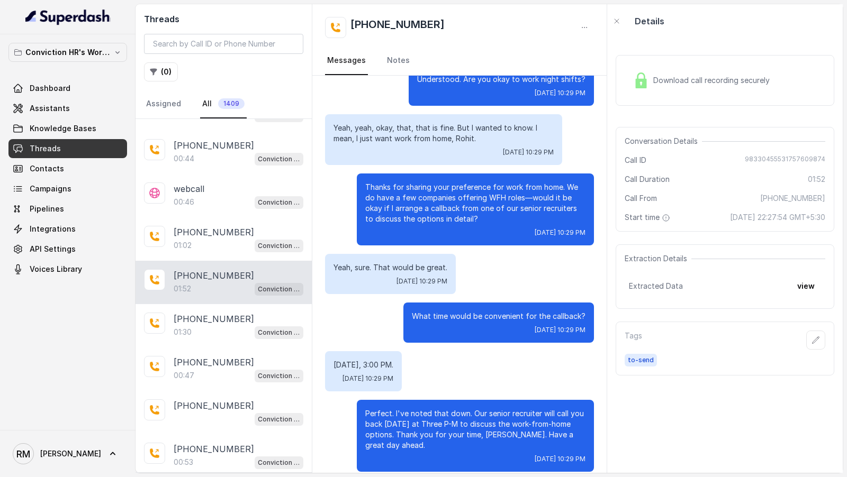
click at [692, 83] on span "Download call recording securely" at bounding box center [713, 80] width 121 height 11
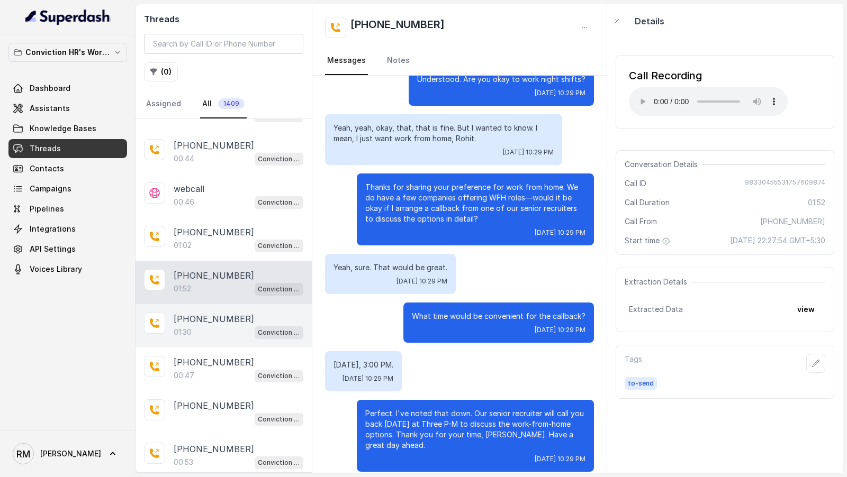
click at [201, 329] on div "01:30 Conviction HR Outbound Assistant" at bounding box center [239, 333] width 130 height 14
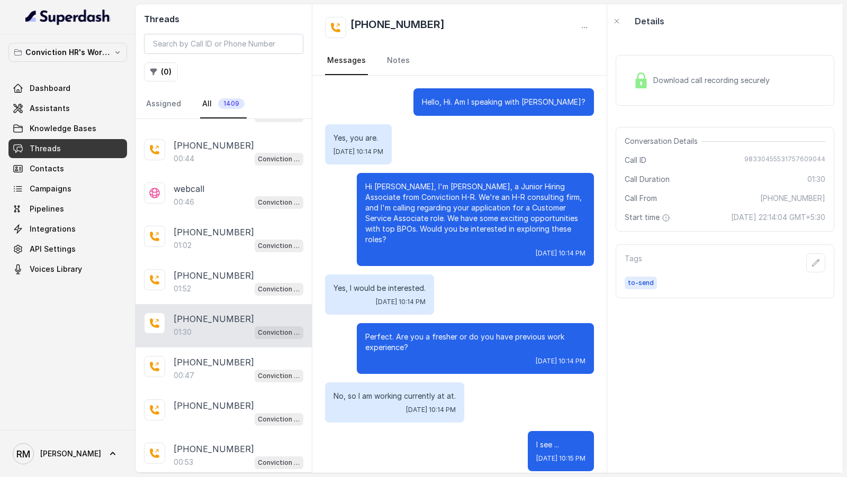
scroll to position [529, 0]
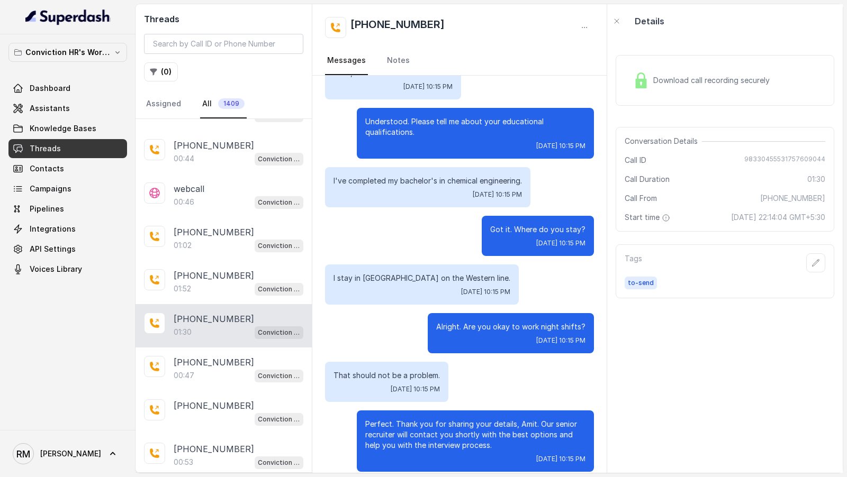
click at [757, 85] on span "Download call recording securely" at bounding box center [713, 80] width 121 height 11
click at [756, 92] on div "Download call recording securely" at bounding box center [701, 80] width 145 height 24
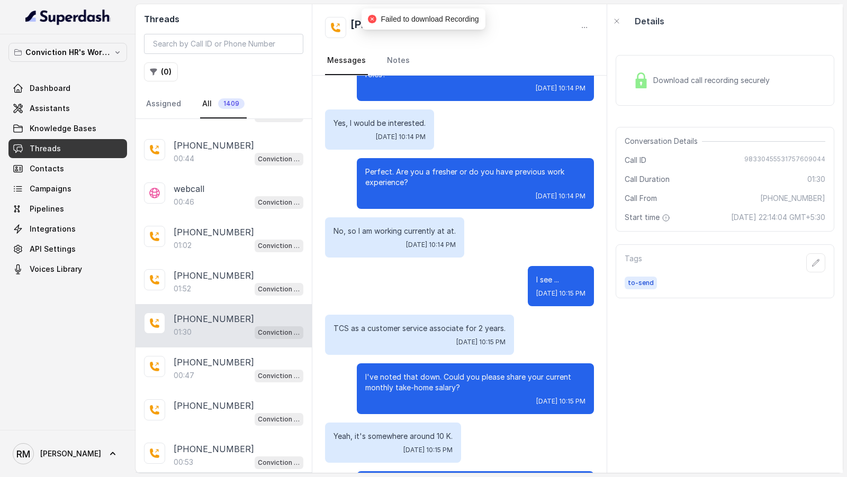
scroll to position [0, 0]
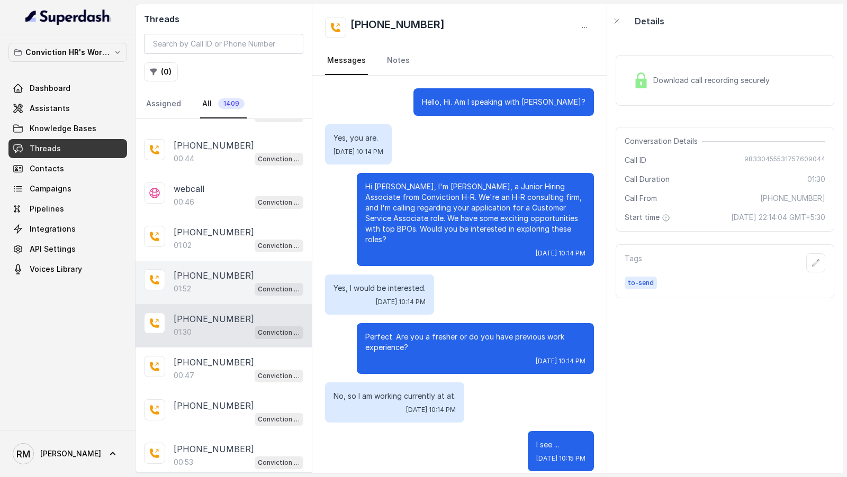
click at [223, 284] on div "01:52 Conviction HR Outbound Assistant" at bounding box center [239, 289] width 130 height 14
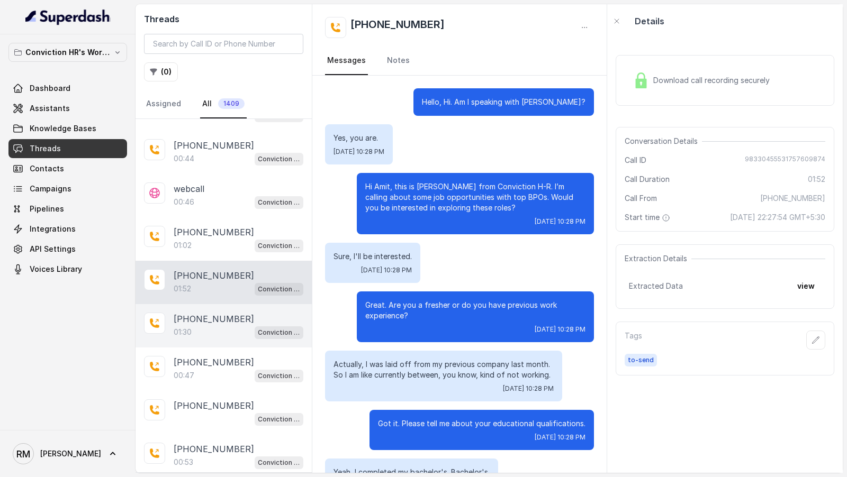
click at [204, 305] on div "[PHONE_NUMBER]:30 Conviction HR Outbound Assistant" at bounding box center [223, 325] width 176 height 43
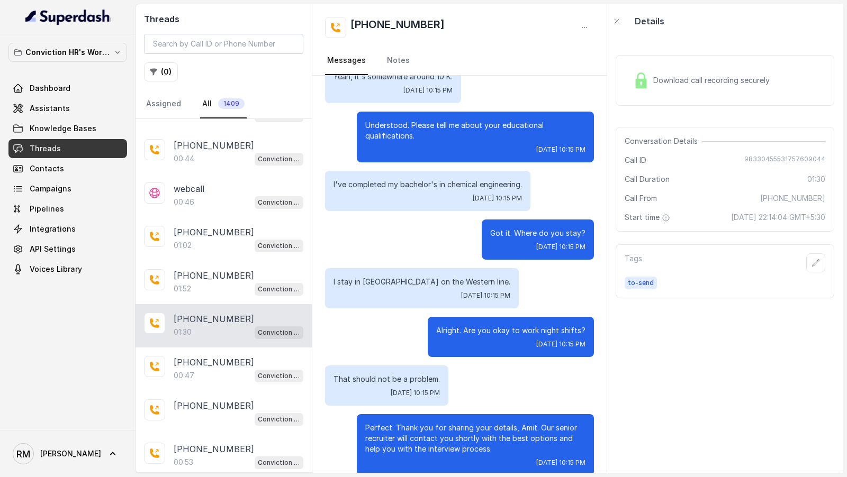
scroll to position [529, 0]
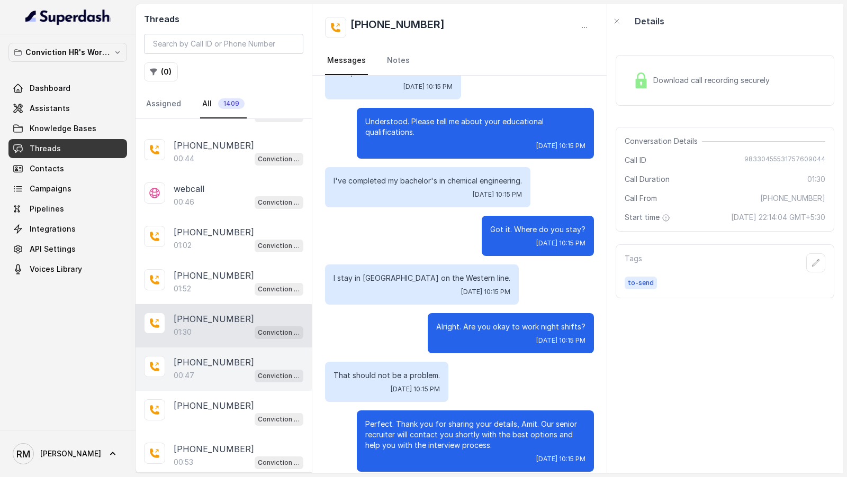
click at [243, 360] on div "[PHONE_NUMBER]" at bounding box center [239, 362] width 130 height 13
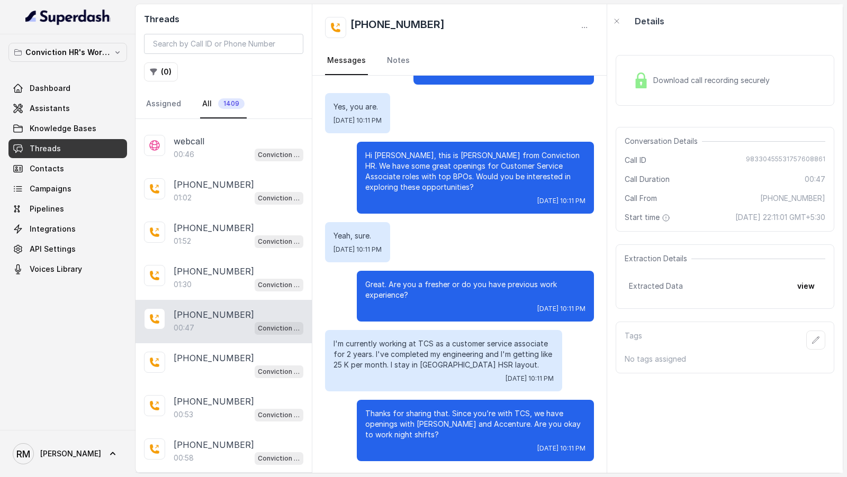
scroll to position [323, 0]
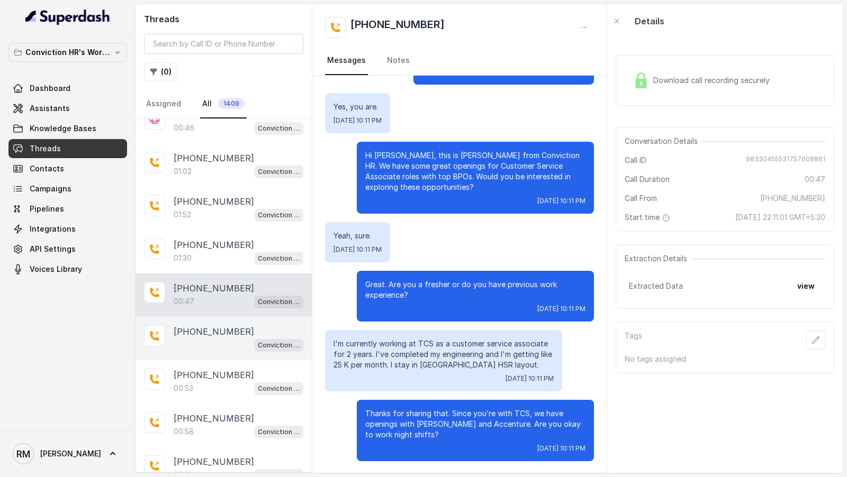
click at [243, 318] on div "[PHONE_NUMBER] Conviction HR Outbound Assistant" at bounding box center [223, 338] width 176 height 43
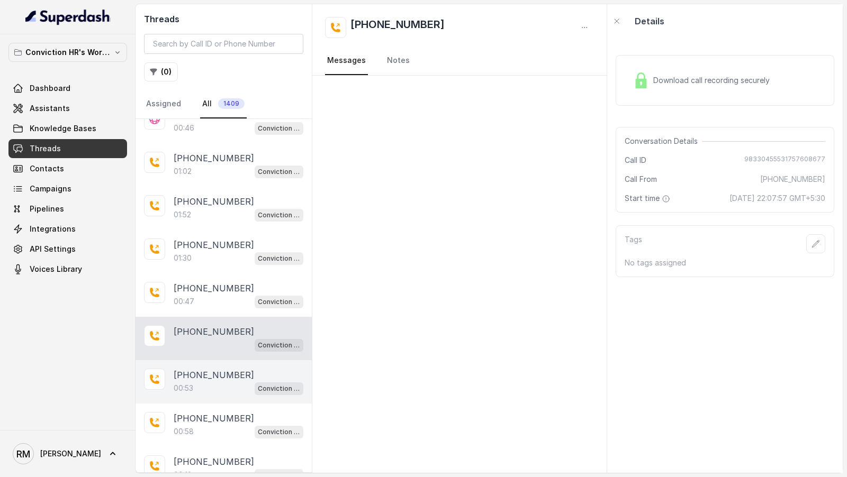
click at [223, 373] on p "[PHONE_NUMBER]" at bounding box center [214, 375] width 80 height 13
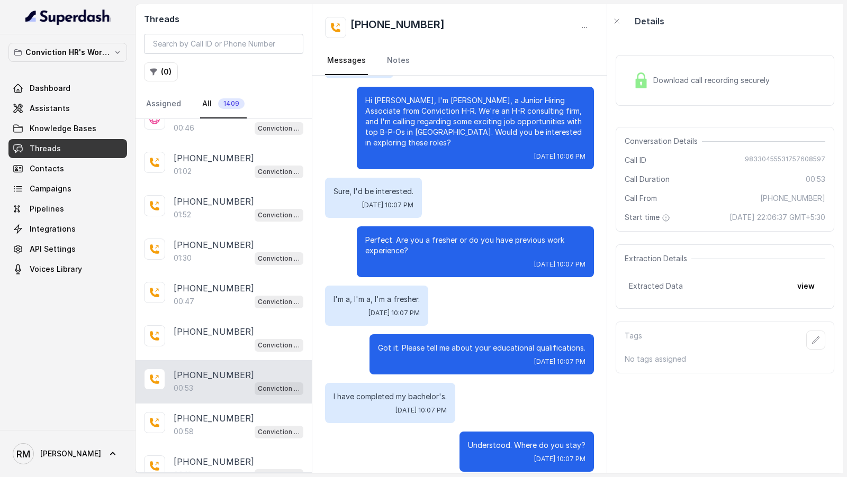
scroll to position [381, 0]
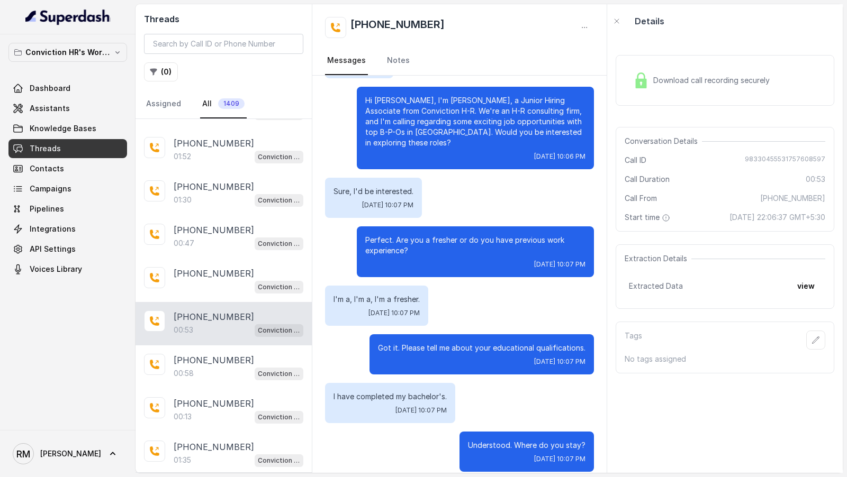
click at [223, 373] on div "00:58 Conviction HR Outbound Assistant" at bounding box center [239, 374] width 130 height 14
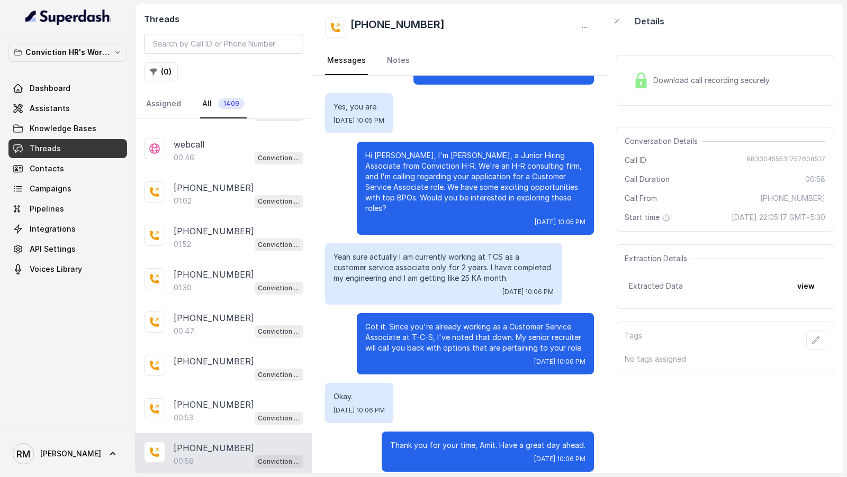
scroll to position [502, 0]
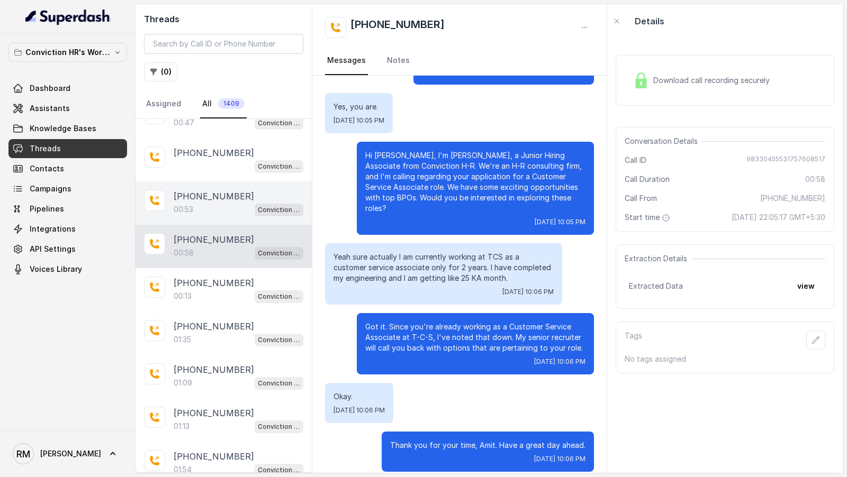
click at [239, 191] on div "[PHONE_NUMBER]" at bounding box center [239, 196] width 130 height 13
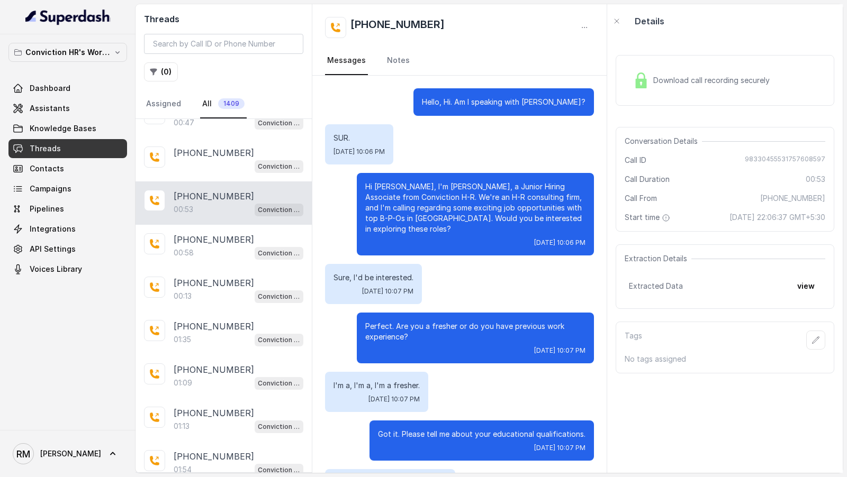
scroll to position [86, 0]
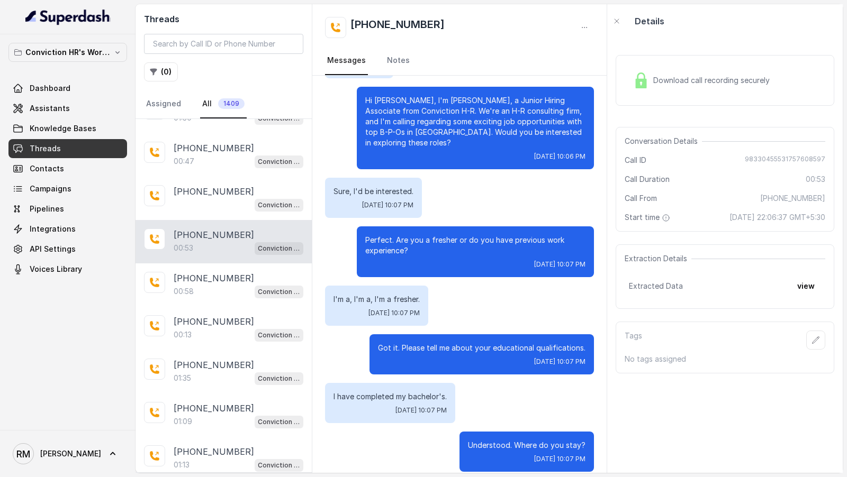
click at [239, 191] on div "[PHONE_NUMBER]" at bounding box center [239, 191] width 130 height 13
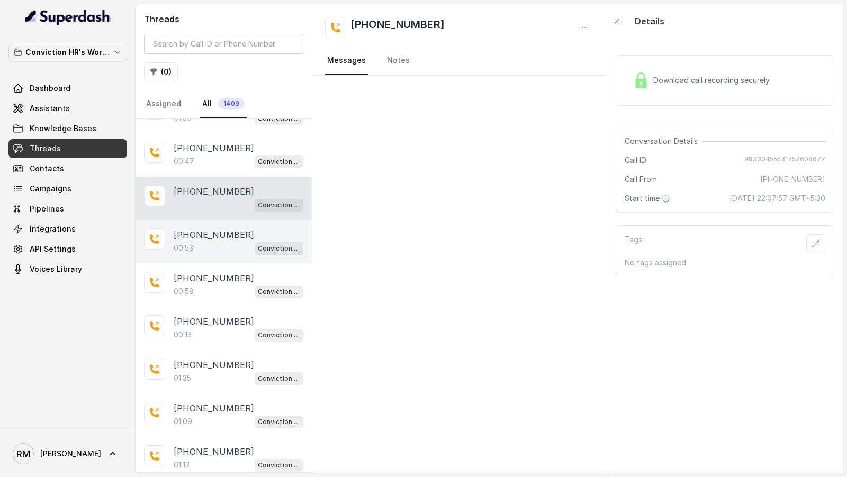
scroll to position [442, 0]
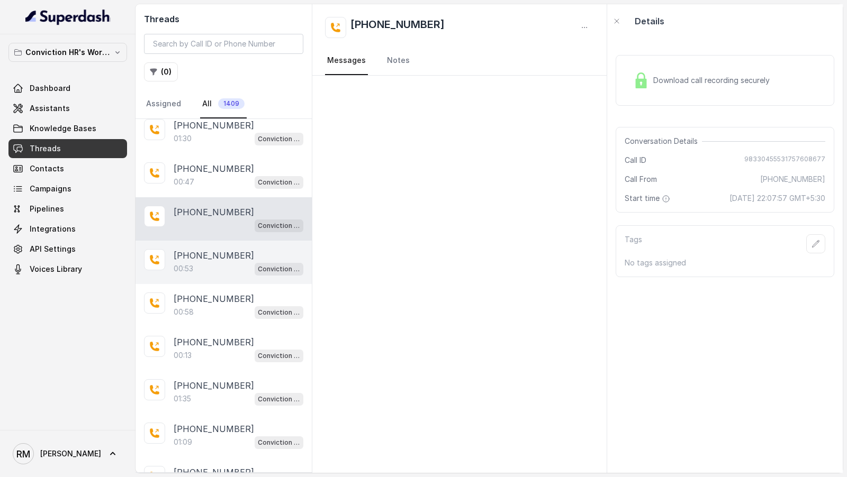
click at [239, 197] on div "[PHONE_NUMBER] Conviction HR Outbound Assistant" at bounding box center [223, 218] width 176 height 43
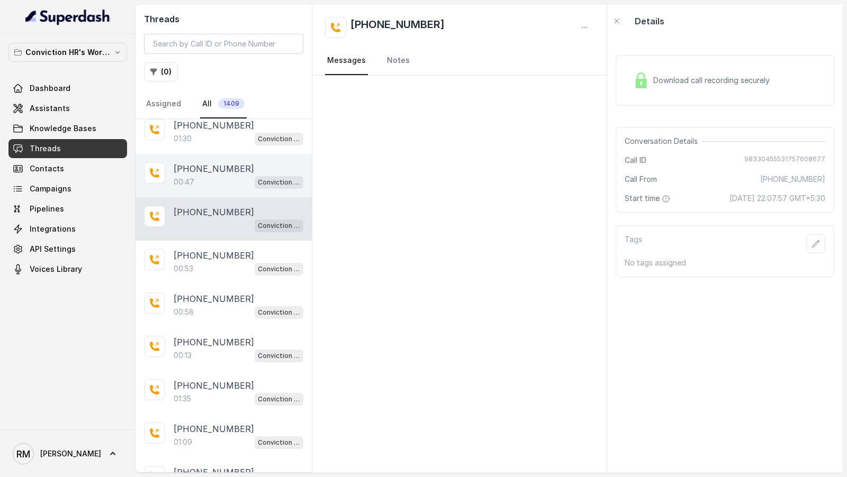
click at [240, 180] on div "00:47 Conviction HR Outbound Assistant" at bounding box center [239, 182] width 130 height 14
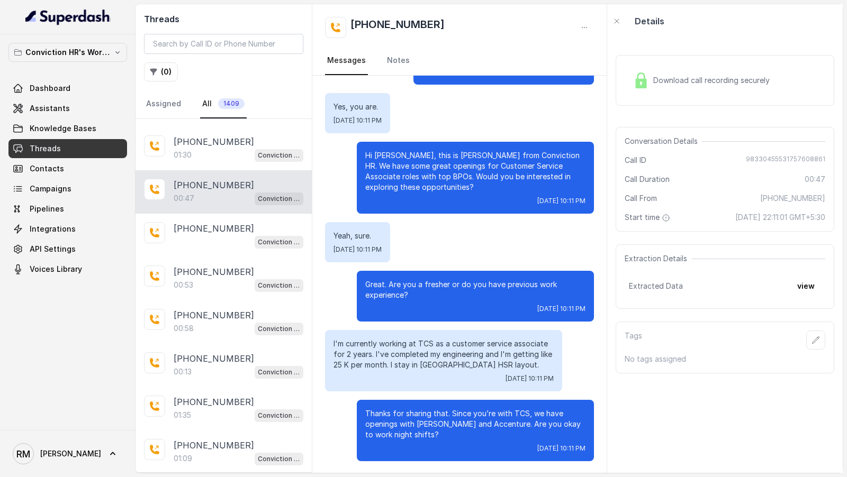
scroll to position [420, 0]
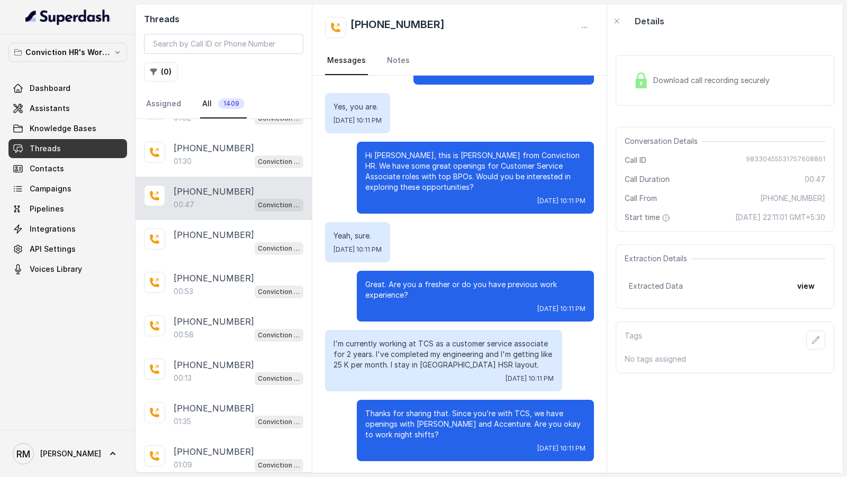
click at [240, 185] on div "[PHONE_NUMBER]" at bounding box center [239, 191] width 130 height 13
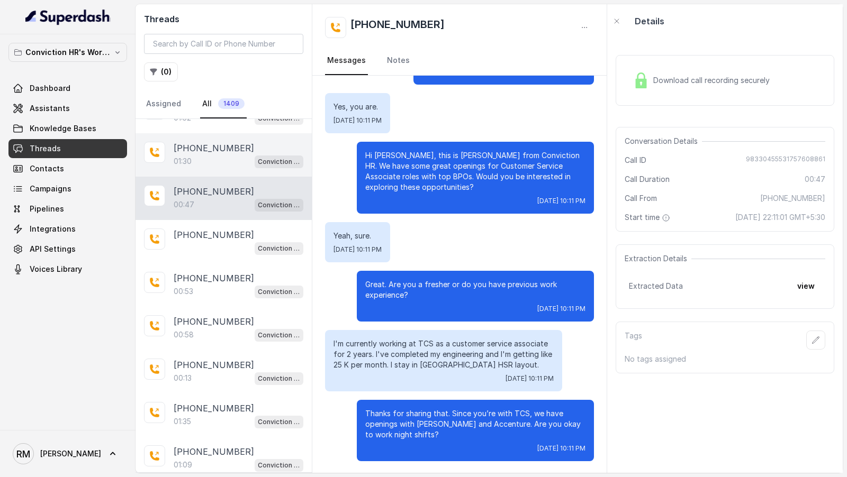
click at [243, 155] on div "01:30 Conviction HR Outbound Assistant" at bounding box center [239, 162] width 130 height 14
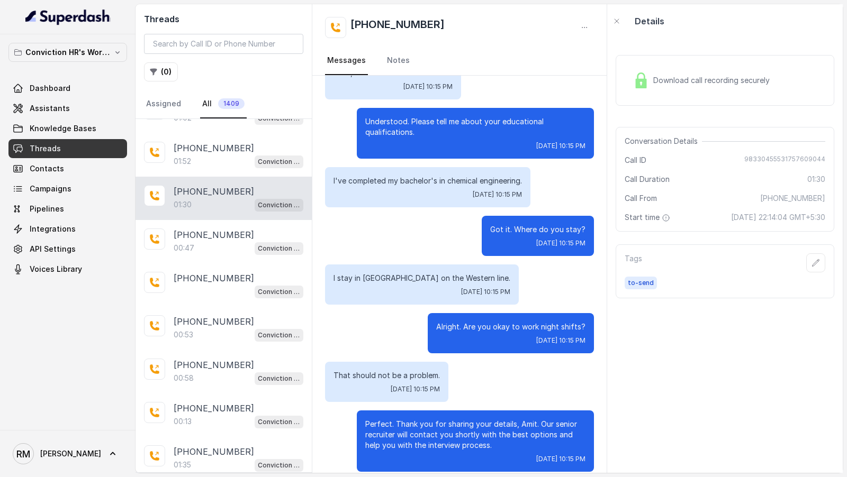
scroll to position [366, 0]
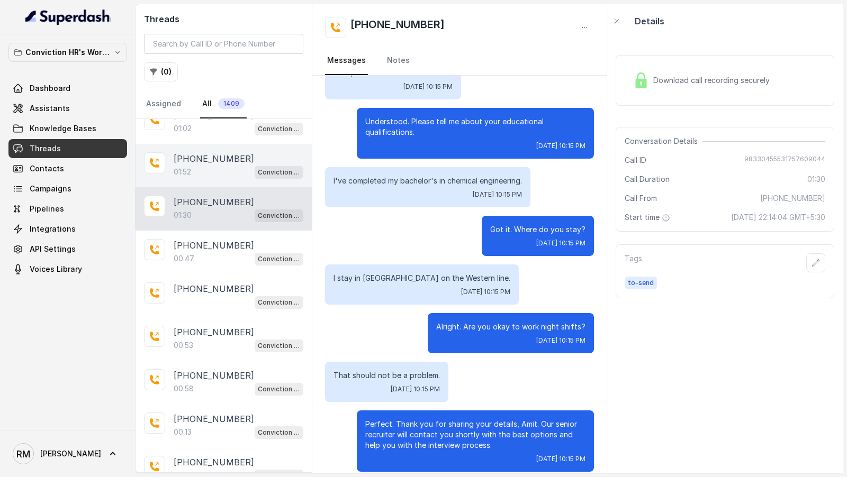
click at [237, 169] on div "01:52 Conviction HR Outbound Assistant" at bounding box center [239, 172] width 130 height 14
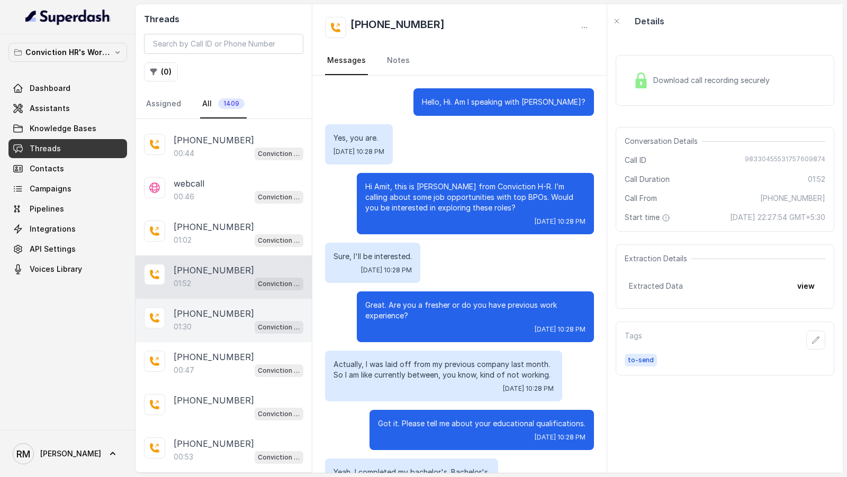
scroll to position [250, 0]
